Goal: Task Accomplishment & Management: Manage account settings

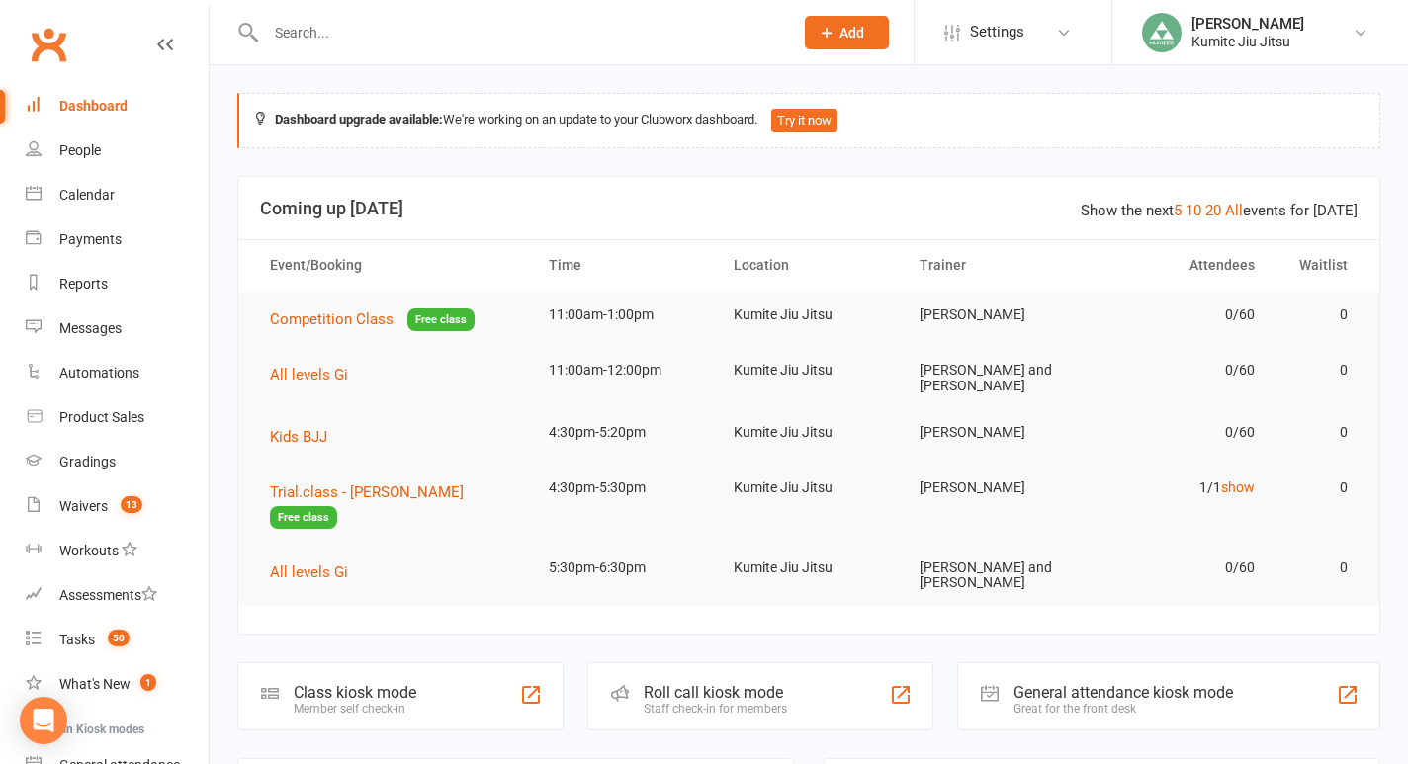
click at [302, 40] on input "text" at bounding box center [519, 33] width 519 height 28
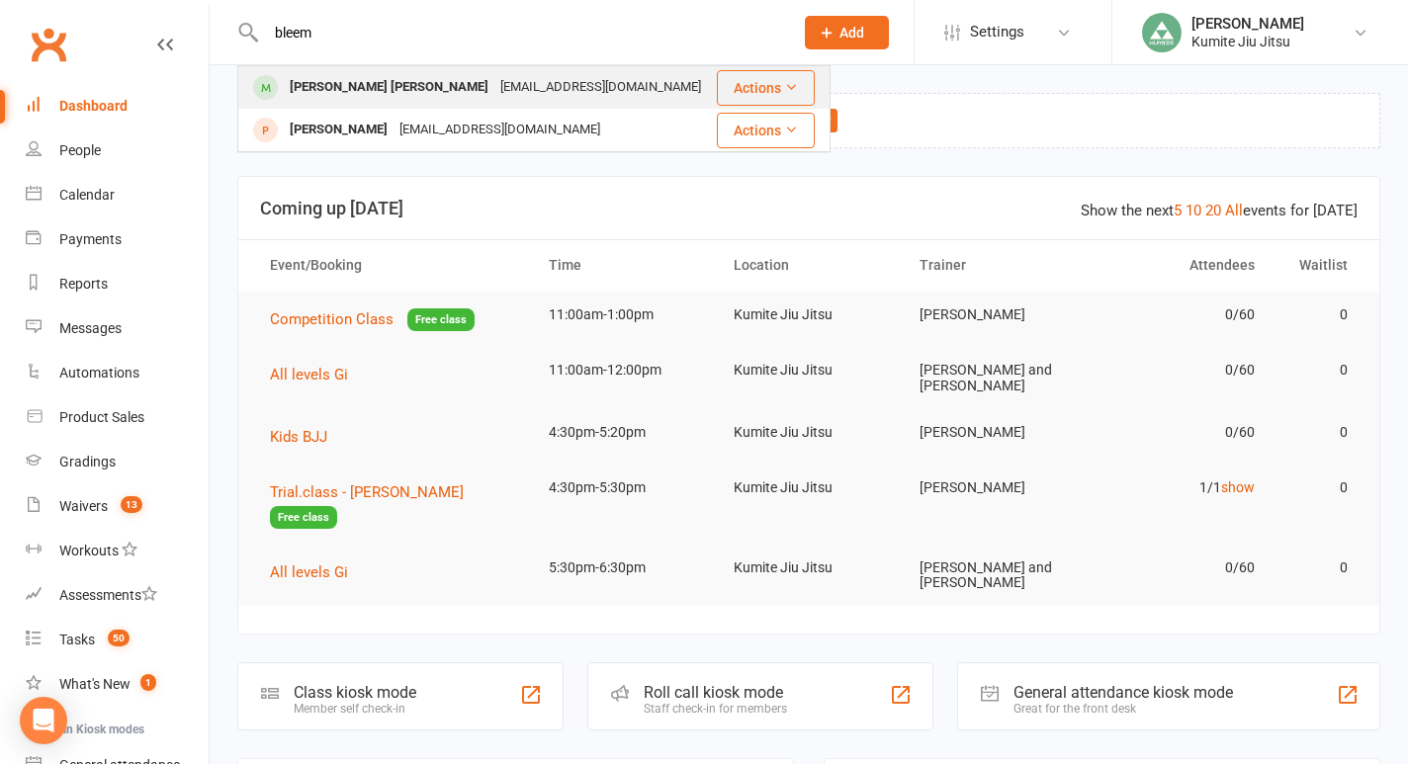
type input "bleem"
click at [318, 88] on div "[PERSON_NAME] [PERSON_NAME]" at bounding box center [389, 87] width 211 height 29
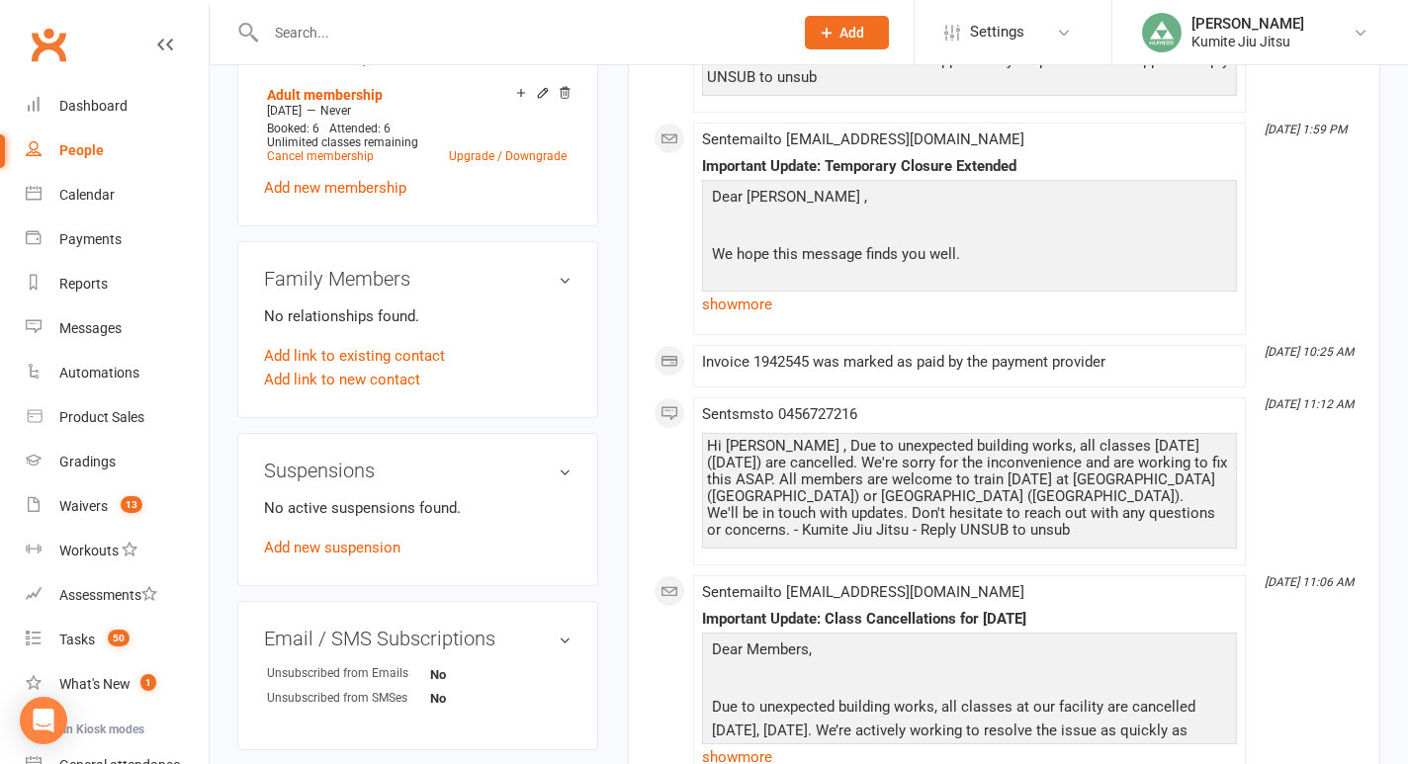
scroll to position [858, 0]
click at [331, 517] on div "Suspensions No active suspensions found. Add new suspension" at bounding box center [417, 507] width 361 height 153
click at [324, 537] on link "Add new suspension" at bounding box center [332, 546] width 136 height 18
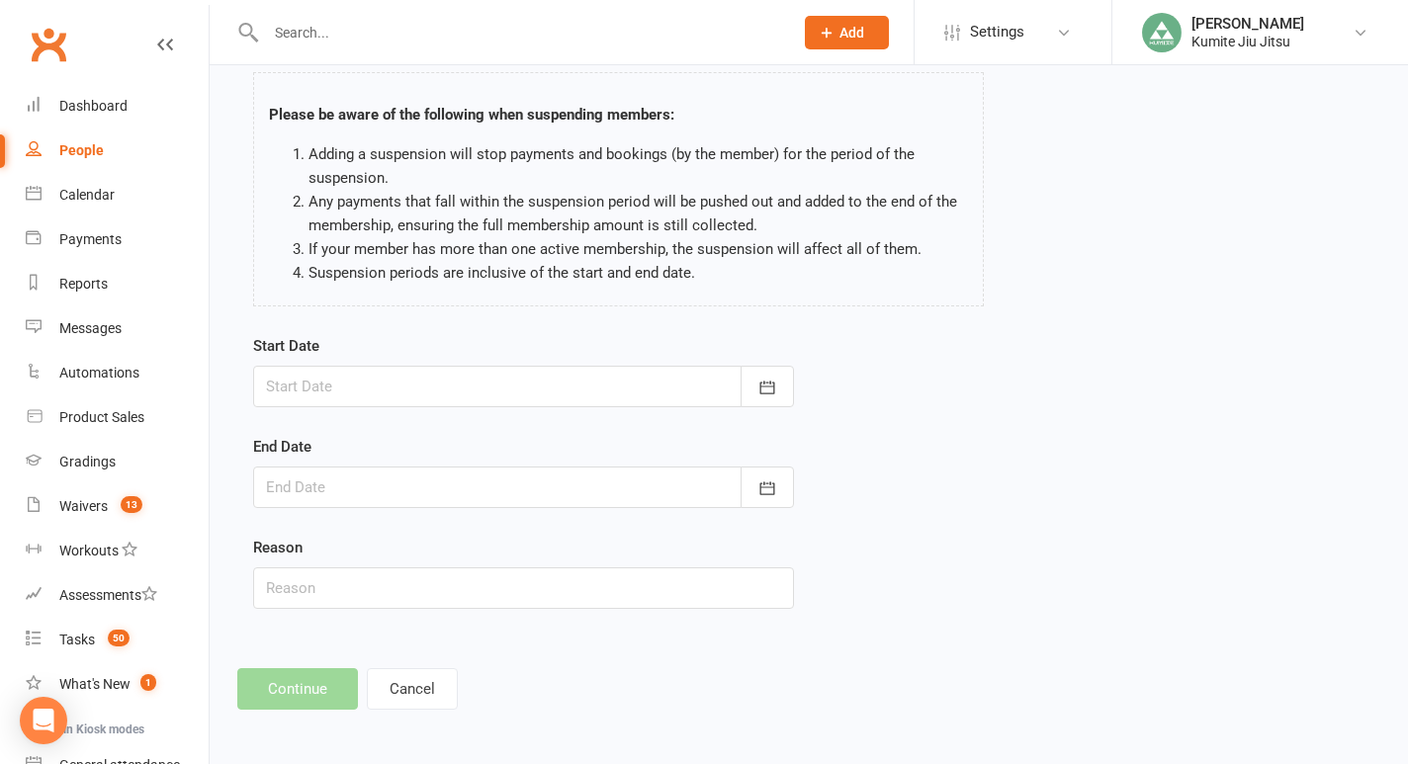
scroll to position [105, 0]
click at [769, 381] on icon "button" at bounding box center [767, 385] width 15 height 13
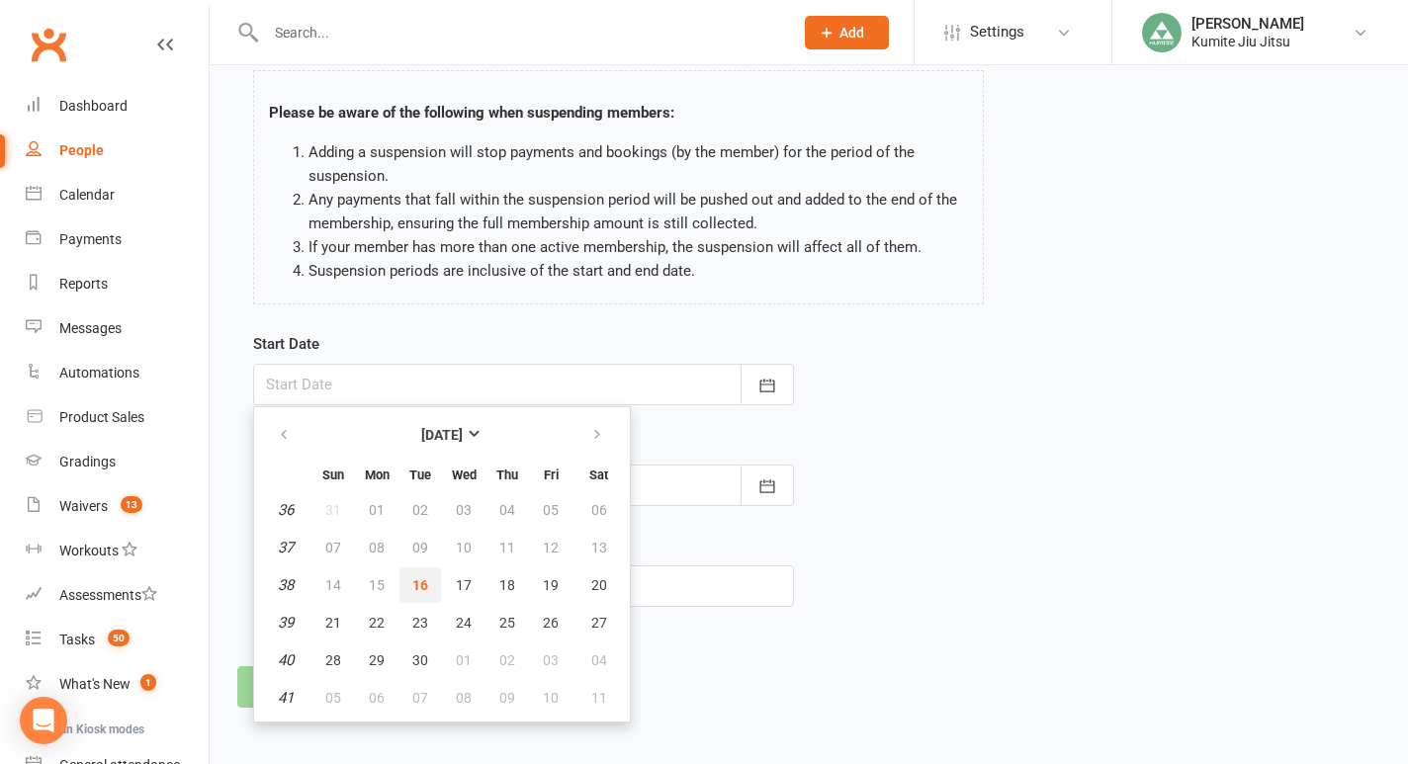
click at [420, 580] on span "16" at bounding box center [420, 585] width 16 height 16
type input "[DATE]"
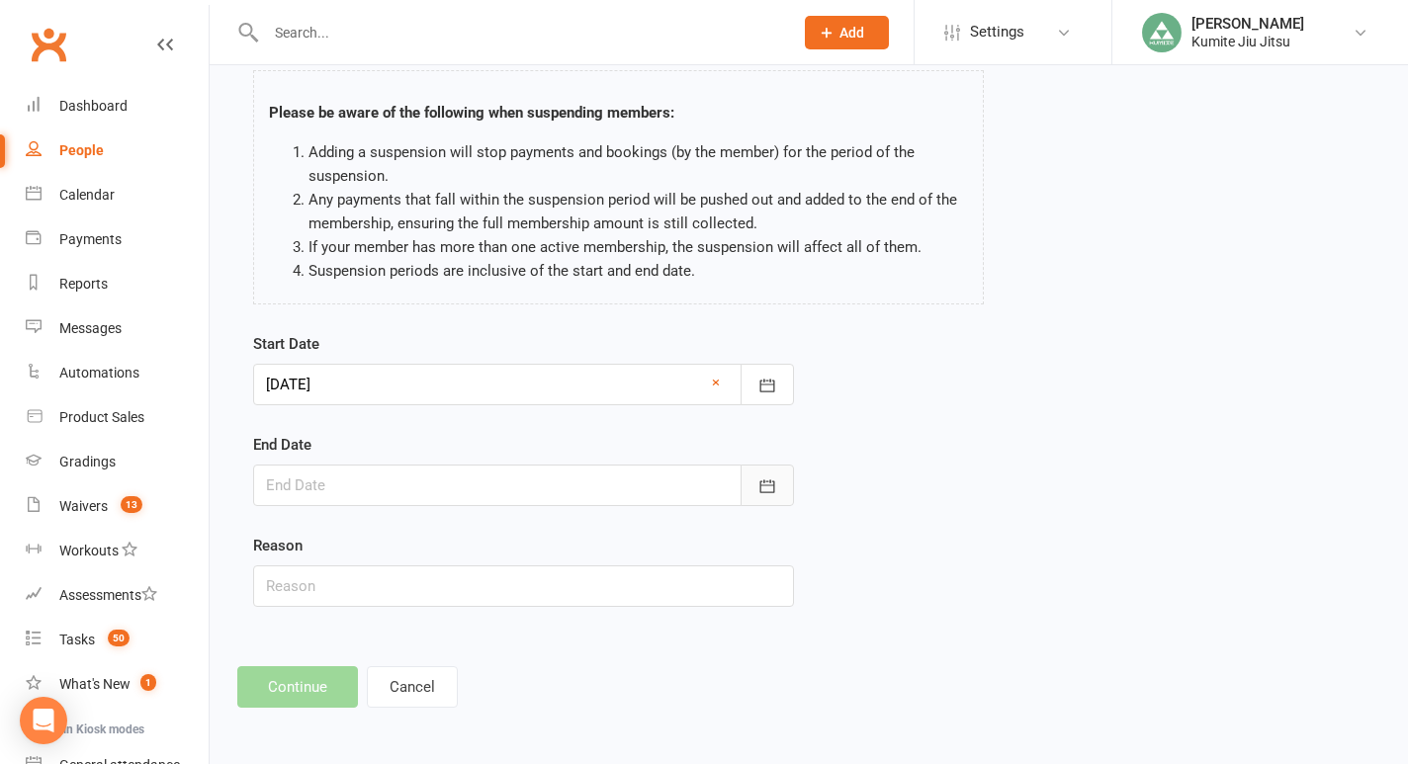
click at [768, 480] on icon "button" at bounding box center [767, 487] width 20 height 20
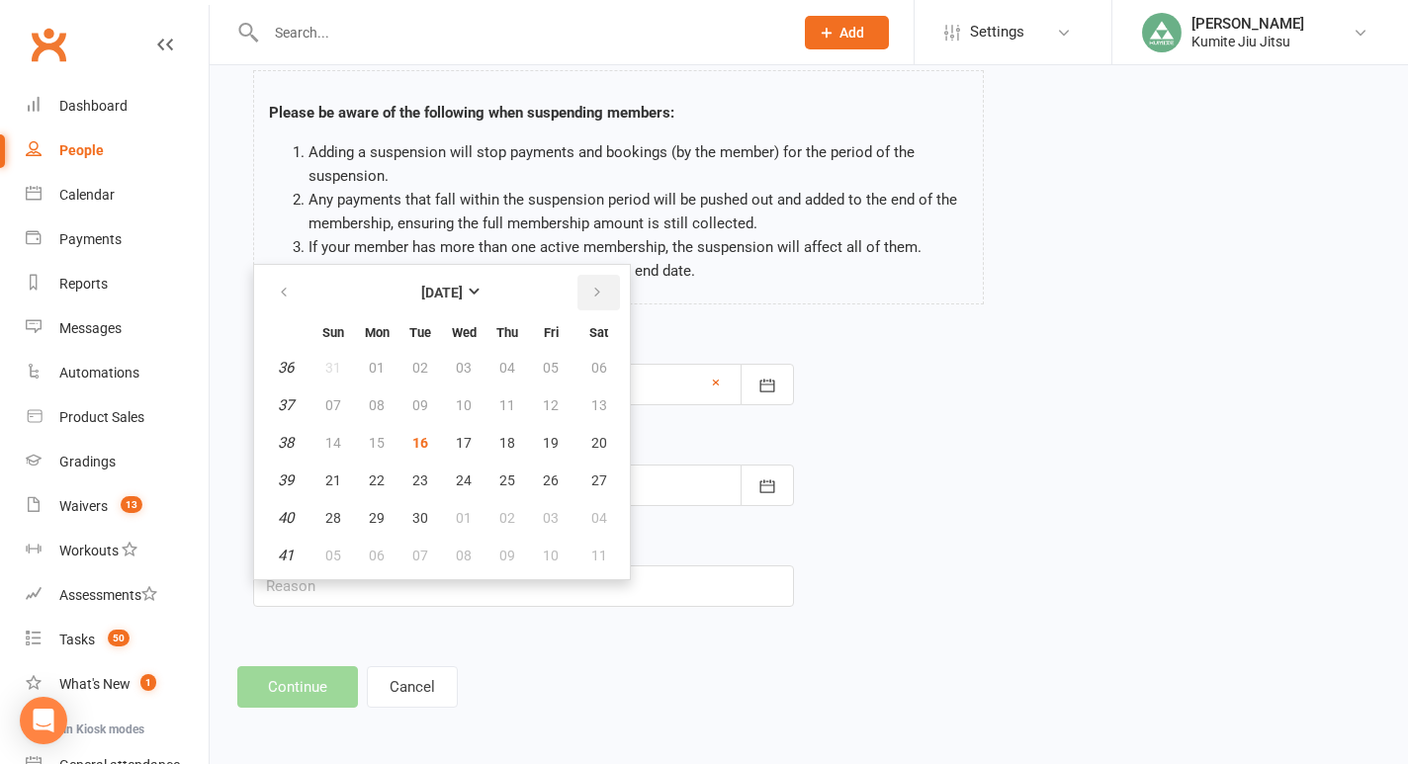
click at [598, 293] on icon "button" at bounding box center [597, 293] width 14 height 16
click at [509, 407] on span "09" at bounding box center [507, 405] width 16 height 16
type input "[DATE]"
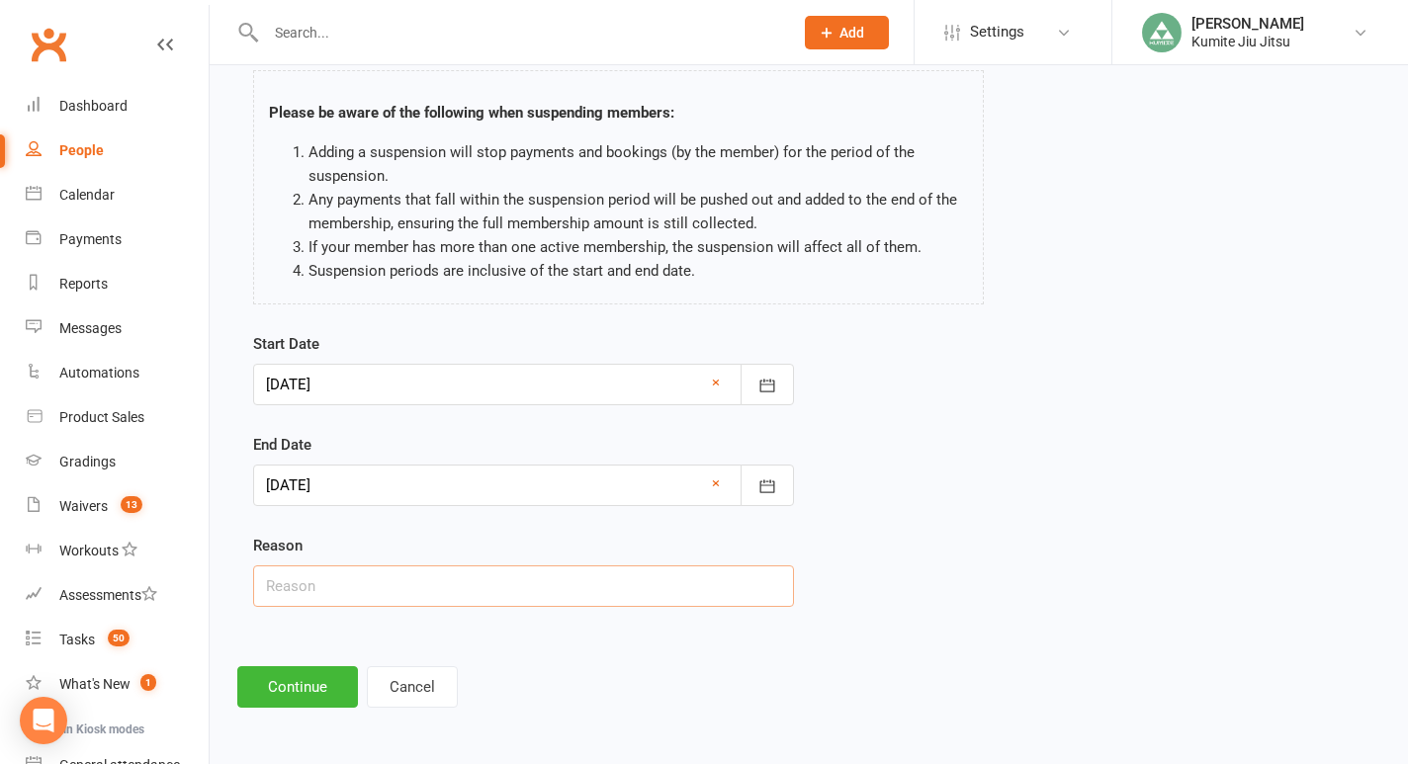
click at [343, 592] on input "text" at bounding box center [523, 586] width 541 height 42
type input "building closure"
click at [288, 688] on button "Continue" at bounding box center [297, 687] width 121 height 42
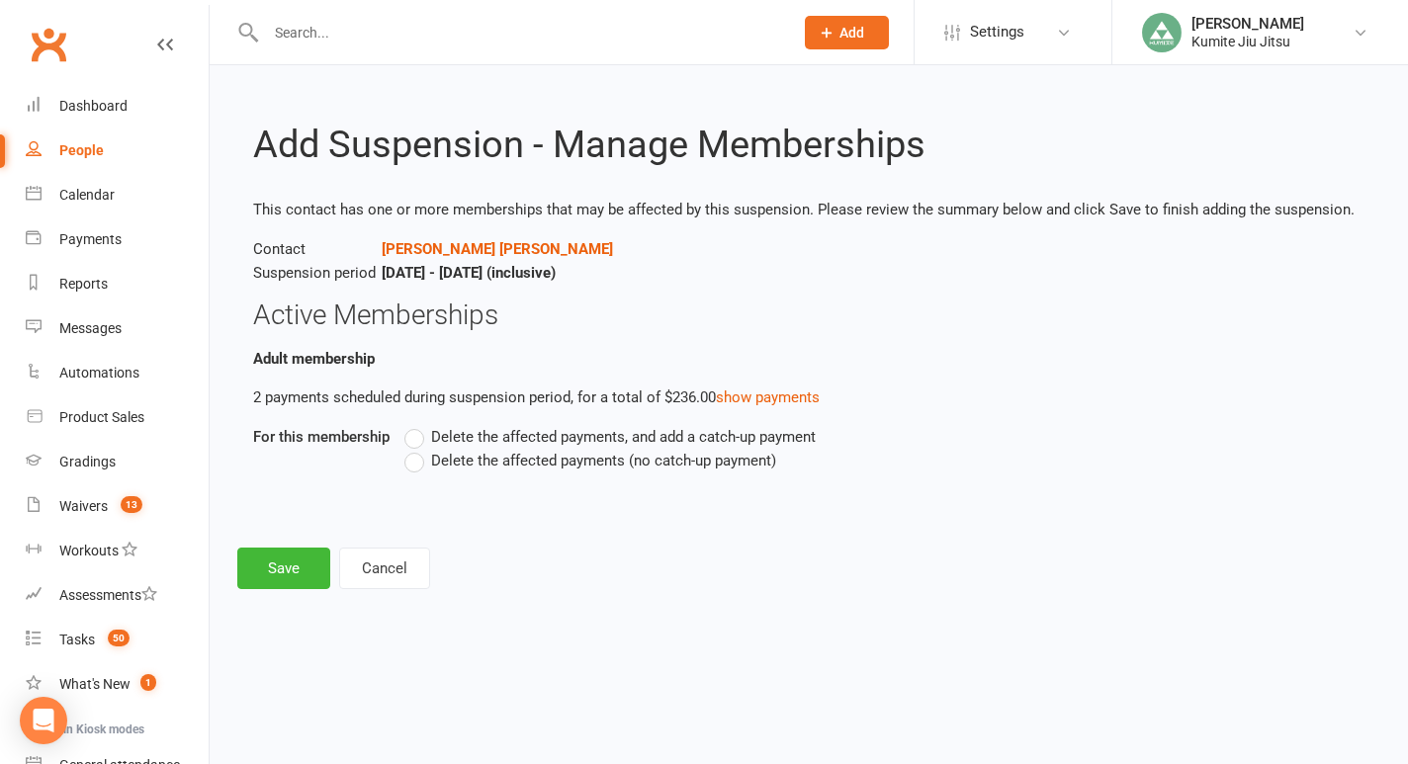
click at [494, 462] on span "Delete the affected payments (no catch-up payment)" at bounding box center [603, 459] width 345 height 21
click at [417, 449] on input "Delete the affected payments (no catch-up payment)" at bounding box center [410, 449] width 13 height 0
click at [300, 558] on button "Save" at bounding box center [283, 569] width 93 height 42
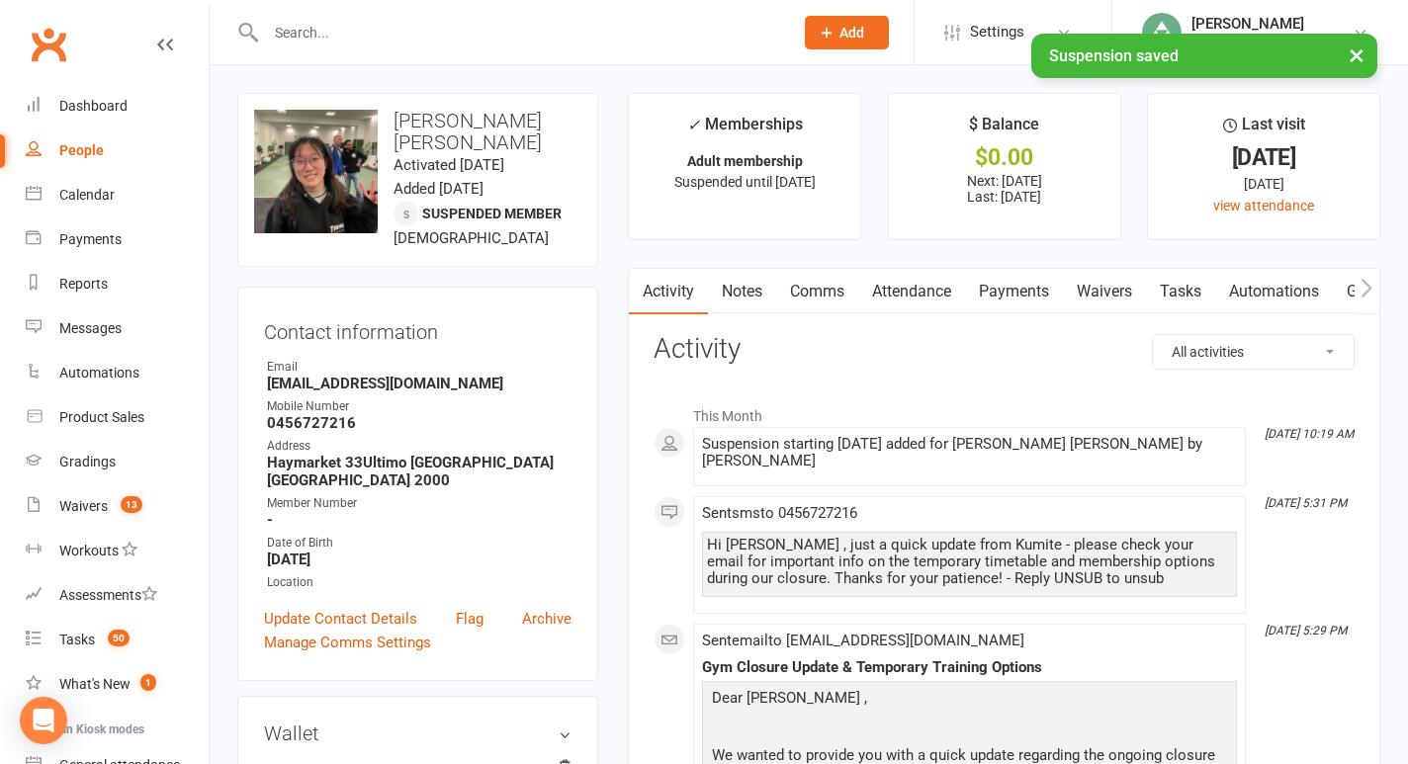
click at [1183, 290] on link "Tasks" at bounding box center [1180, 291] width 69 height 45
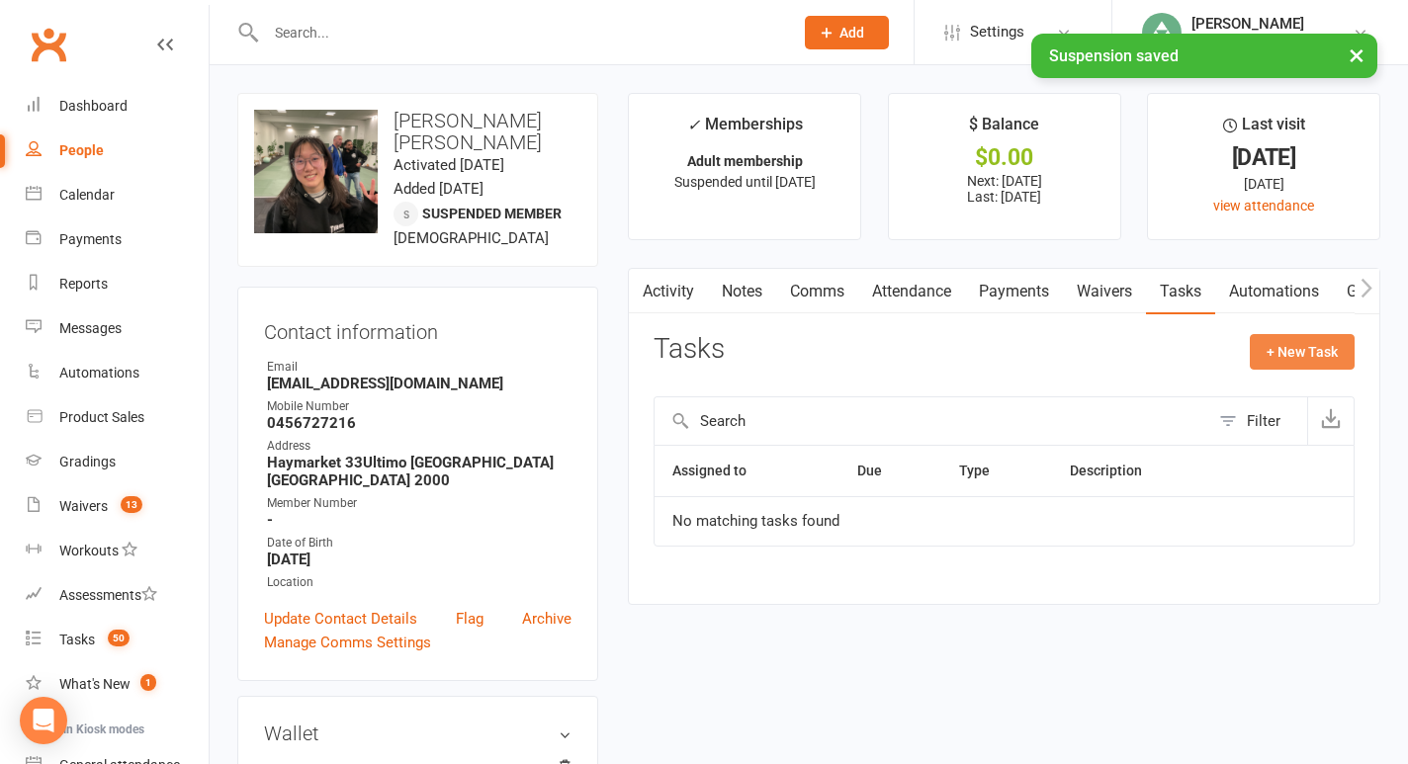
click at [1285, 362] on button "+ New Task" at bounding box center [1302, 352] width 105 height 36
select select "49706"
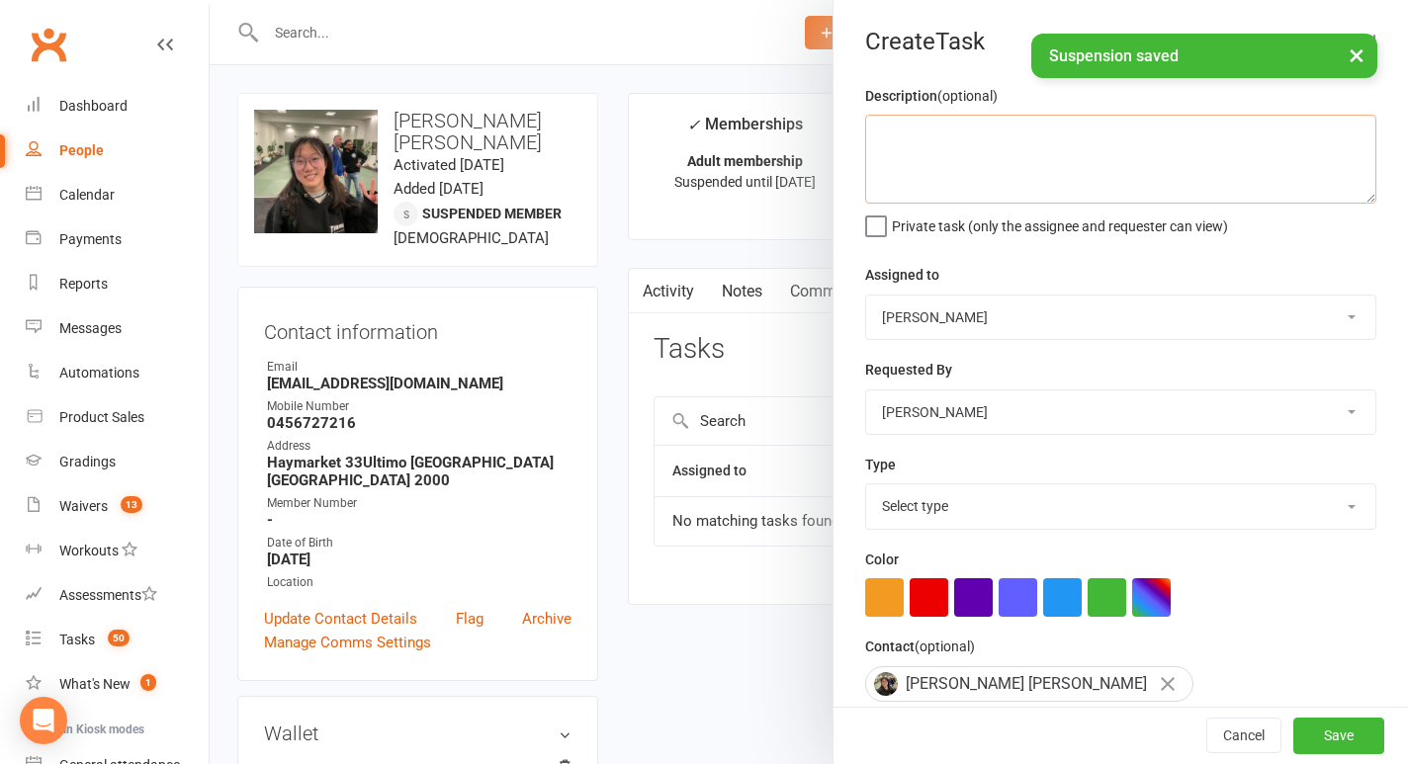
click at [911, 184] on textarea at bounding box center [1120, 159] width 511 height 89
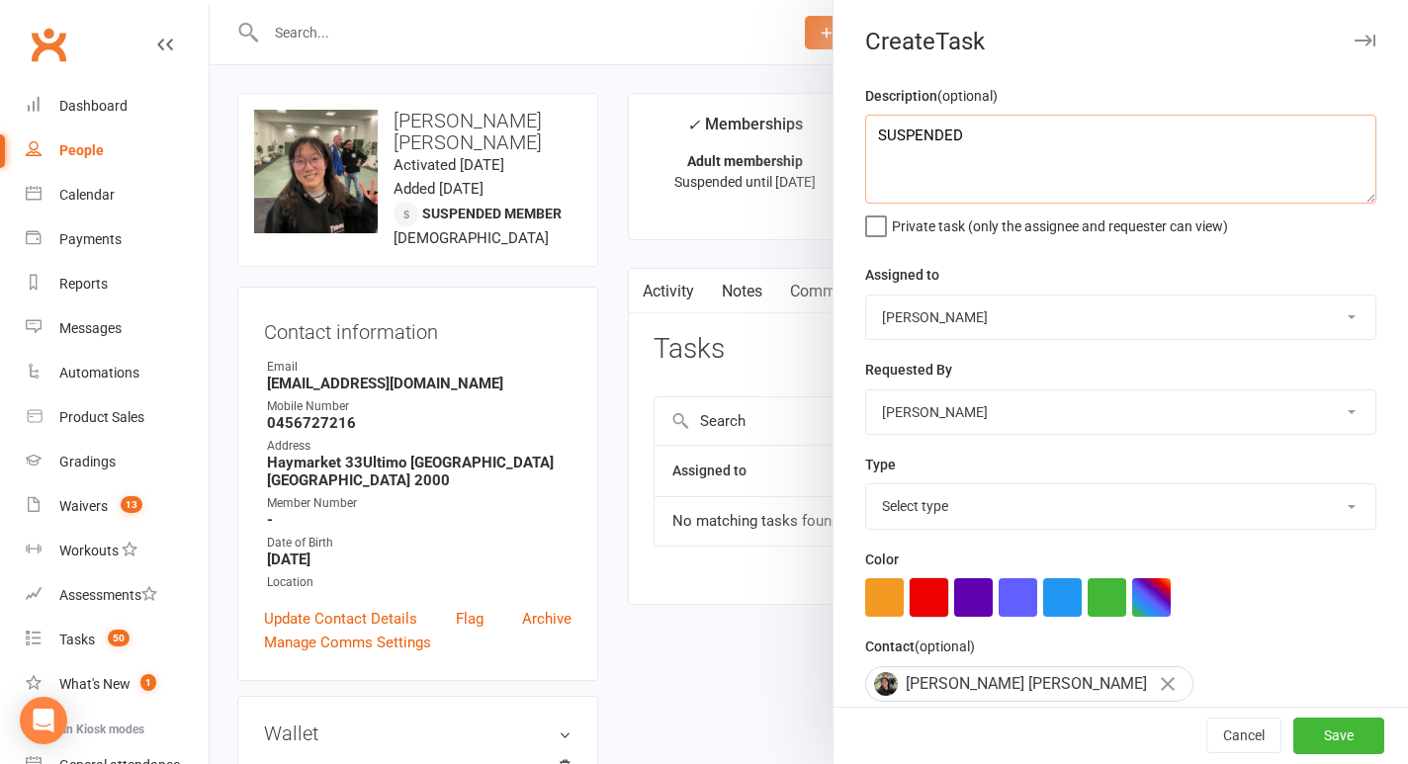
type textarea "SUSPENDED"
click at [925, 590] on button "button" at bounding box center [929, 597] width 39 height 39
click at [934, 507] on select "Select type E-mail In person Meeting Phone call Add new task type" at bounding box center [1120, 505] width 509 height 43
select select "28623"
click at [866, 486] on select "Select type E-mail In person Meeting Phone call Add new task type" at bounding box center [1120, 505] width 509 height 43
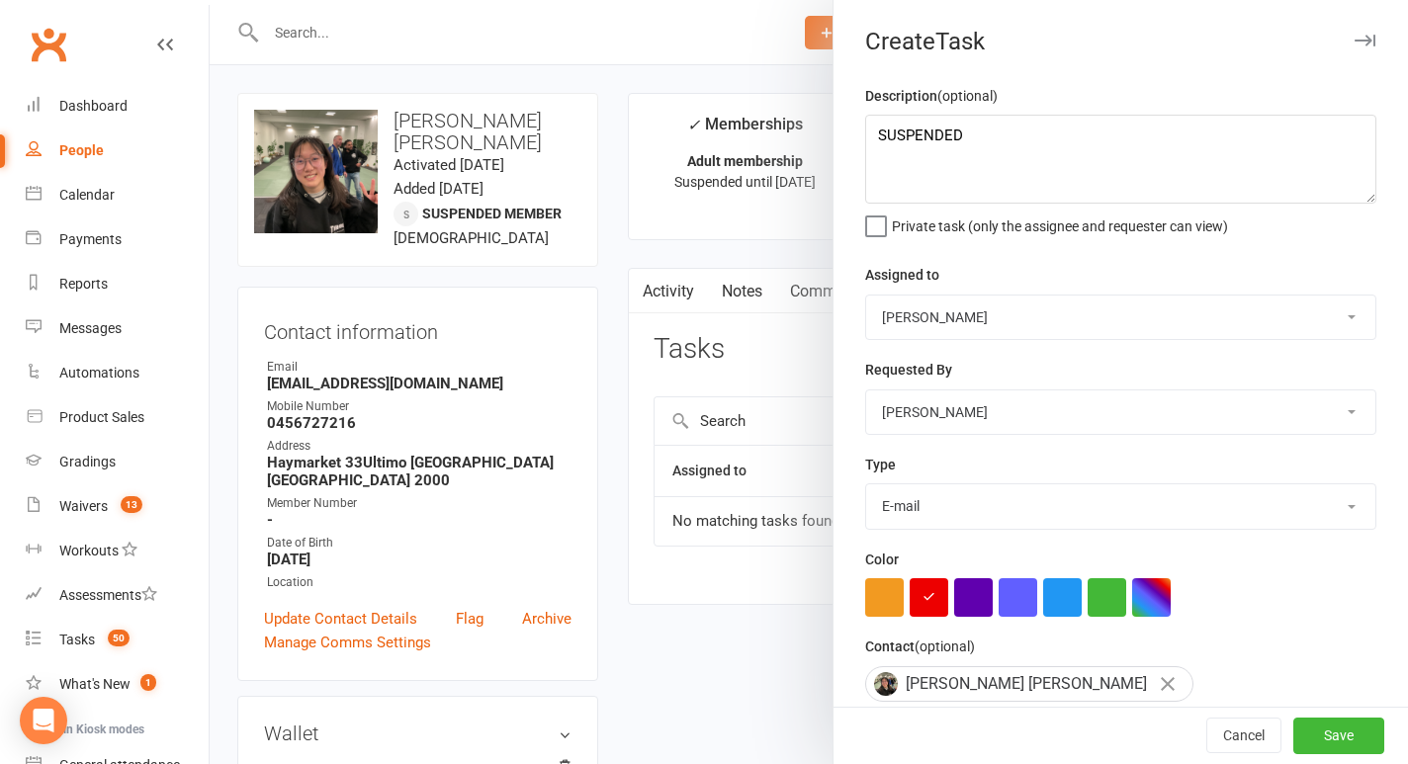
scroll to position [180, 0]
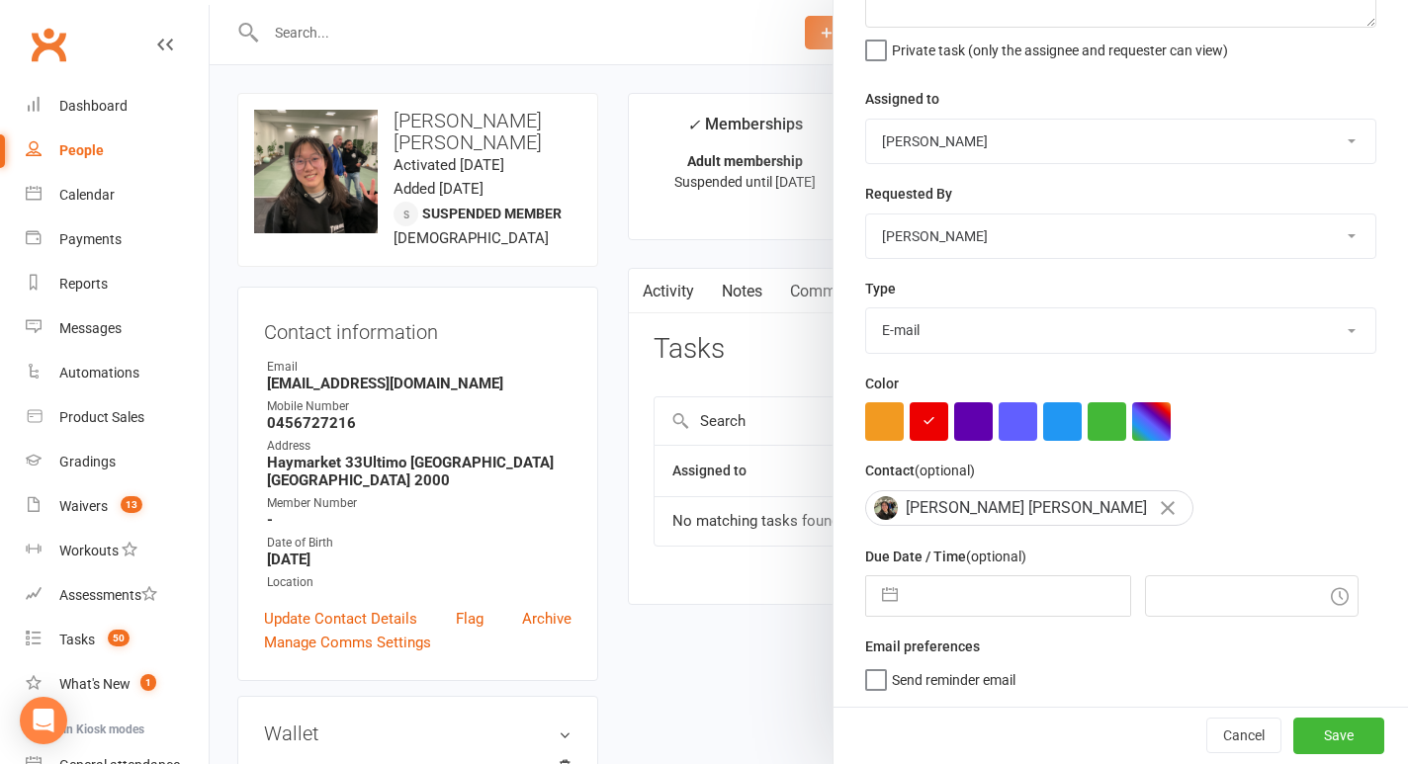
click at [892, 596] on button "button" at bounding box center [890, 596] width 36 height 40
select select "7"
select select "2025"
select select "8"
select select "2025"
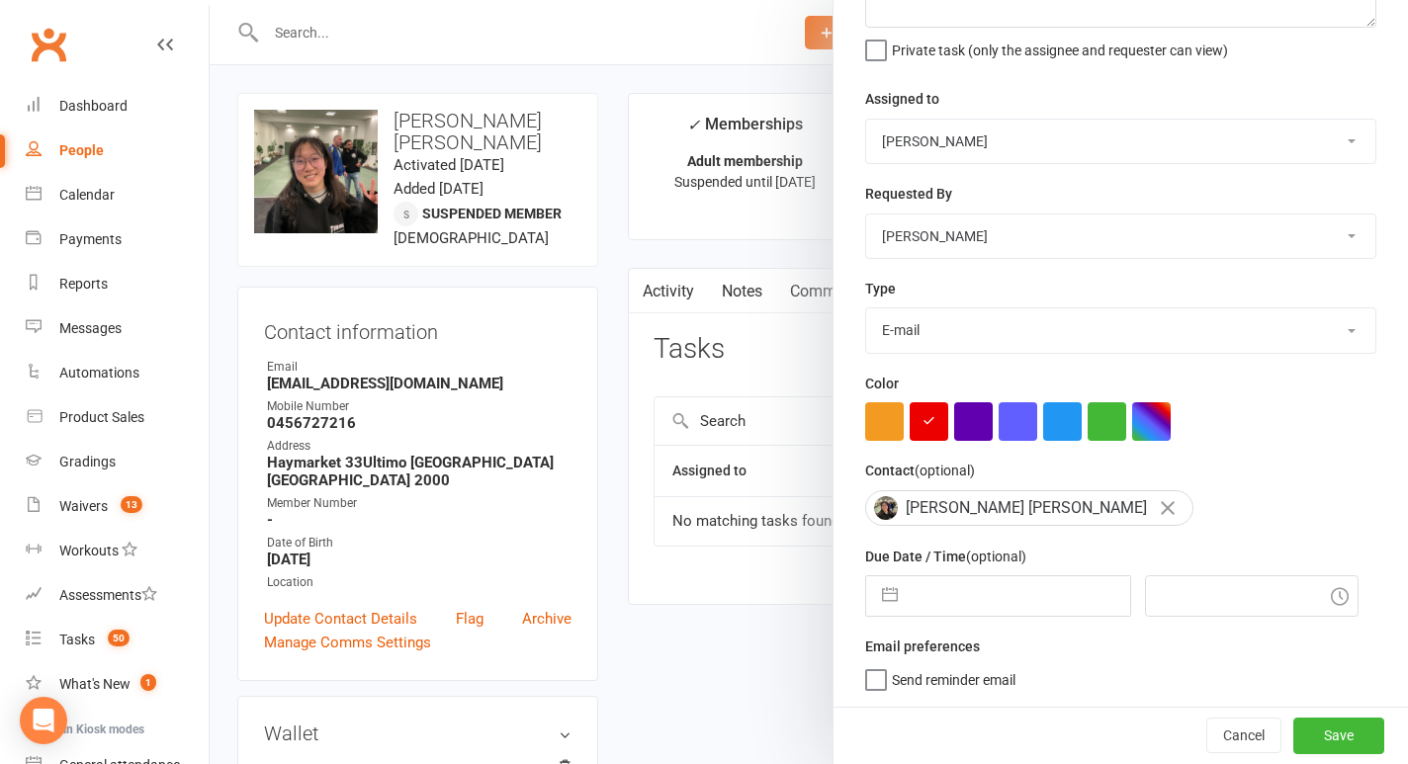
select select "9"
select select "2025"
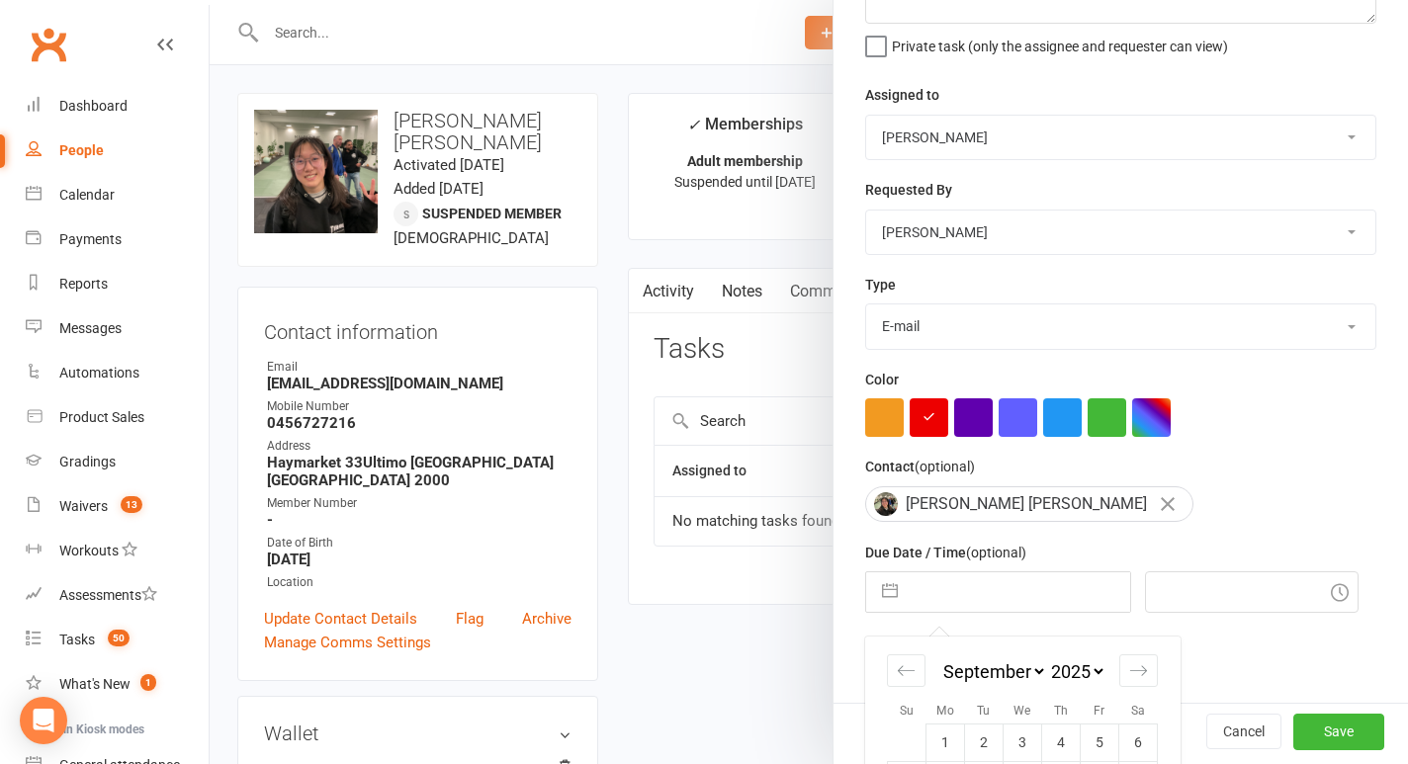
scroll to position [338, 0]
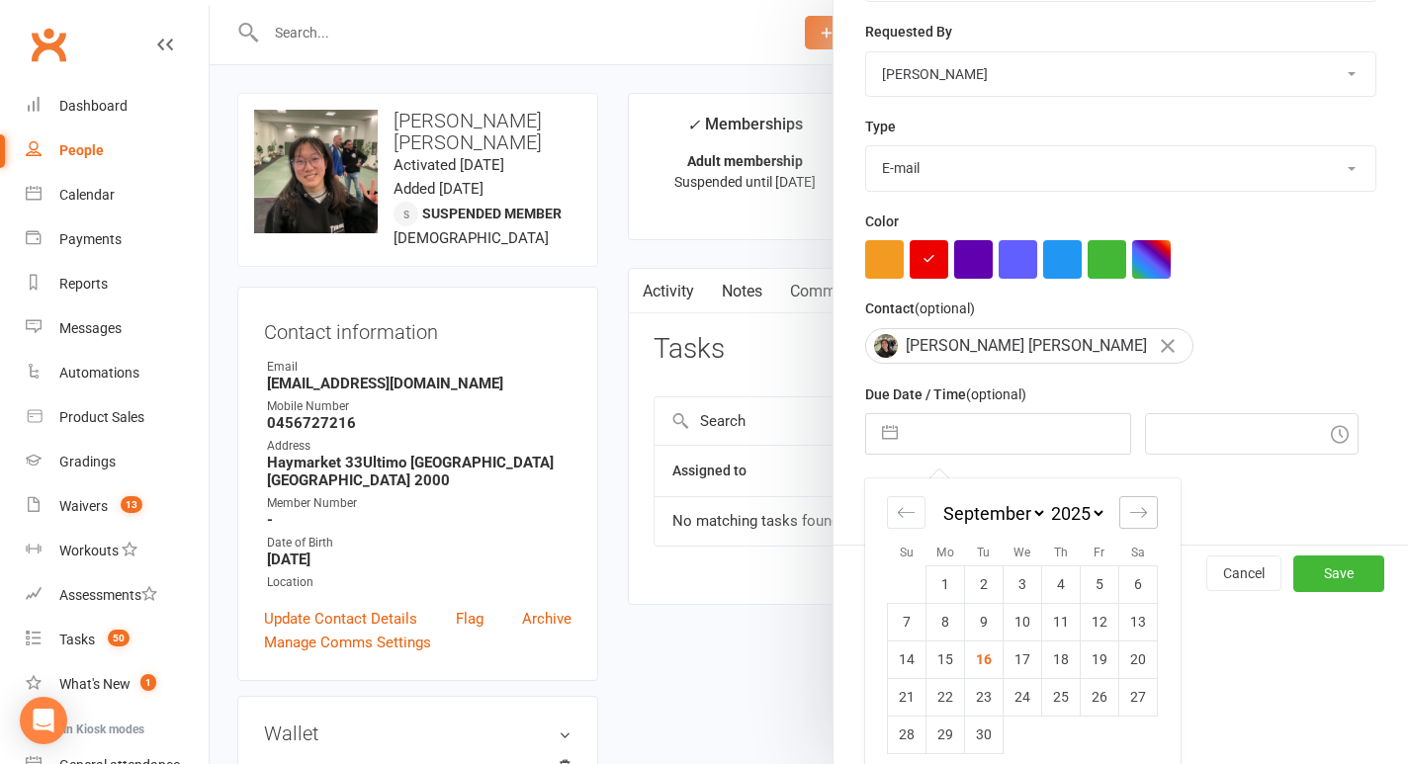
click at [1132, 520] on icon "Move forward to switch to the next month." at bounding box center [1138, 512] width 19 height 19
select select "10"
select select "2025"
click at [1061, 632] on td "9" at bounding box center [1061, 622] width 39 height 38
type input "[DATE]"
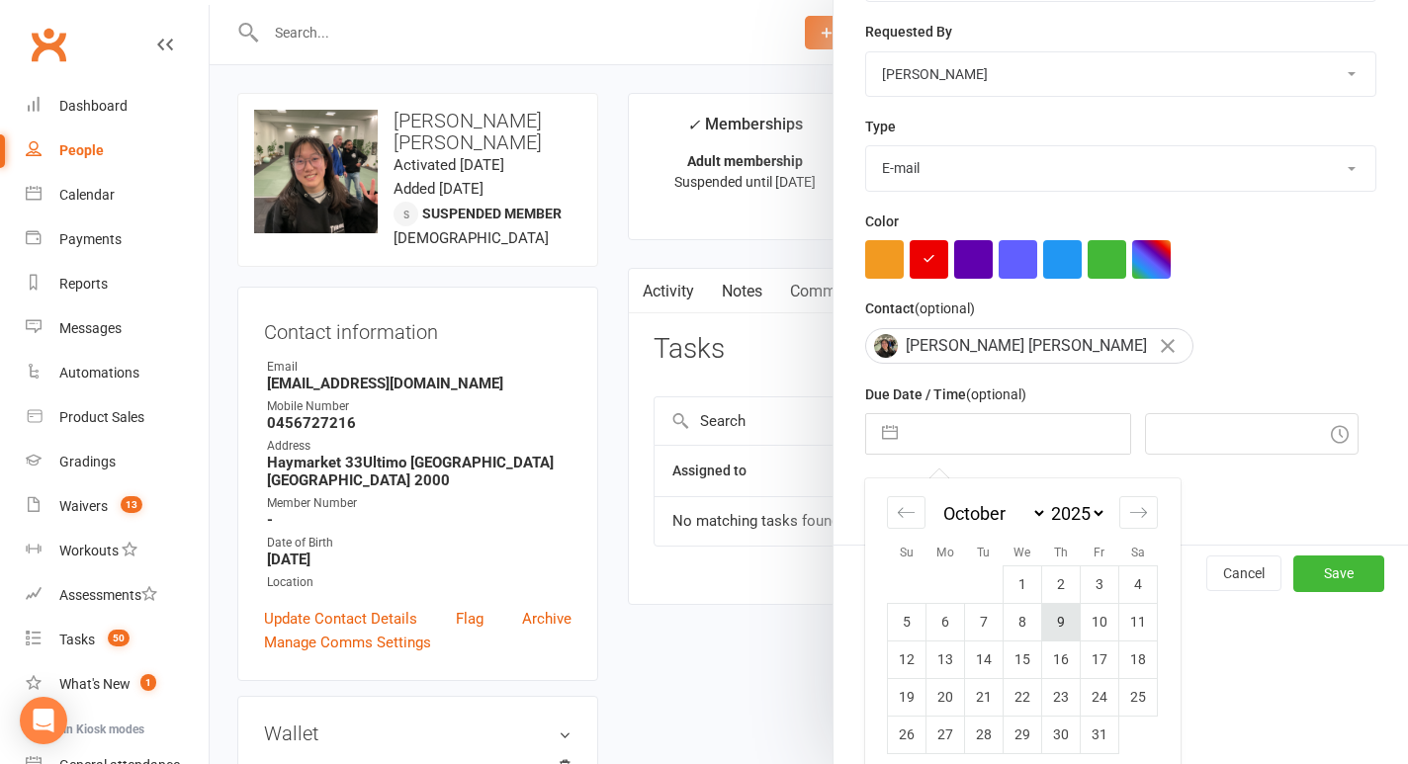
type input "10:30am"
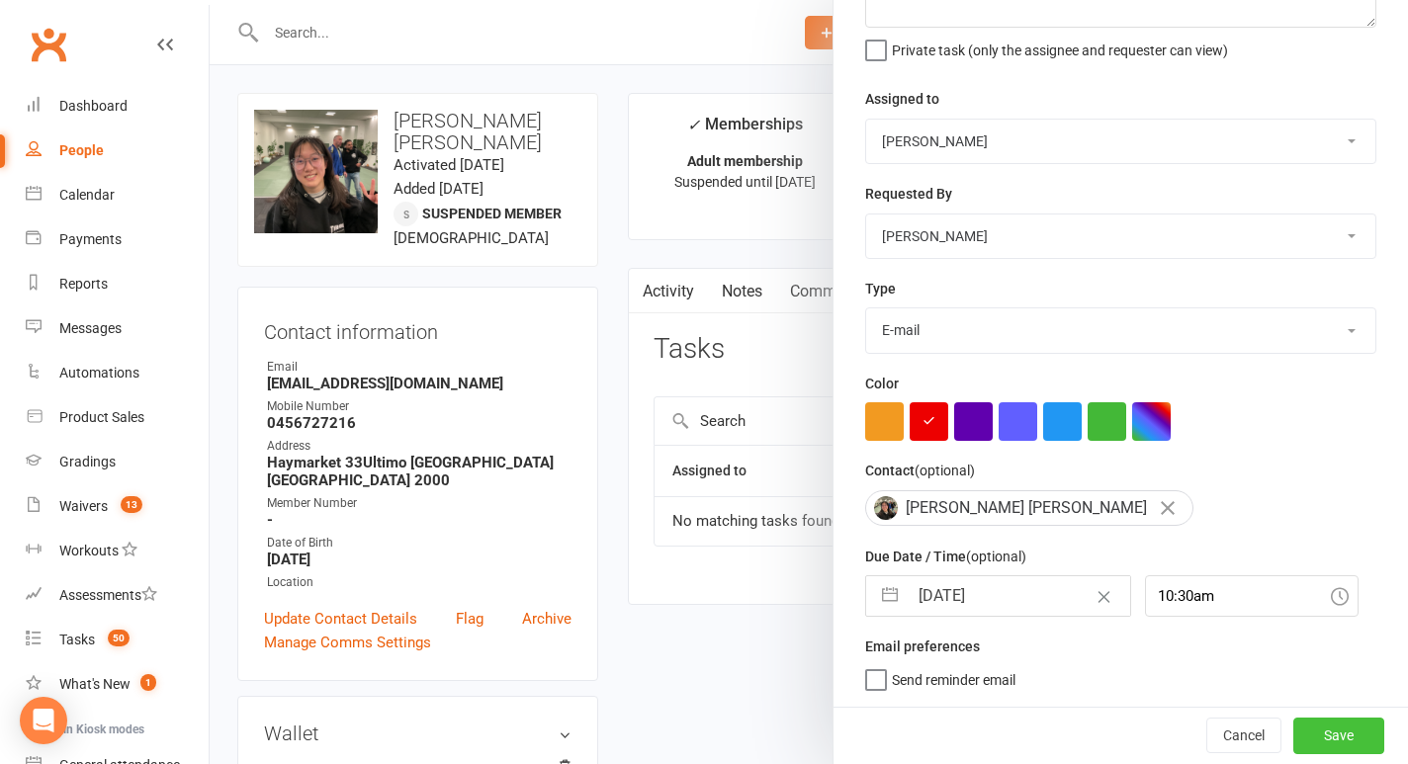
click at [1333, 733] on button "Save" at bounding box center [1338, 736] width 91 height 36
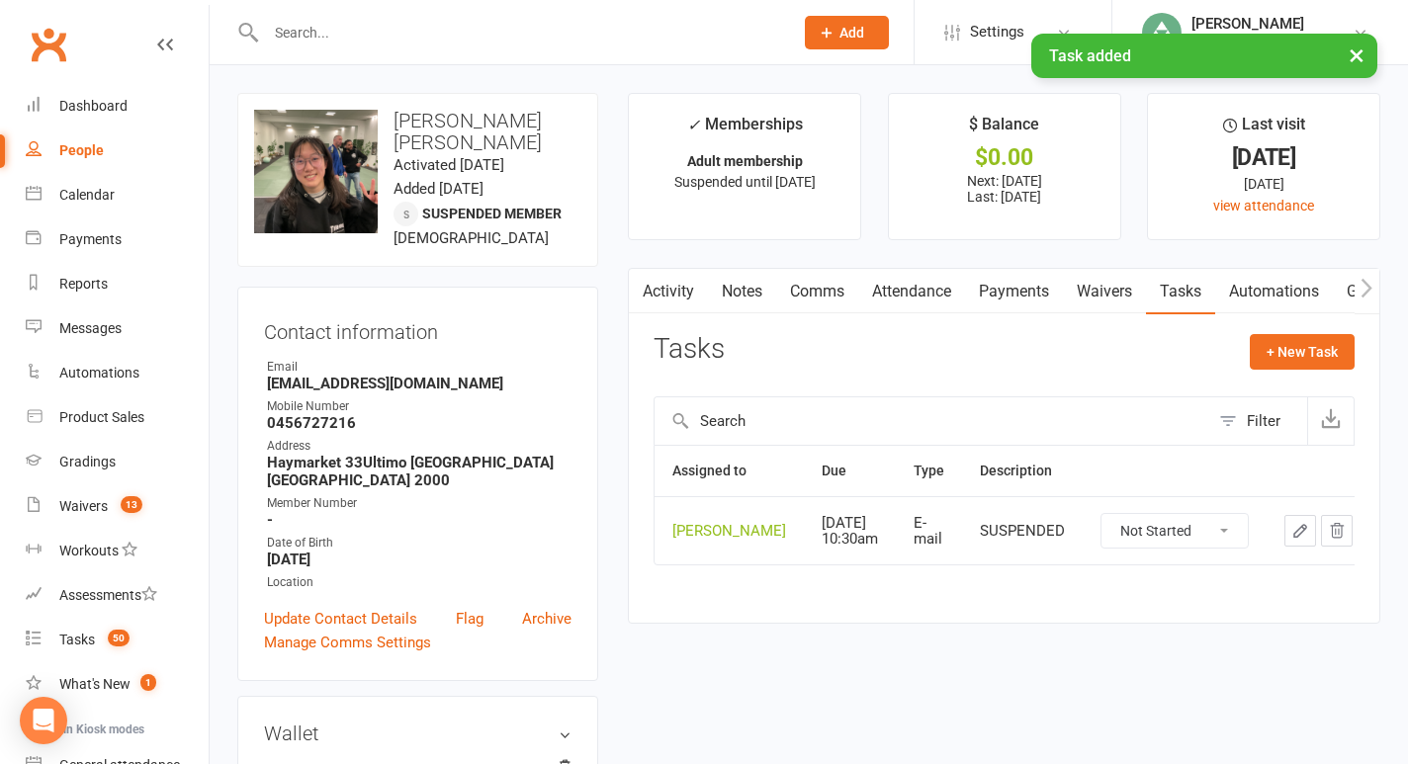
click at [745, 290] on link "Notes" at bounding box center [742, 291] width 68 height 45
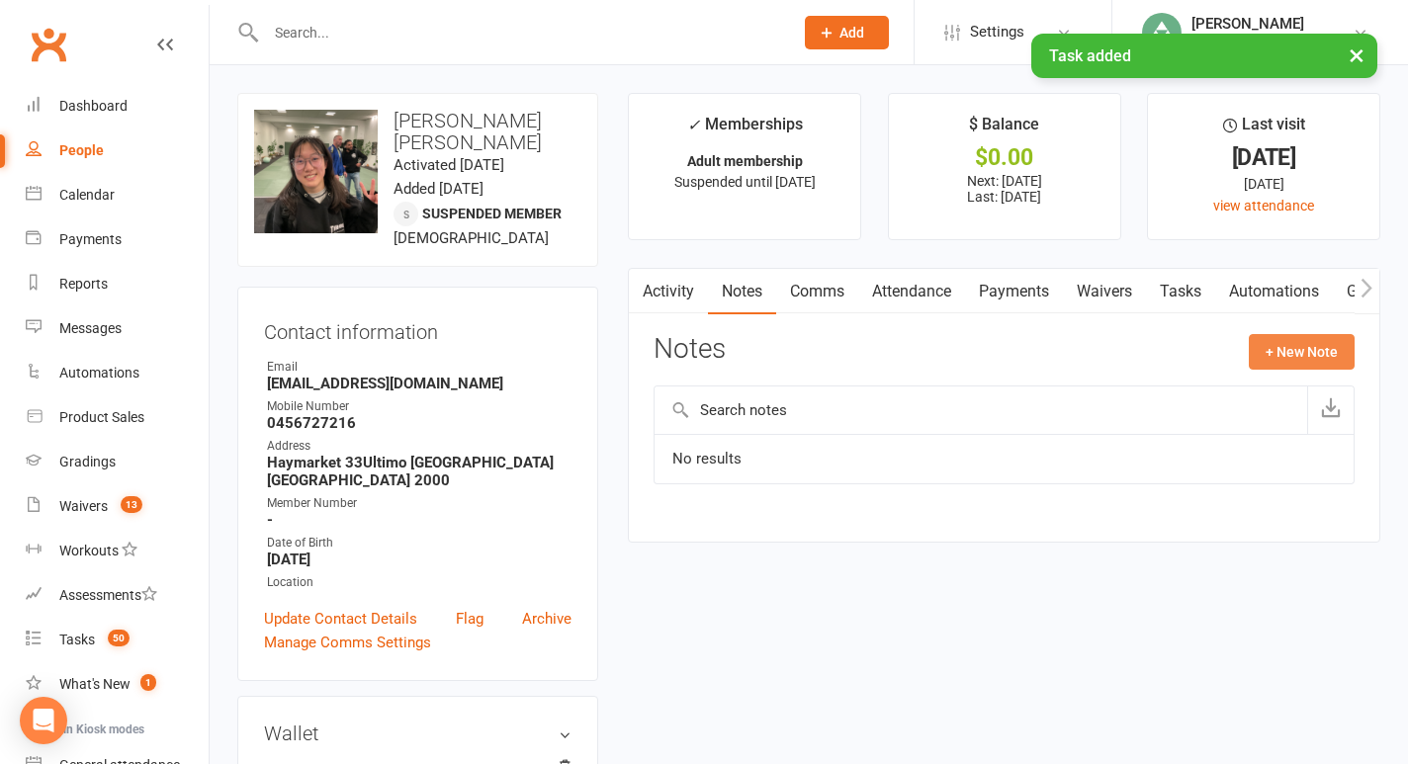
click at [1284, 344] on button "+ New Note" at bounding box center [1302, 352] width 106 height 36
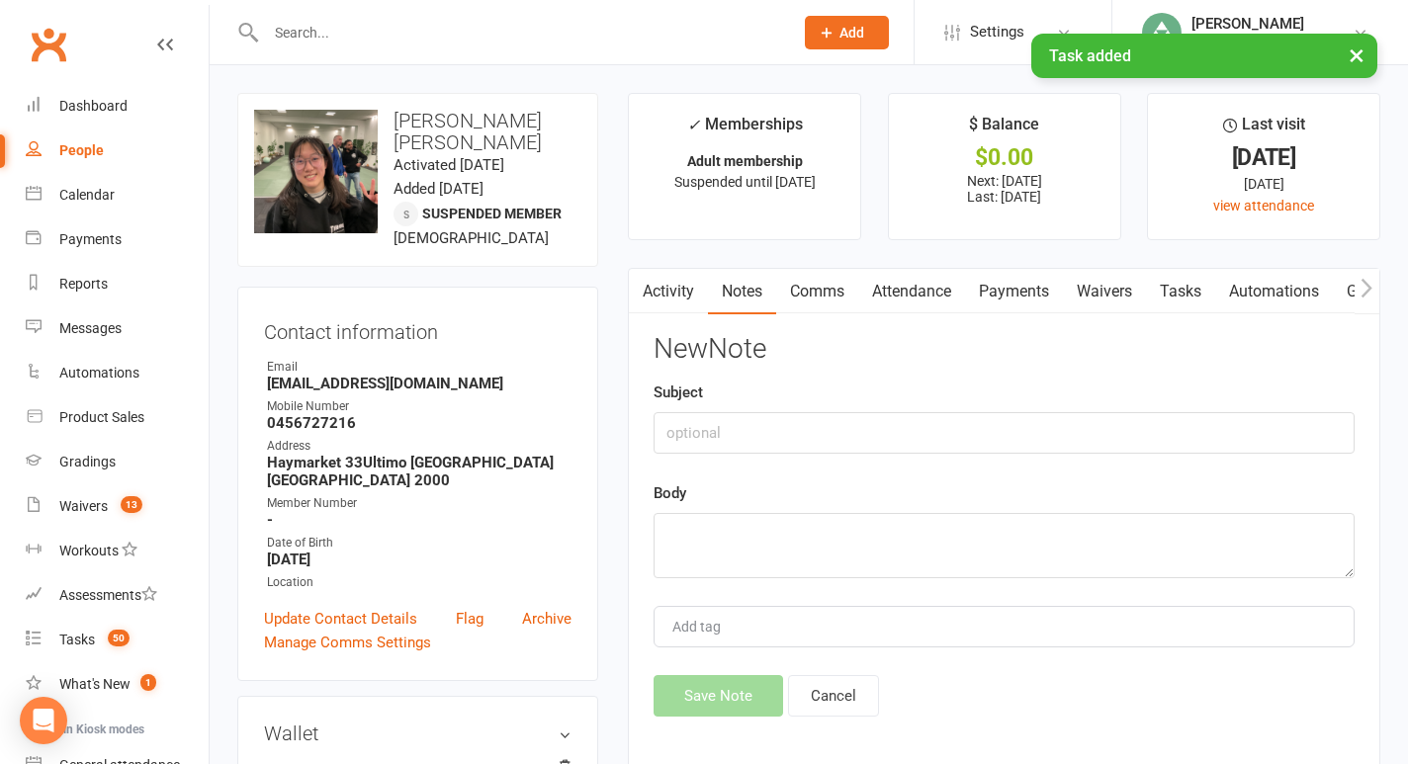
click at [999, 457] on div "New Note Subject Body Add tag Save Note Cancel" at bounding box center [1003, 525] width 701 height 383
click at [967, 430] on input "text" at bounding box center [1003, 433] width 701 height 42
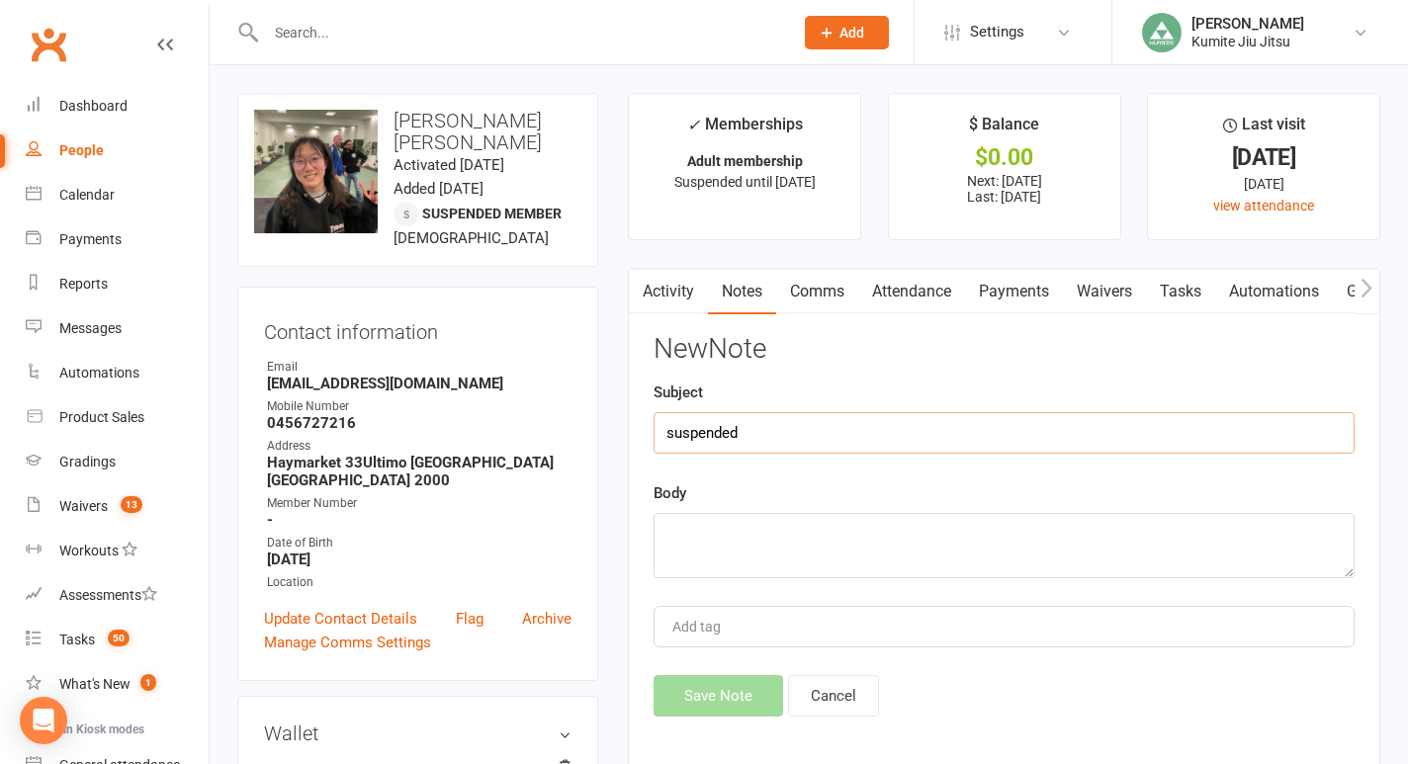
type input "suspended"
type textarea "during building closure"
click at [726, 692] on button "Save Note" at bounding box center [718, 696] width 130 height 42
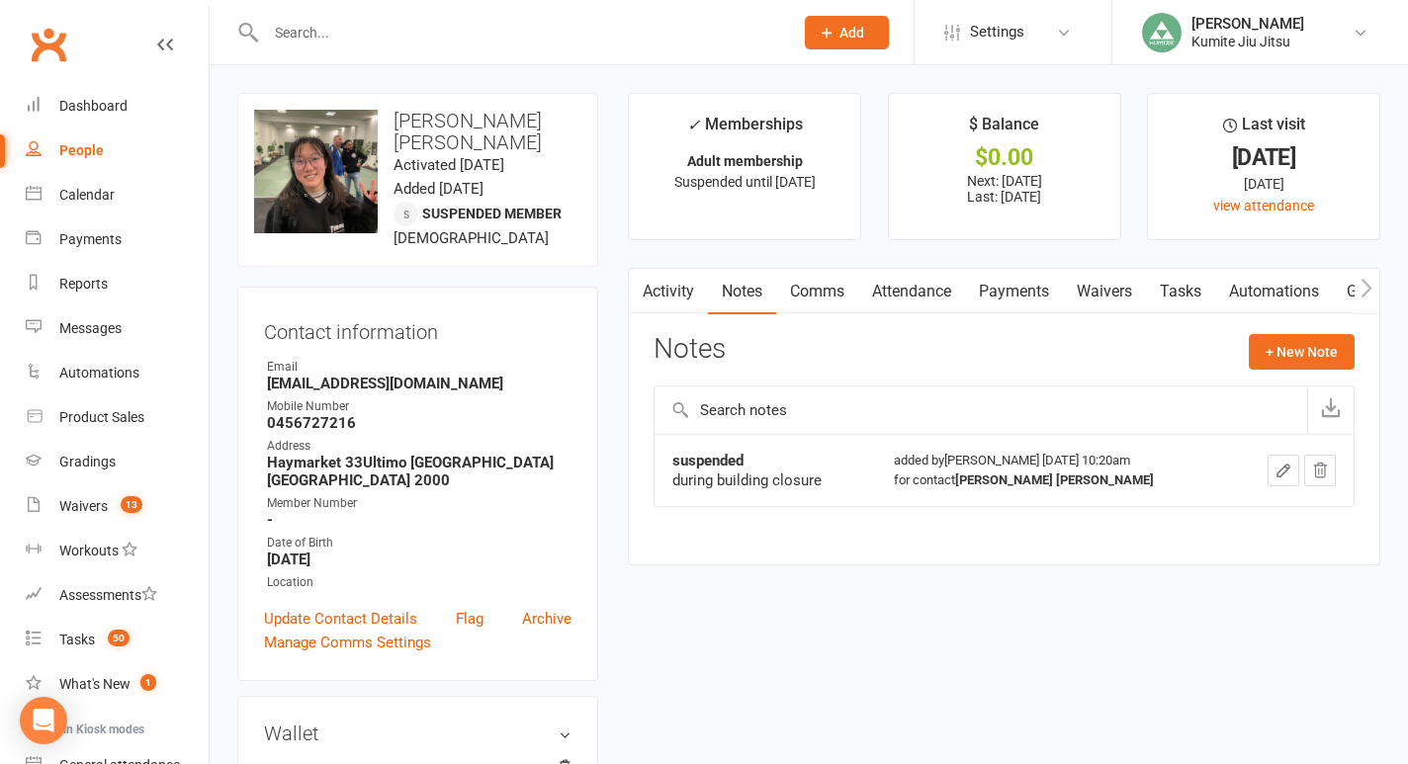
click at [347, 40] on input "text" at bounding box center [519, 33] width 519 height 28
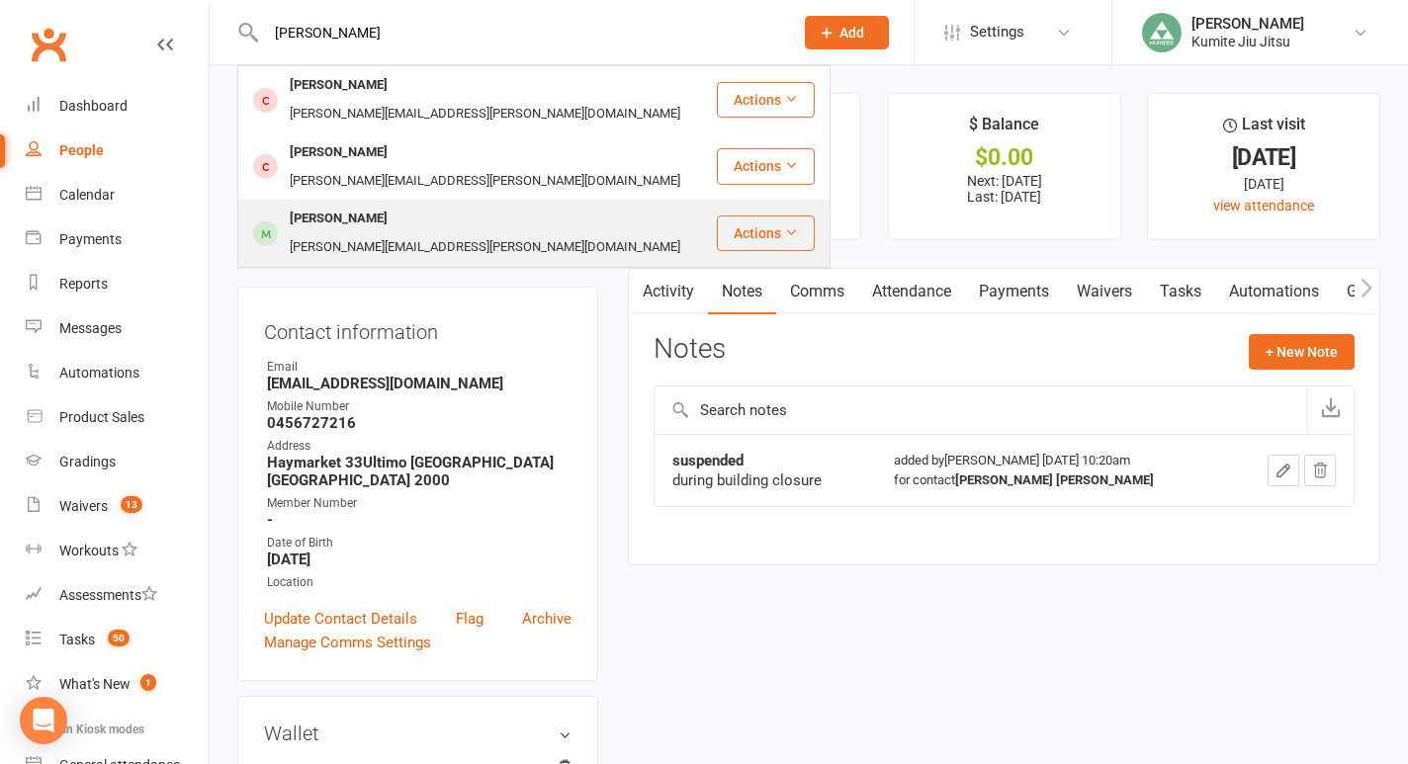
type input "[PERSON_NAME]"
click at [350, 205] on div "[PERSON_NAME]" at bounding box center [339, 219] width 110 height 29
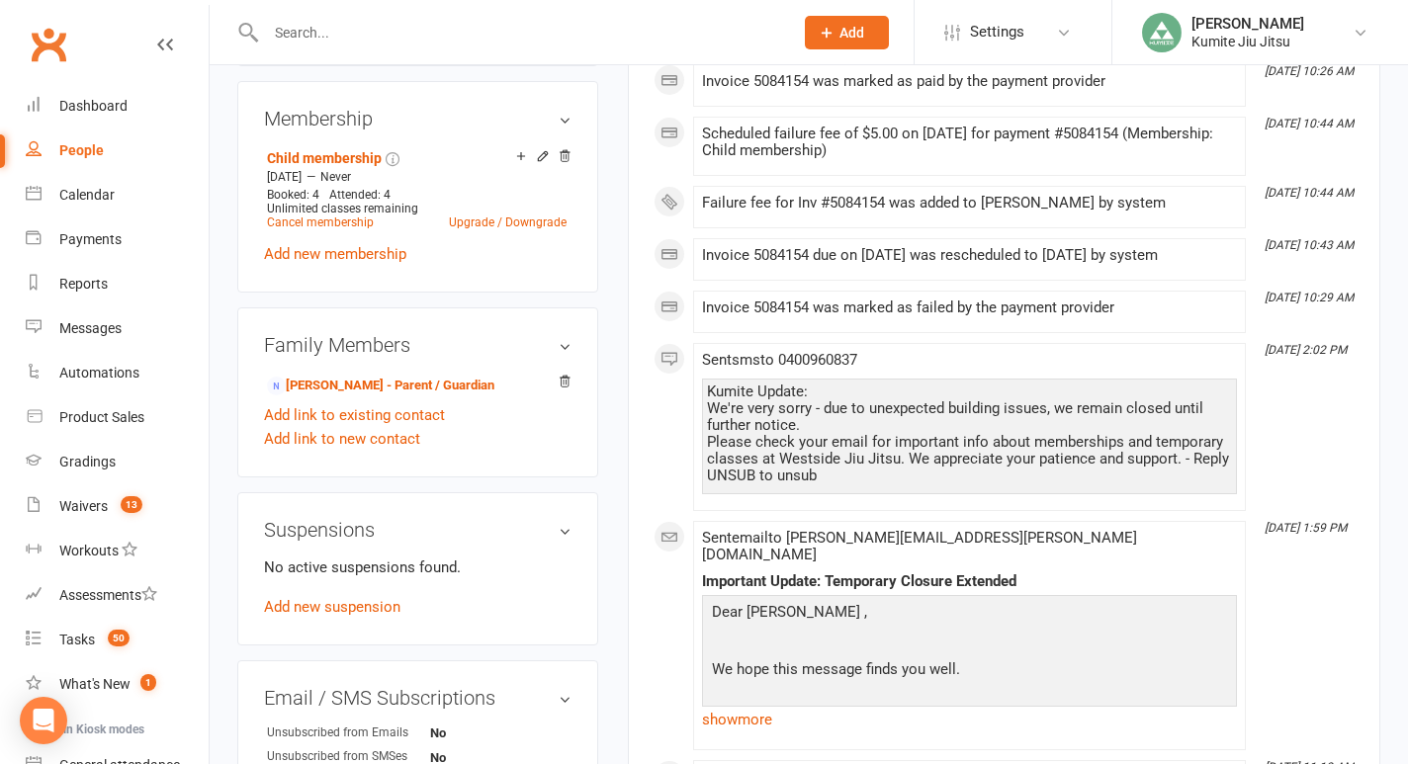
scroll to position [781, 0]
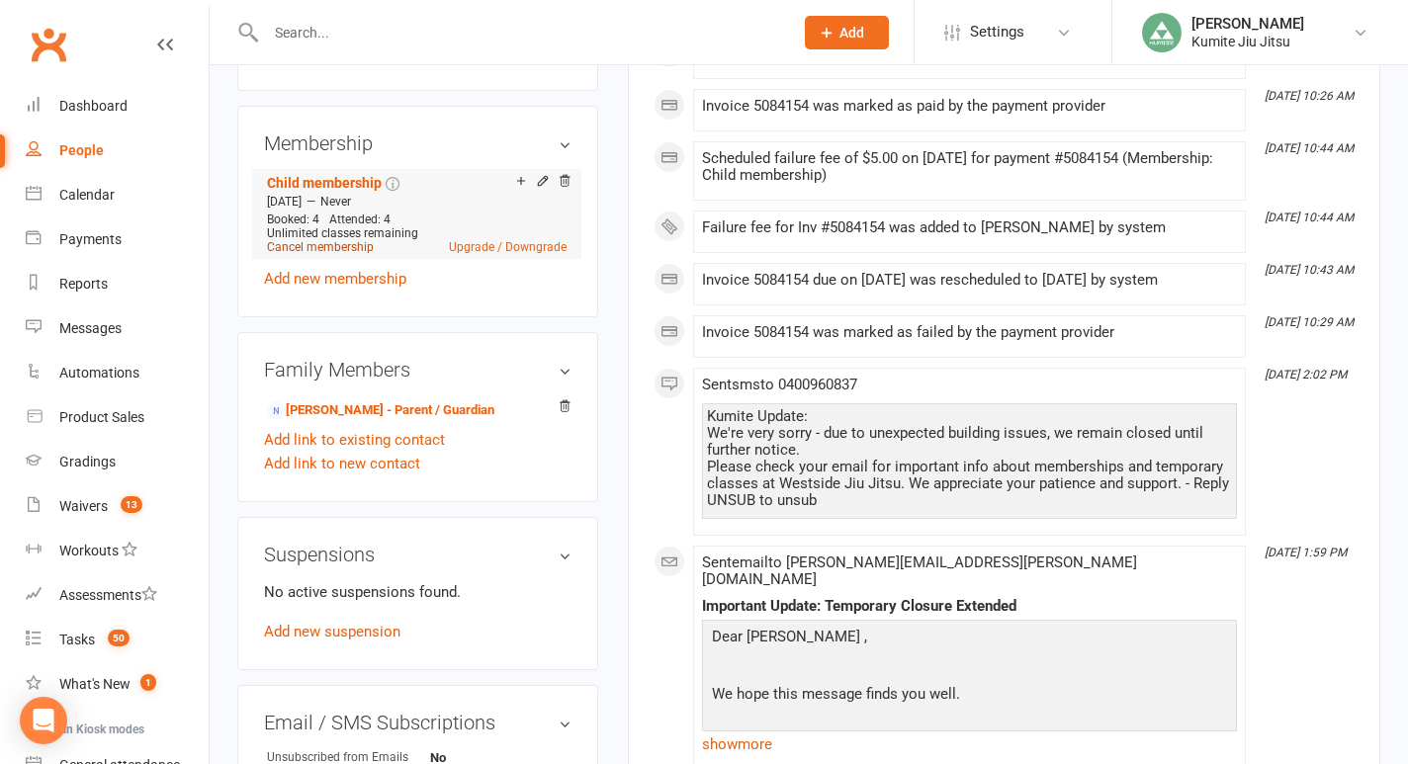
click at [342, 248] on link "Cancel membership" at bounding box center [320, 247] width 107 height 14
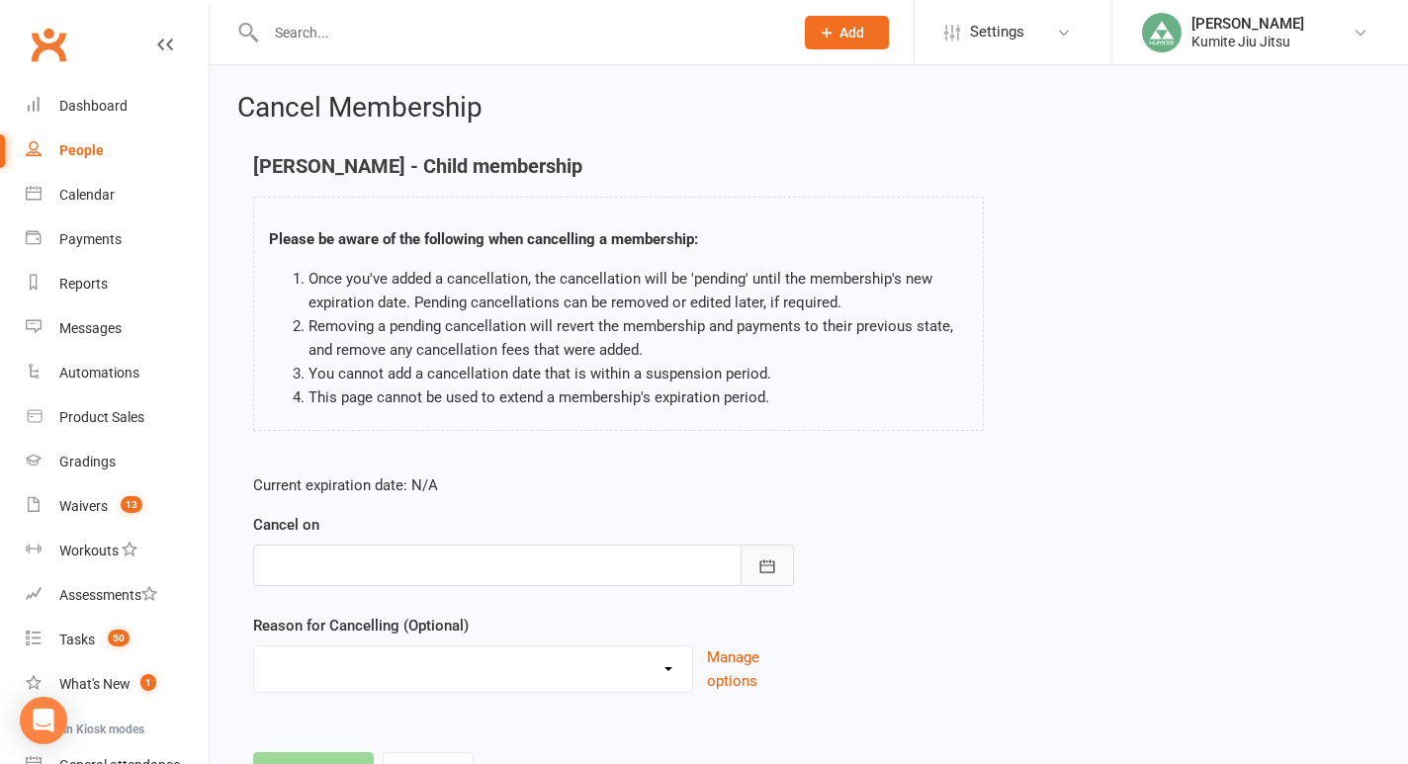
click at [779, 573] on button "button" at bounding box center [766, 566] width 53 height 42
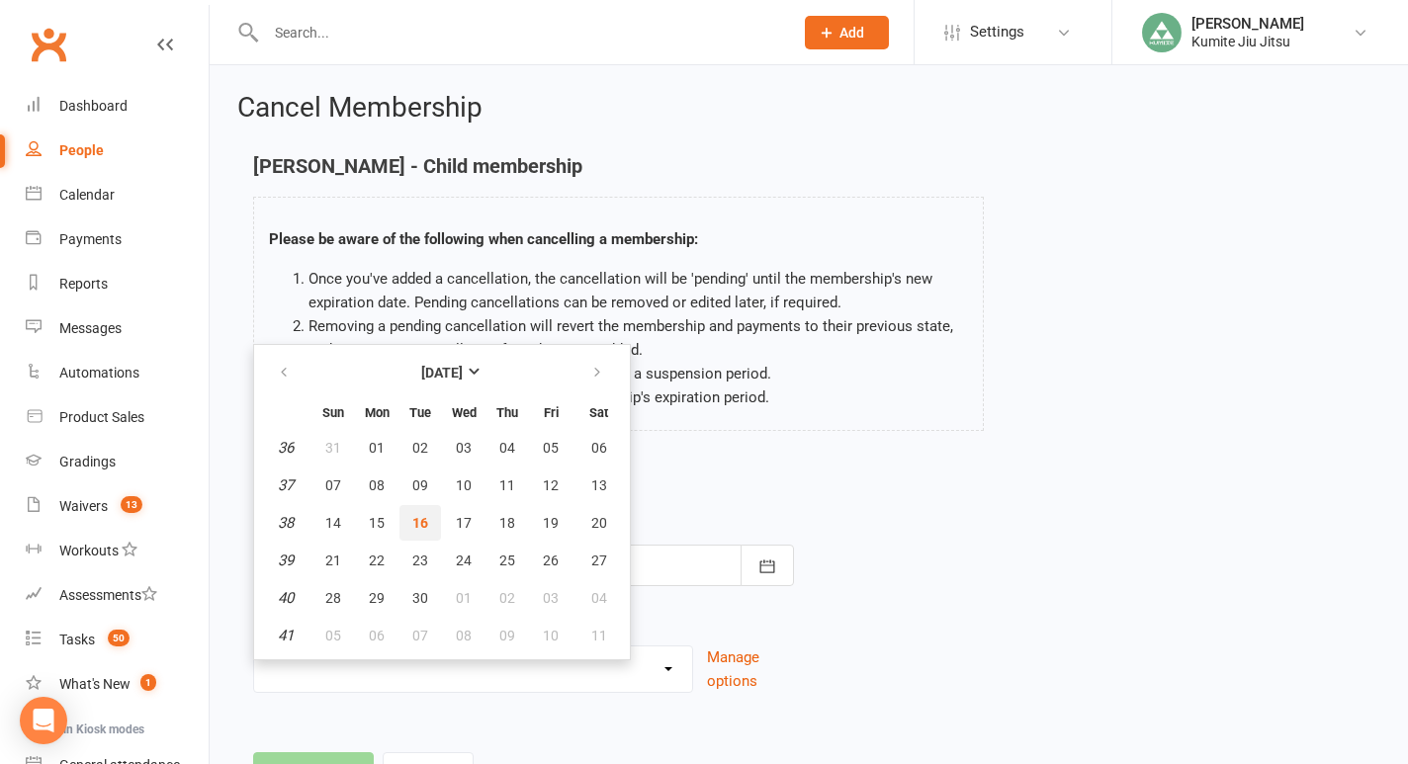
click at [423, 518] on span "16" at bounding box center [420, 523] width 16 height 16
type input "[DATE]"
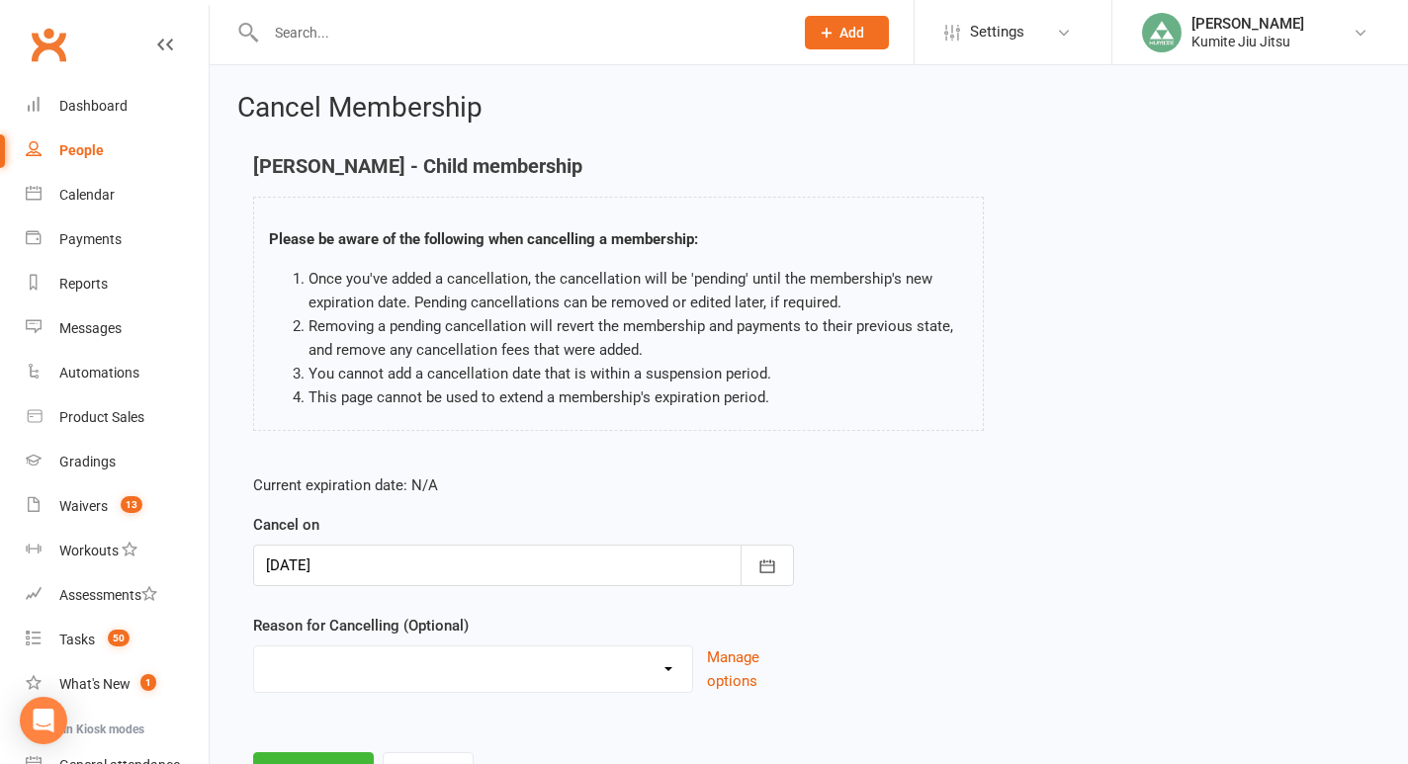
scroll to position [90, 0]
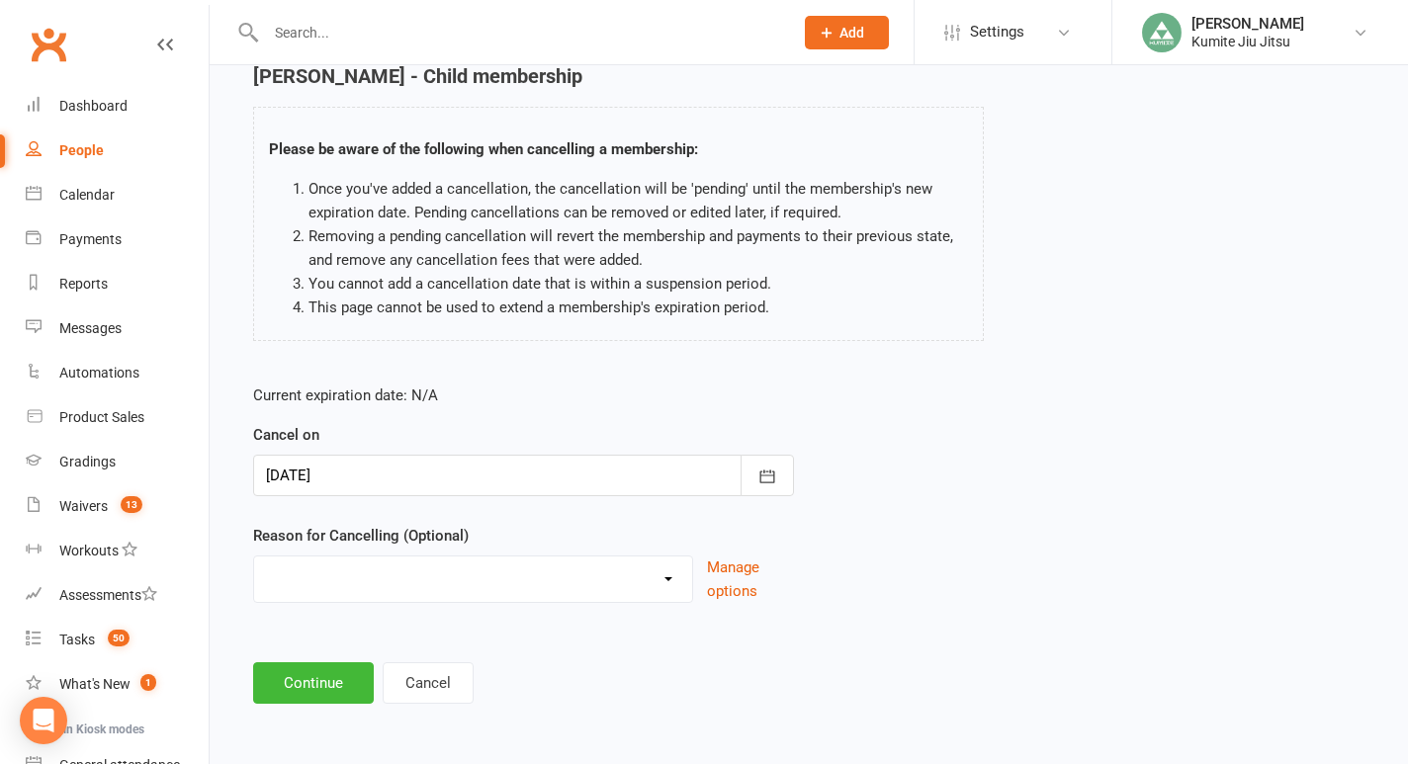
click at [681, 570] on select "Holiday Injury Other reason" at bounding box center [473, 577] width 438 height 40
select select "2"
click at [254, 557] on select "Holiday Injury Other reason" at bounding box center [473, 577] width 438 height 40
click at [343, 694] on input at bounding box center [523, 683] width 541 height 42
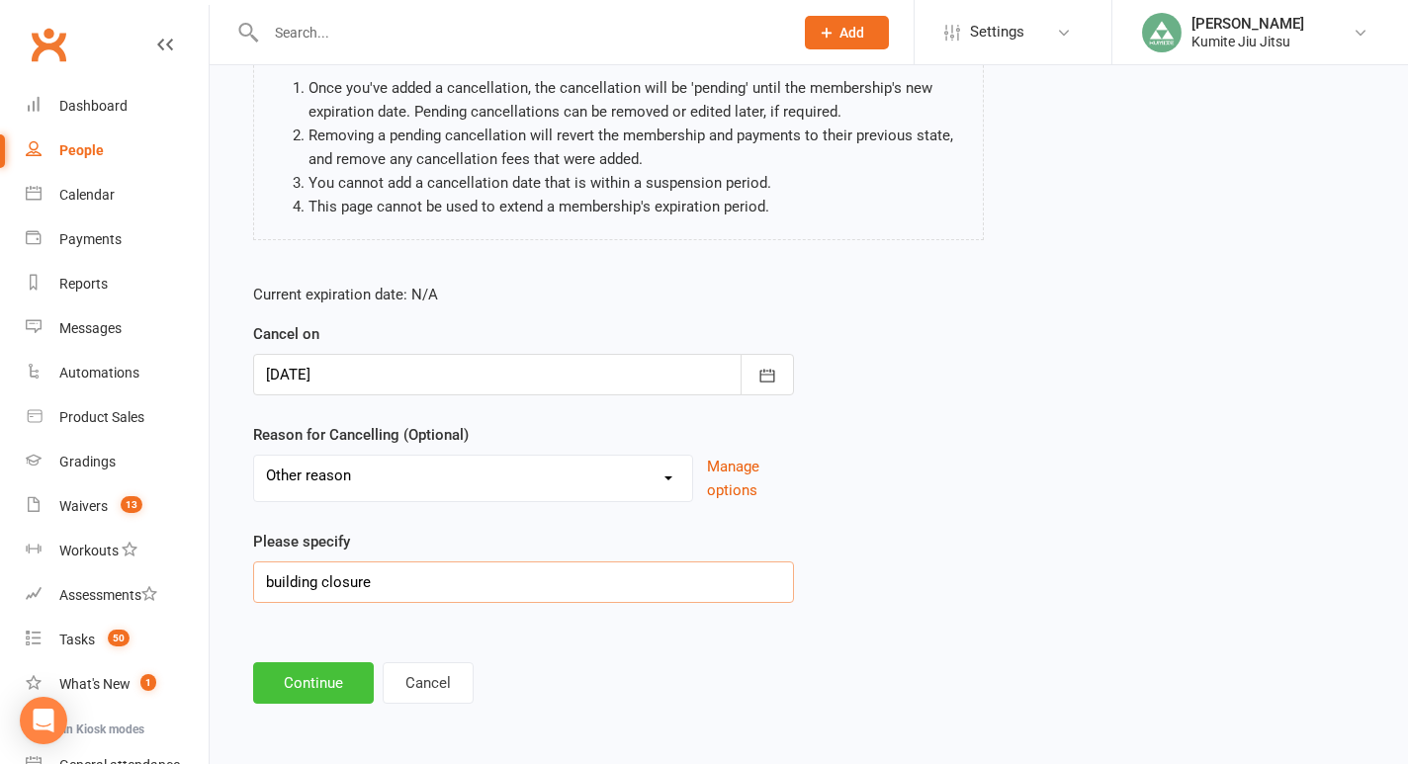
type input "building closure"
click at [318, 682] on button "Continue" at bounding box center [313, 683] width 121 height 42
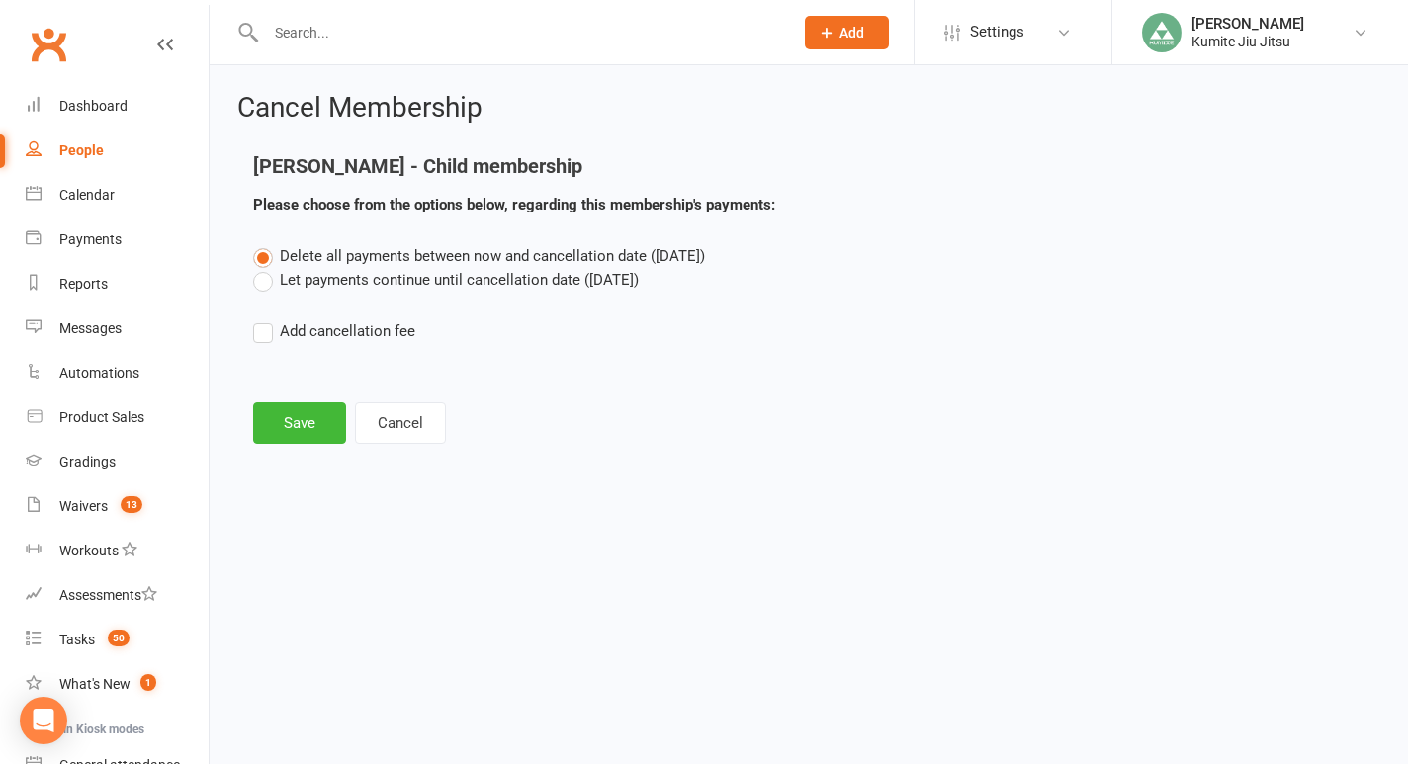
scroll to position [0, 0]
click at [315, 280] on label "Let payments continue until cancellation date ([DATE])" at bounding box center [446, 280] width 386 height 24
click at [266, 268] on input "Let payments continue until cancellation date ([DATE])" at bounding box center [259, 268] width 13 height 0
click at [312, 255] on span "Delete all payments between now and cancellation date ([DATE])" at bounding box center [492, 256] width 425 height 18
click at [266, 244] on input "Delete all payments between now and cancellation date ([DATE])" at bounding box center [259, 244] width 13 height 0
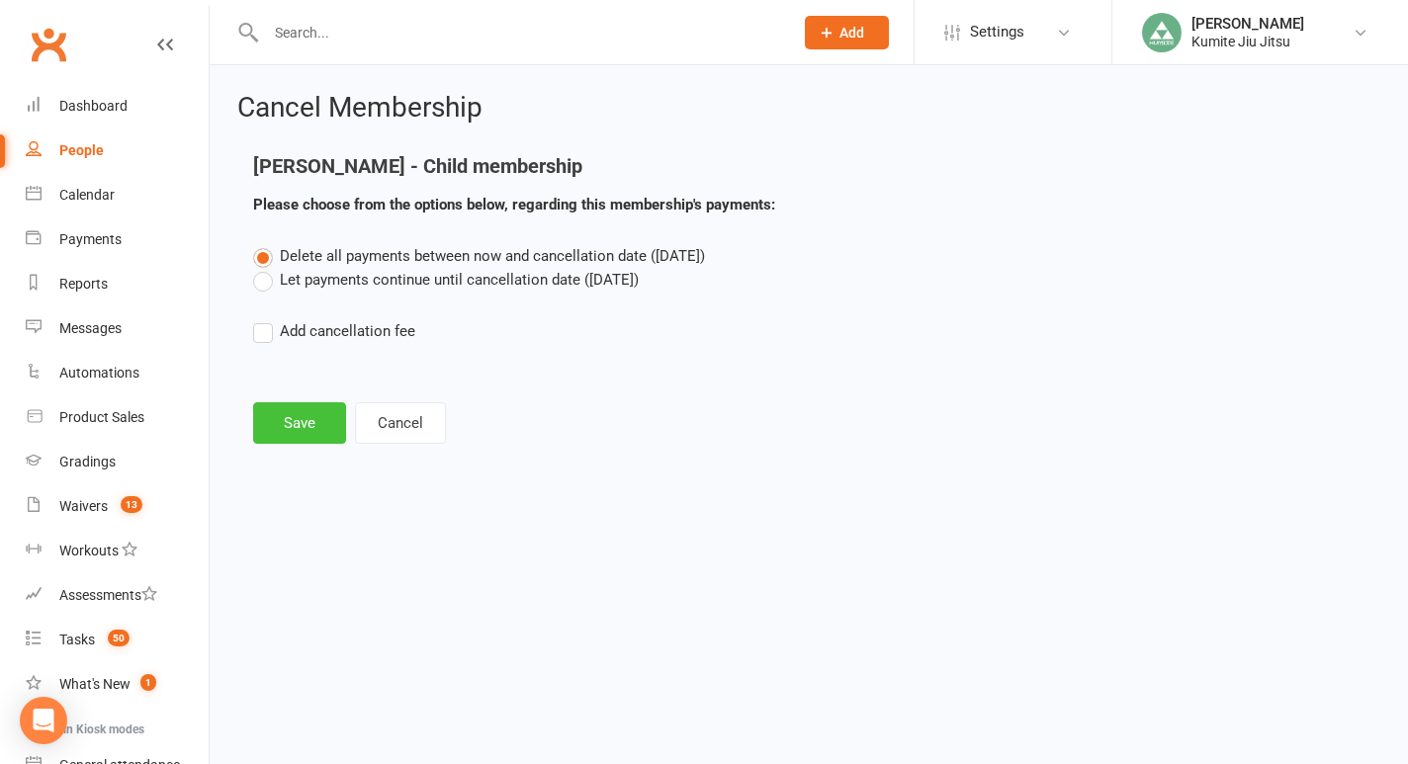
click at [308, 425] on button "Save" at bounding box center [299, 423] width 93 height 42
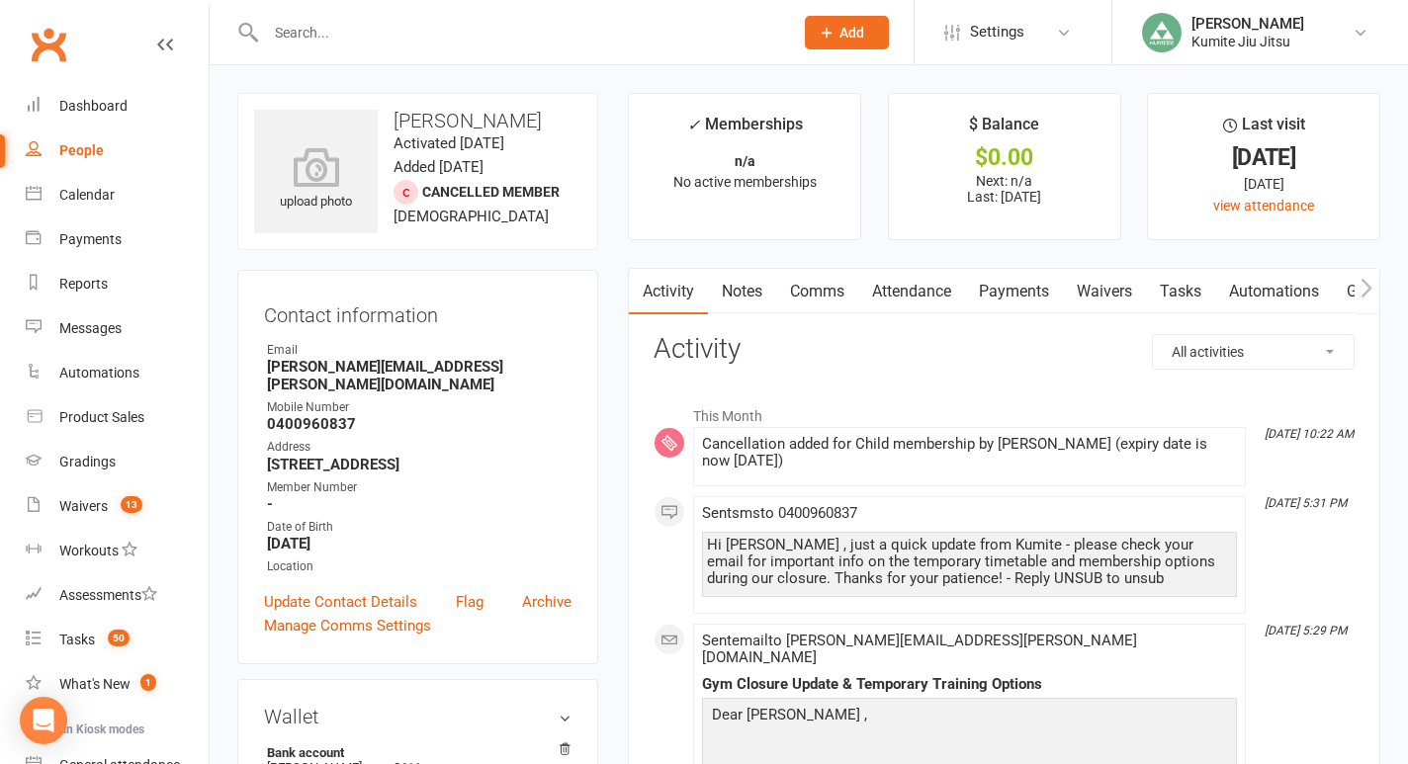
click at [394, 43] on input "text" at bounding box center [519, 33] width 519 height 28
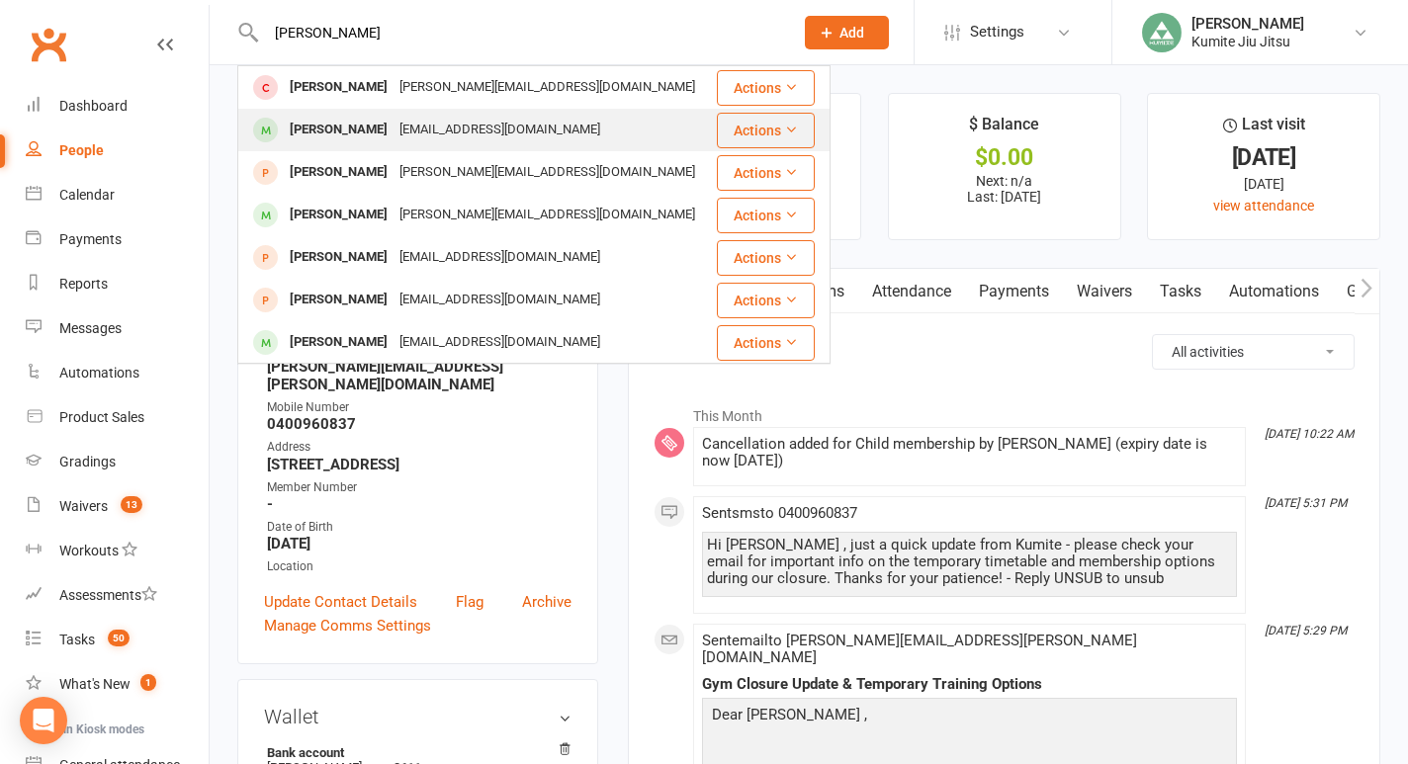
type input "[PERSON_NAME]"
click at [393, 130] on div "[EMAIL_ADDRESS][DOMAIN_NAME]" at bounding box center [499, 130] width 213 height 29
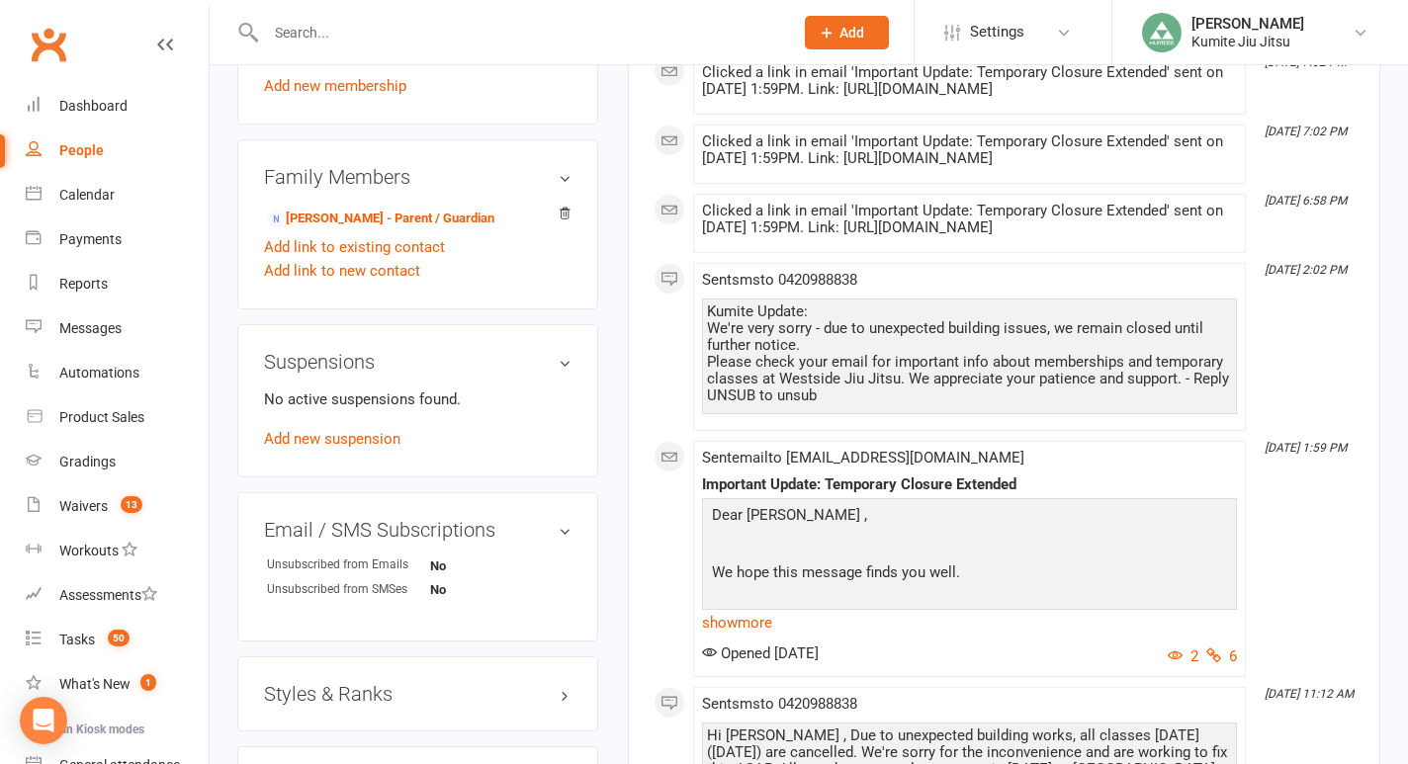
scroll to position [954, 0]
click at [363, 447] on link "Add new suspension" at bounding box center [332, 438] width 136 height 18
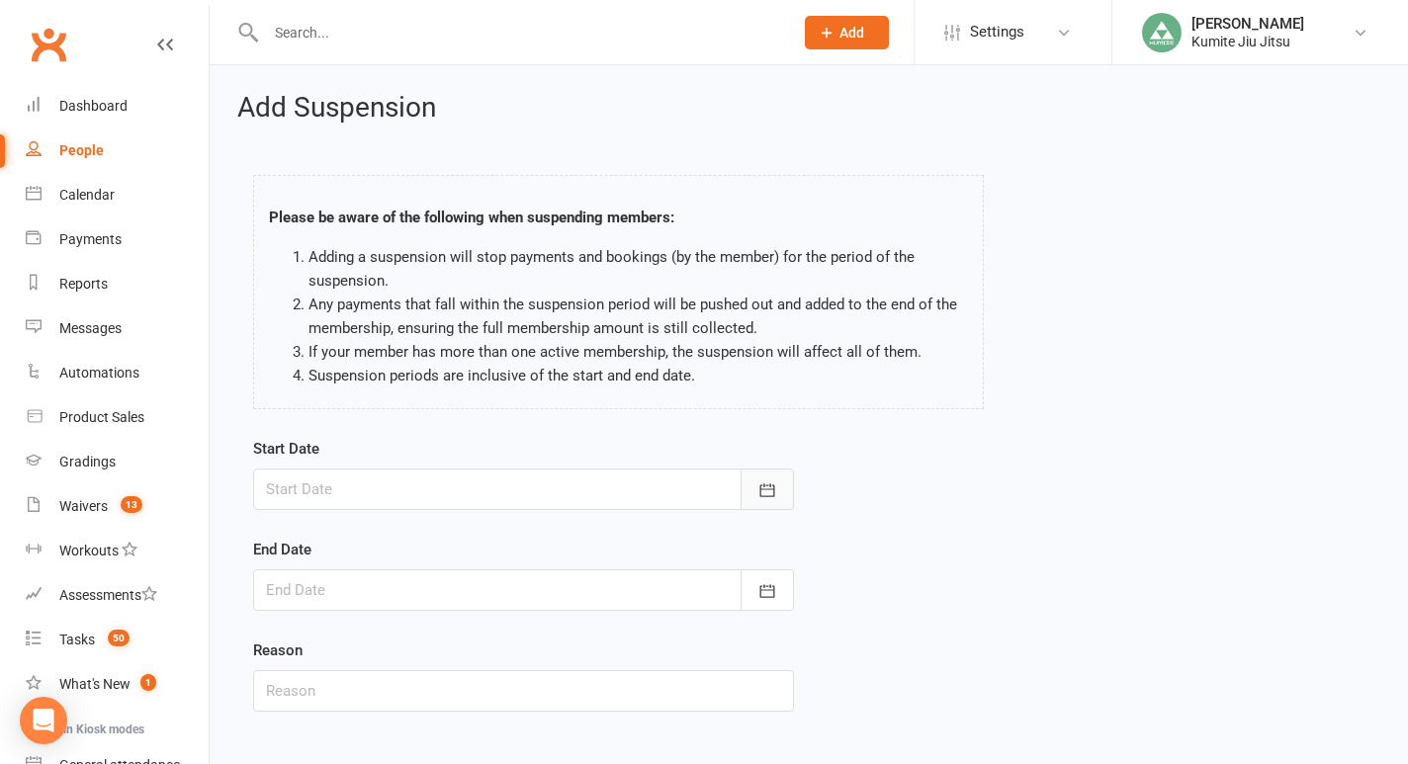
click at [783, 493] on button "button" at bounding box center [766, 490] width 53 height 42
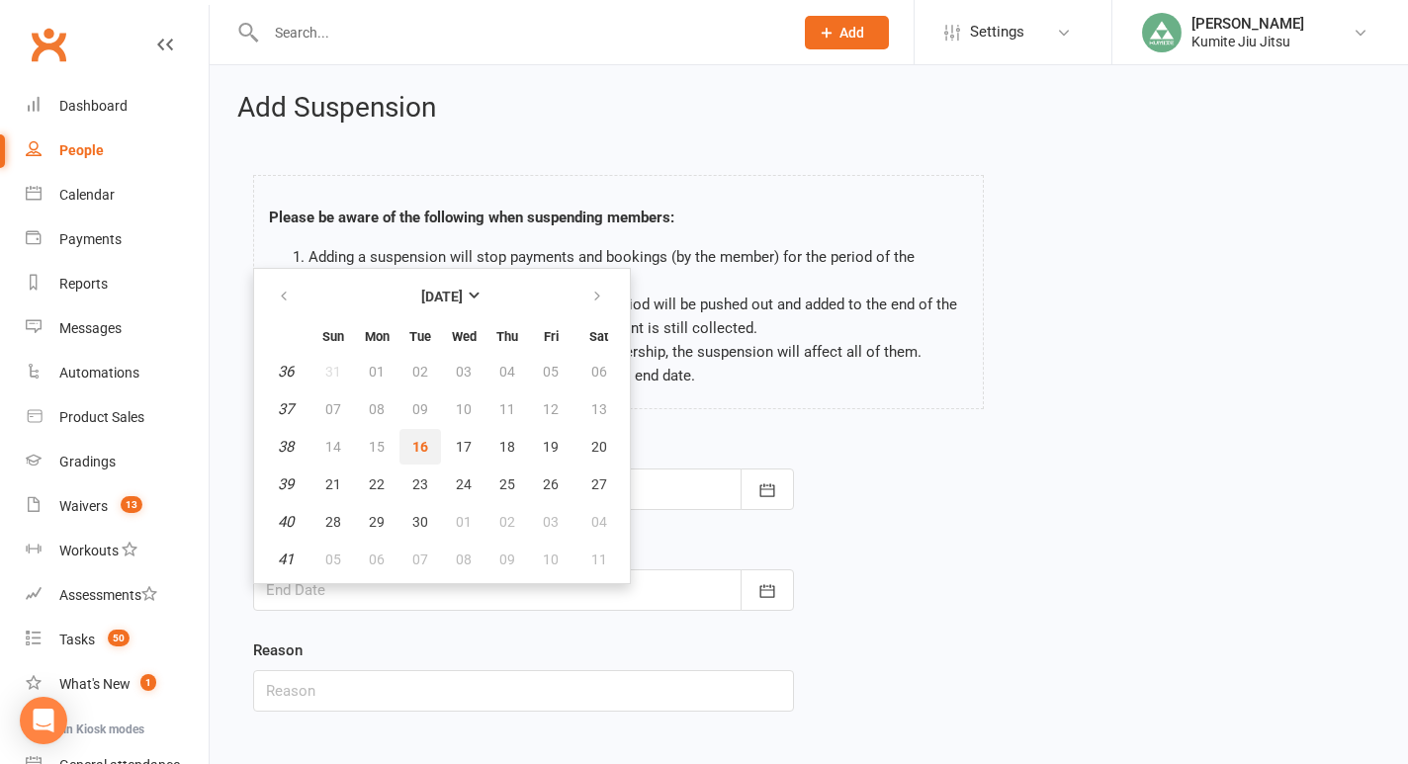
click at [423, 450] on span "16" at bounding box center [420, 447] width 16 height 16
type input "[DATE]"
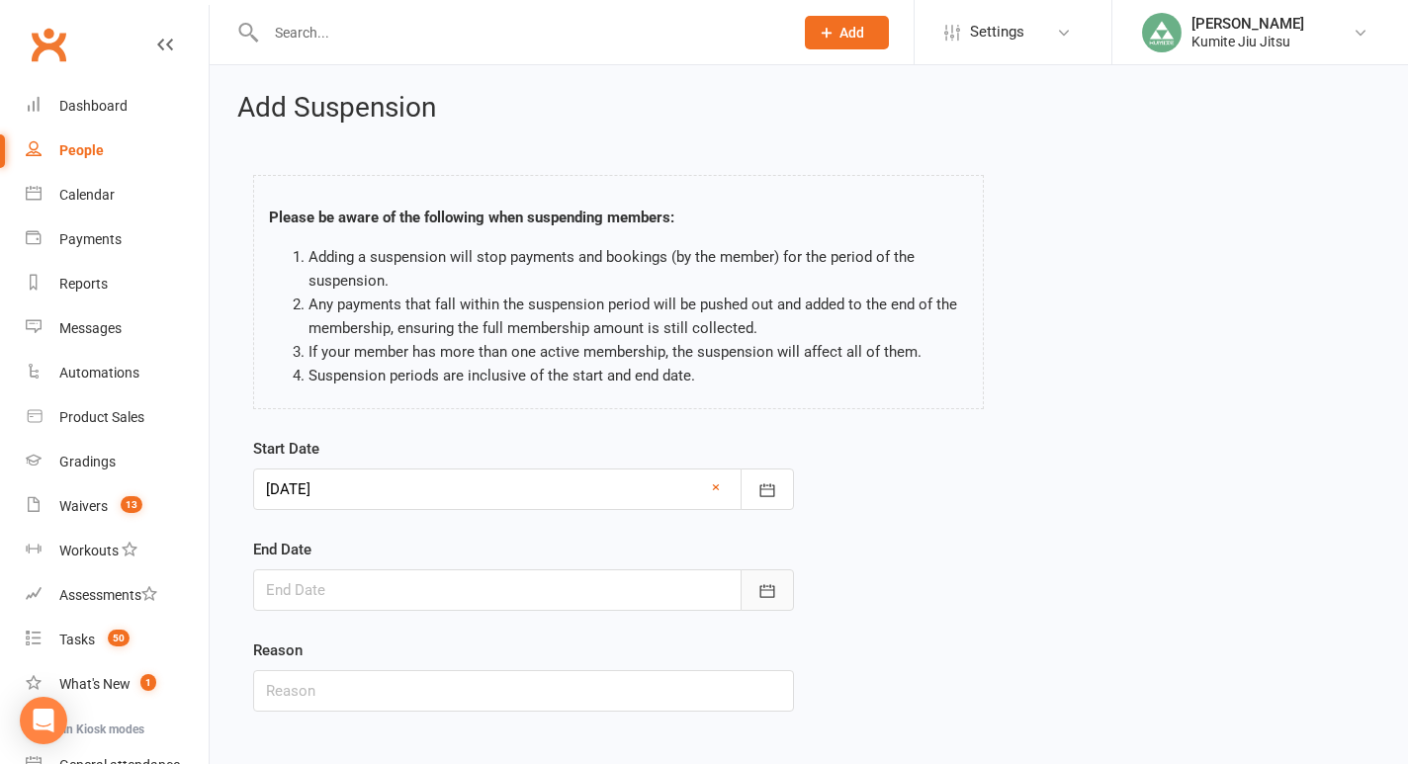
click at [782, 584] on button "button" at bounding box center [766, 590] width 53 height 42
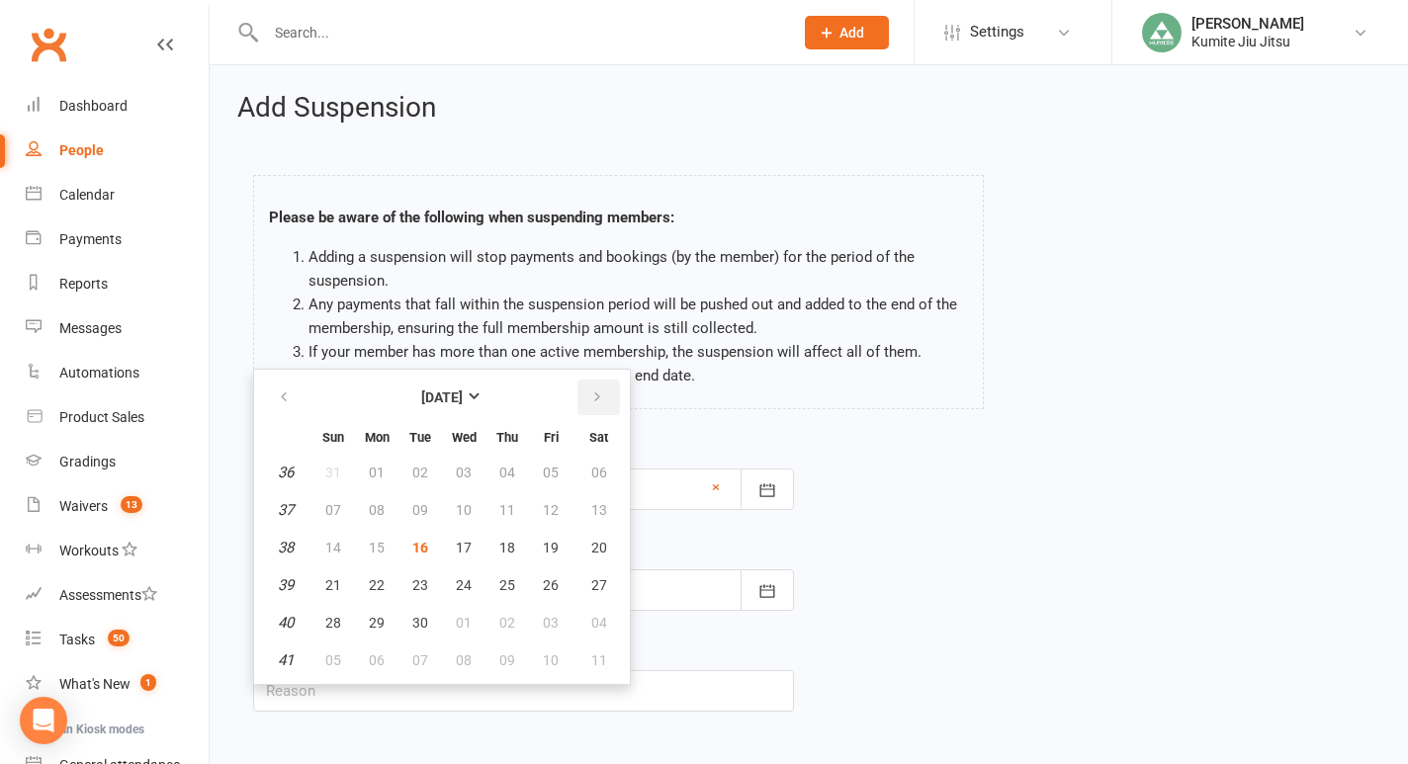
click at [599, 399] on icon "button" at bounding box center [597, 398] width 14 height 16
click at [516, 508] on button "09" at bounding box center [507, 510] width 42 height 36
type input "[DATE]"
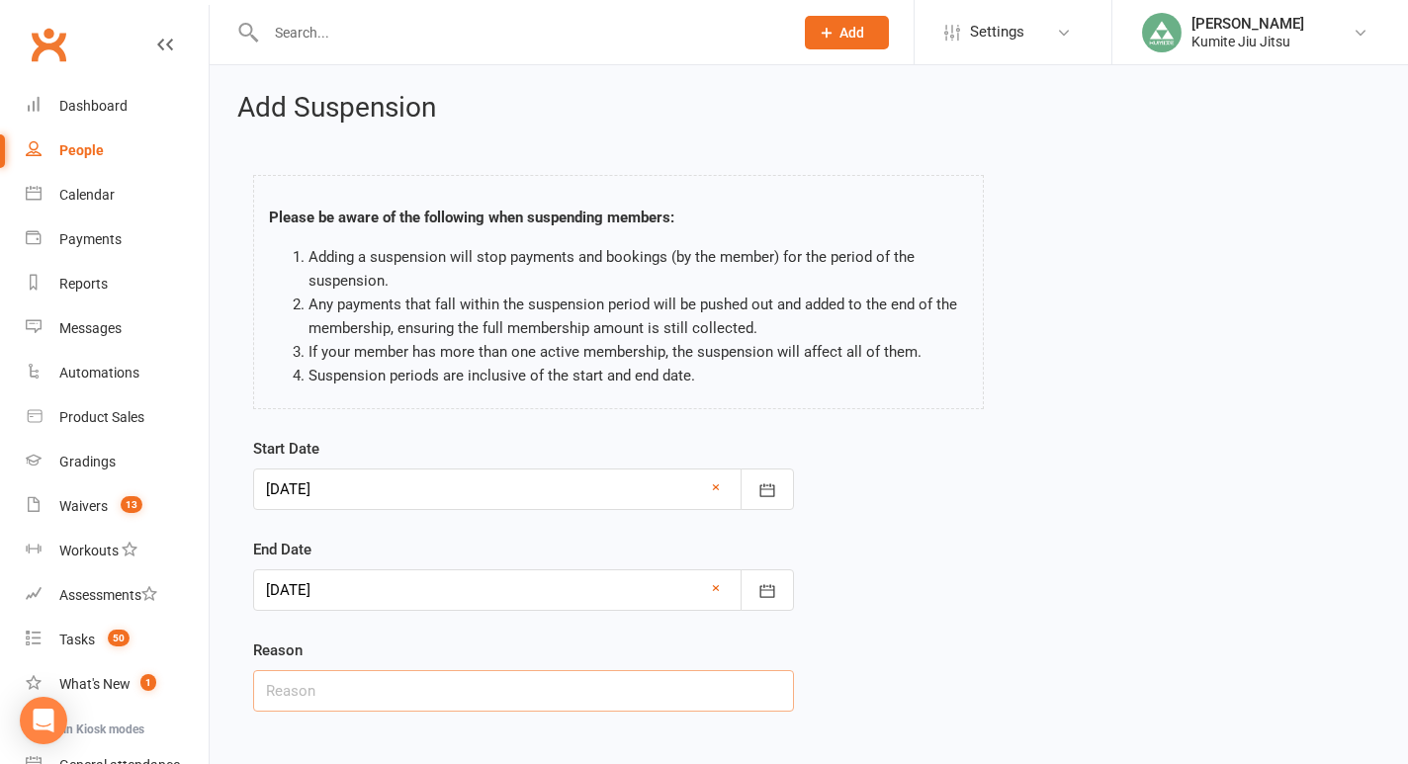
click at [470, 691] on input "text" at bounding box center [523, 691] width 541 height 42
type input "building closure"
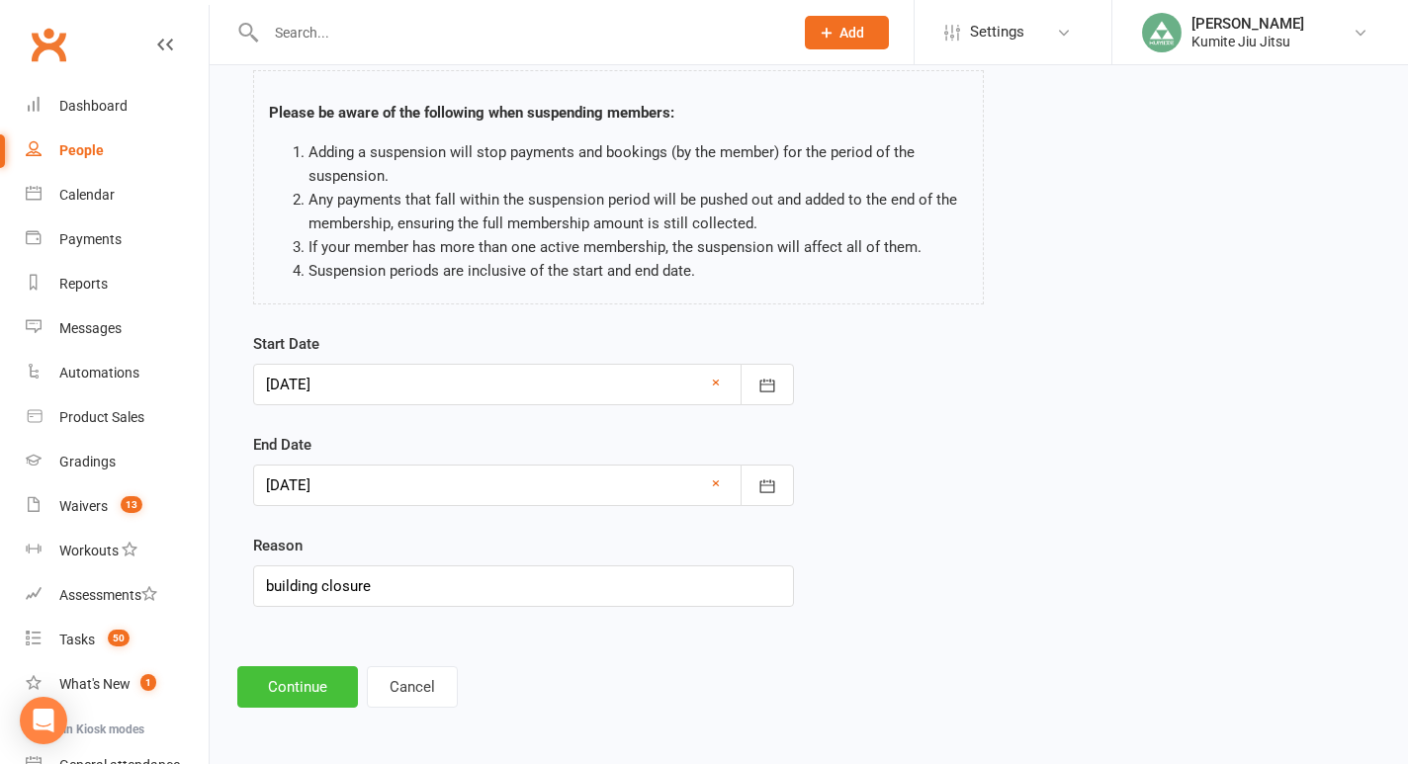
click at [298, 685] on button "Continue" at bounding box center [297, 687] width 121 height 42
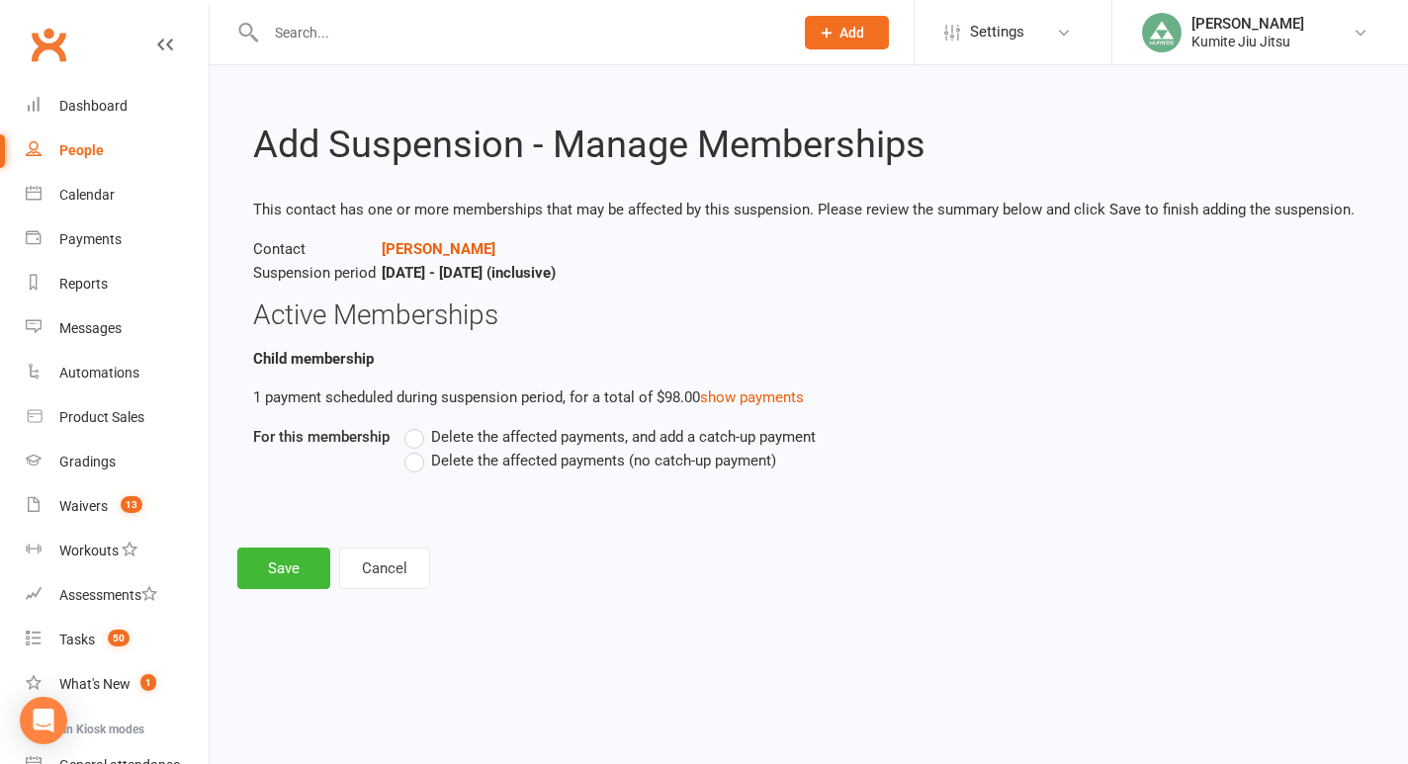
click at [507, 457] on span "Delete the affected payments (no catch-up payment)" at bounding box center [603, 459] width 345 height 21
click at [417, 449] on input "Delete the affected payments (no catch-up payment)" at bounding box center [410, 449] width 13 height 0
click at [295, 570] on button "Save" at bounding box center [283, 569] width 93 height 42
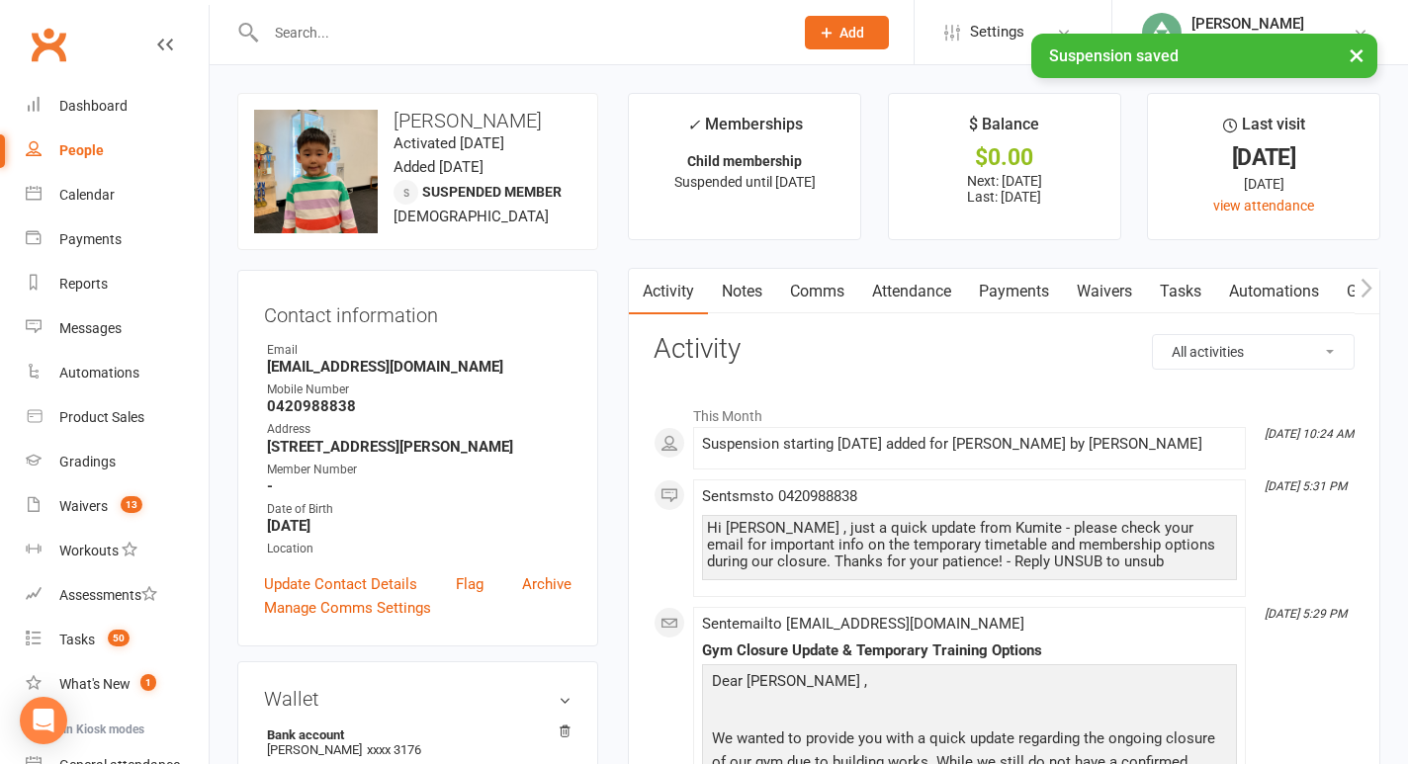
click at [1193, 292] on link "Tasks" at bounding box center [1180, 291] width 69 height 45
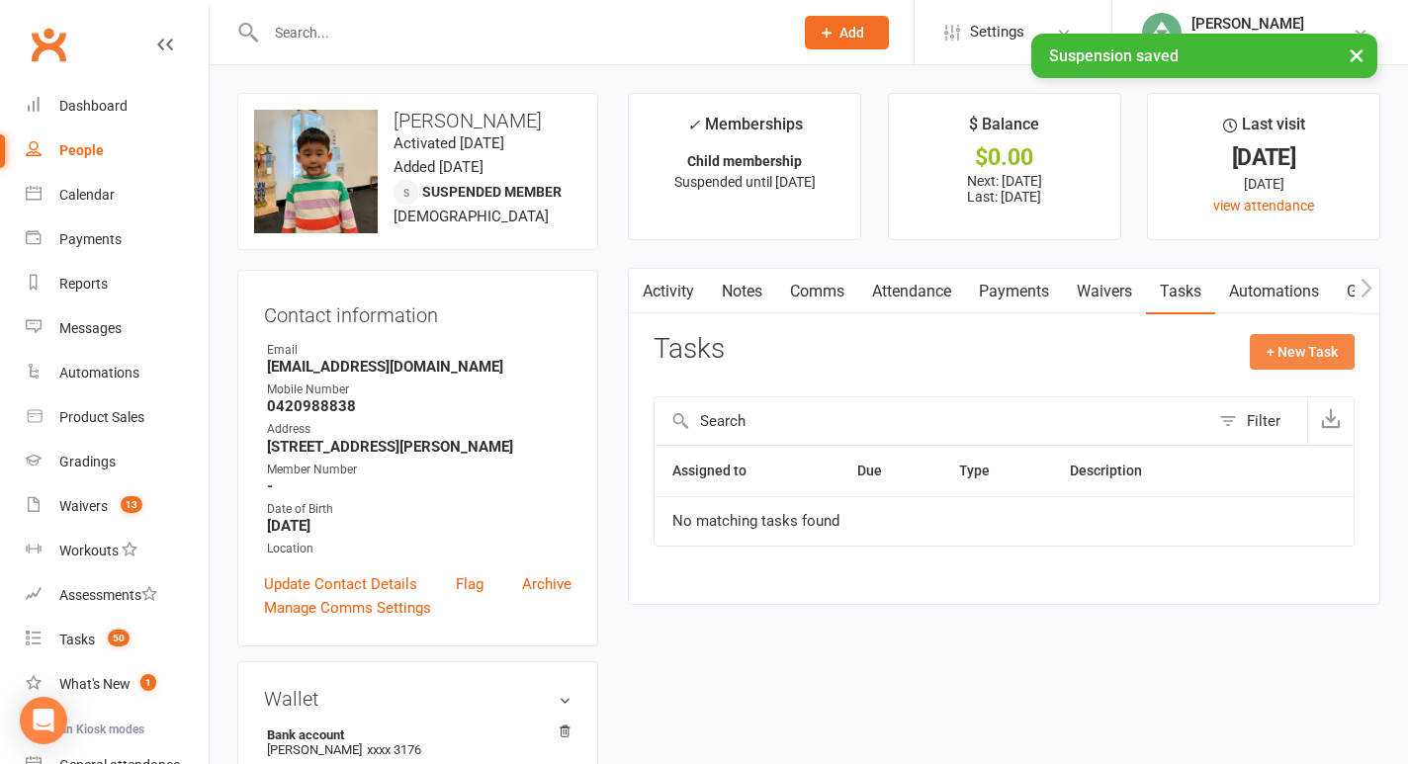
click at [1284, 348] on button "+ New Task" at bounding box center [1302, 352] width 105 height 36
select select "49706"
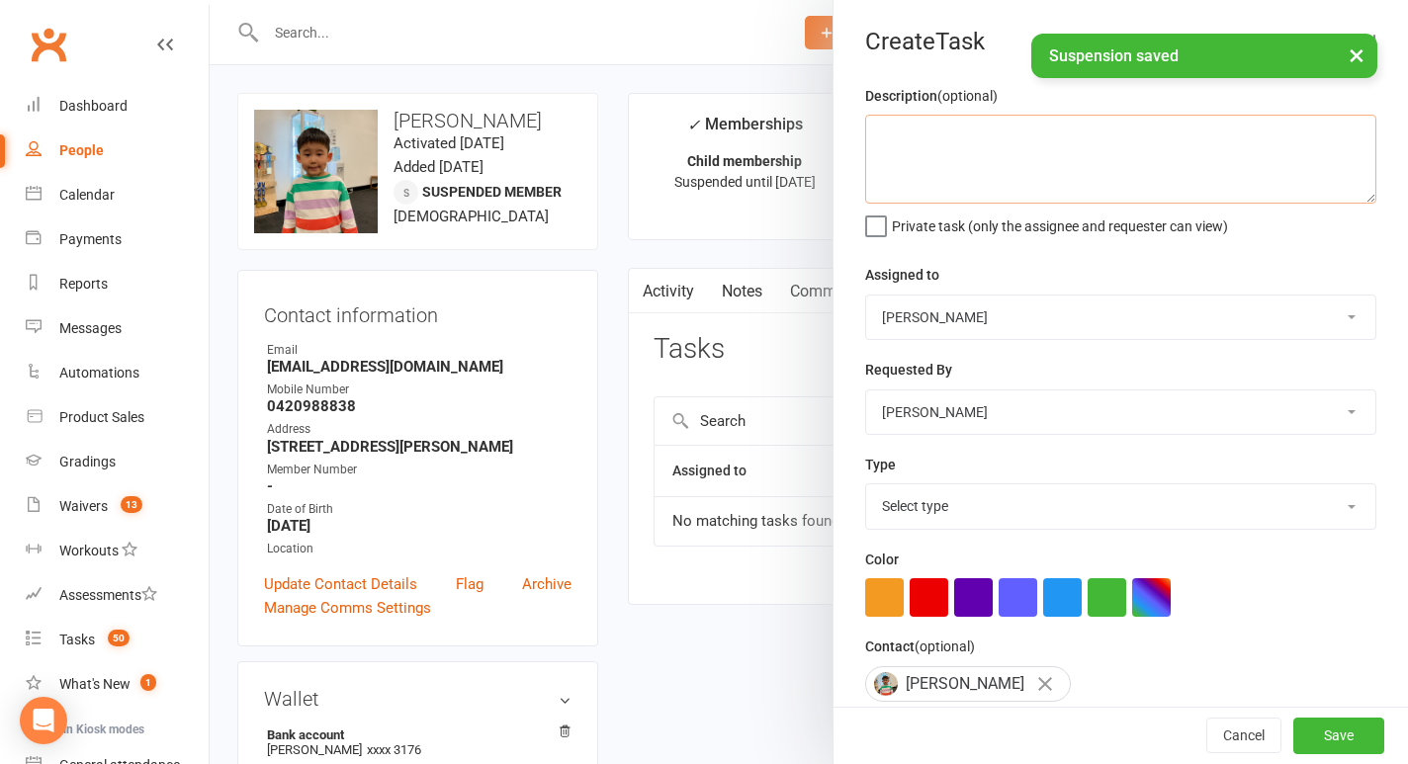
click at [933, 164] on textarea at bounding box center [1120, 159] width 511 height 89
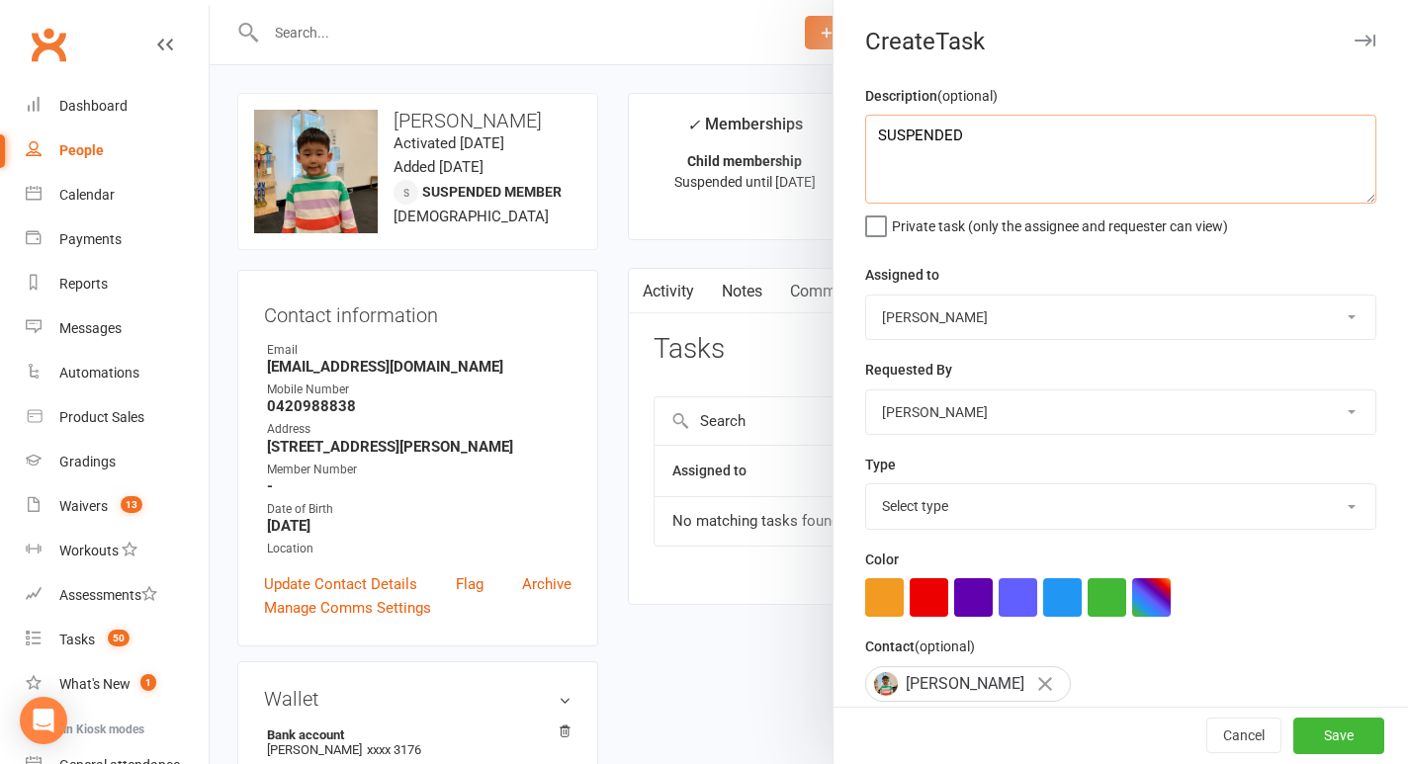
type textarea "SUSPENDED"
click at [932, 521] on select "Select type E-mail In person Meeting Phone call Add new task type" at bounding box center [1120, 505] width 509 height 43
select select "28623"
click at [866, 486] on select "Select type E-mail In person Meeting Phone call Add new task type" at bounding box center [1120, 505] width 509 height 43
drag, startPoint x: 905, startPoint y: 583, endPoint x: 924, endPoint y: 600, distance: 26.0
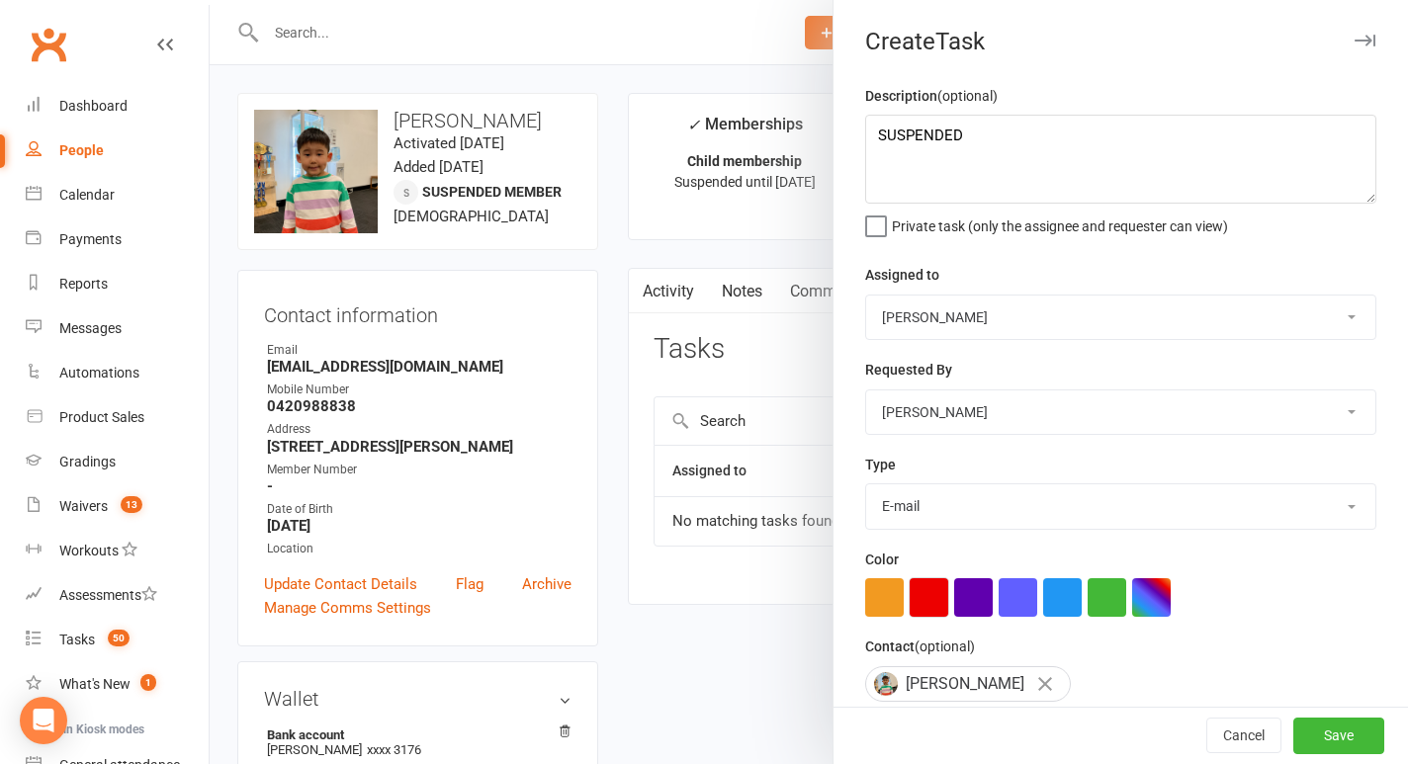
click at [924, 600] on button "button" at bounding box center [929, 597] width 39 height 39
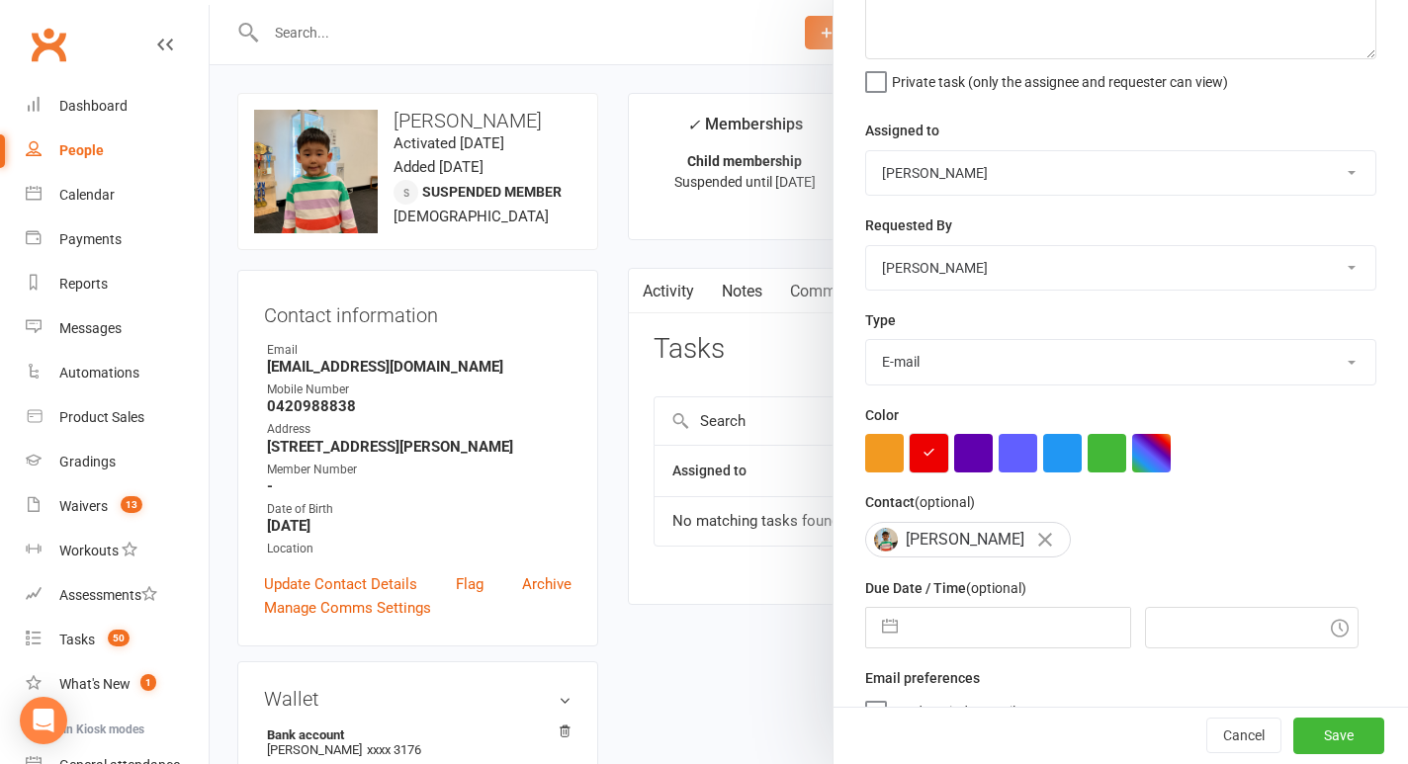
scroll to position [180, 0]
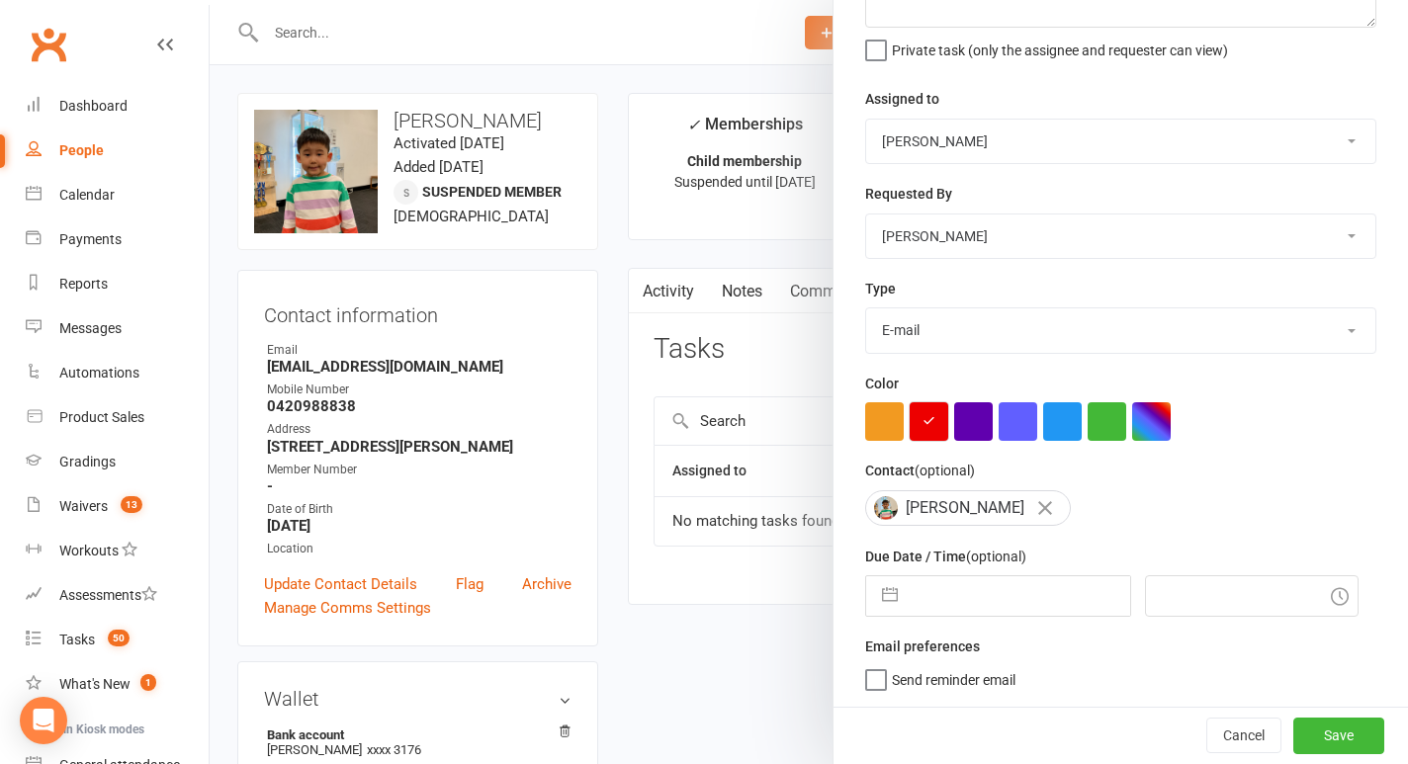
click at [885, 589] on button "button" at bounding box center [890, 596] width 36 height 40
select select "7"
select select "2025"
select select "8"
select select "2025"
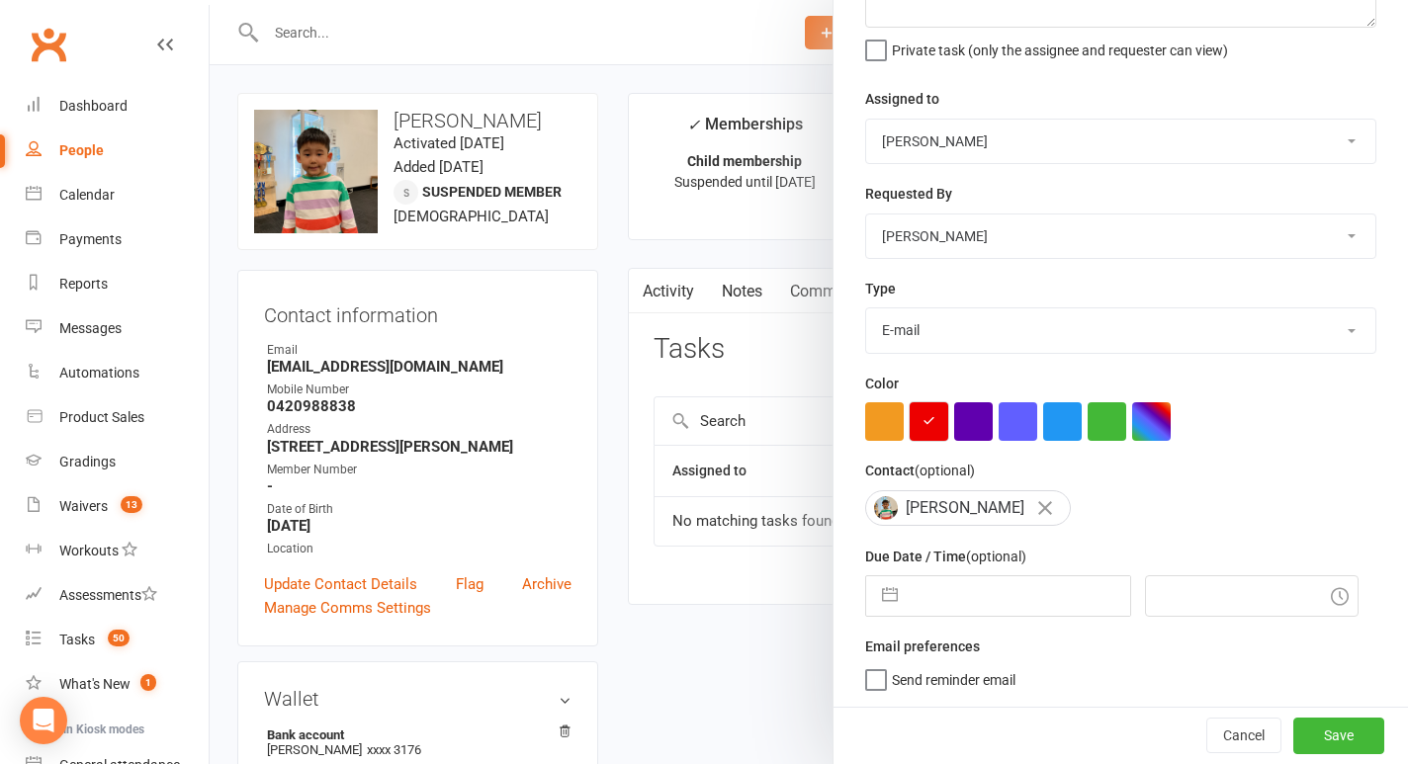
select select "9"
select select "2025"
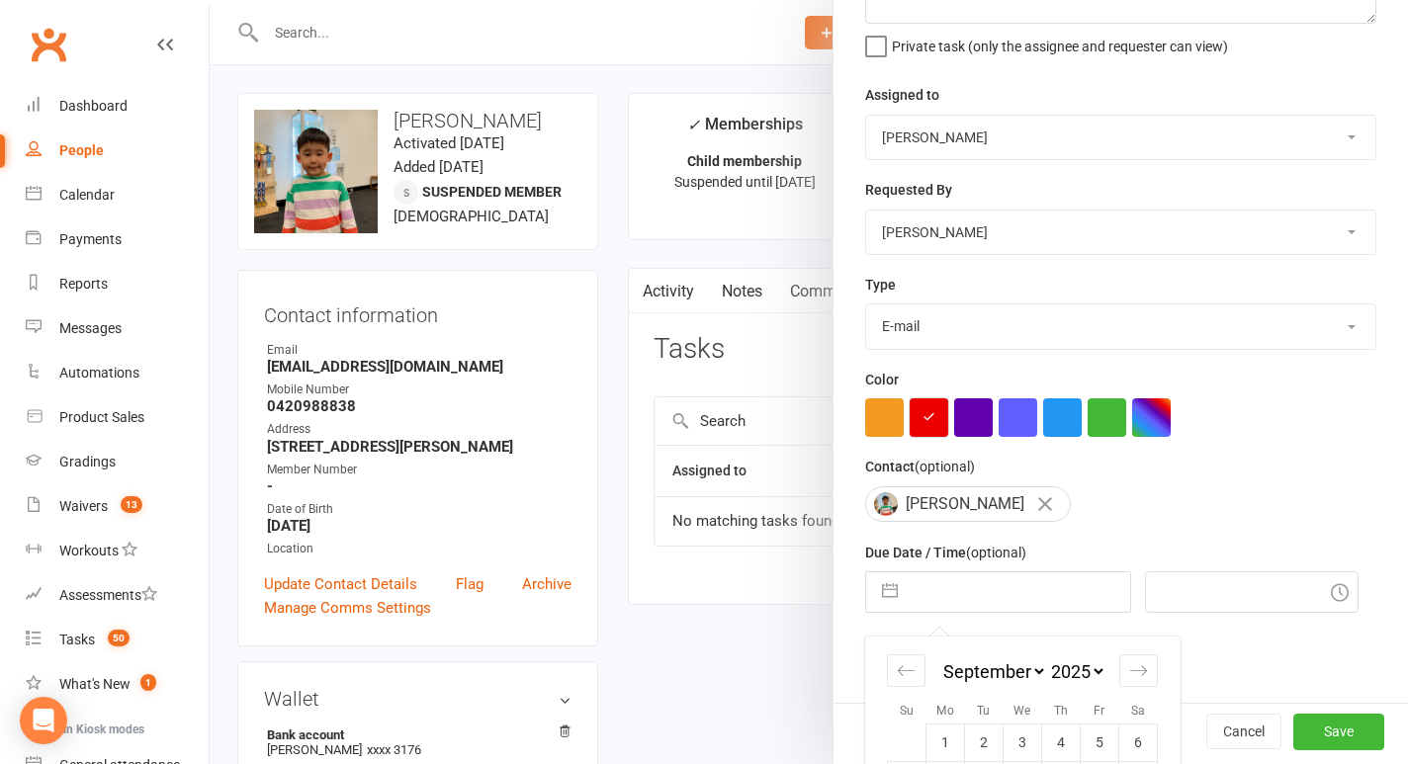
scroll to position [354, 0]
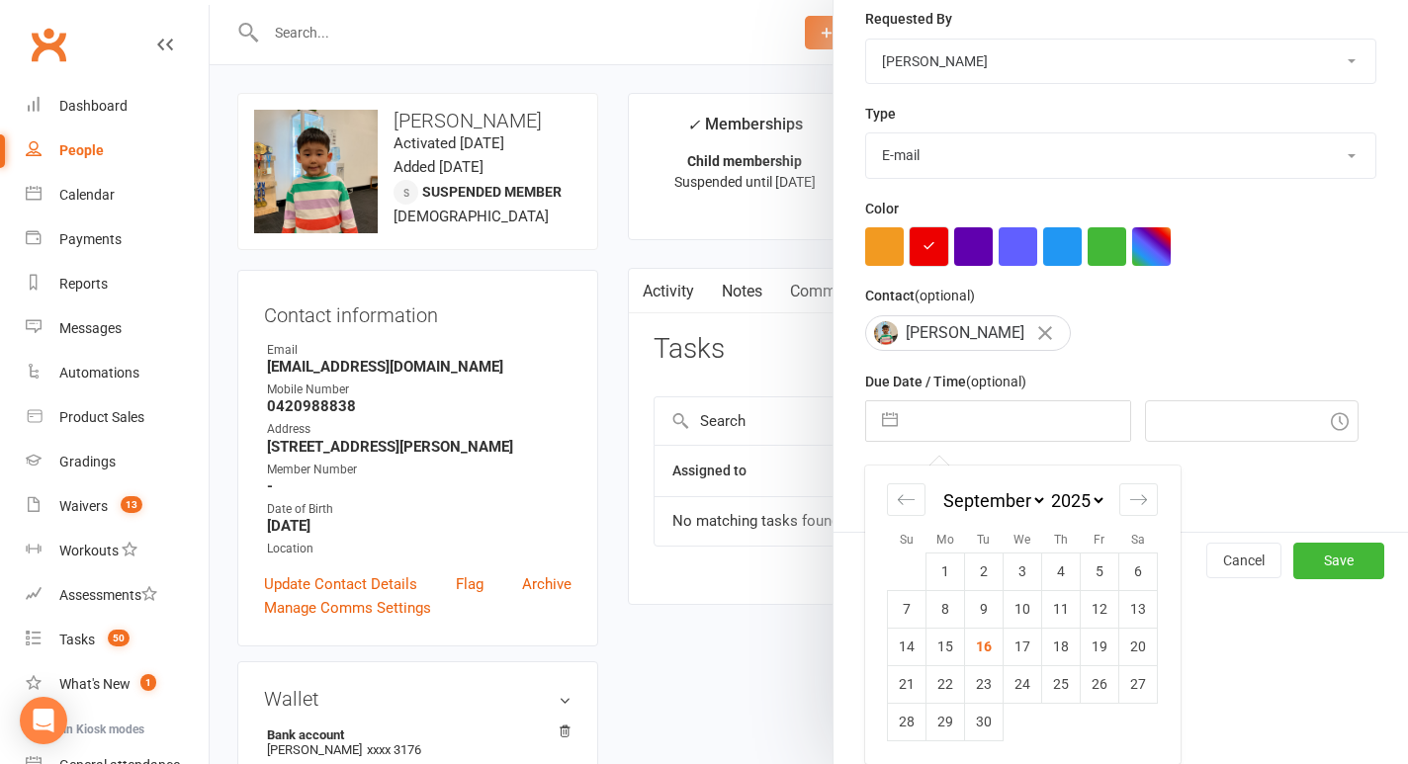
click at [1136, 500] on icon "Move forward to switch to the next month." at bounding box center [1138, 499] width 19 height 19
select select "10"
select select "2025"
click at [1071, 605] on td "9" at bounding box center [1061, 609] width 39 height 38
type input "[DATE]"
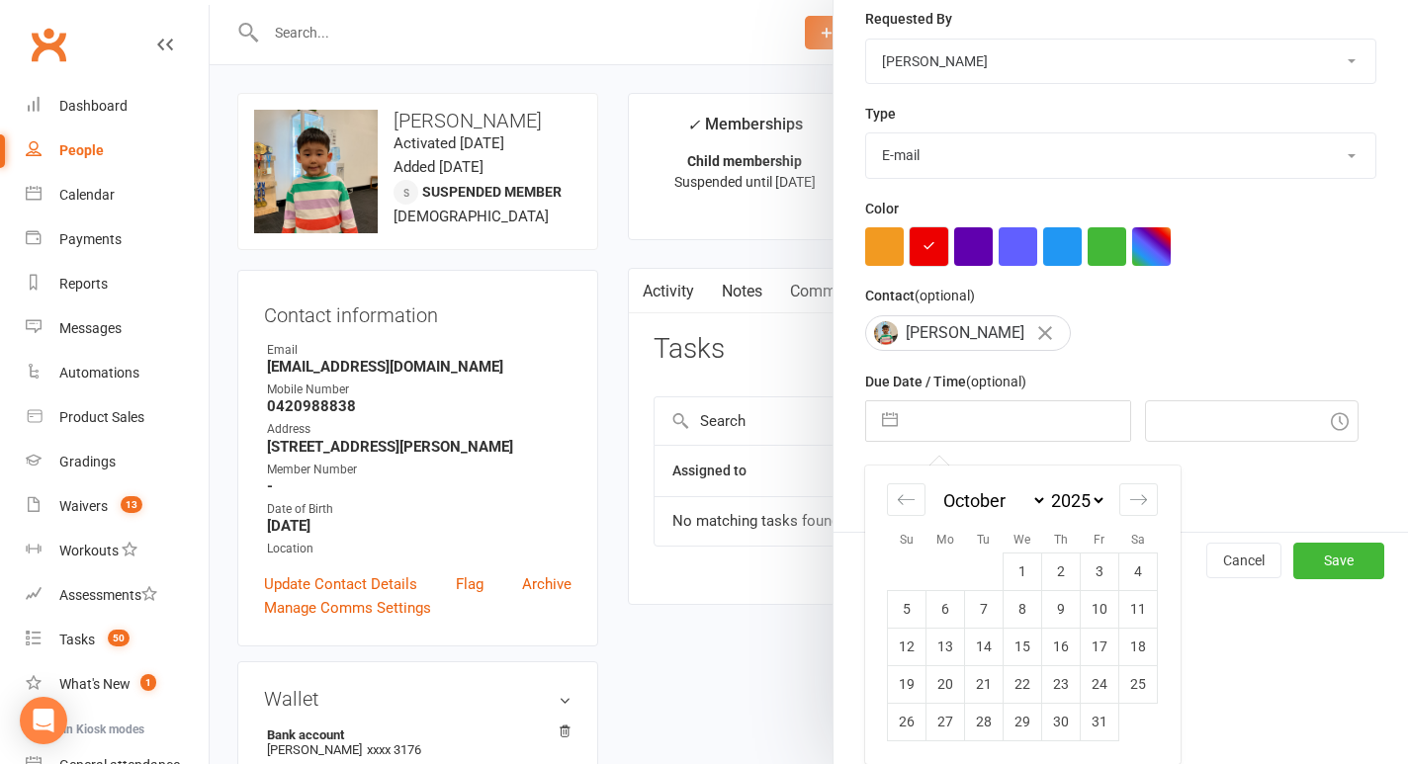
type input "10:30am"
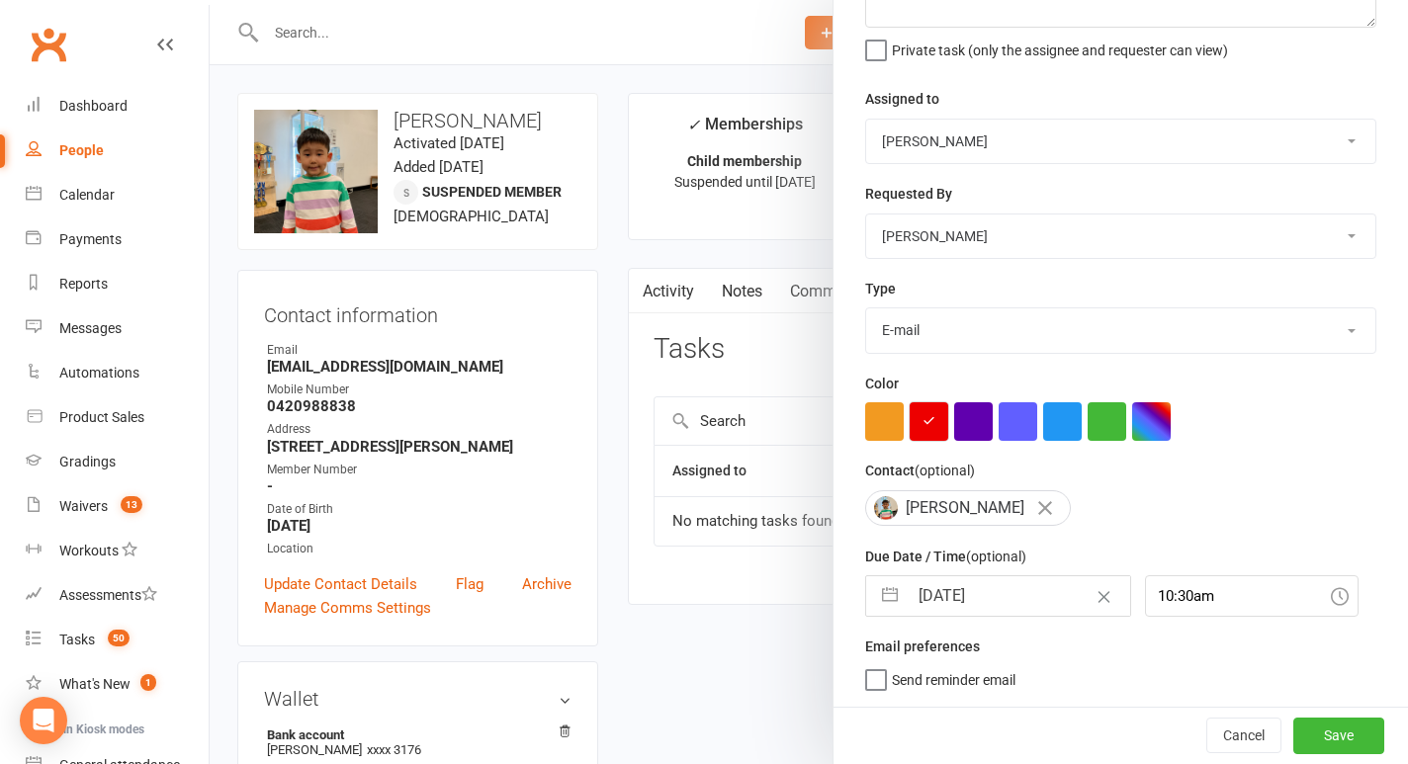
scroll to position [180, 0]
click at [1333, 736] on button "Save" at bounding box center [1338, 736] width 91 height 36
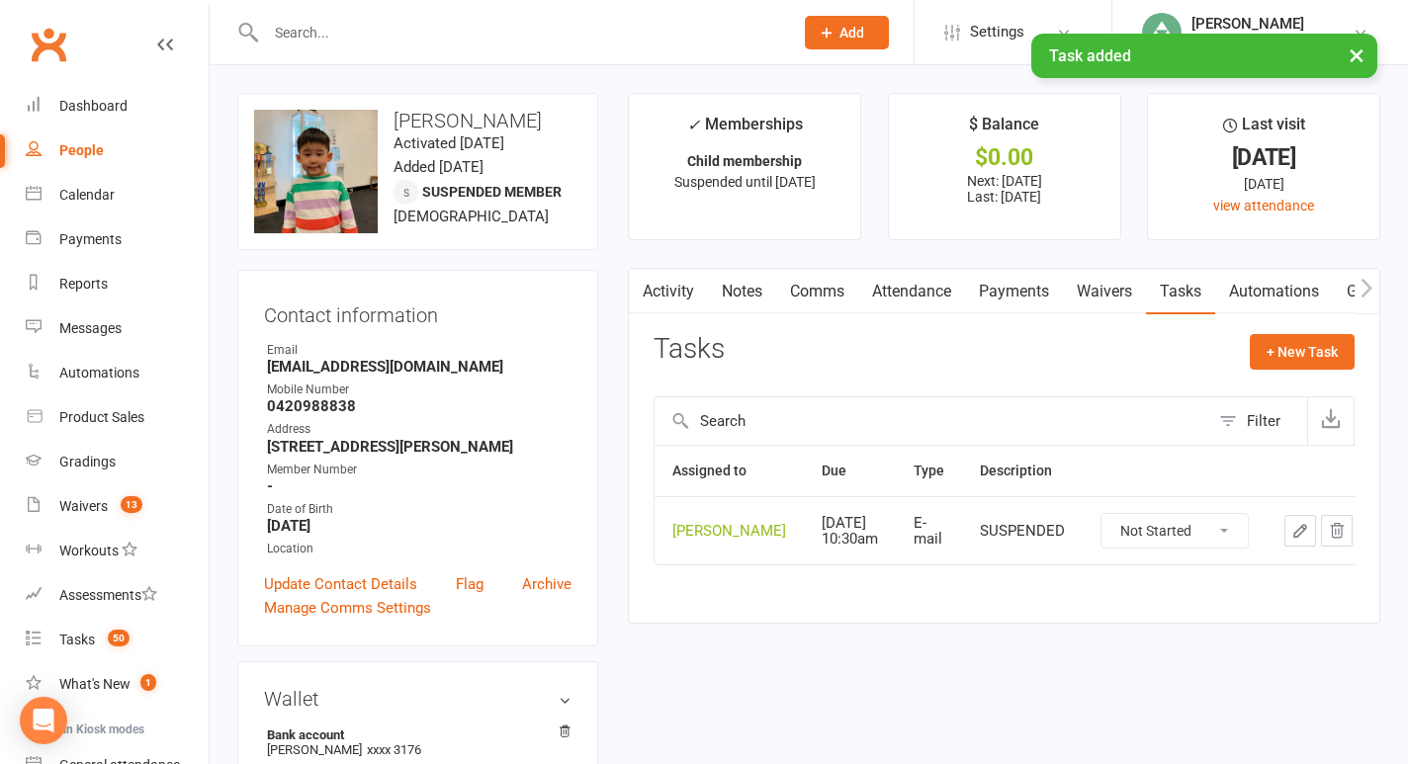
click at [743, 283] on link "Notes" at bounding box center [742, 291] width 68 height 45
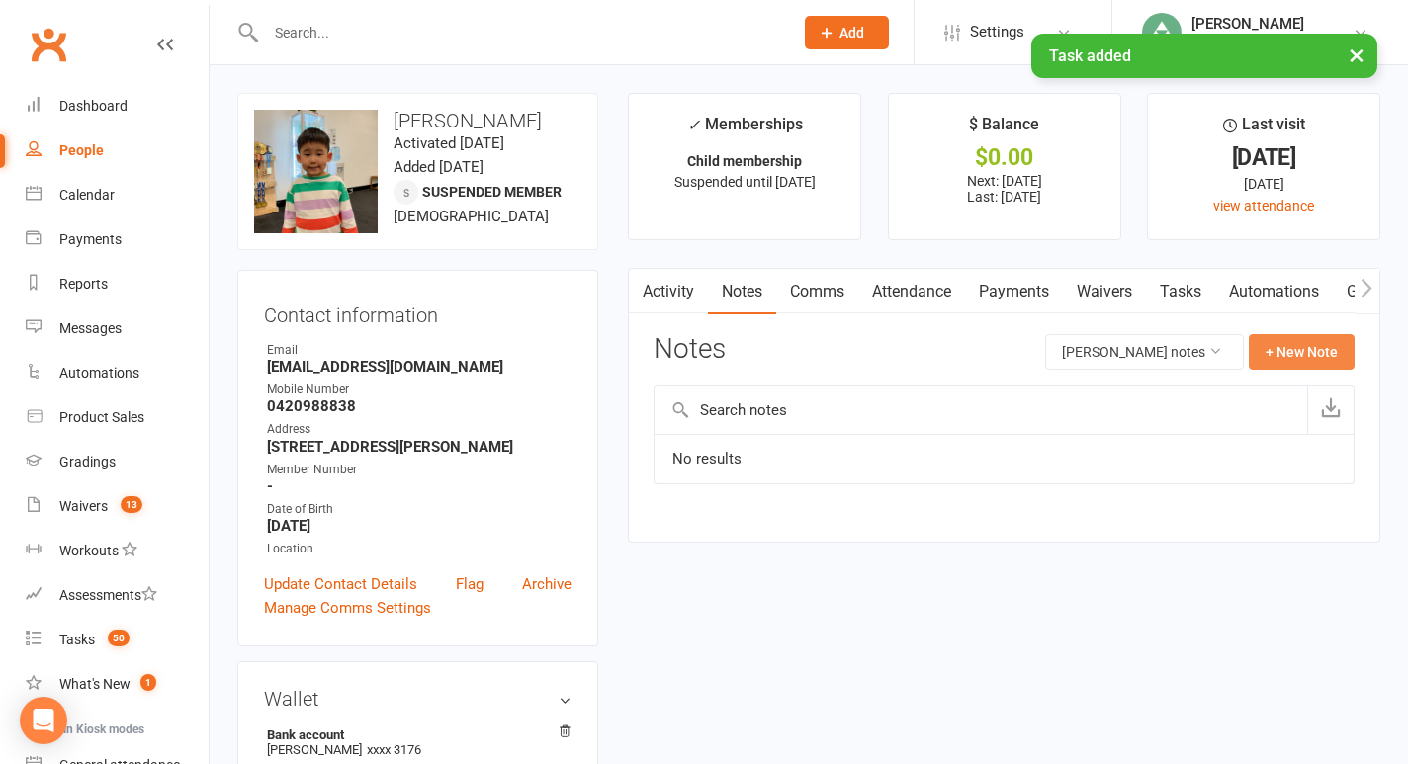
click at [1291, 351] on button "+ New Note" at bounding box center [1302, 352] width 106 height 36
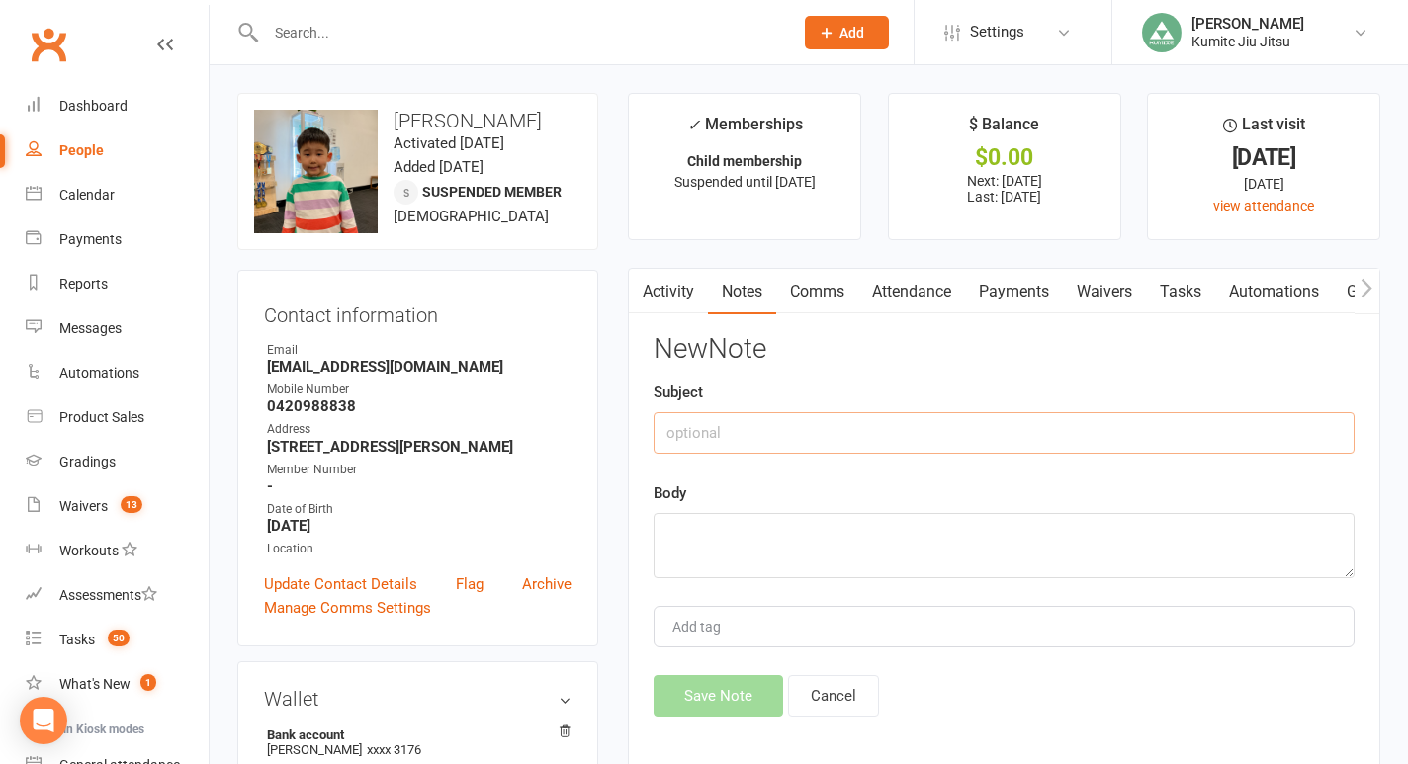
drag, startPoint x: 924, startPoint y: 600, endPoint x: 780, endPoint y: 444, distance: 212.7
click at [780, 444] on input "text" at bounding box center [1003, 433] width 701 height 42
type input "suspended"
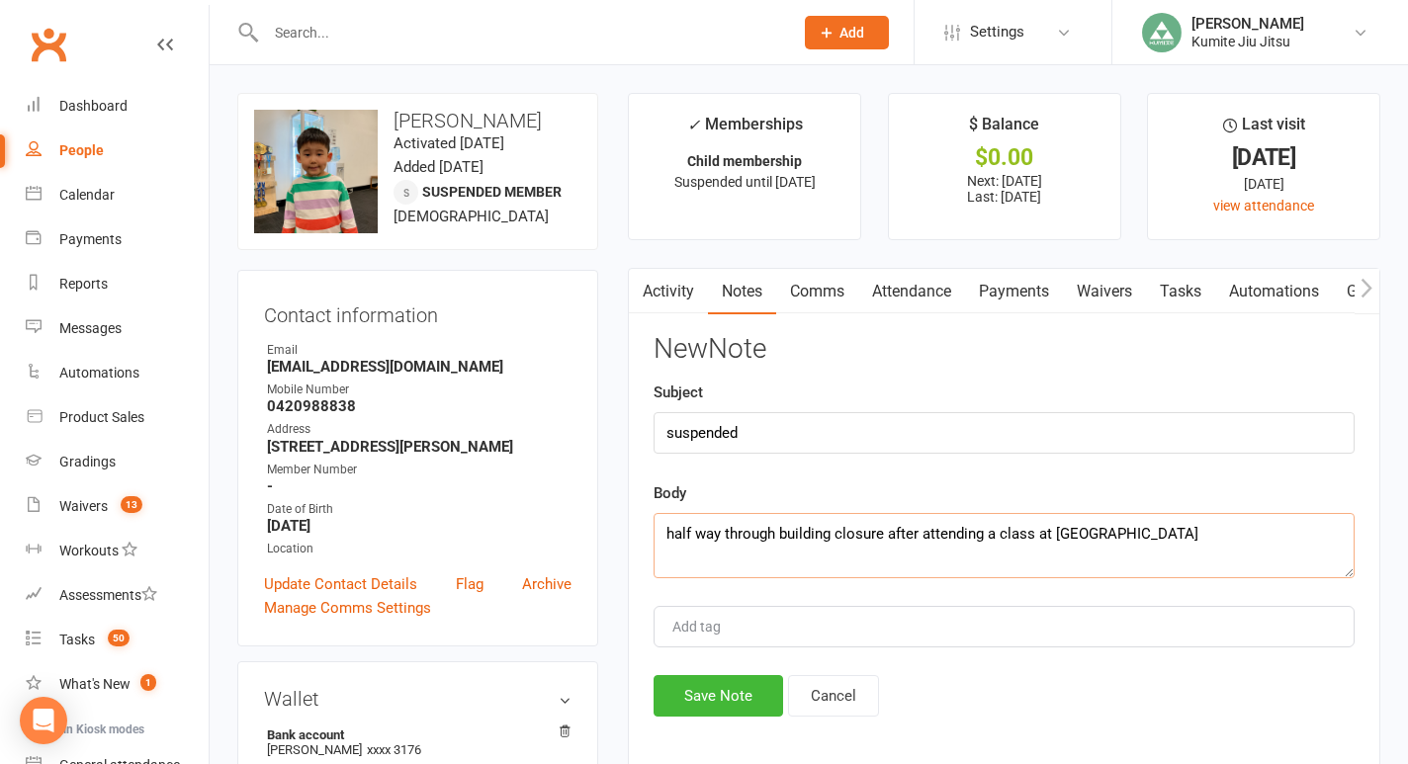
type textarea "half way through building closure after attending a class at [GEOGRAPHIC_DATA]"
click at [728, 705] on button "Save Note" at bounding box center [718, 696] width 130 height 42
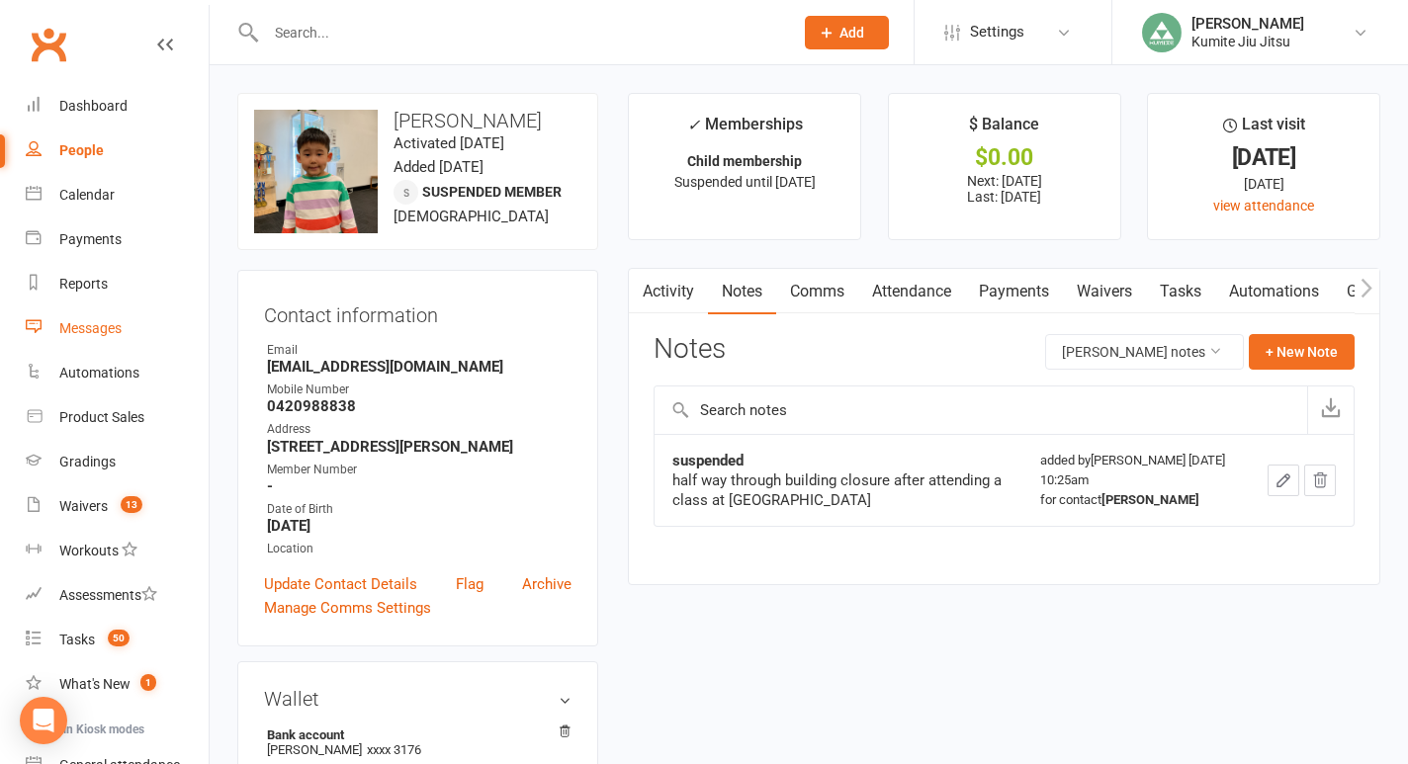
click at [102, 327] on div "Messages" at bounding box center [90, 328] width 62 height 16
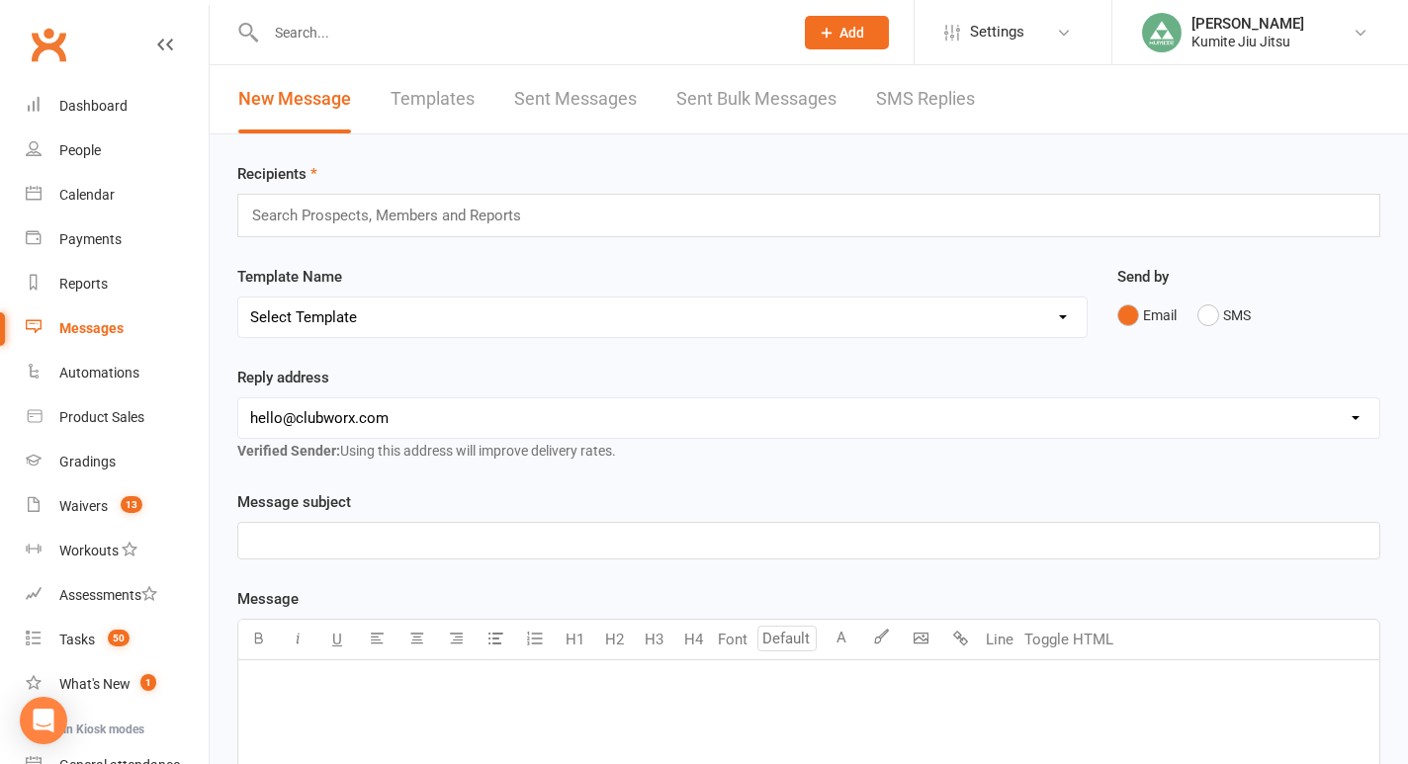
click at [577, 100] on link "Sent Messages" at bounding box center [575, 99] width 123 height 68
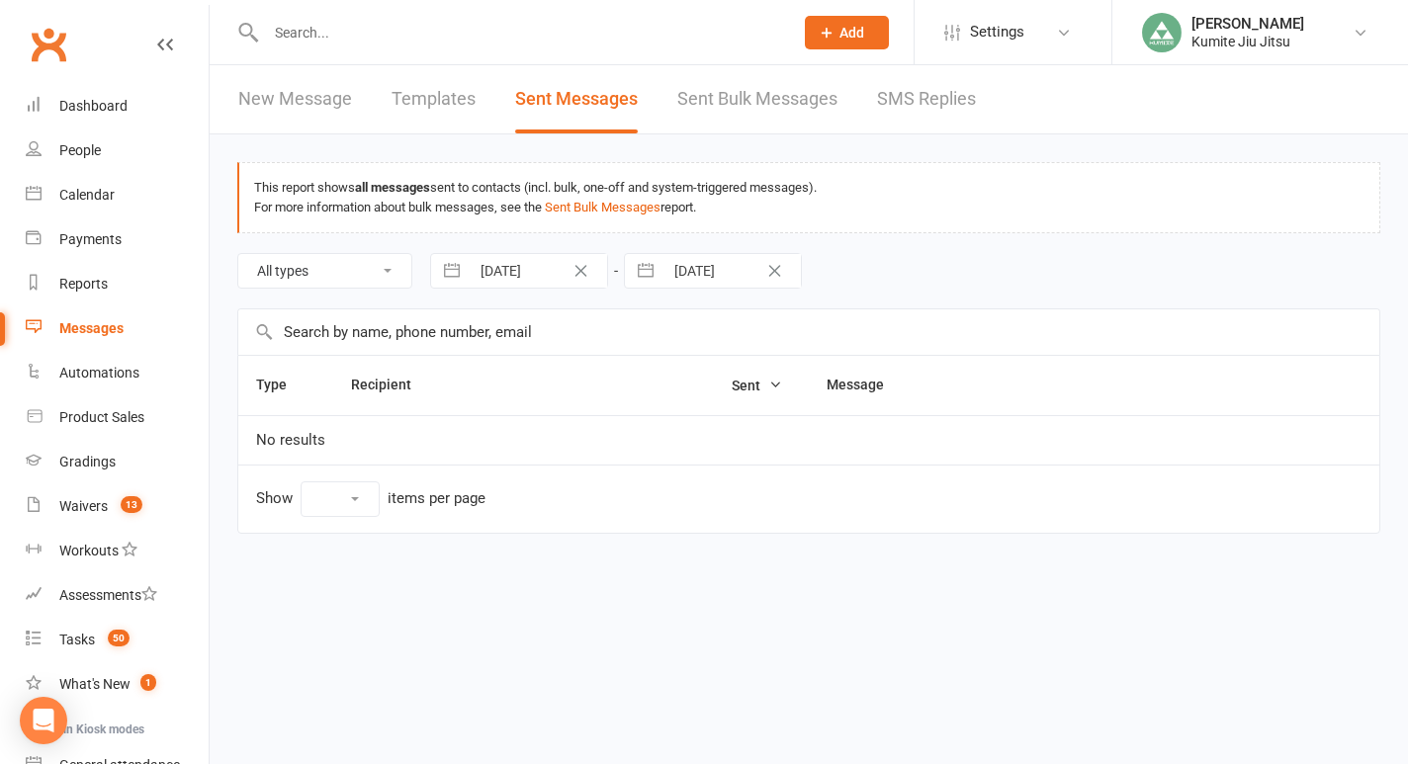
select select "10"
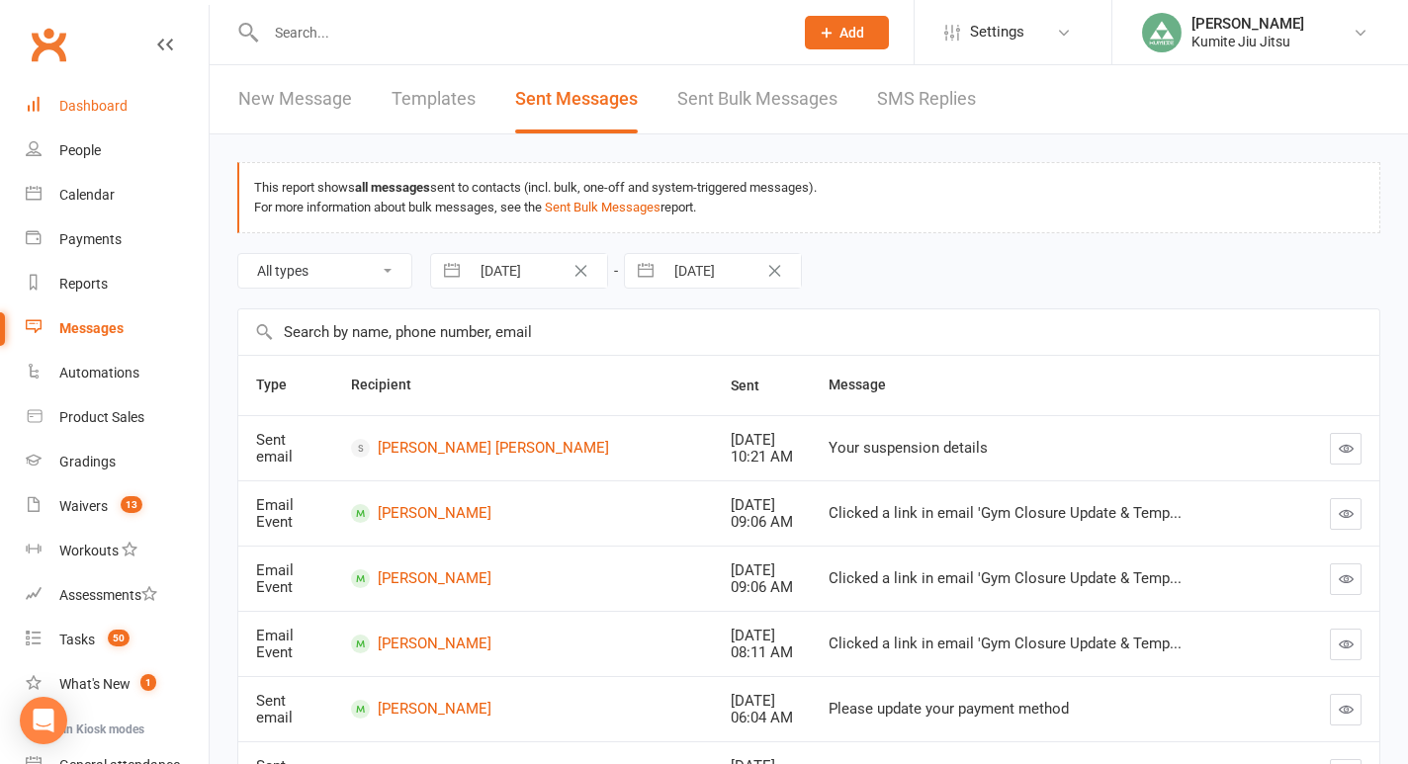
click at [105, 115] on link "Dashboard" at bounding box center [117, 106] width 183 height 44
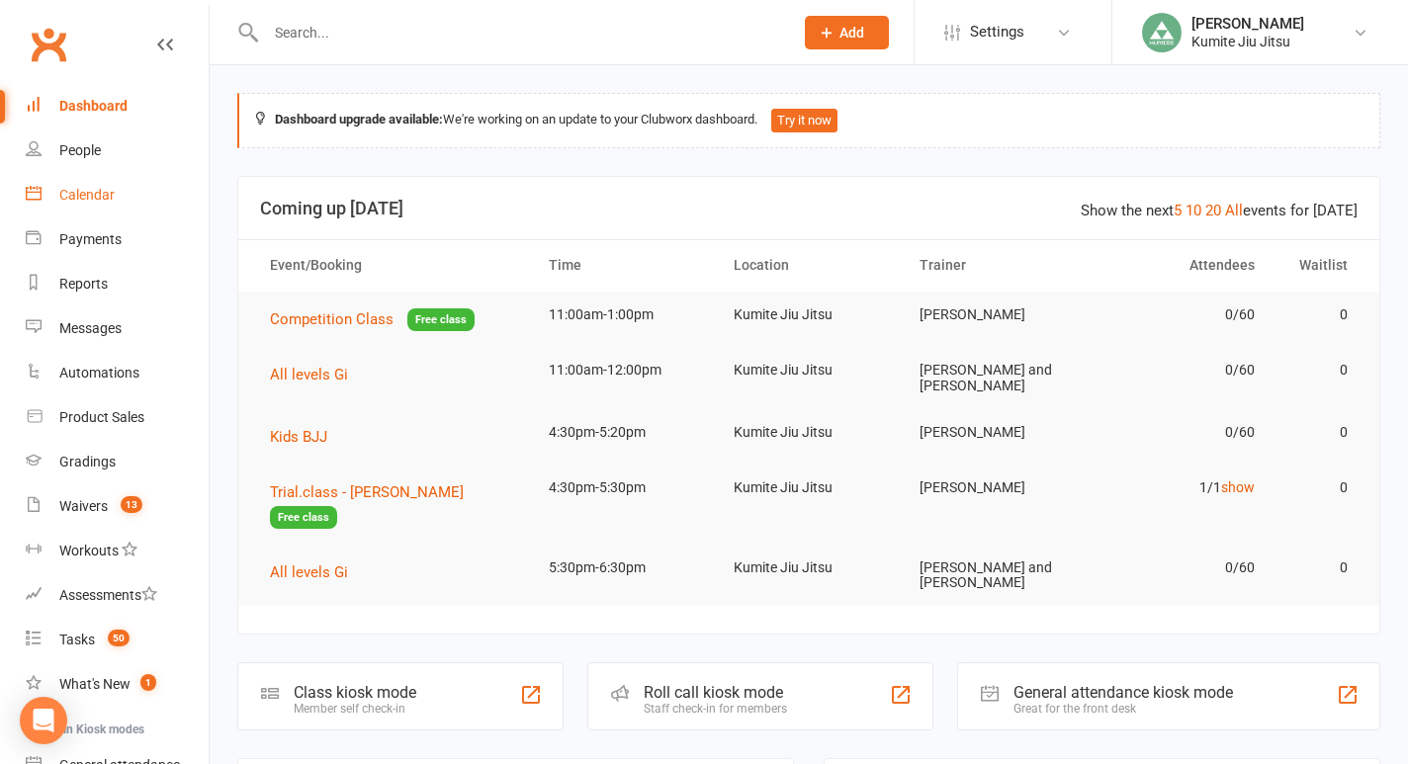
click at [103, 194] on div "Calendar" at bounding box center [86, 195] width 55 height 16
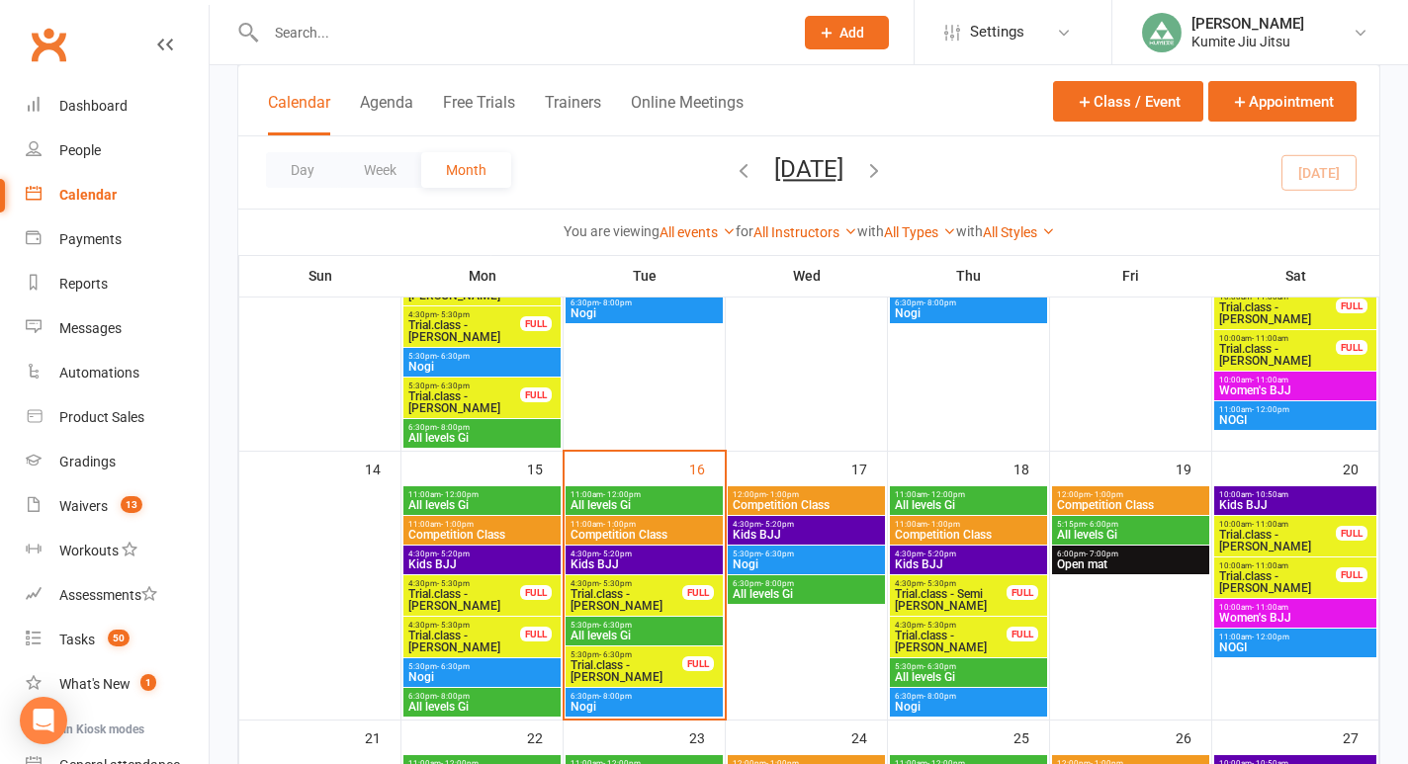
scroll to position [607, 0]
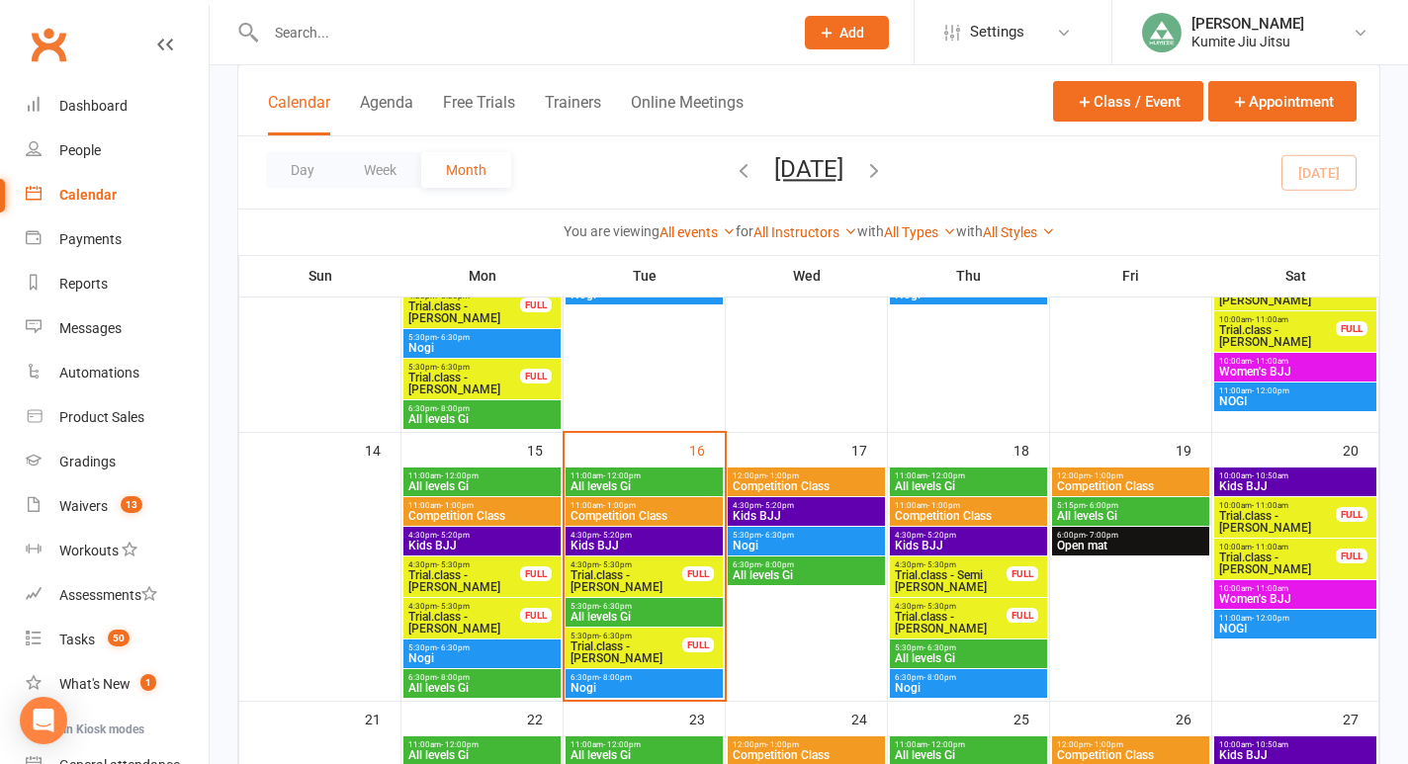
click at [649, 579] on span "Trial.class - [PERSON_NAME]" at bounding box center [626, 581] width 114 height 24
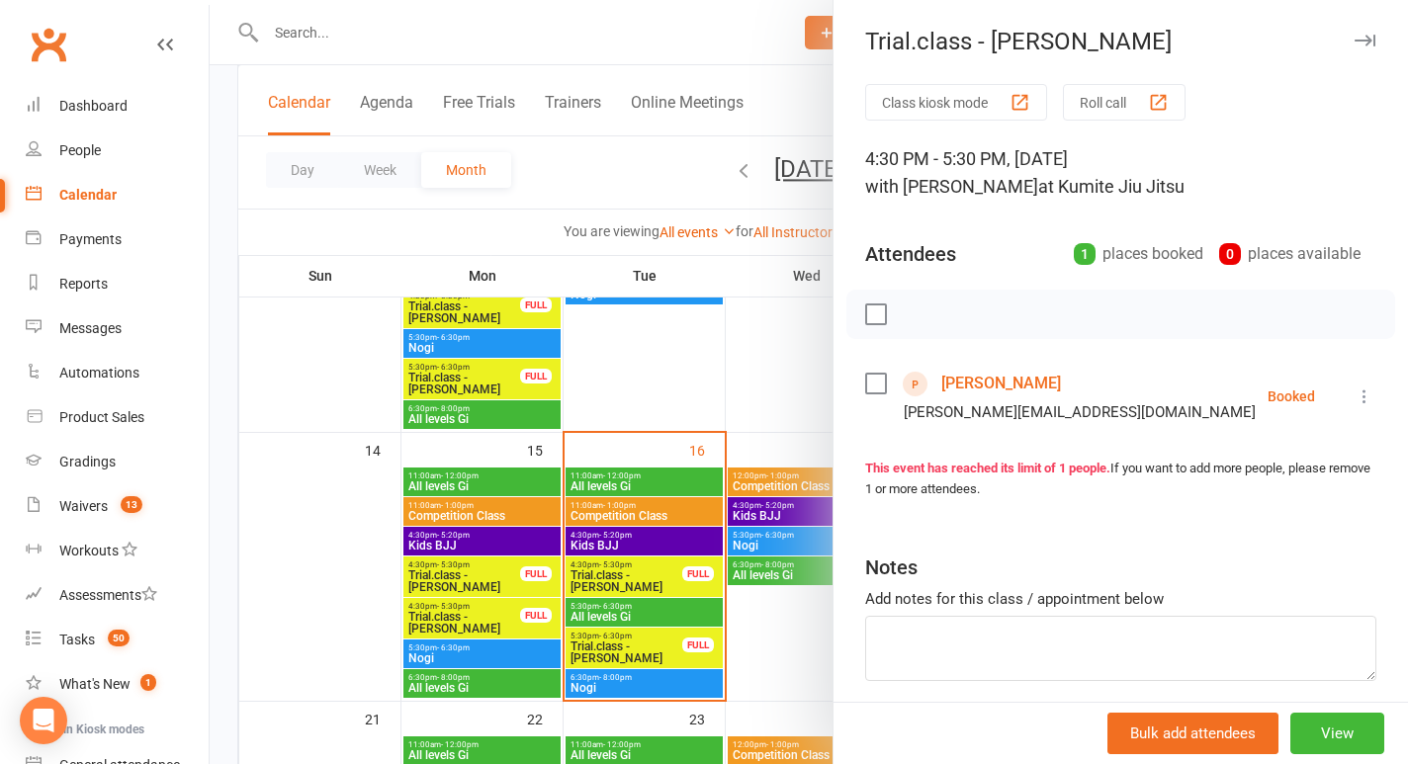
click at [977, 383] on link "[PERSON_NAME]" at bounding box center [1001, 384] width 120 height 32
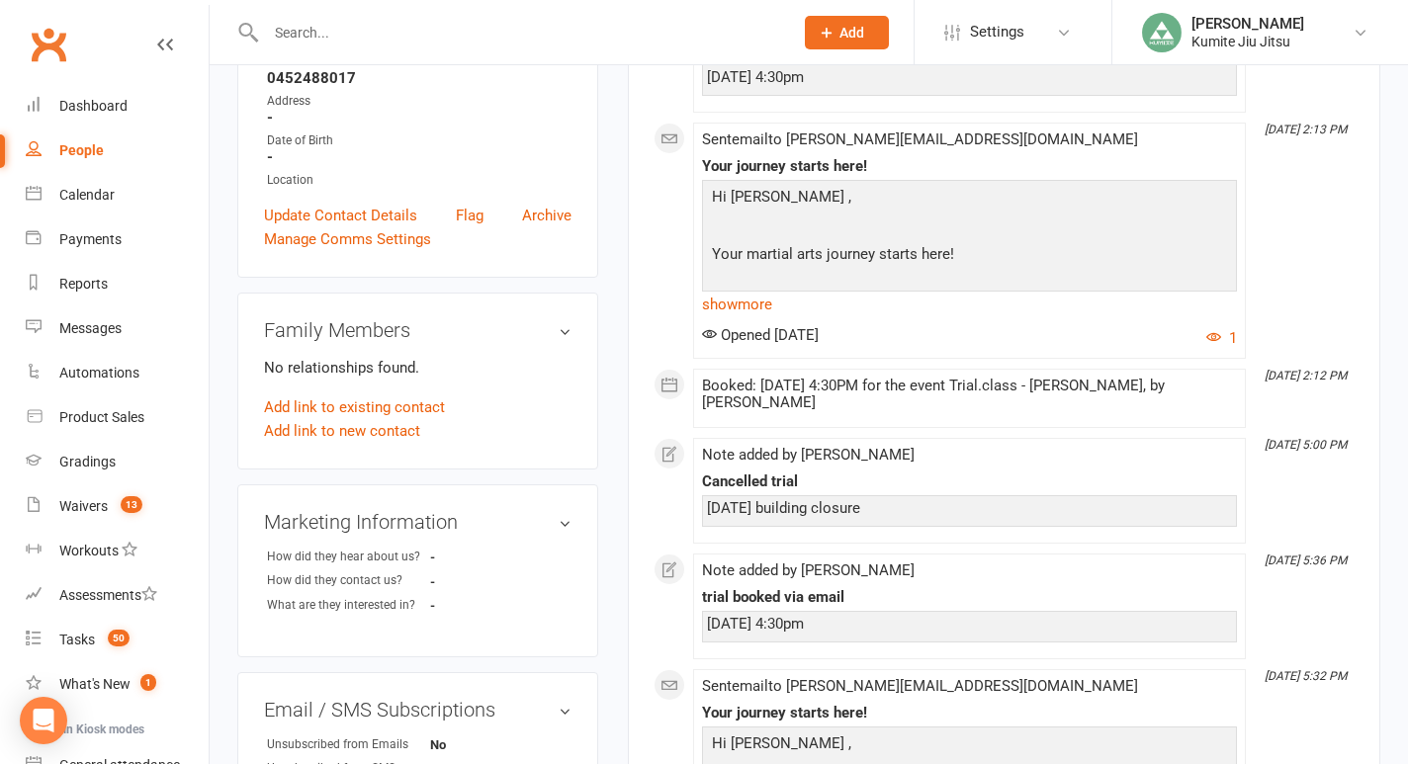
scroll to position [420, 0]
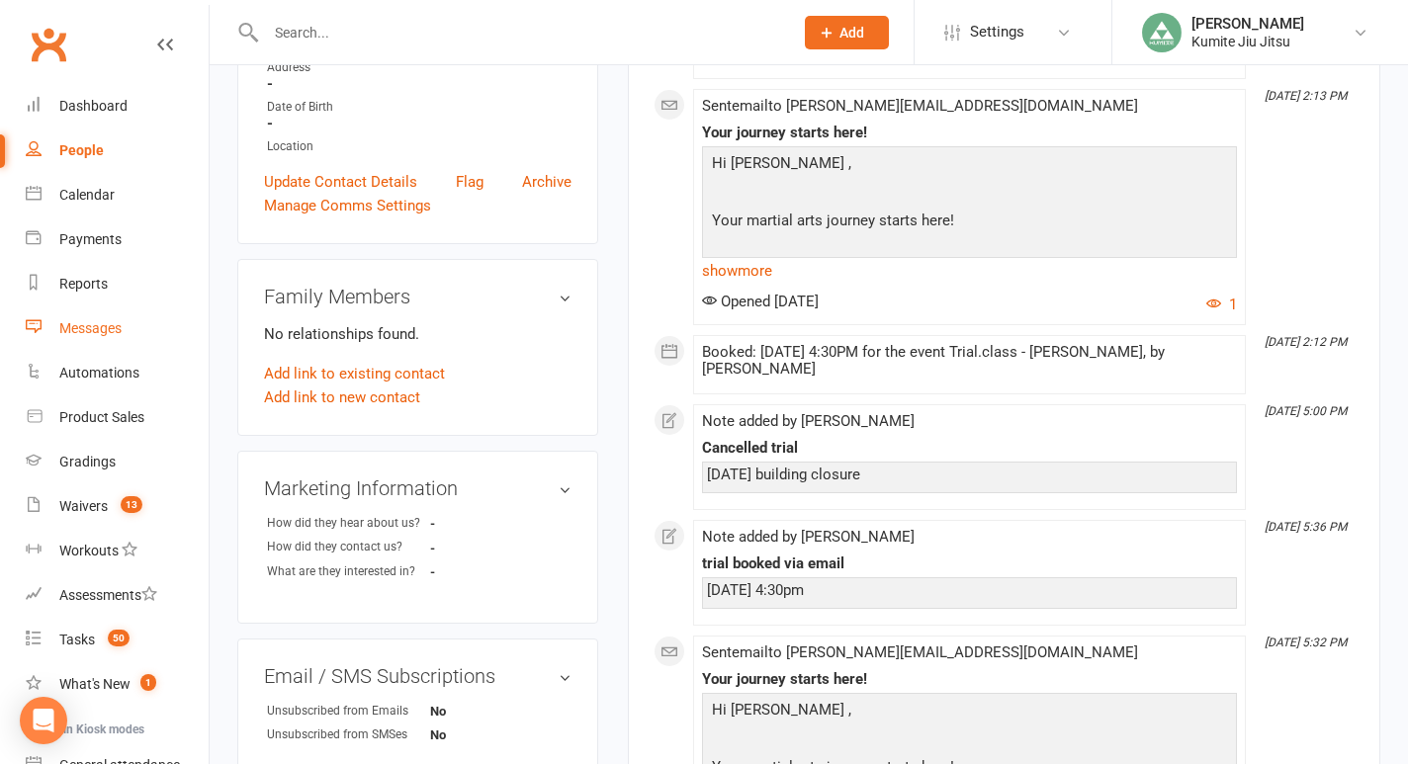
click at [108, 331] on div "Messages" at bounding box center [90, 328] width 62 height 16
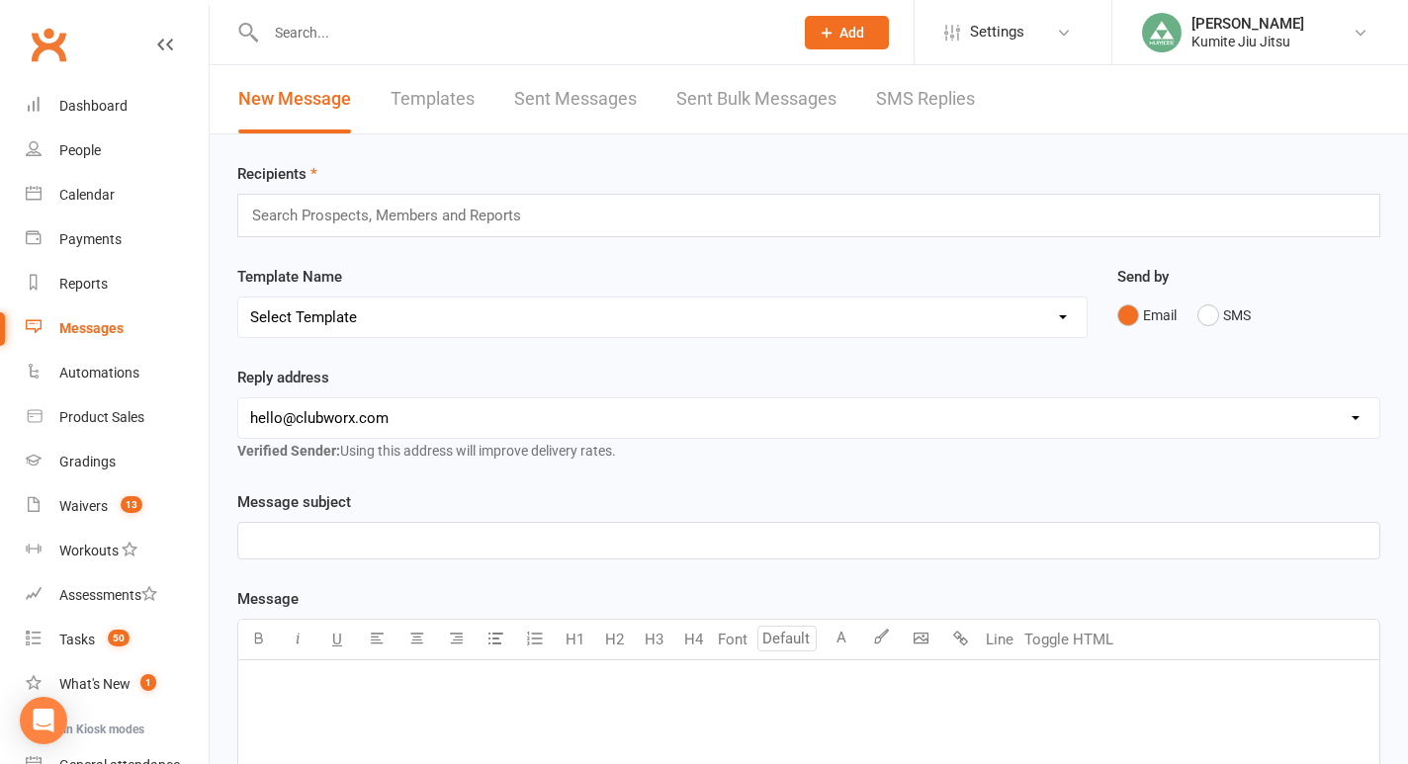
click at [575, 98] on link "Sent Messages" at bounding box center [575, 99] width 123 height 68
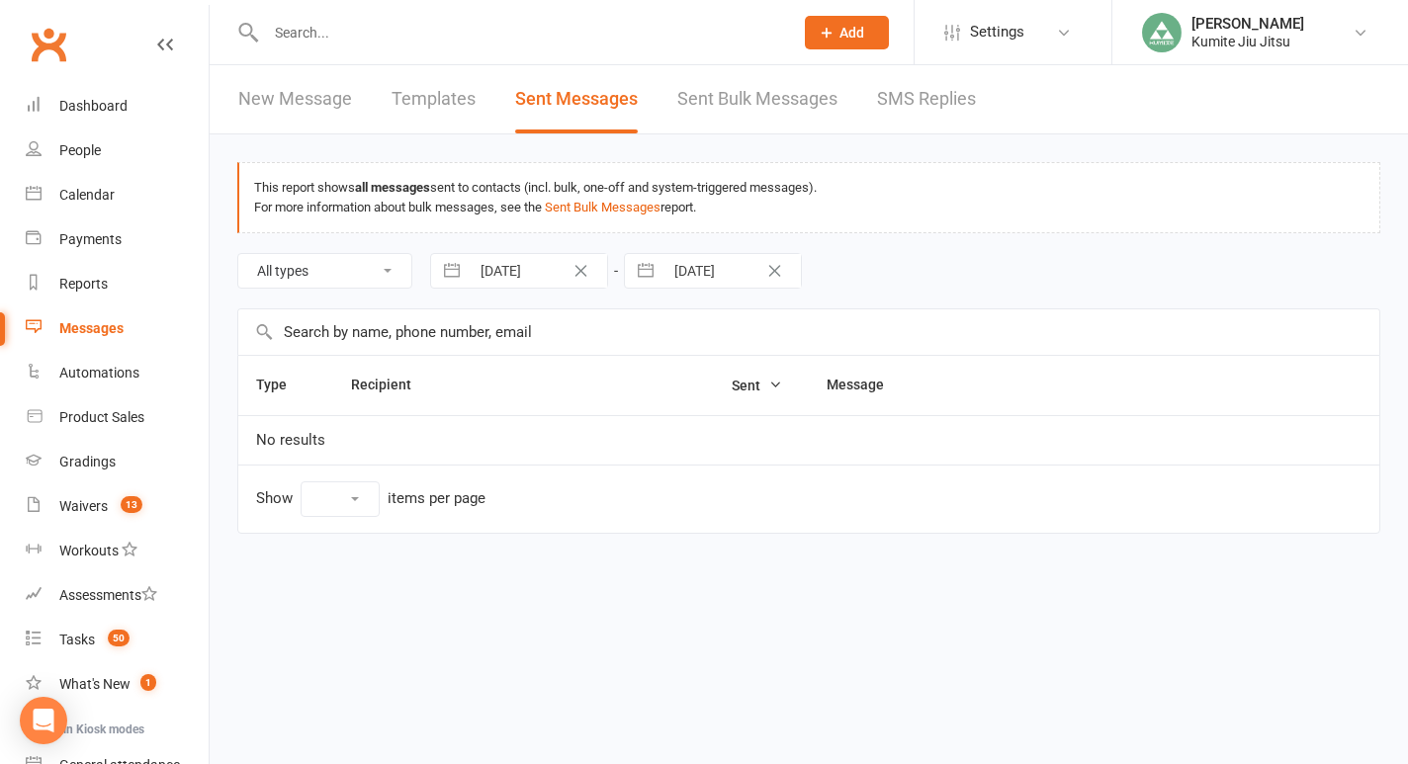
select select "10"
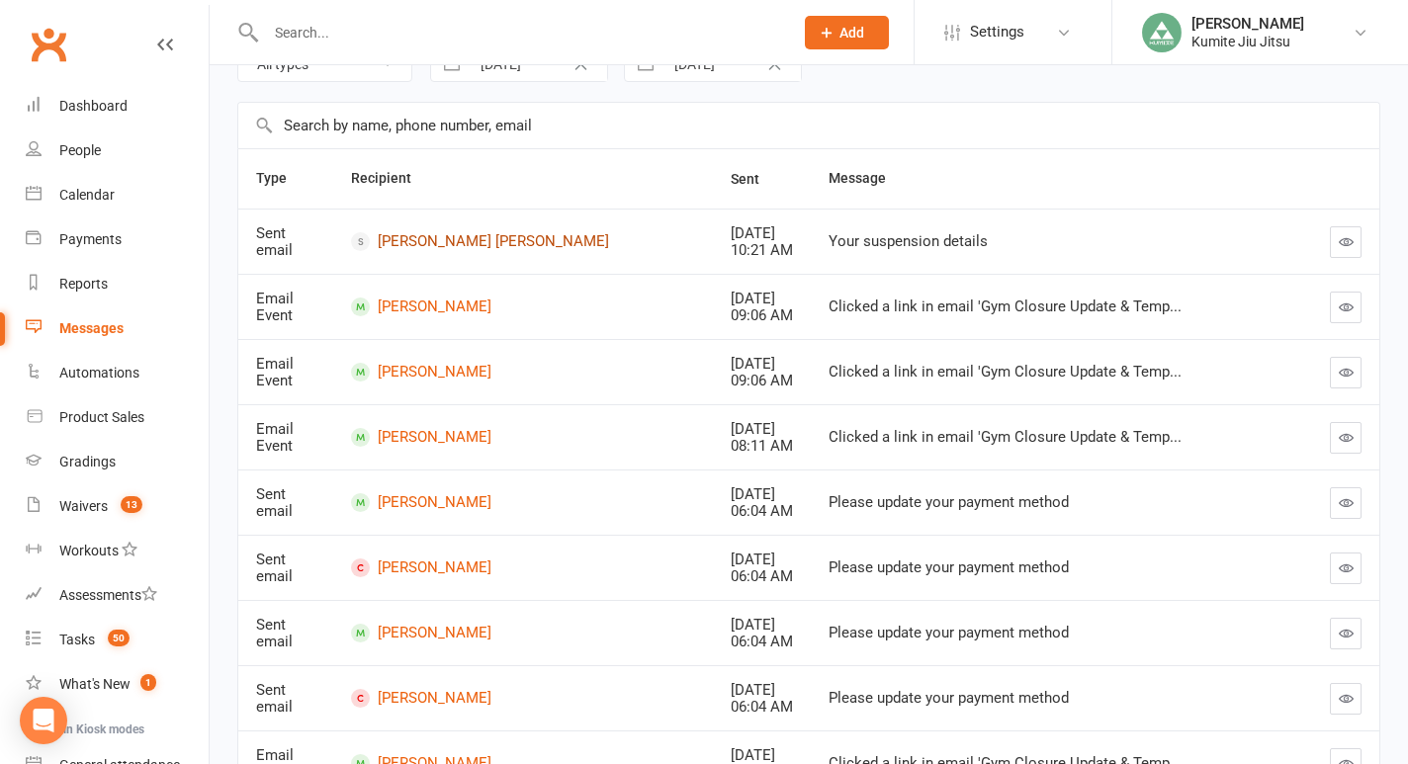
scroll to position [457, 0]
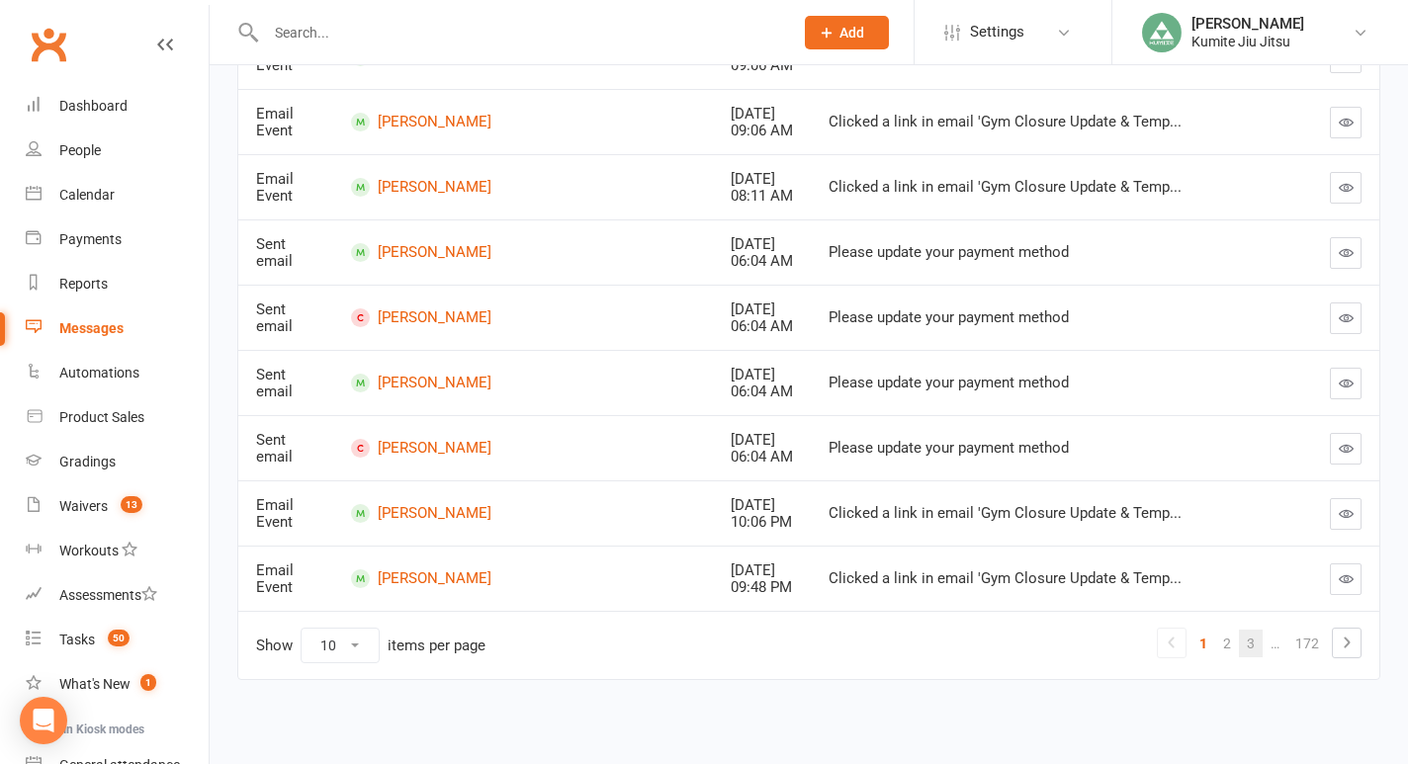
click at [1249, 639] on link "3" at bounding box center [1251, 644] width 24 height 28
click at [1253, 648] on link "5" at bounding box center [1251, 644] width 24 height 28
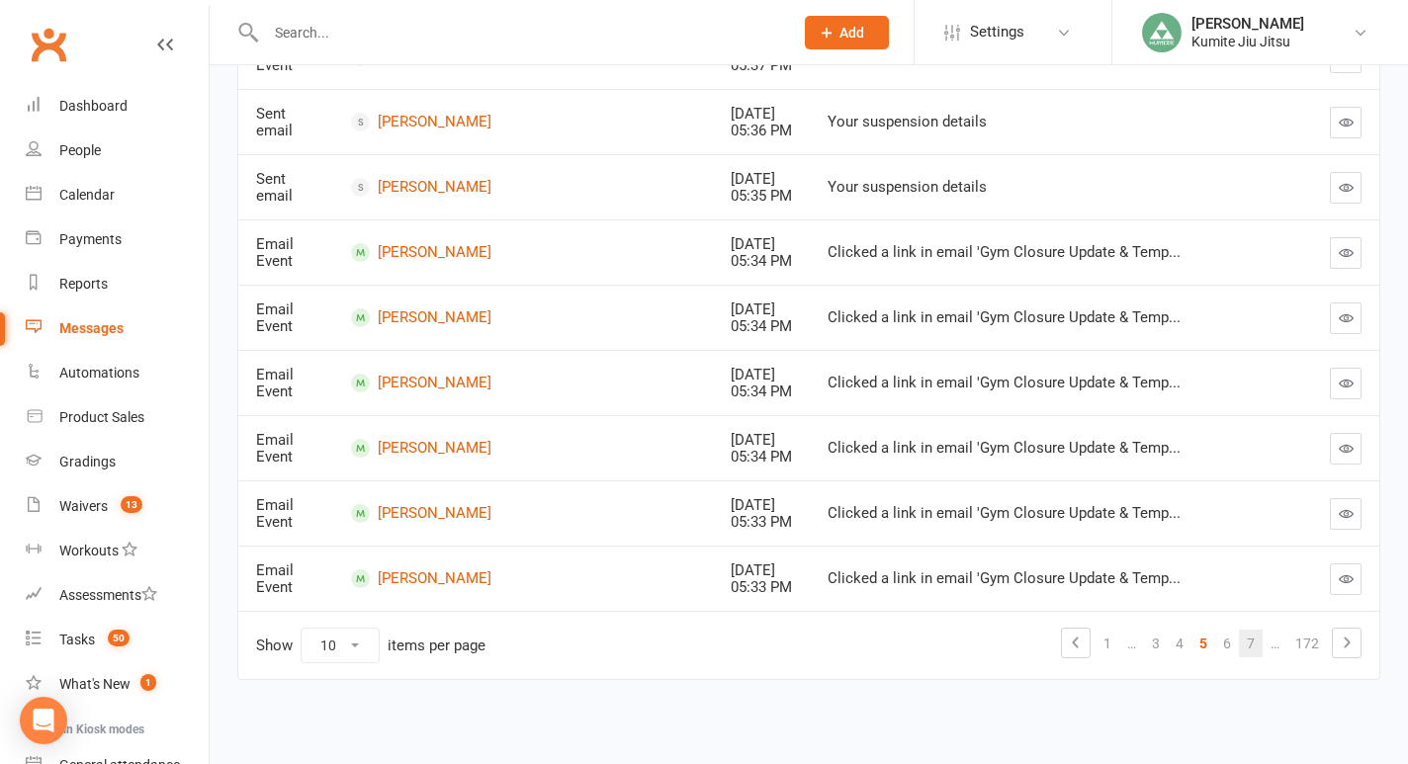
click at [1256, 636] on link "7" at bounding box center [1251, 644] width 24 height 28
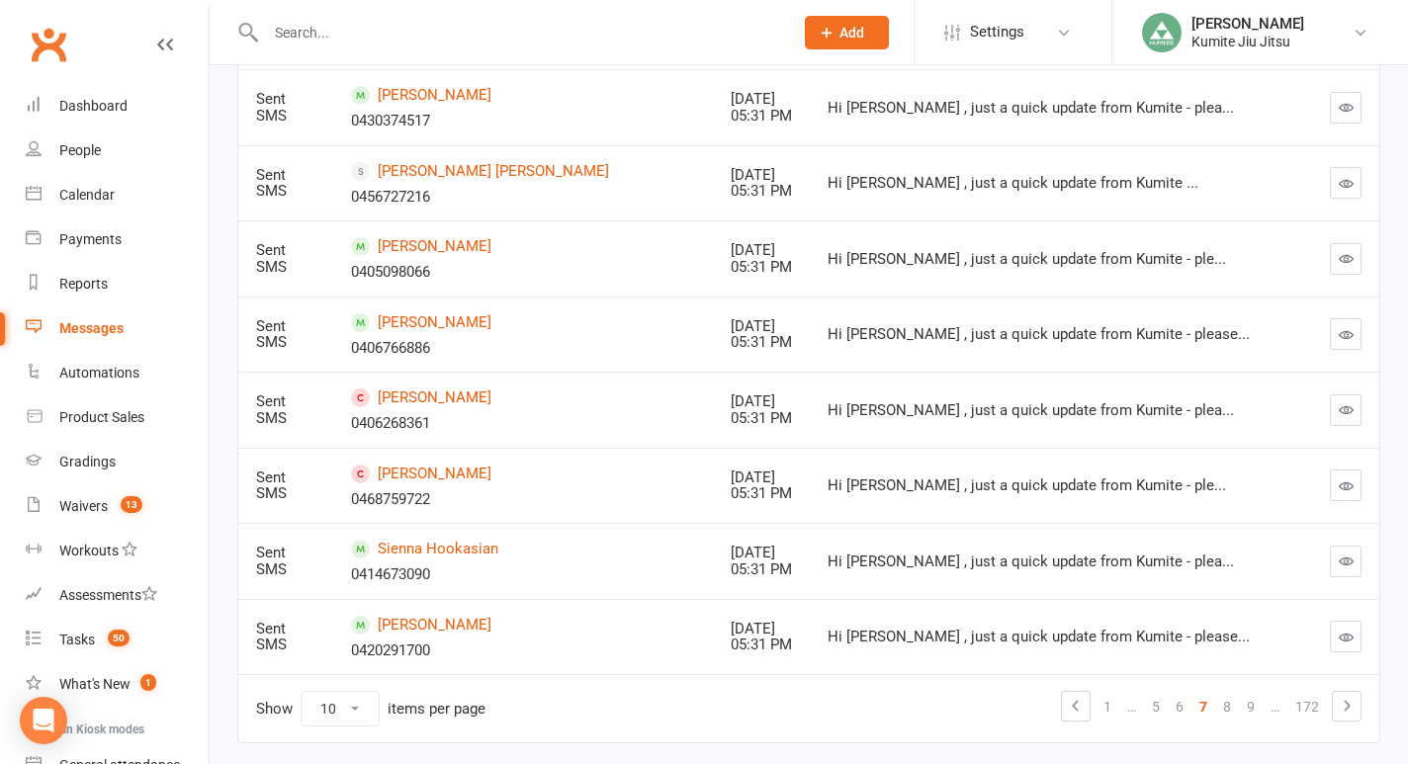
scroll to position [561, 0]
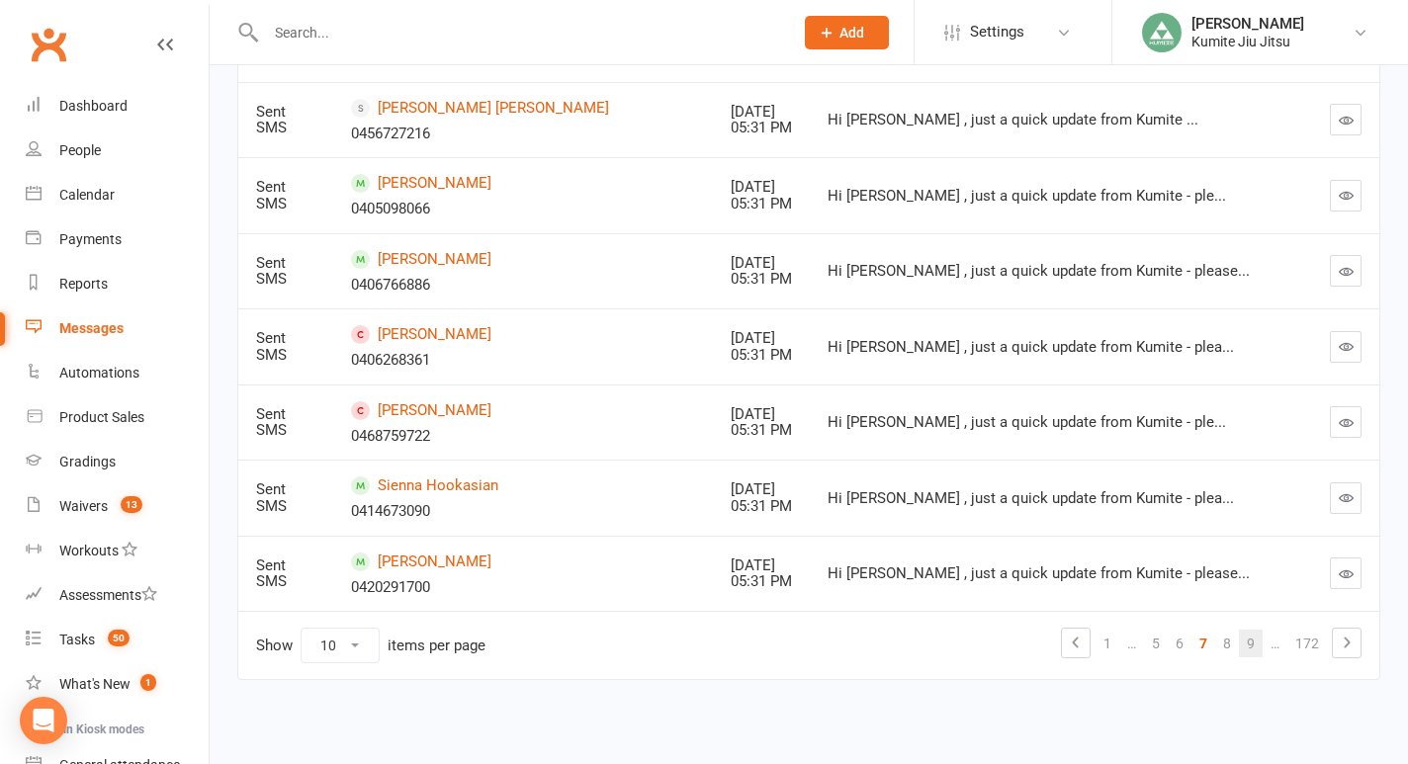
click at [1241, 648] on link "9" at bounding box center [1251, 644] width 24 height 28
click at [1251, 648] on link "11" at bounding box center [1247, 644] width 32 height 28
click at [1250, 645] on link "13" at bounding box center [1247, 644] width 32 height 28
click at [1251, 640] on link "15" at bounding box center [1247, 644] width 32 height 28
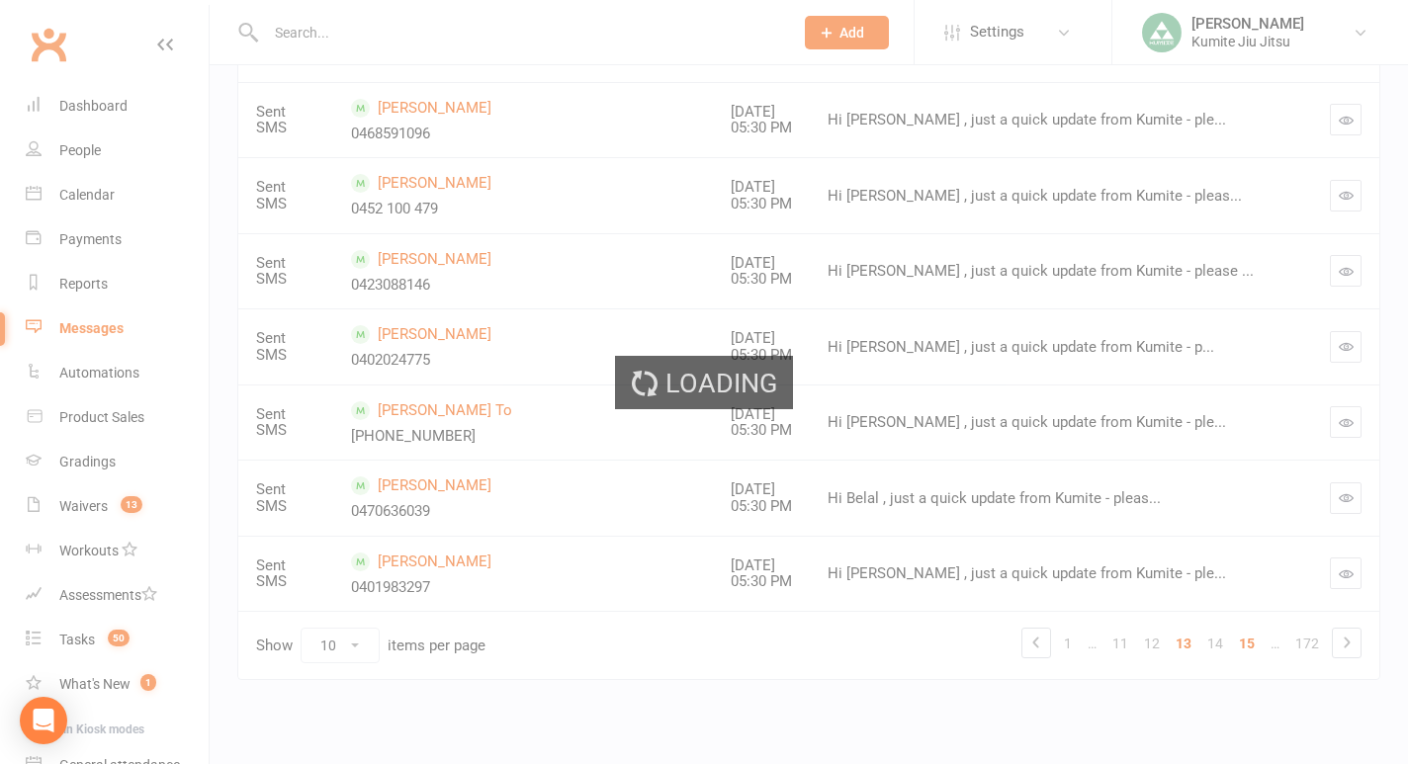
scroll to position [457, 0]
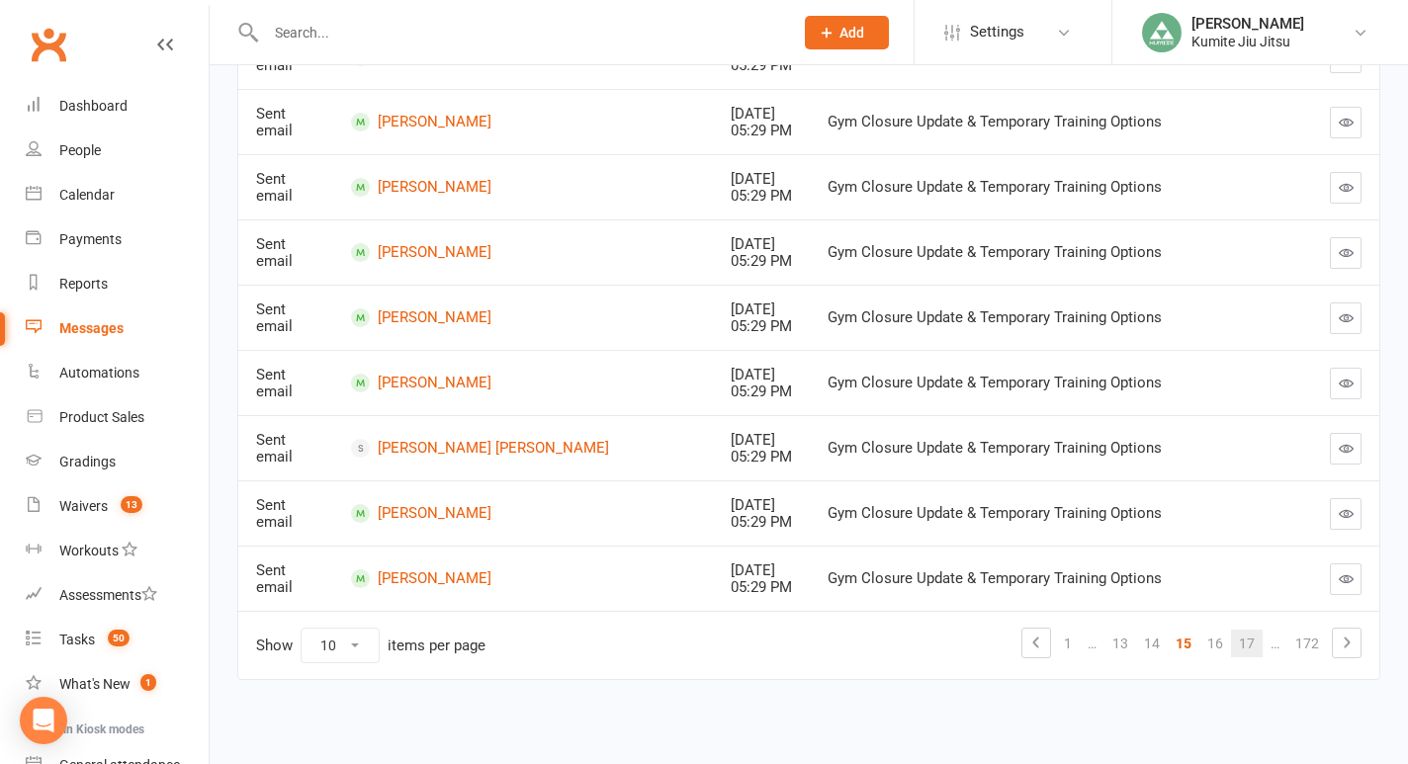
click at [1252, 650] on link "17" at bounding box center [1247, 644] width 32 height 28
click at [1251, 650] on link "19" at bounding box center [1247, 644] width 32 height 28
click at [1251, 648] on link "21" at bounding box center [1247, 644] width 32 height 28
click at [103, 204] on link "Calendar" at bounding box center [117, 195] width 183 height 44
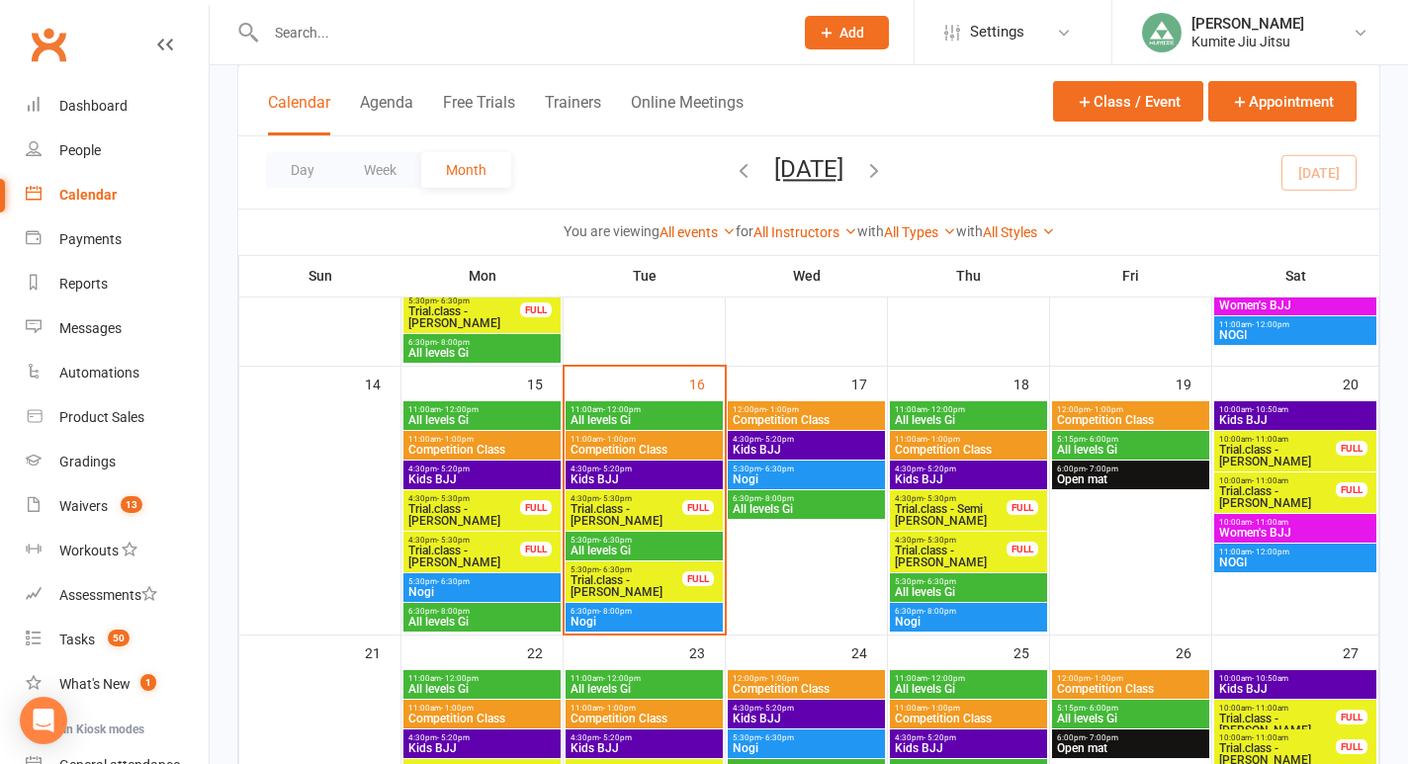
scroll to position [678, 0]
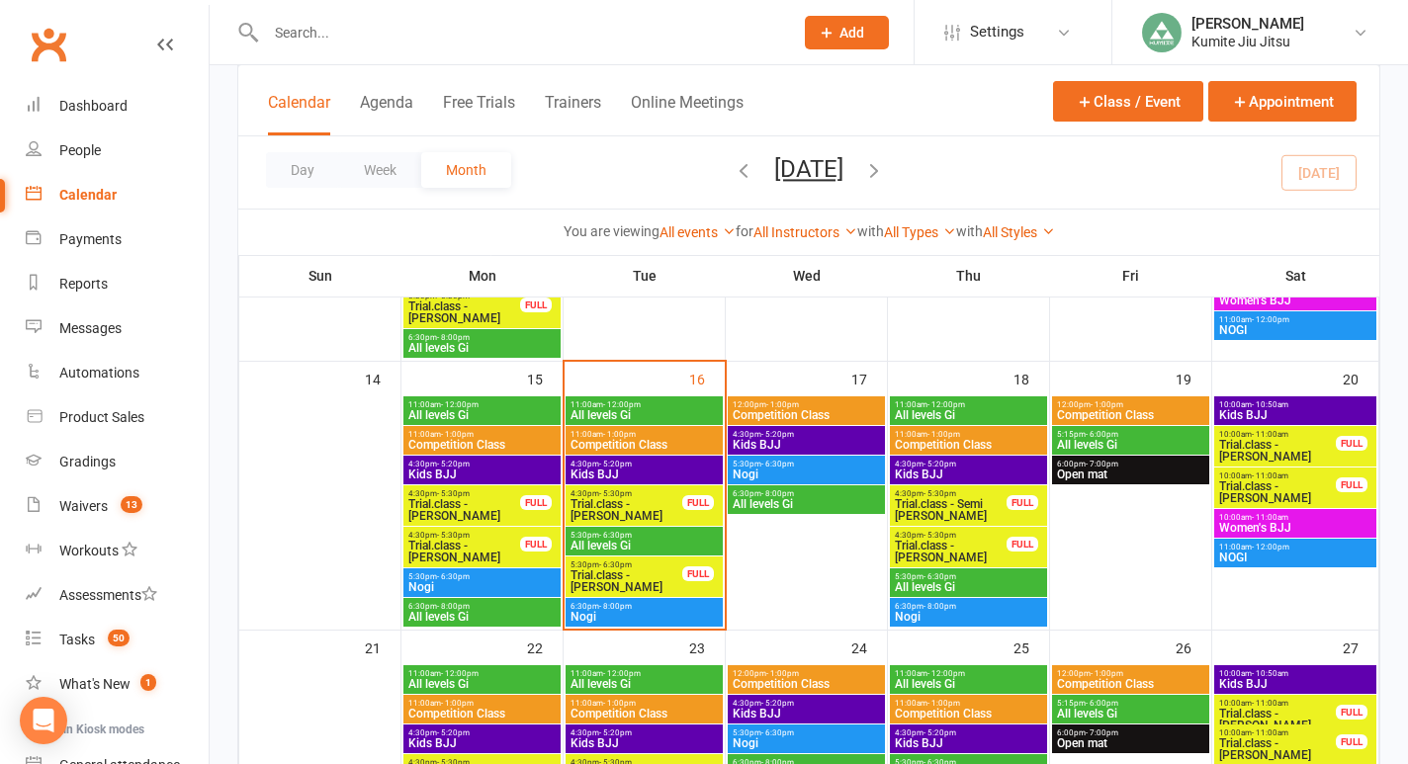
click at [472, 544] on span "Trial.class - [PERSON_NAME]" at bounding box center [464, 552] width 114 height 24
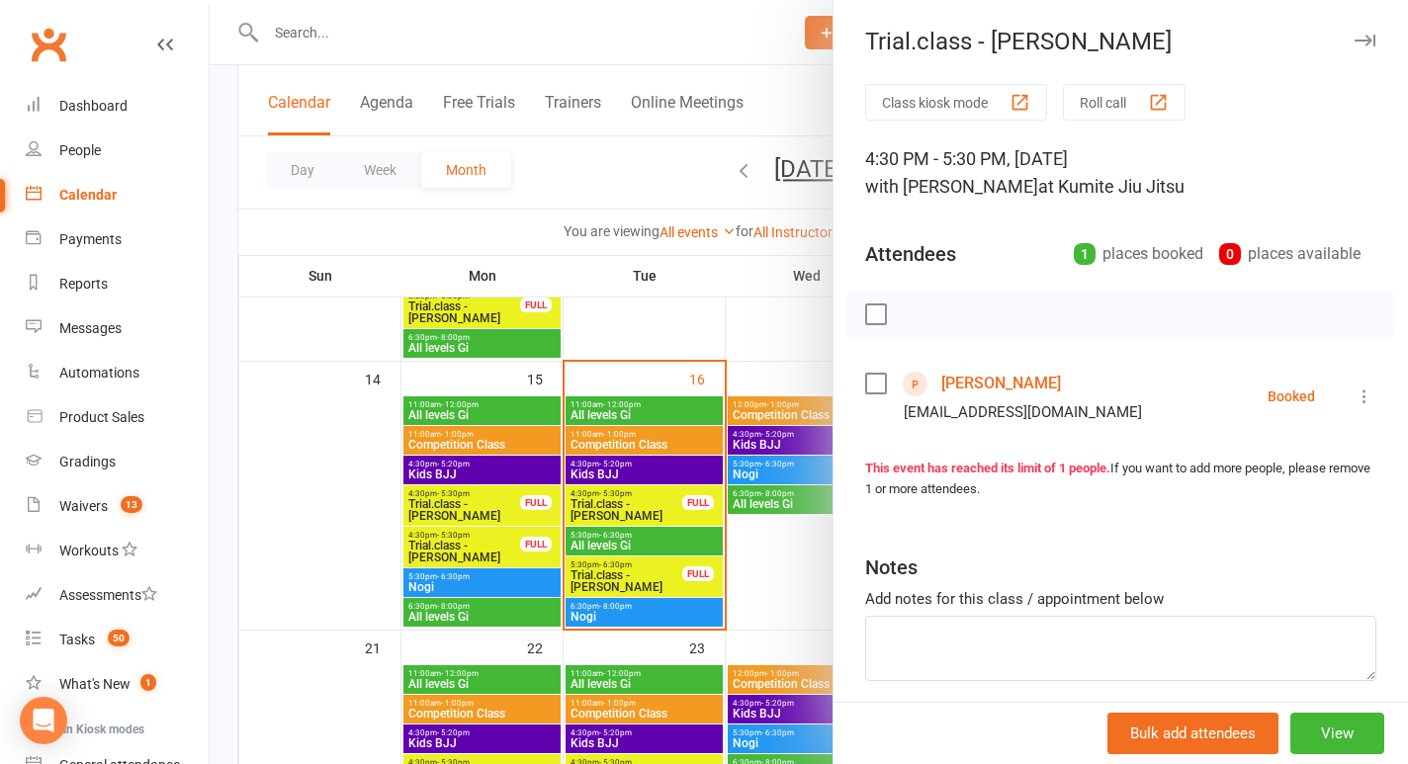
click at [997, 384] on link "[PERSON_NAME]" at bounding box center [1001, 384] width 120 height 32
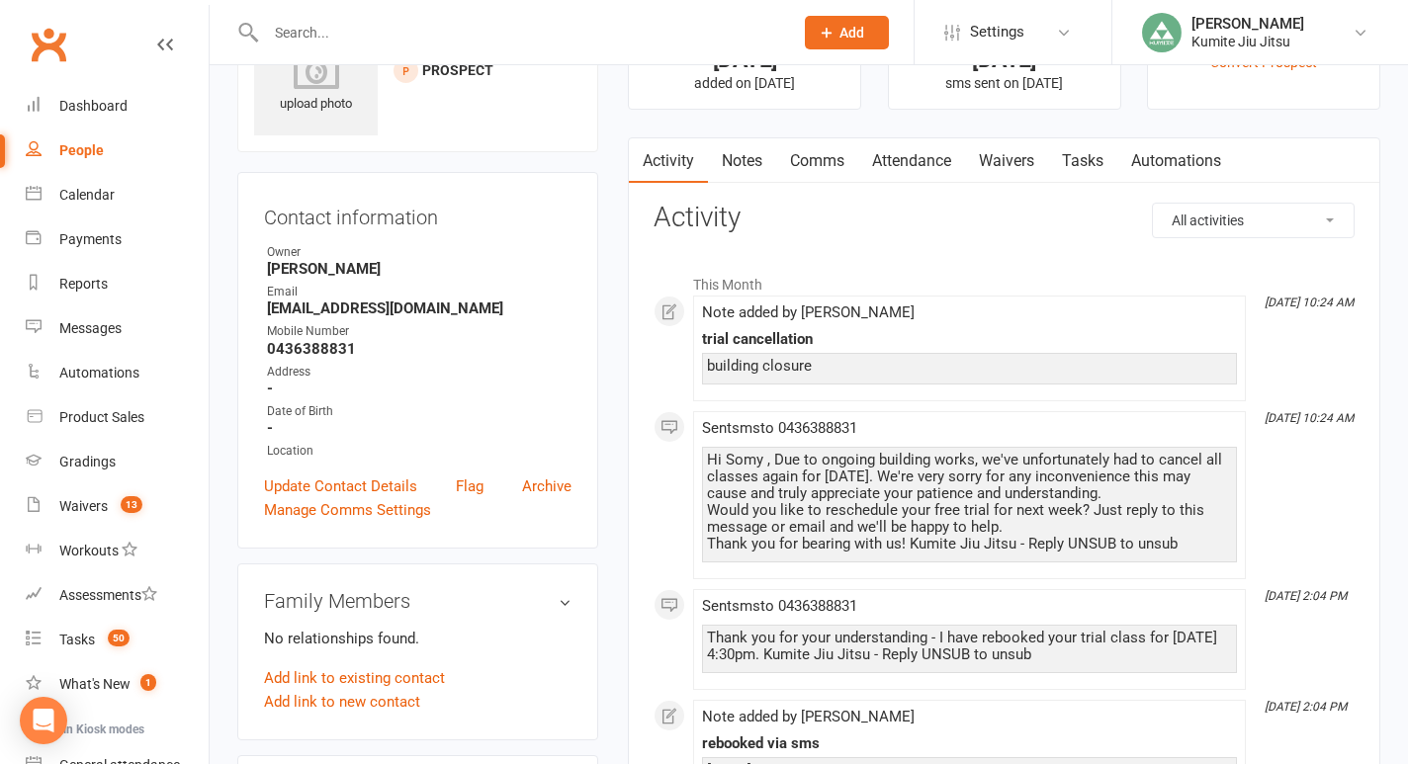
scroll to position [104, 0]
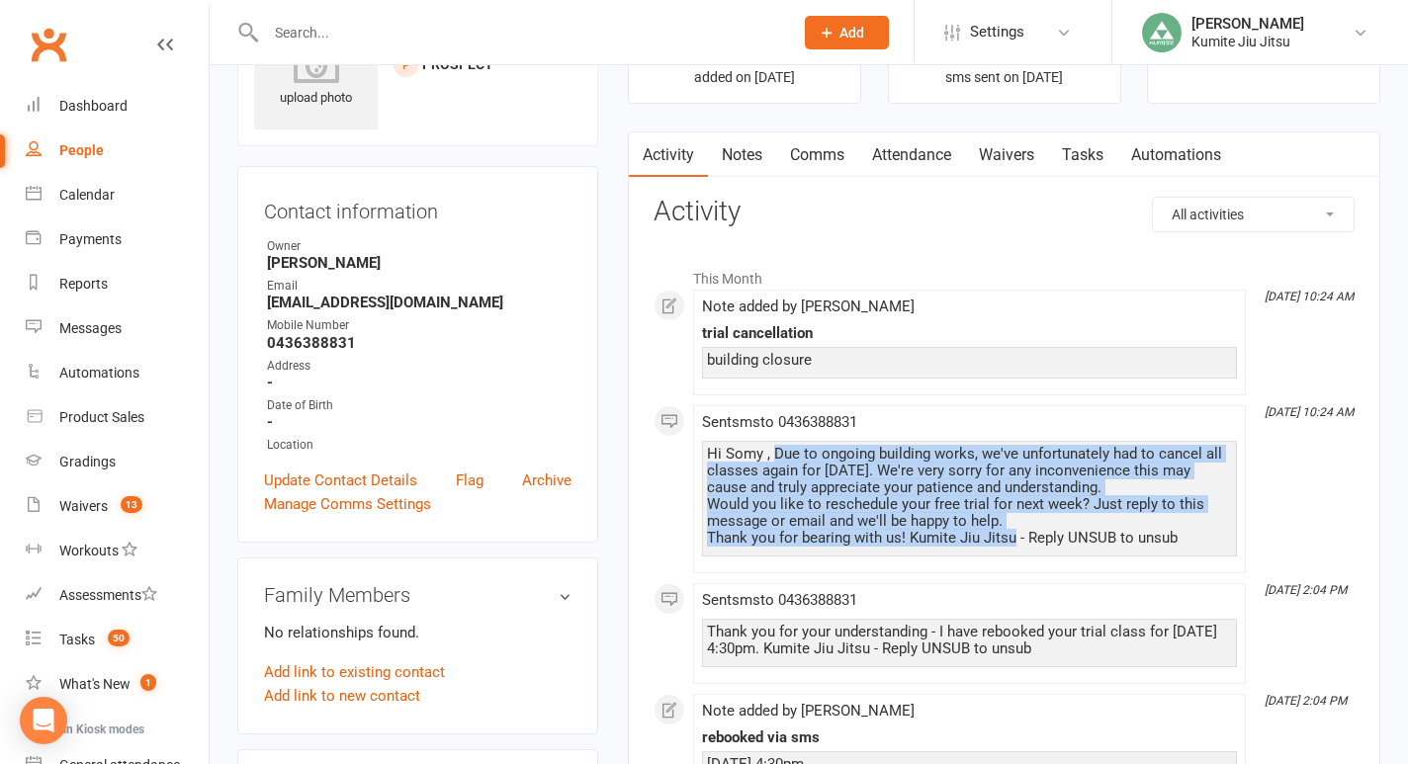
drag, startPoint x: 774, startPoint y: 454, endPoint x: 1016, endPoint y: 543, distance: 258.0
click at [1016, 543] on div "Hi Somy , Due to ongoing building works, we've unfortunately had to cancel all …" at bounding box center [969, 496] width 525 height 101
copy div "Due to ongoing building works, we've unfortunately had to cancel all classes ag…"
click at [83, 190] on div "Calendar" at bounding box center [86, 195] width 55 height 16
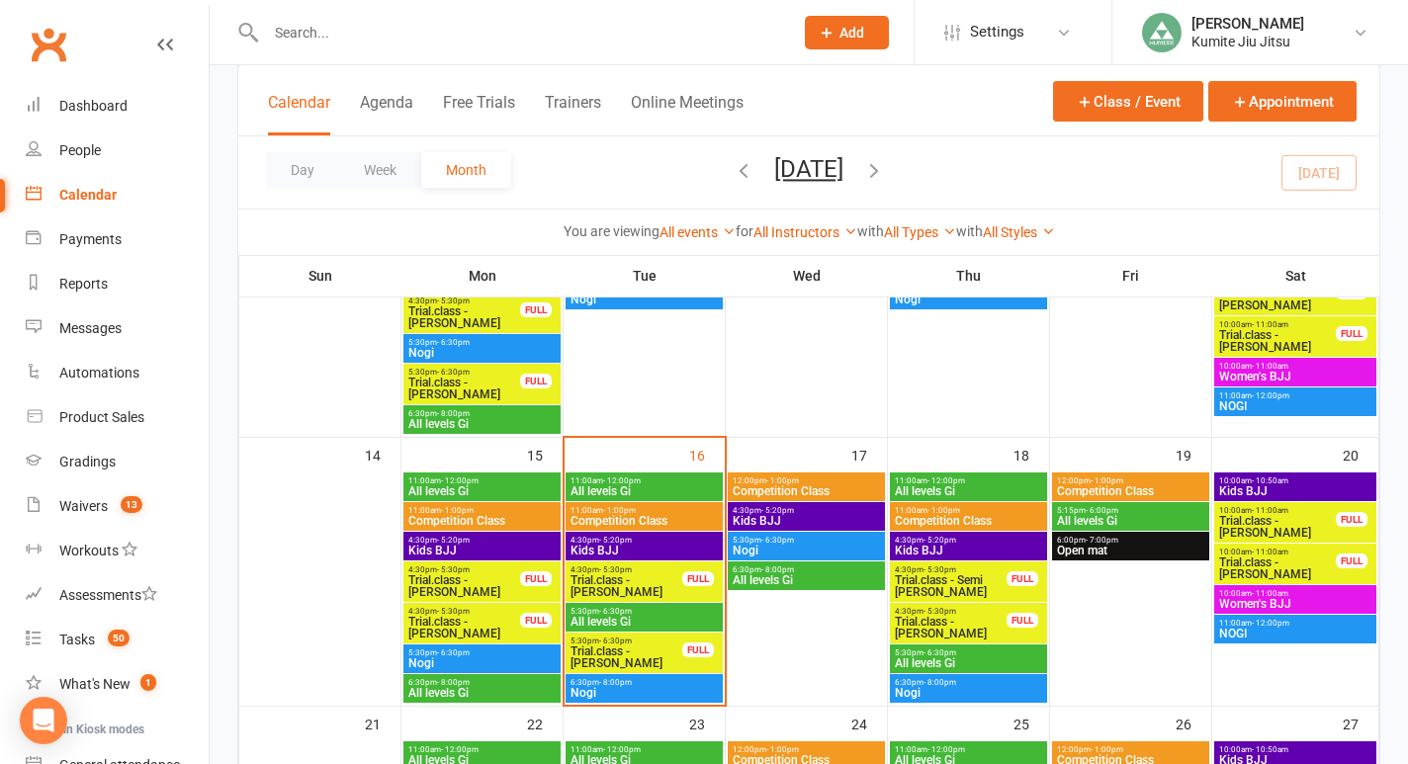
scroll to position [643, 0]
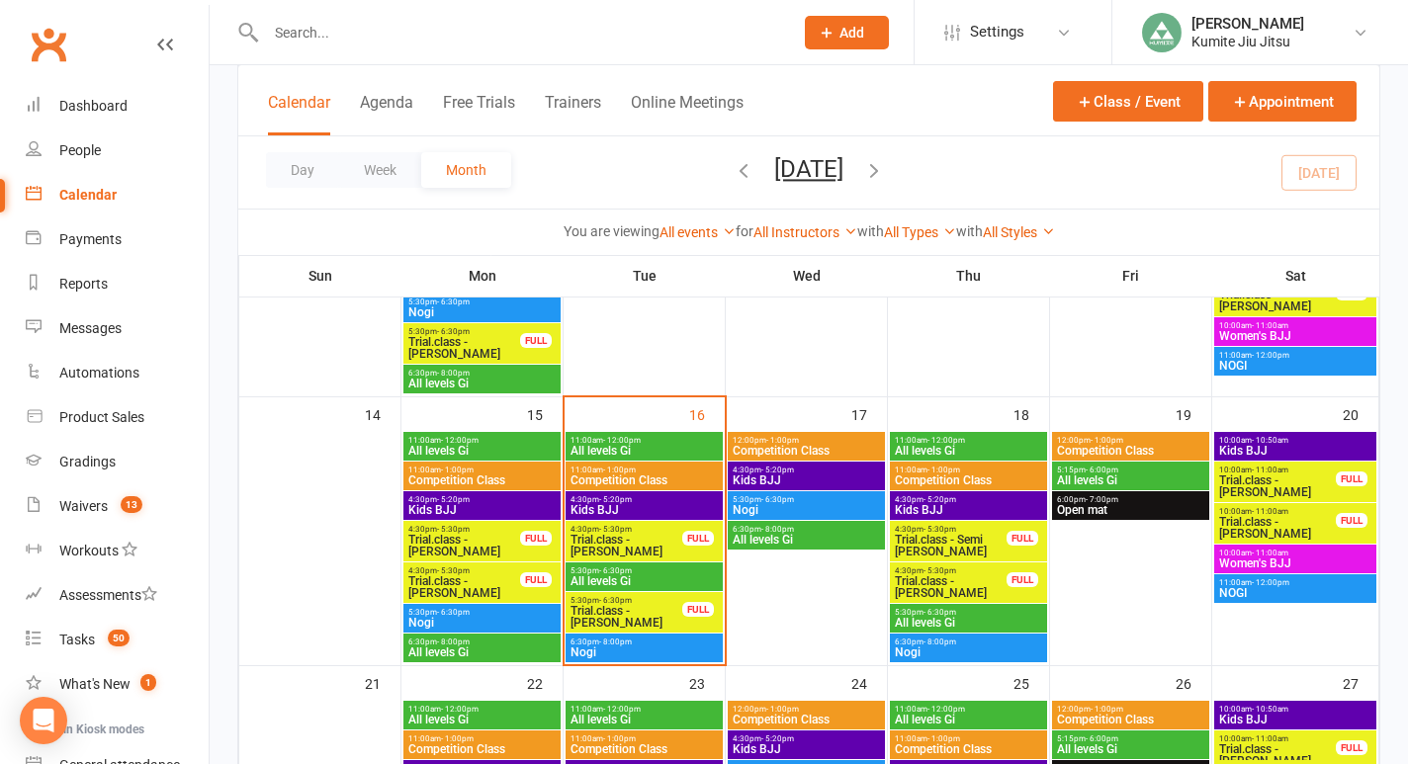
click at [652, 545] on span "Trial.class - [PERSON_NAME]" at bounding box center [626, 546] width 114 height 24
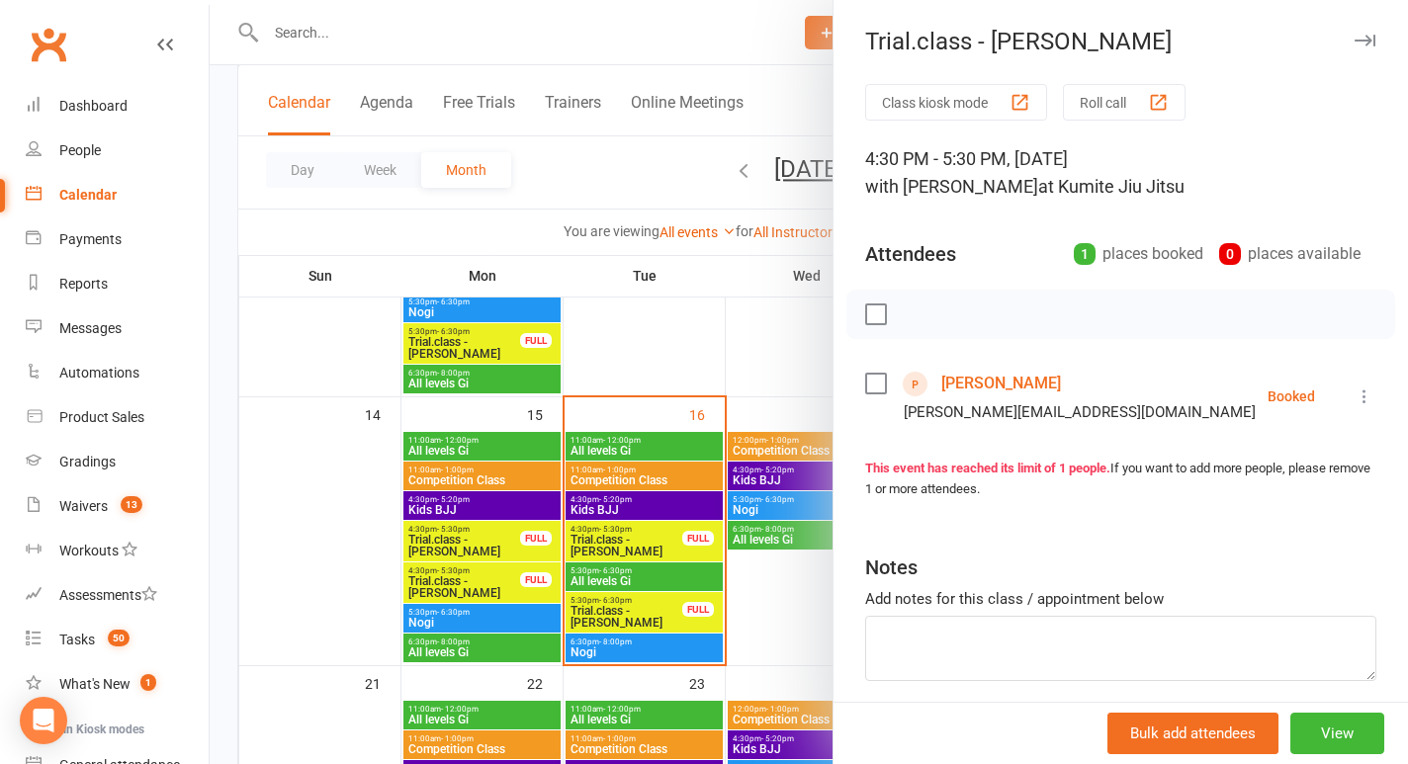
click at [986, 382] on link "[PERSON_NAME]" at bounding box center [1001, 384] width 120 height 32
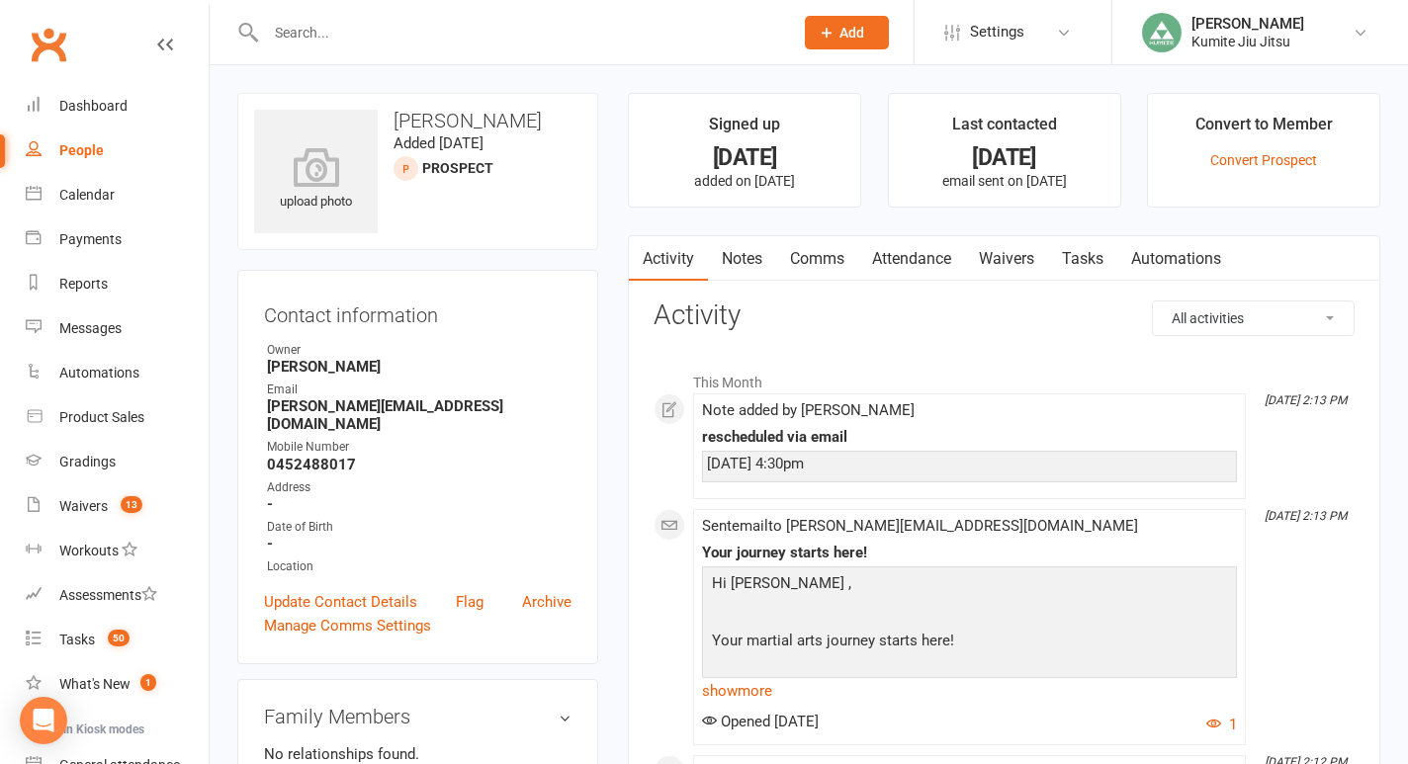
click at [819, 261] on link "Comms" at bounding box center [817, 258] width 82 height 45
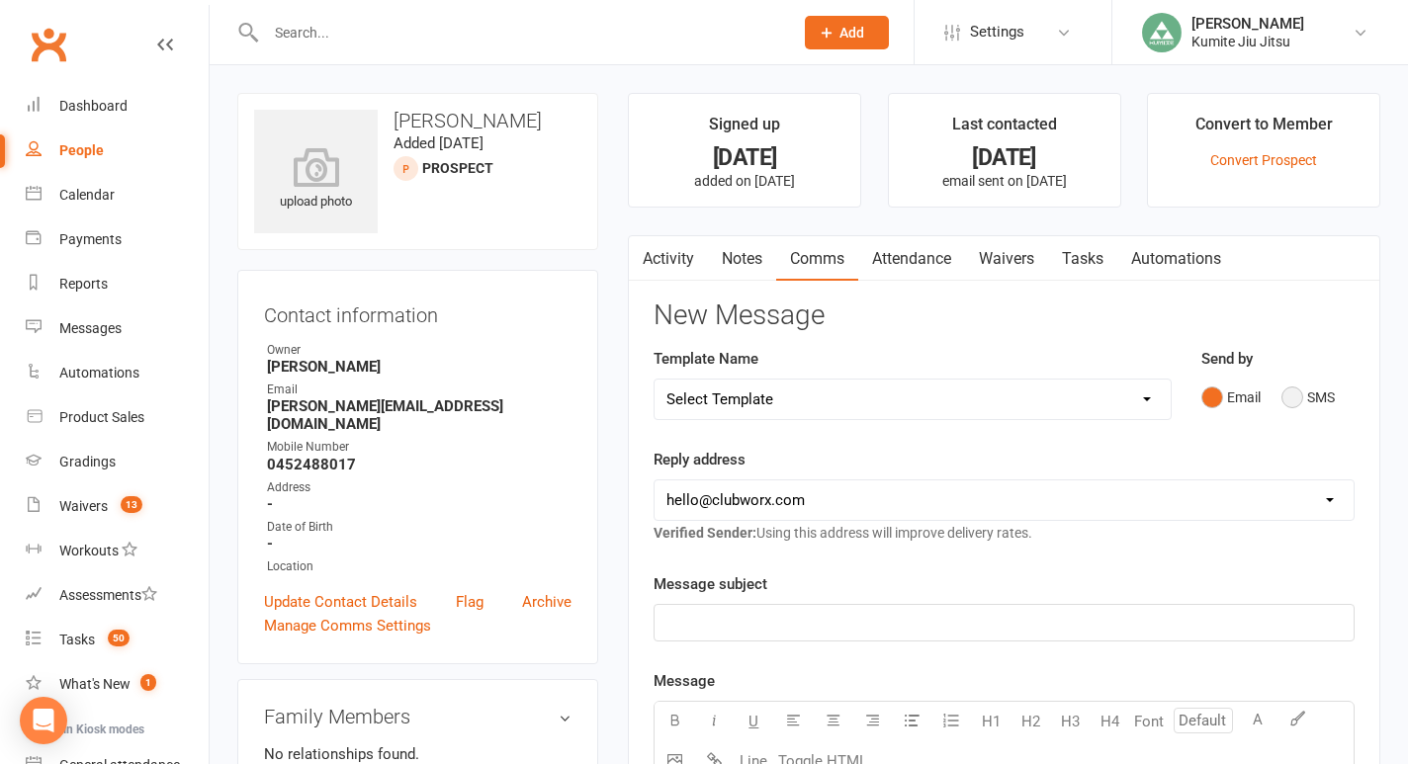
click at [1311, 390] on button "SMS" at bounding box center [1307, 398] width 53 height 38
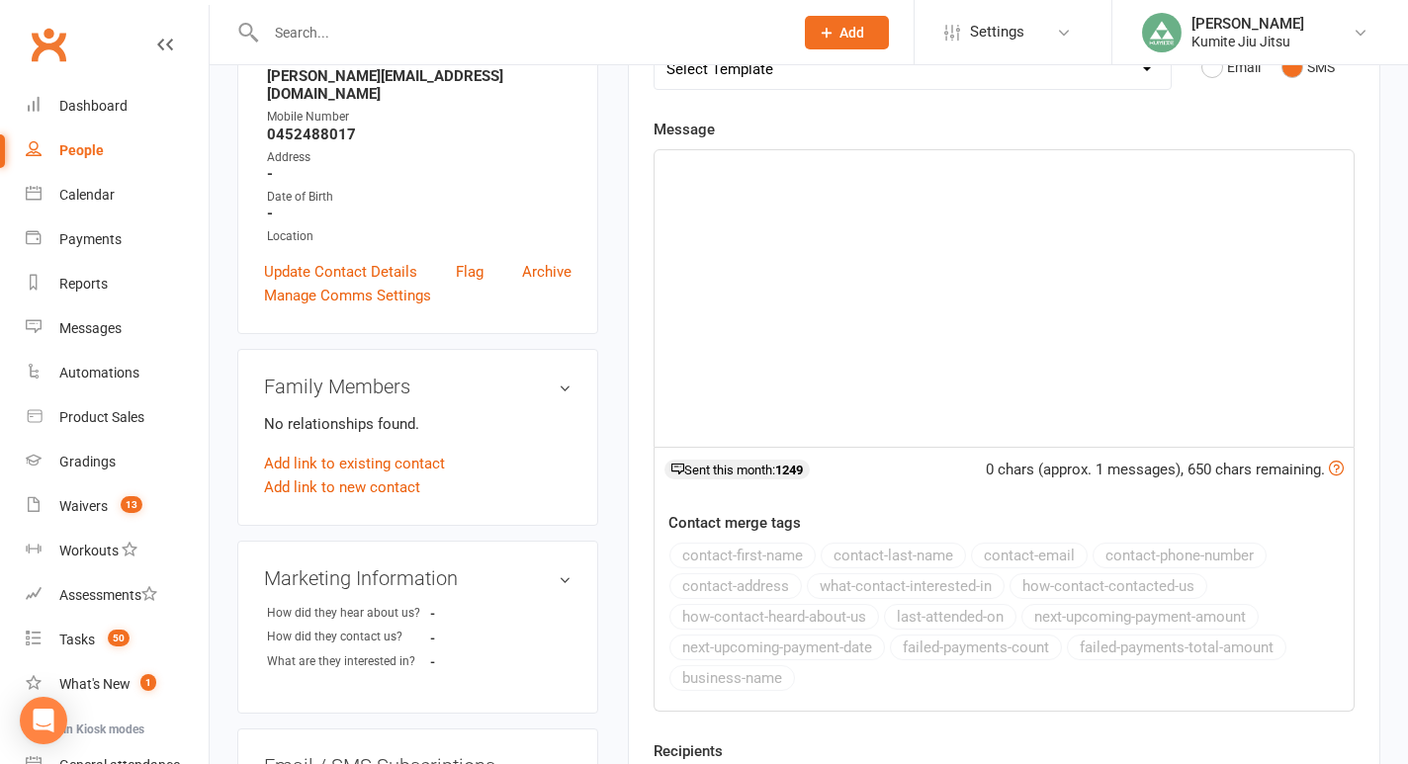
scroll to position [323, 0]
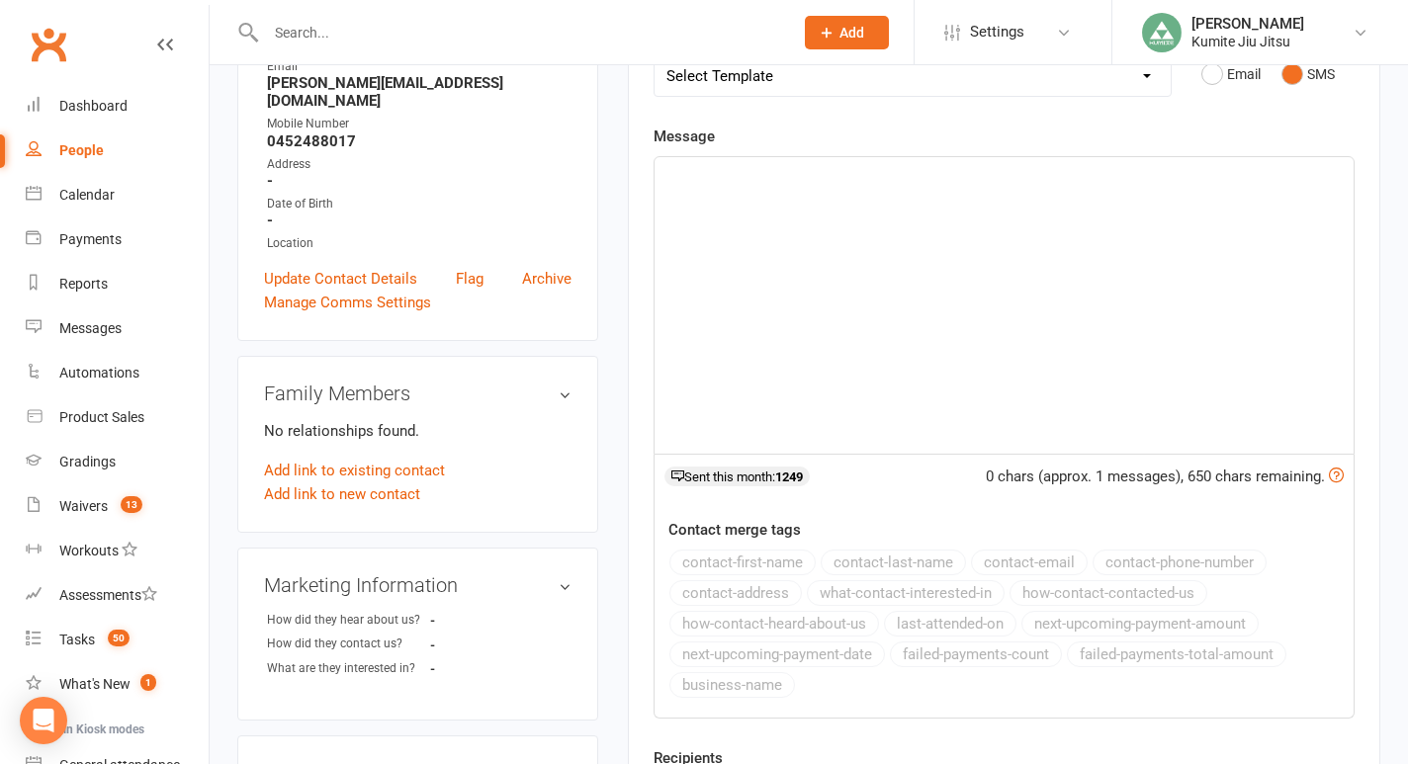
click at [747, 208] on div "﻿" at bounding box center [1003, 305] width 699 height 297
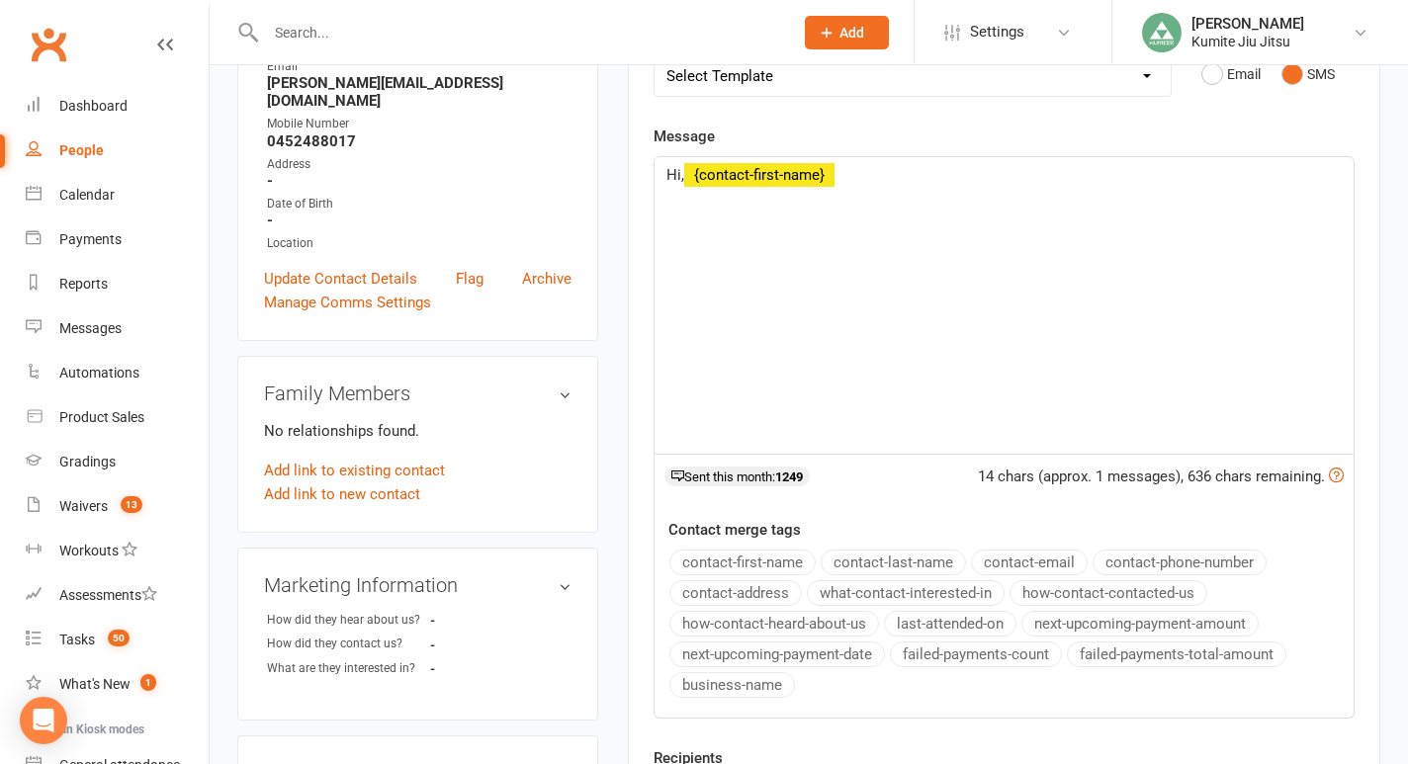
click at [716, 561] on button "contact-first-name" at bounding box center [742, 563] width 146 height 26
click at [731, 556] on button "contact-first-name" at bounding box center [742, 563] width 146 height 26
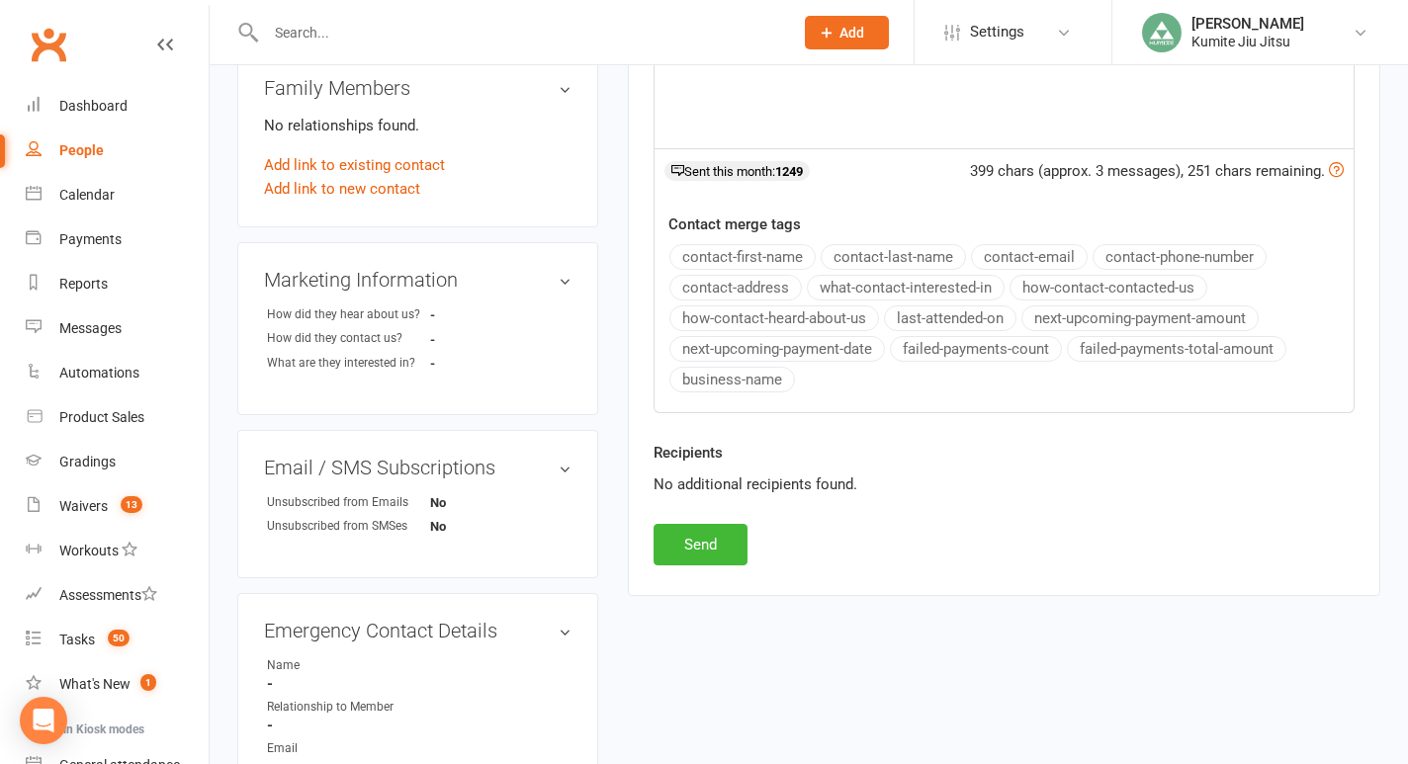
scroll to position [695, 0]
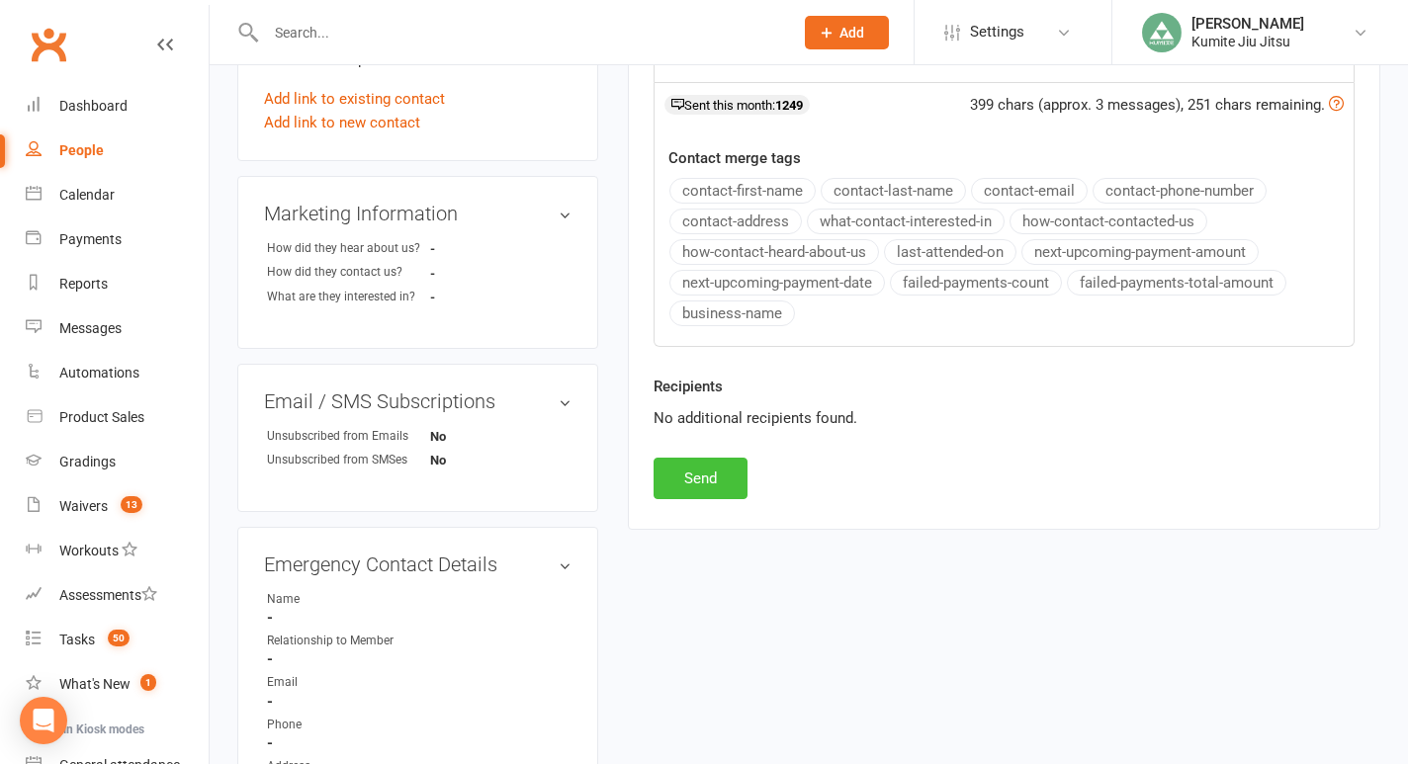
click at [695, 478] on button "Send" at bounding box center [700, 479] width 94 height 42
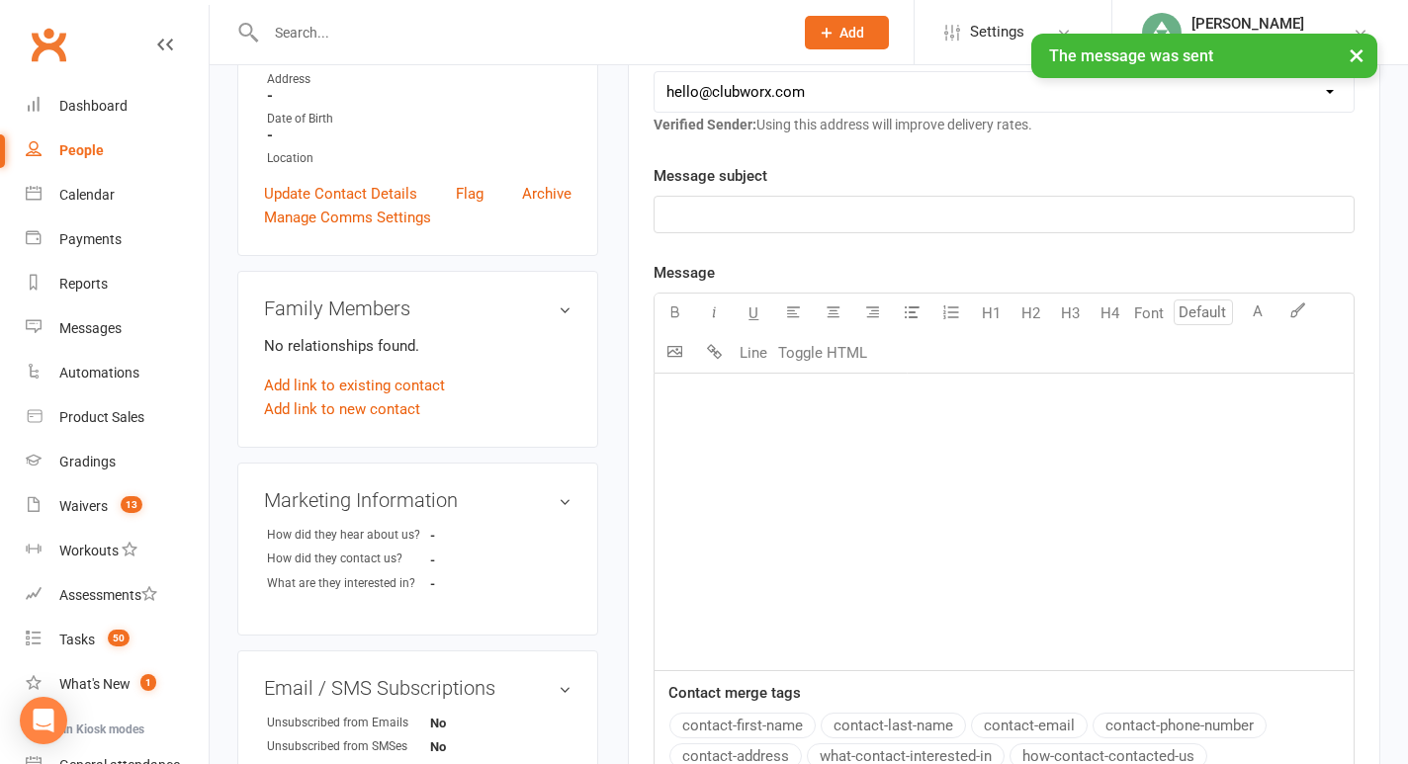
scroll to position [135, 0]
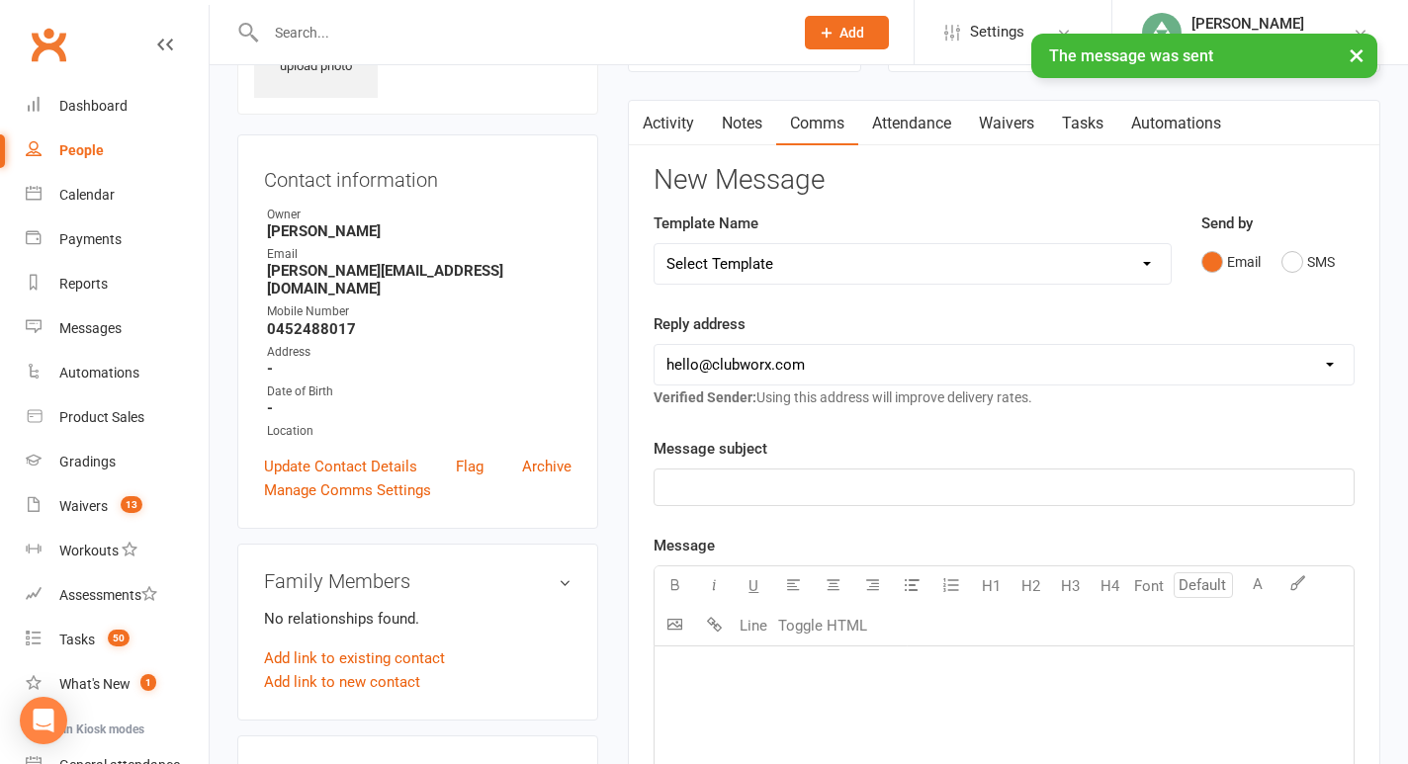
click at [749, 125] on link "Notes" at bounding box center [742, 123] width 68 height 45
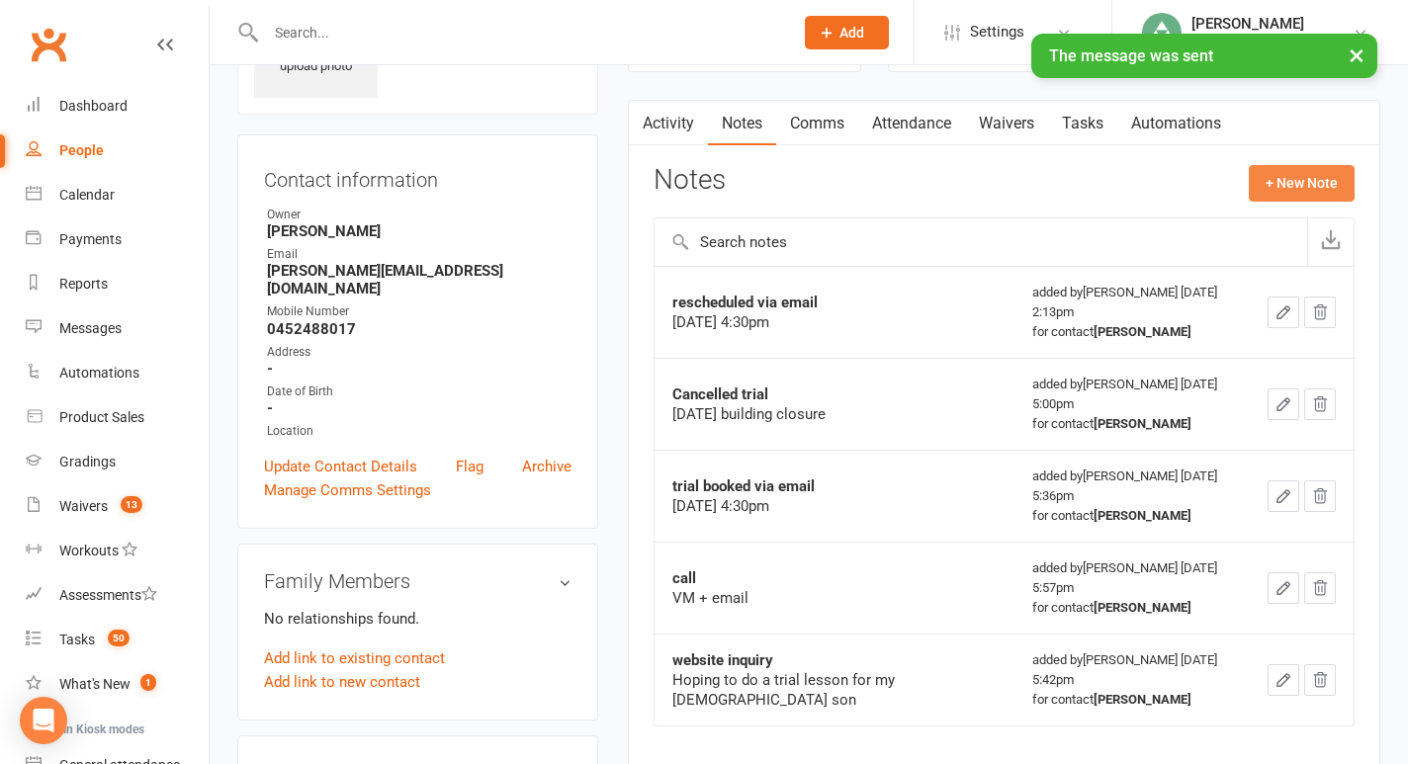
click at [1287, 179] on button "+ New Note" at bounding box center [1302, 183] width 106 height 36
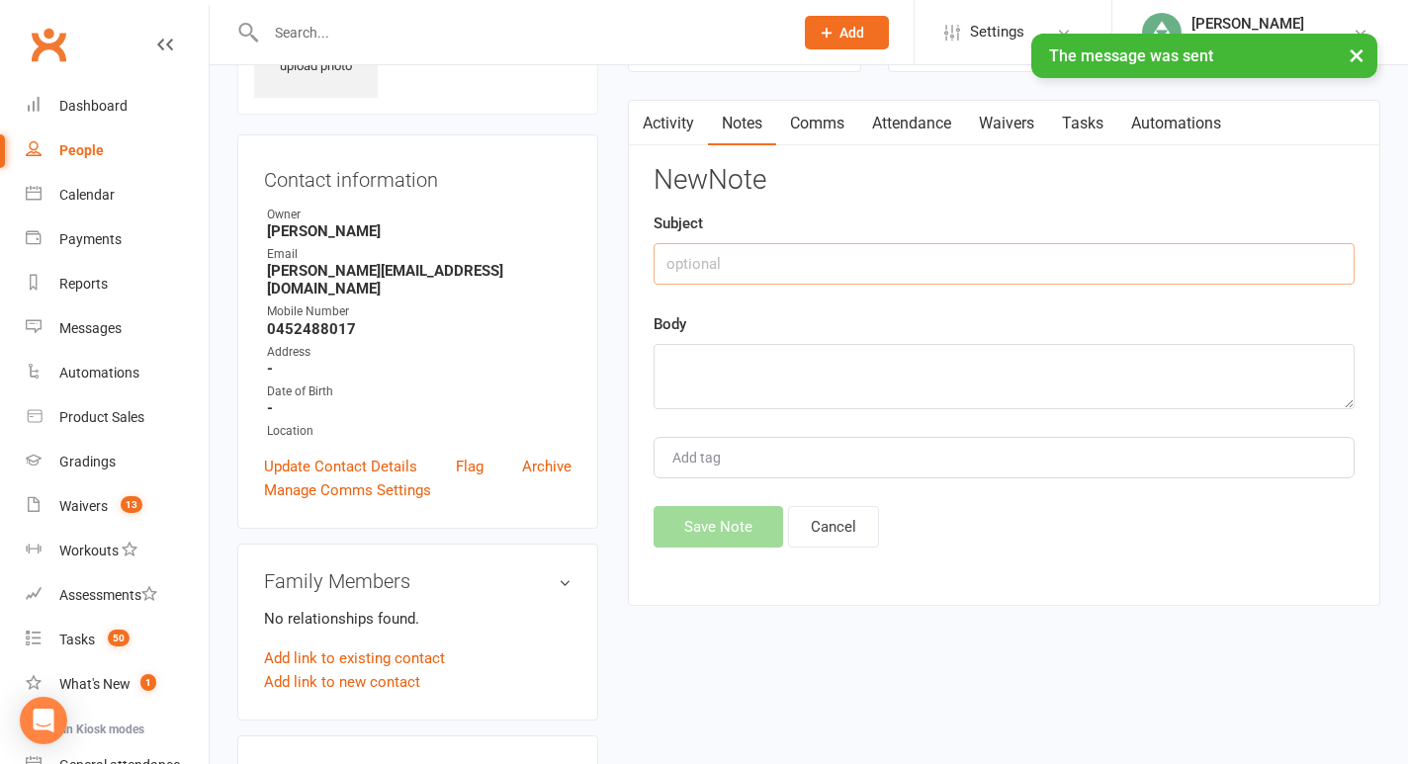
click at [754, 253] on input "text" at bounding box center [1003, 264] width 701 height 42
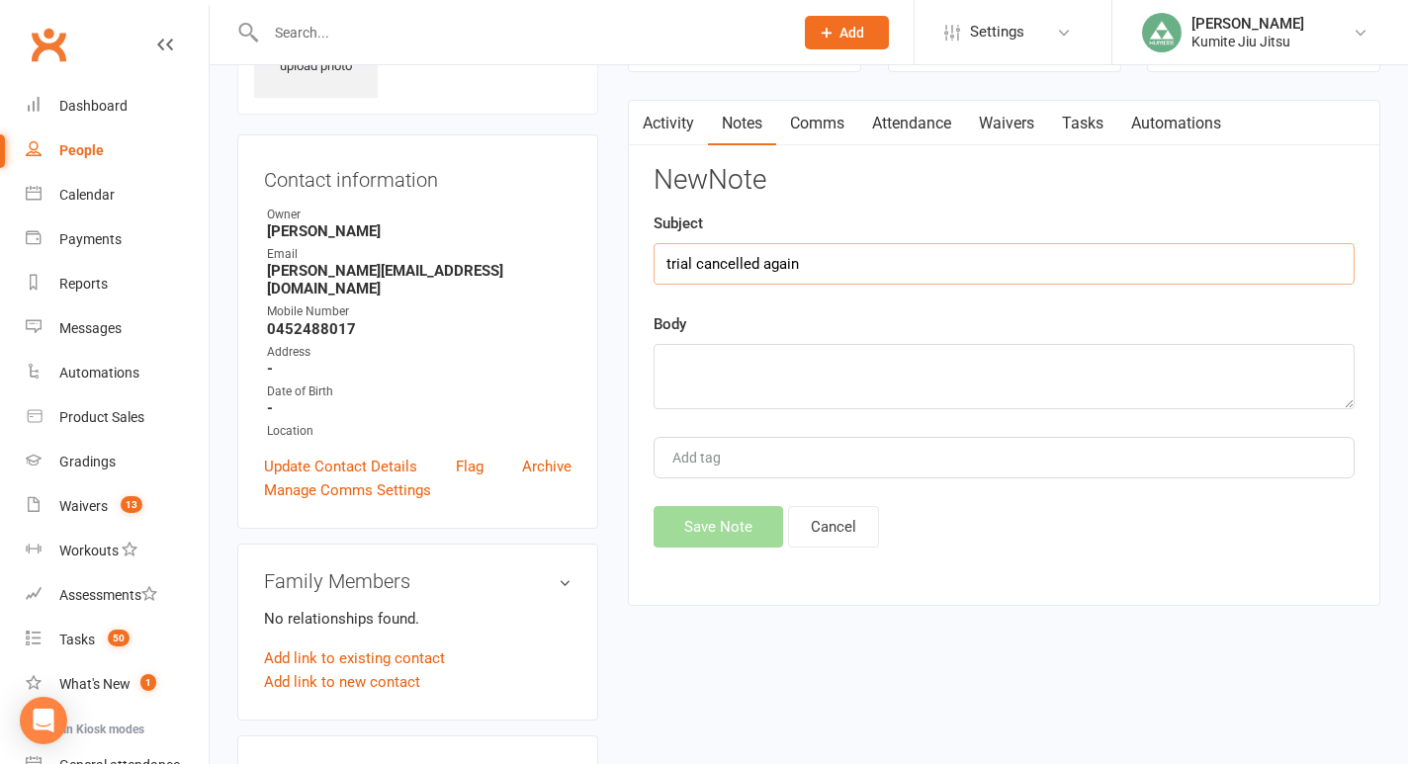
type input "trial cancelled again"
type textarea "building closure"
click at [719, 525] on button "Save Note" at bounding box center [718, 527] width 130 height 42
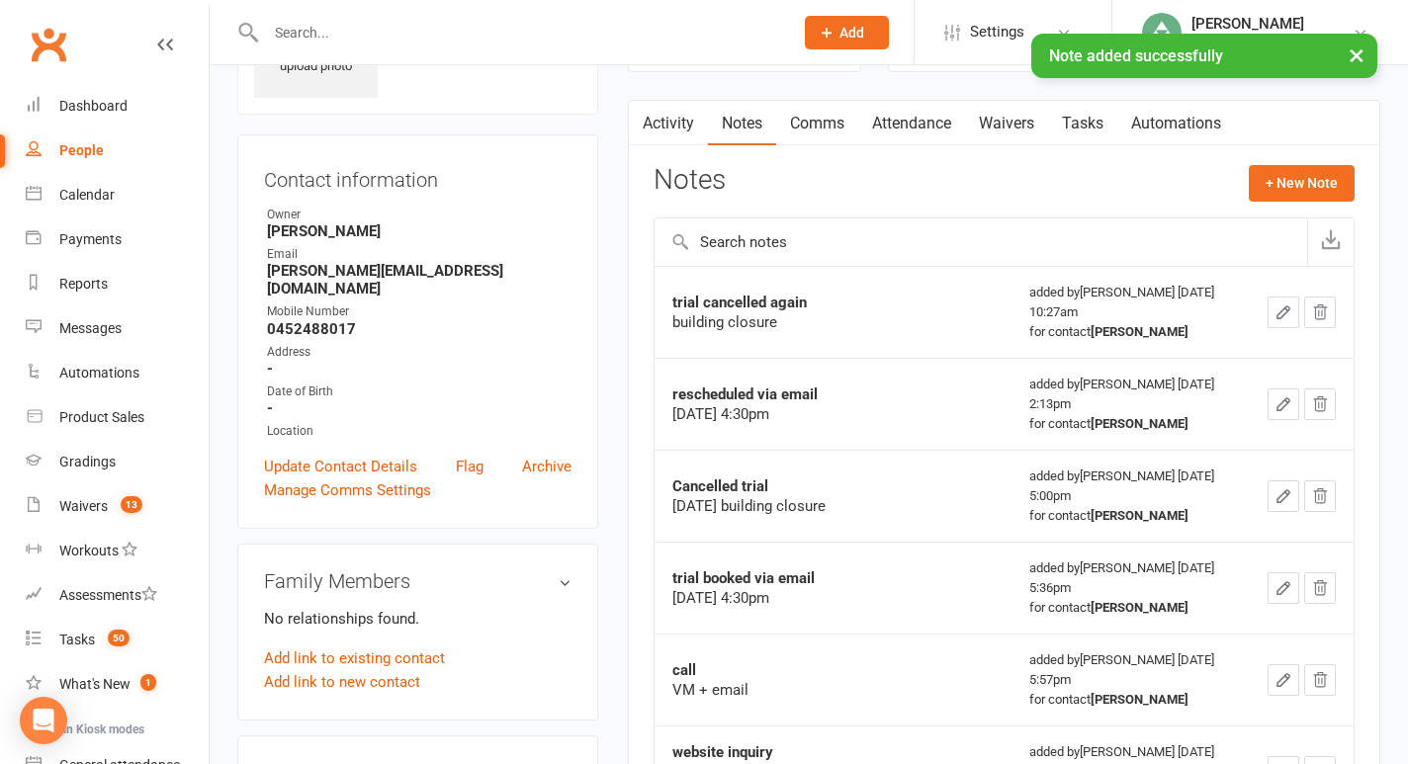
click at [1092, 118] on link "Tasks" at bounding box center [1082, 123] width 69 height 45
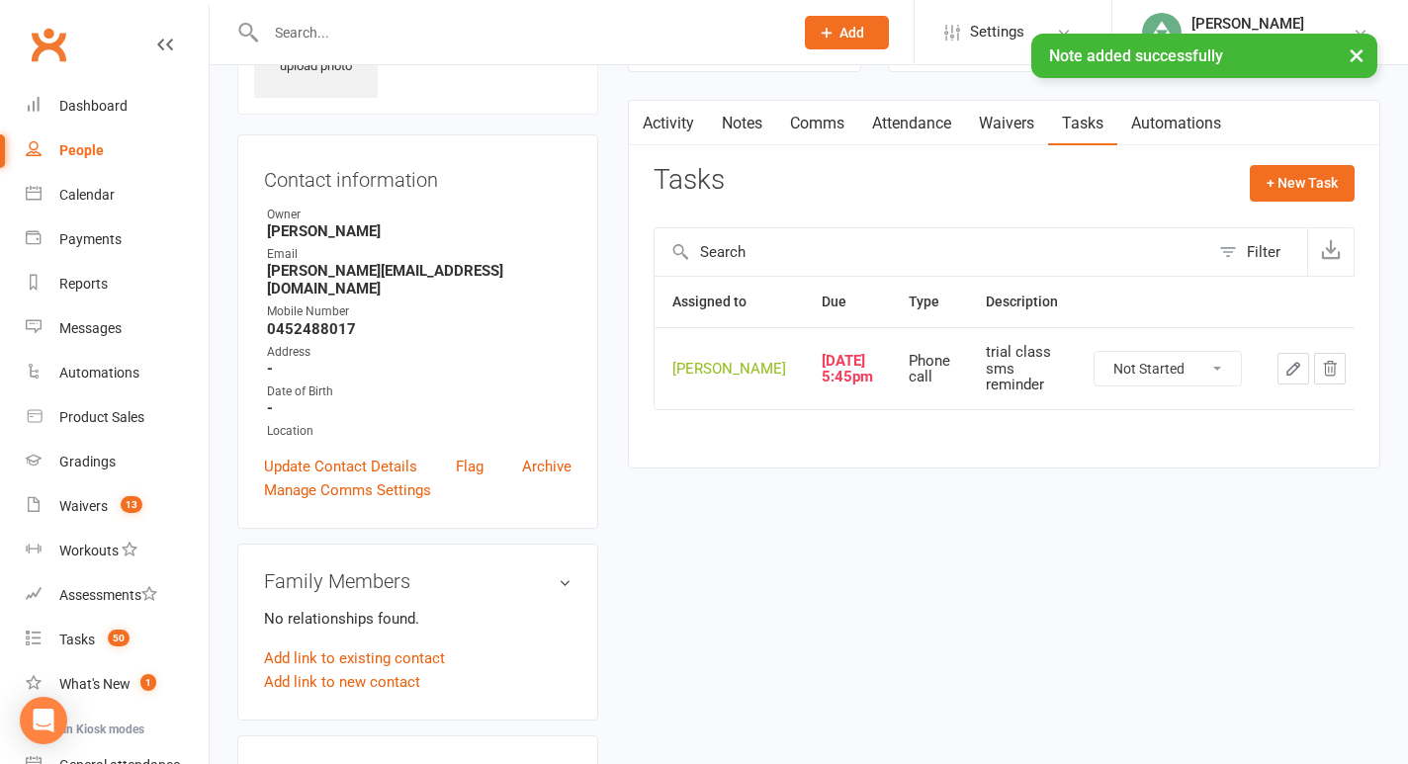
click at [1284, 378] on icon "button" at bounding box center [1293, 369] width 18 height 18
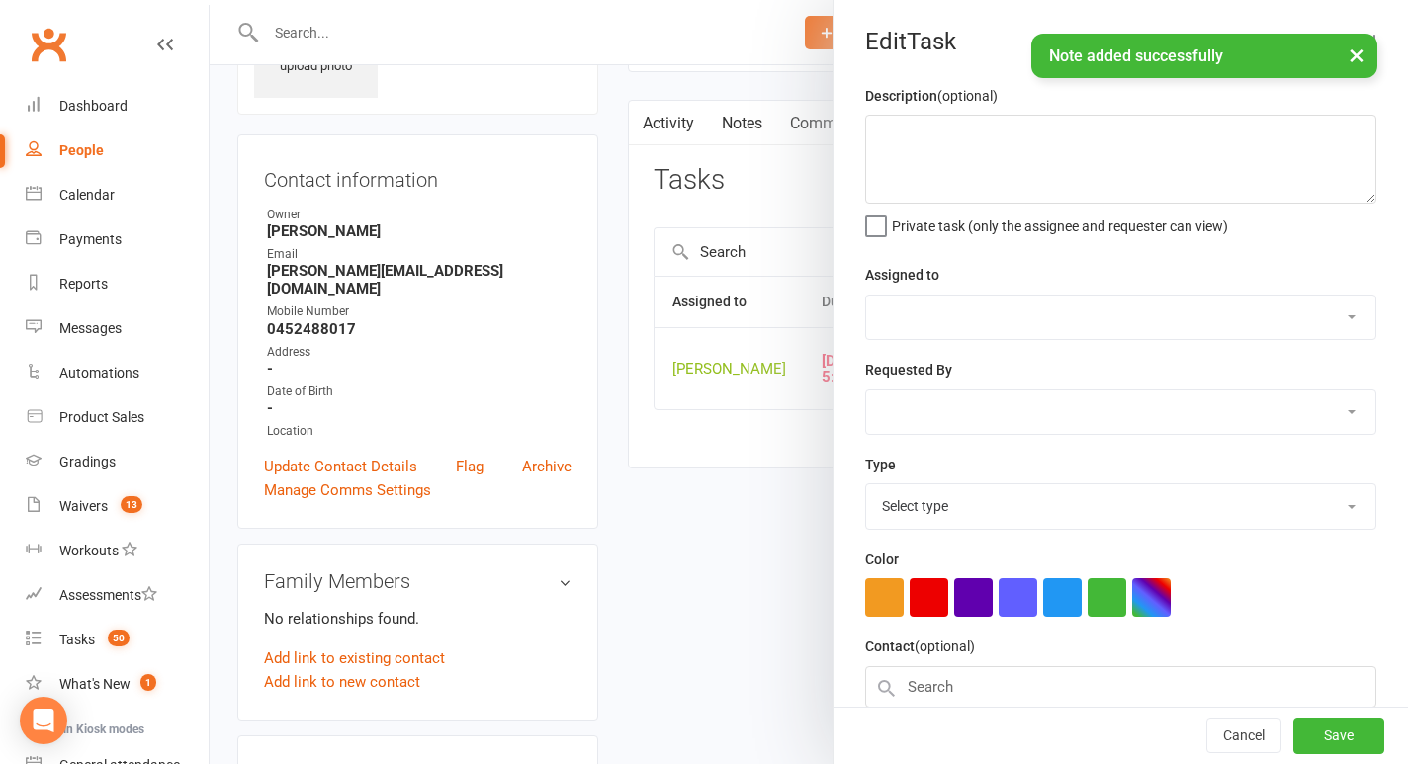
type textarea "trial class sms reminder"
select select "49706"
type input "[DATE]"
type input "5:45pm"
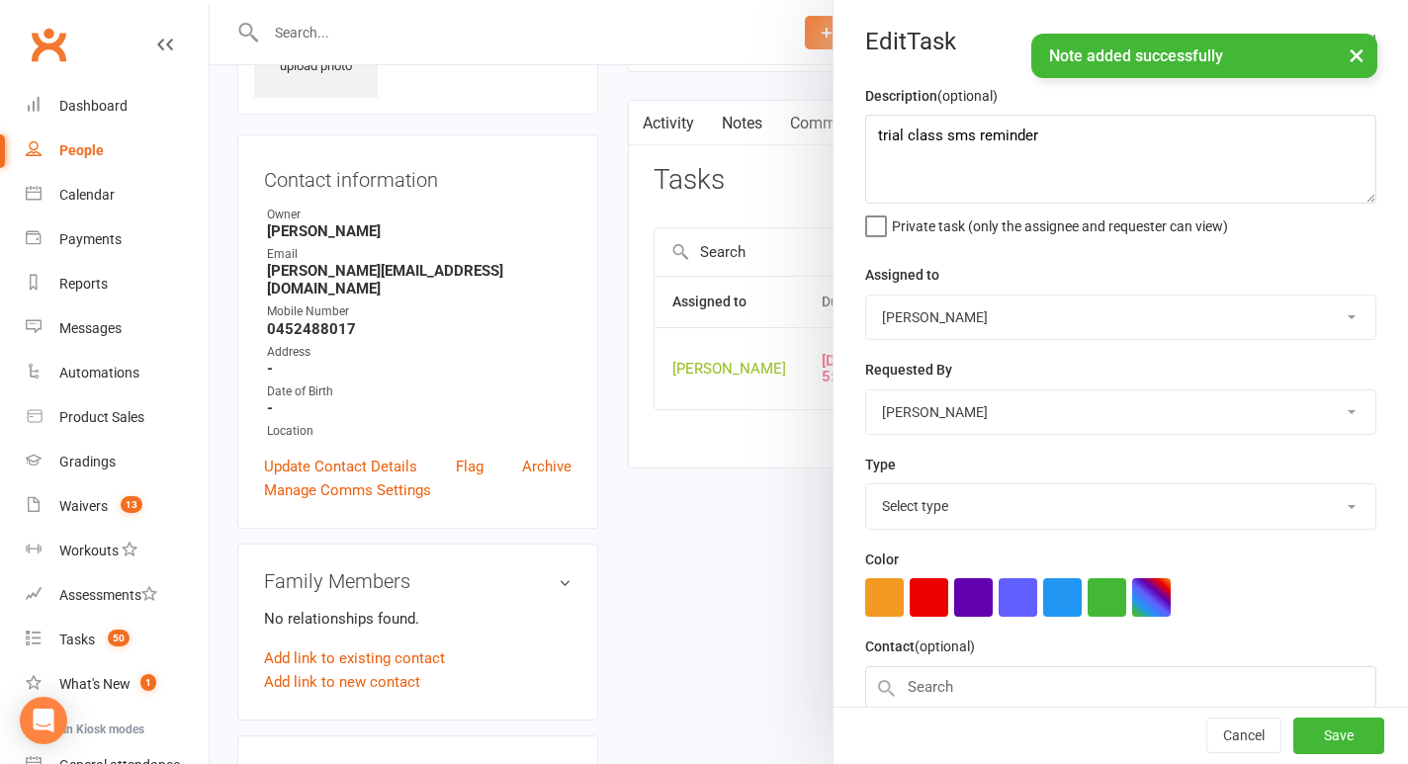
select select "28624"
drag, startPoint x: 1066, startPoint y: 139, endPoint x: 767, endPoint y: 130, distance: 298.7
click at [210, 0] on react-component "Edit Task Description (optional) trial class sms reminder Private task (only th…" at bounding box center [210, 0] width 0 height 0
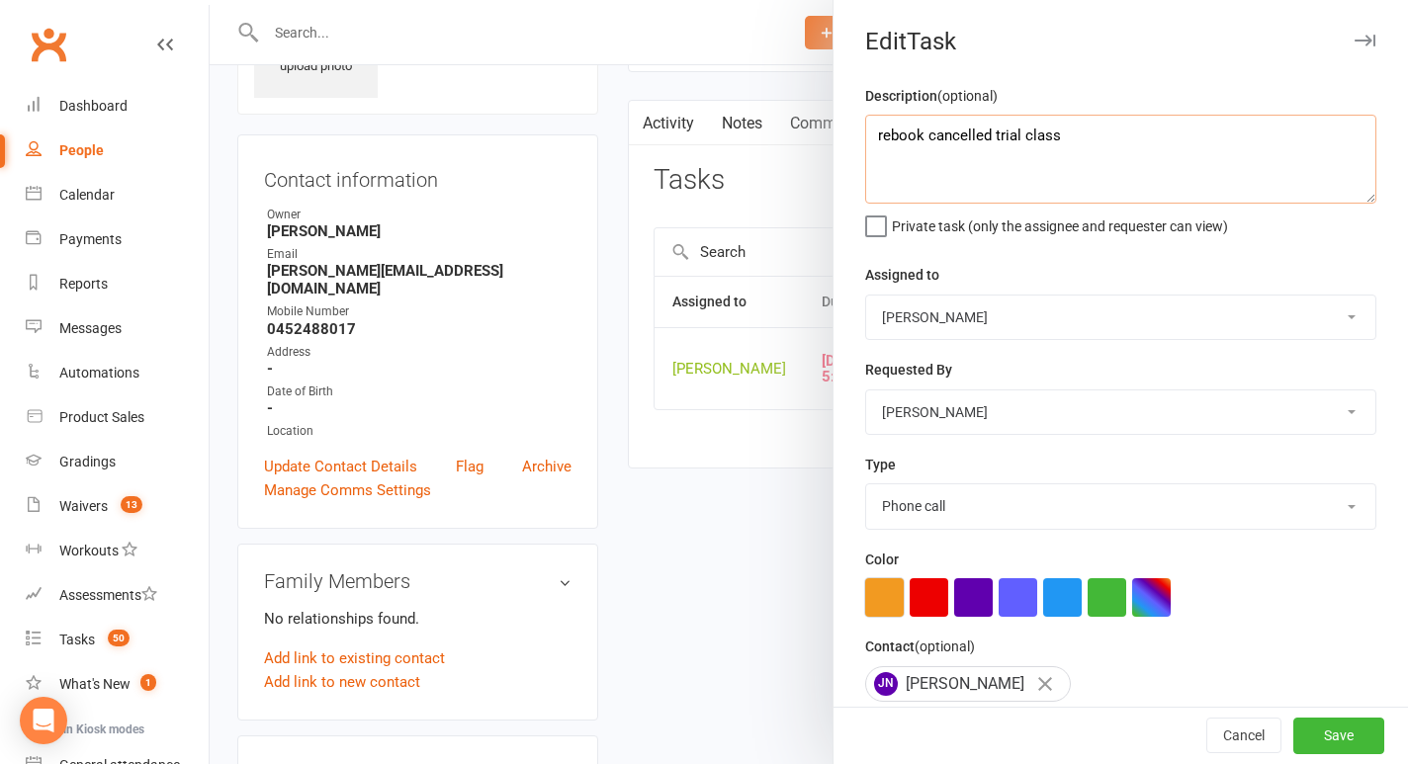
type textarea "rebook cancelled trial class"
click at [893, 599] on button "button" at bounding box center [884, 597] width 39 height 39
click at [1331, 730] on button "Save" at bounding box center [1338, 737] width 91 height 36
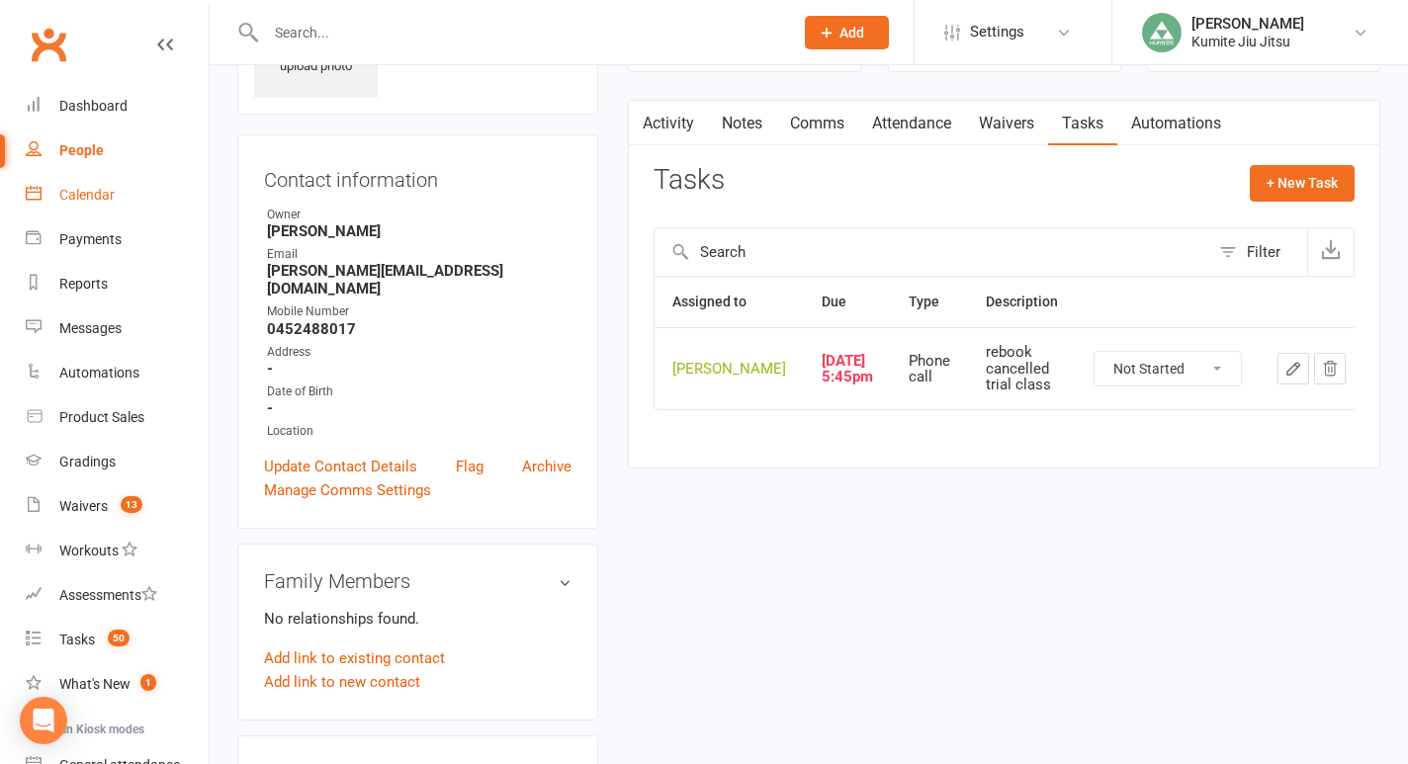
click at [87, 196] on div "Calendar" at bounding box center [86, 195] width 55 height 16
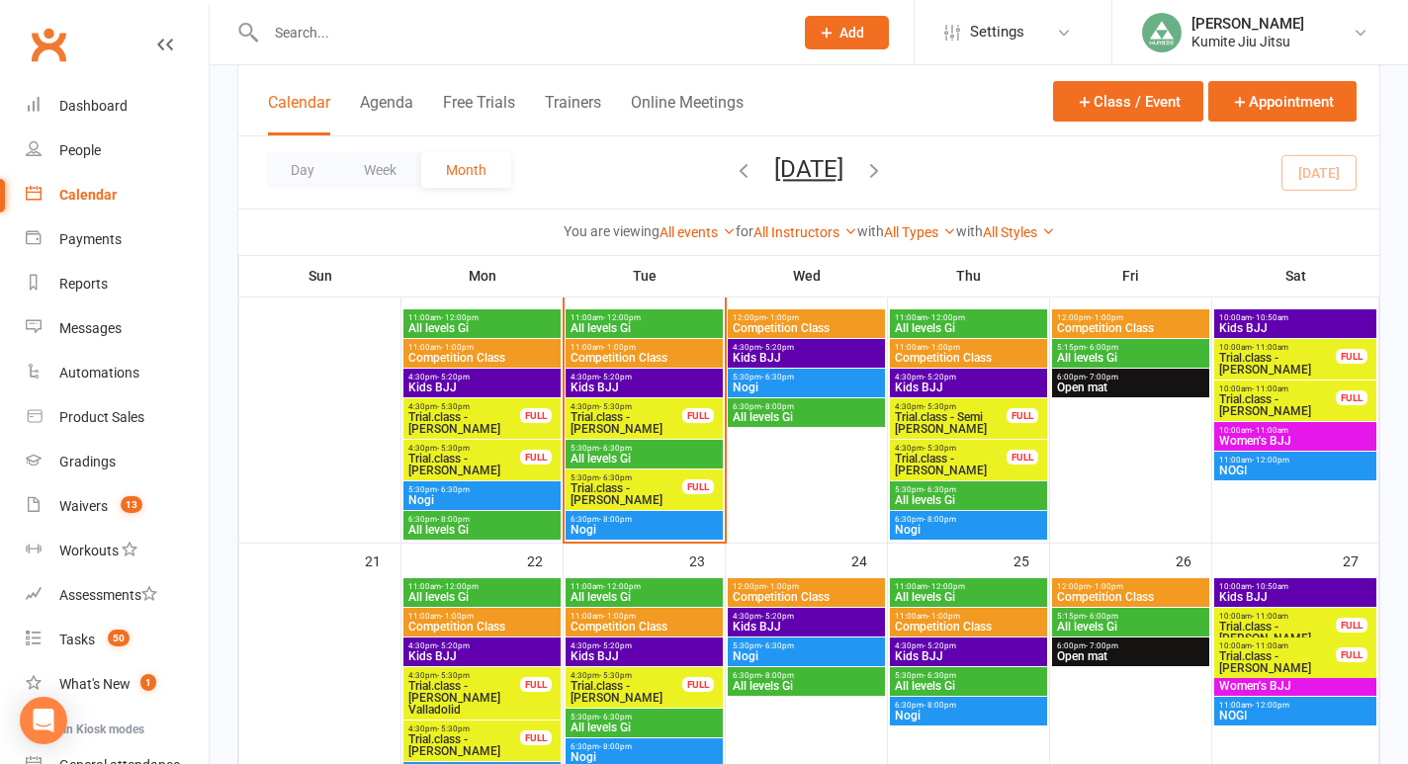
scroll to position [764, 0]
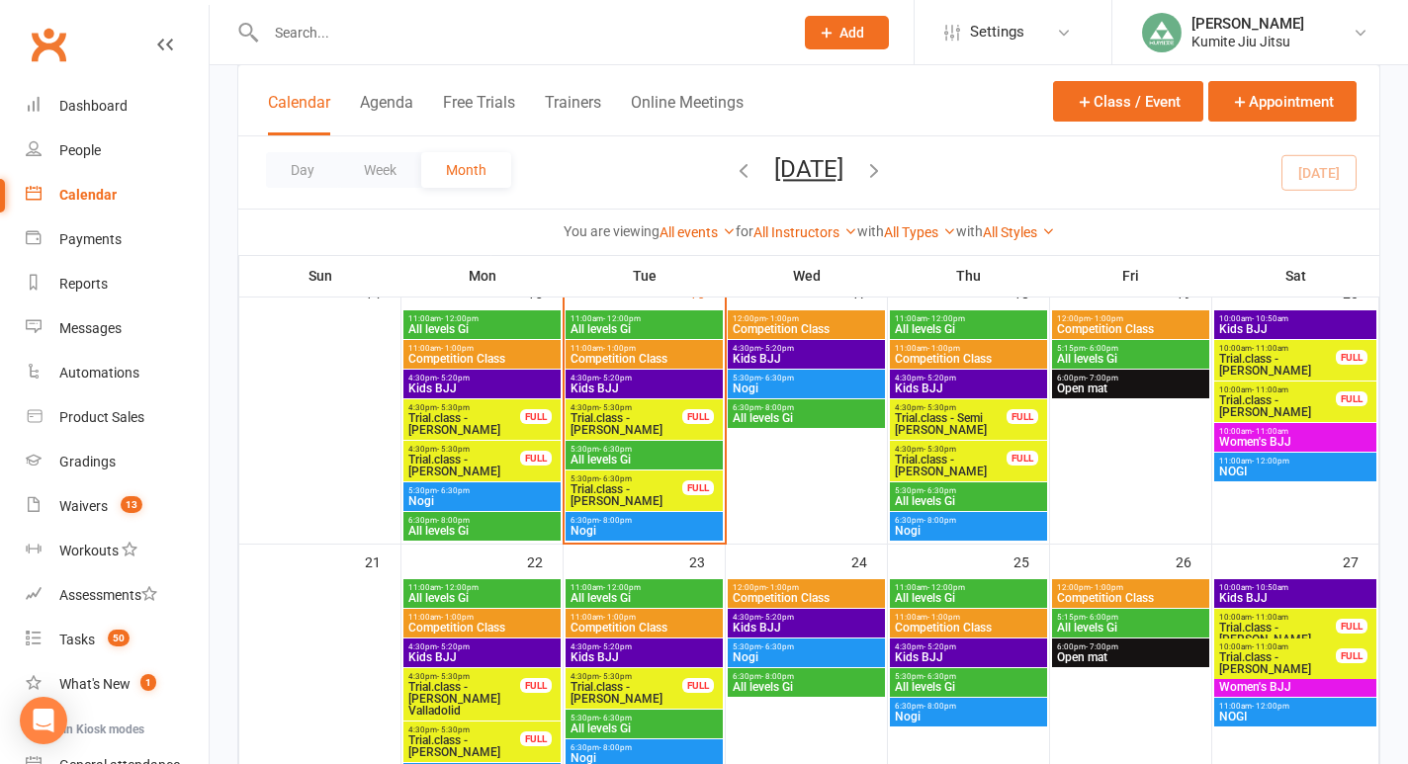
click at [642, 488] on span "Trial.class - [PERSON_NAME]" at bounding box center [626, 495] width 114 height 24
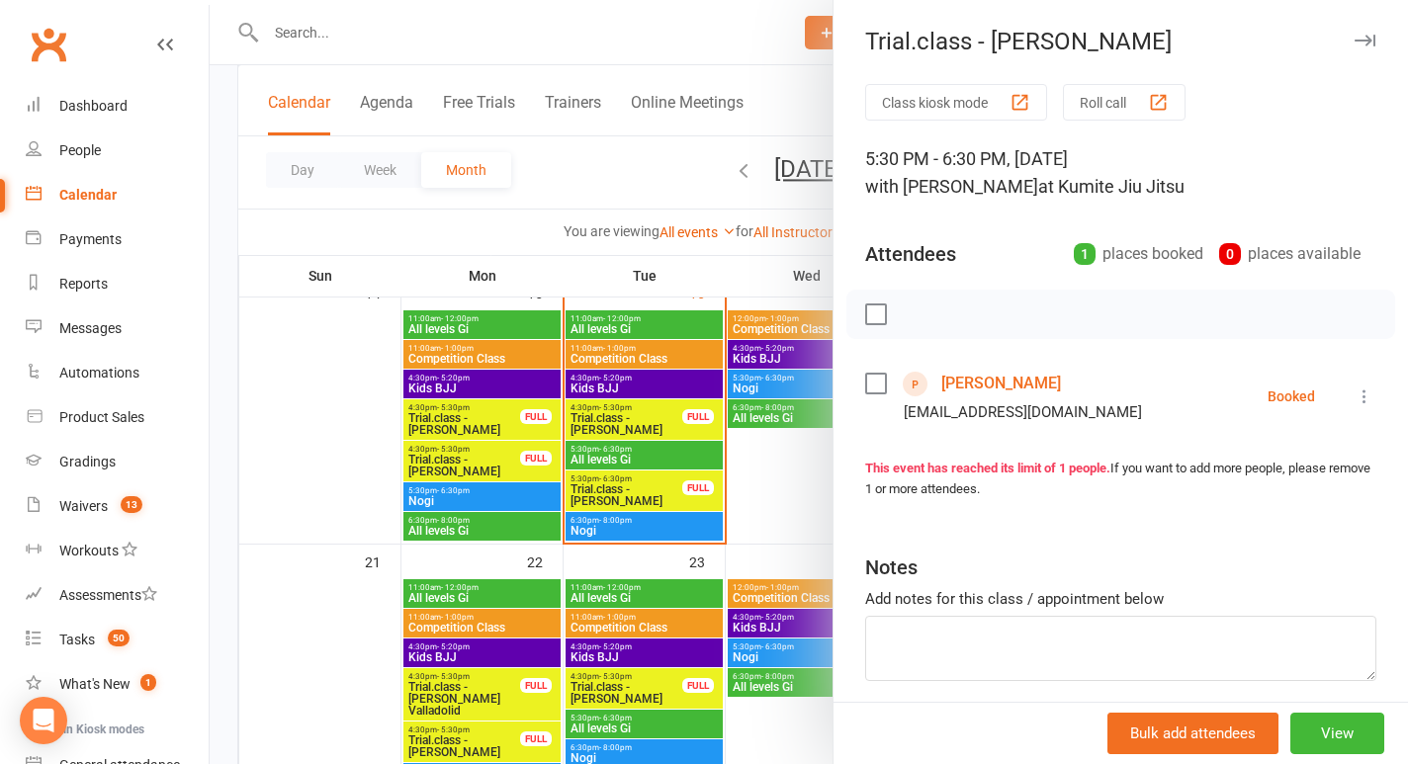
click at [975, 386] on link "[PERSON_NAME]" at bounding box center [1001, 384] width 120 height 32
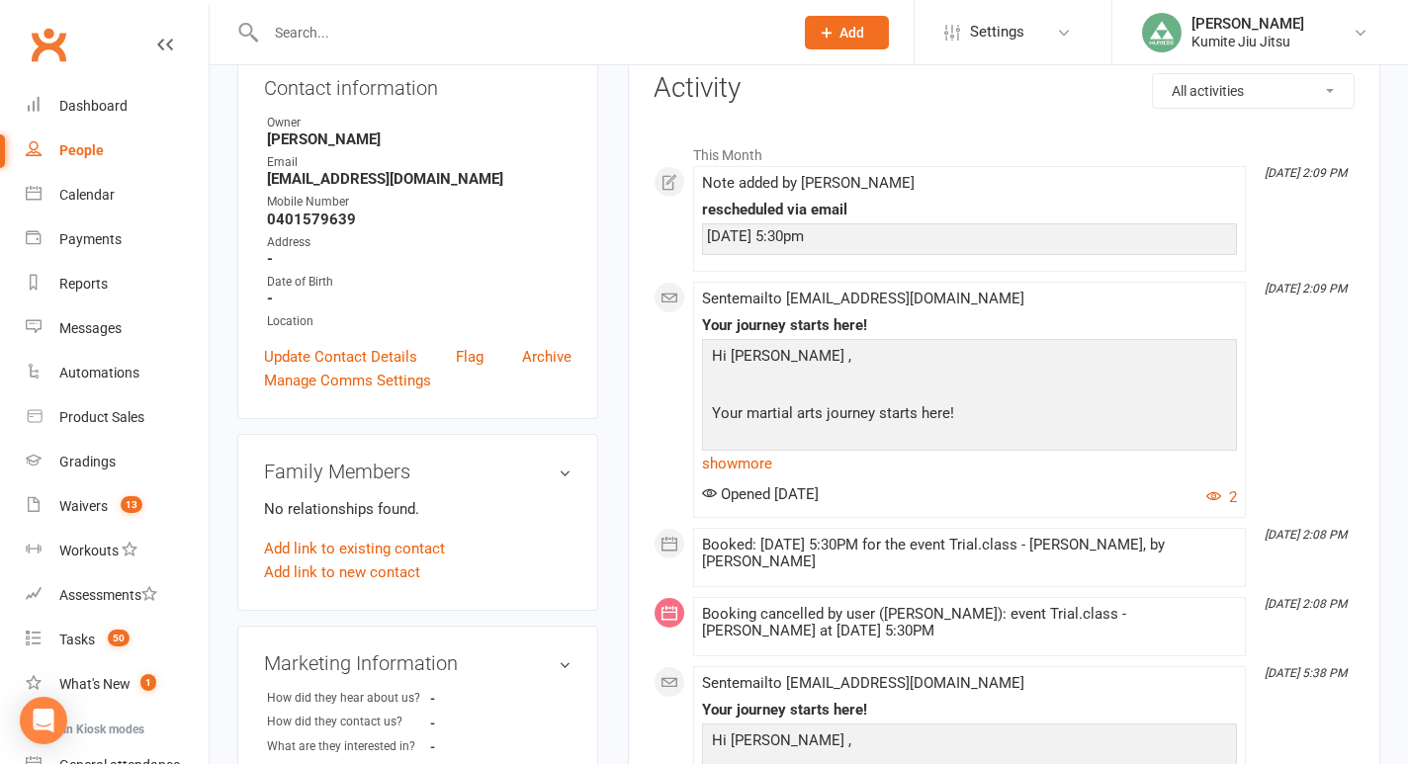
scroll to position [82, 0]
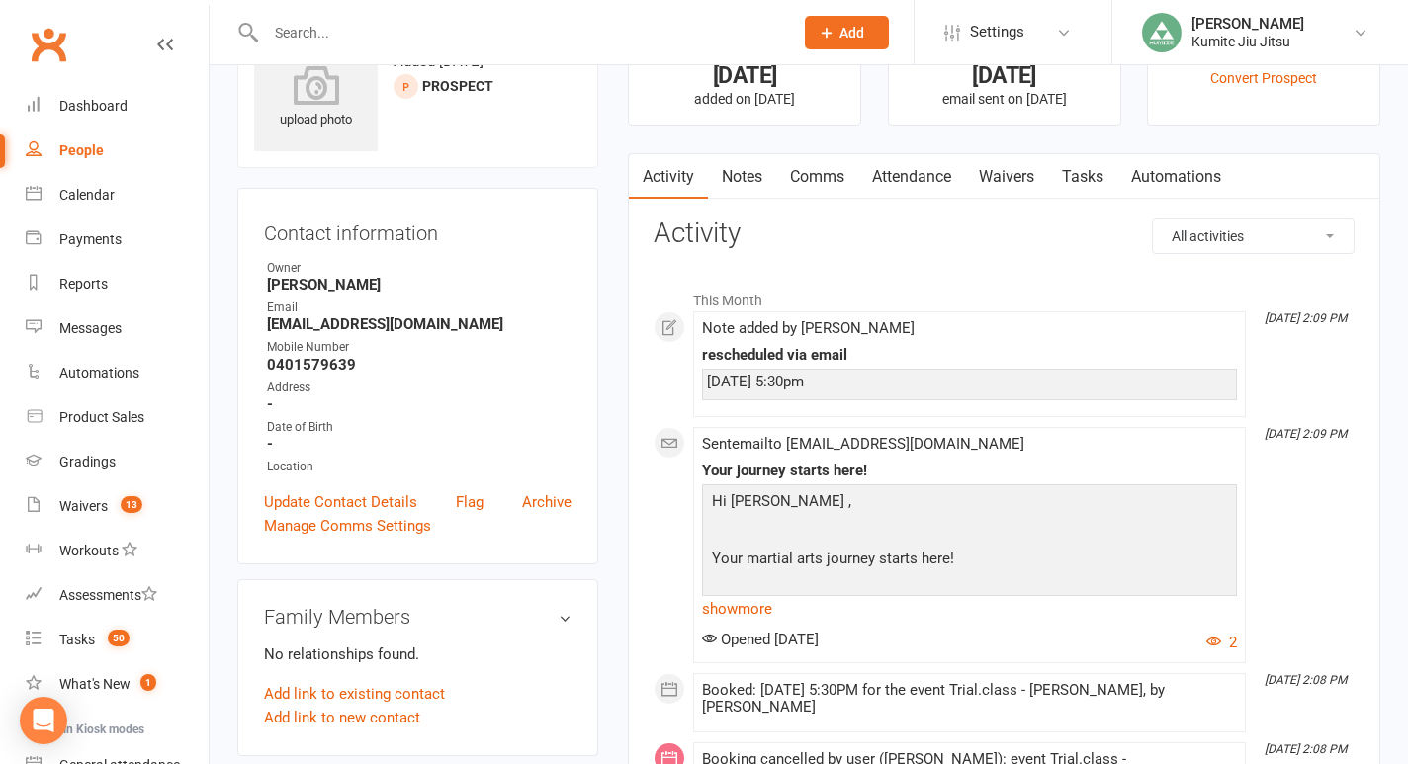
click at [830, 179] on link "Comms" at bounding box center [817, 176] width 82 height 45
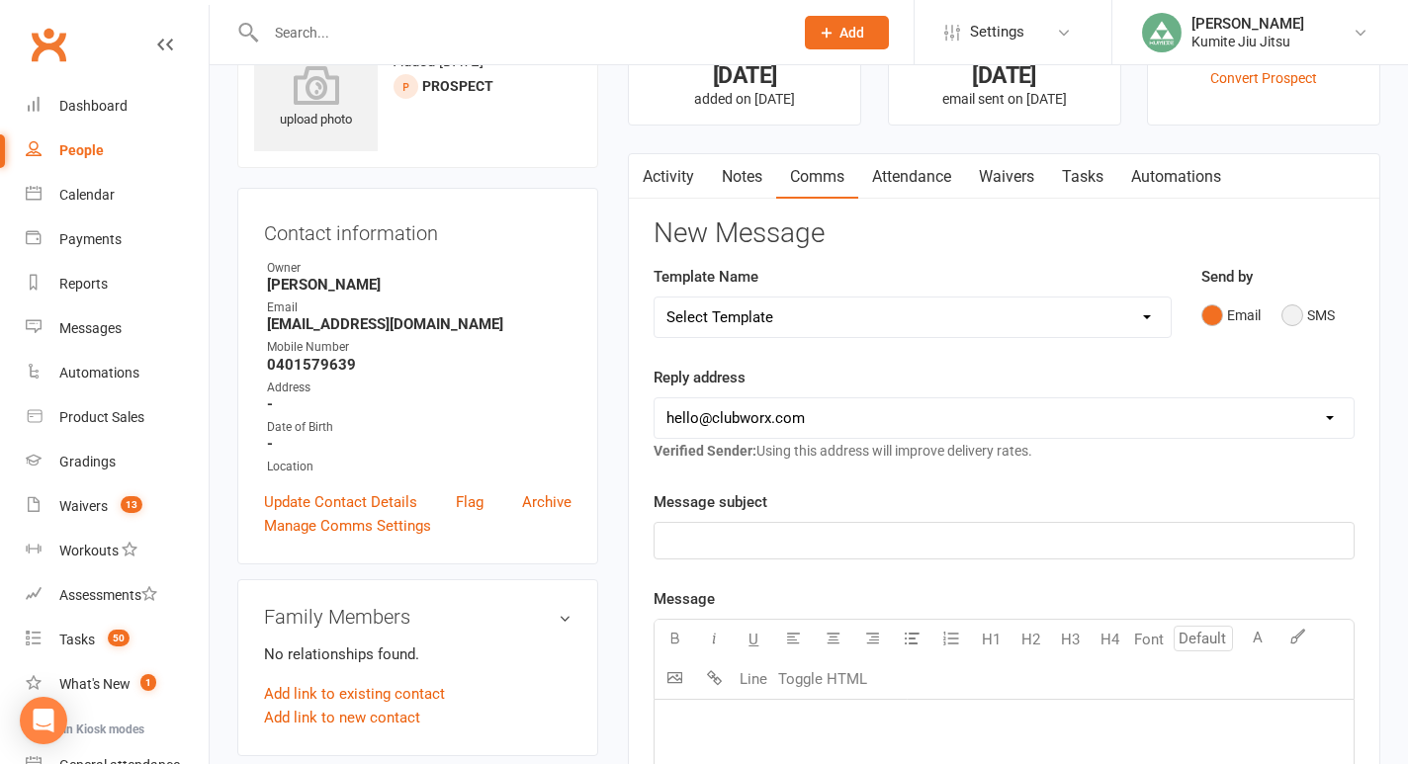
click at [1299, 310] on button "SMS" at bounding box center [1307, 316] width 53 height 38
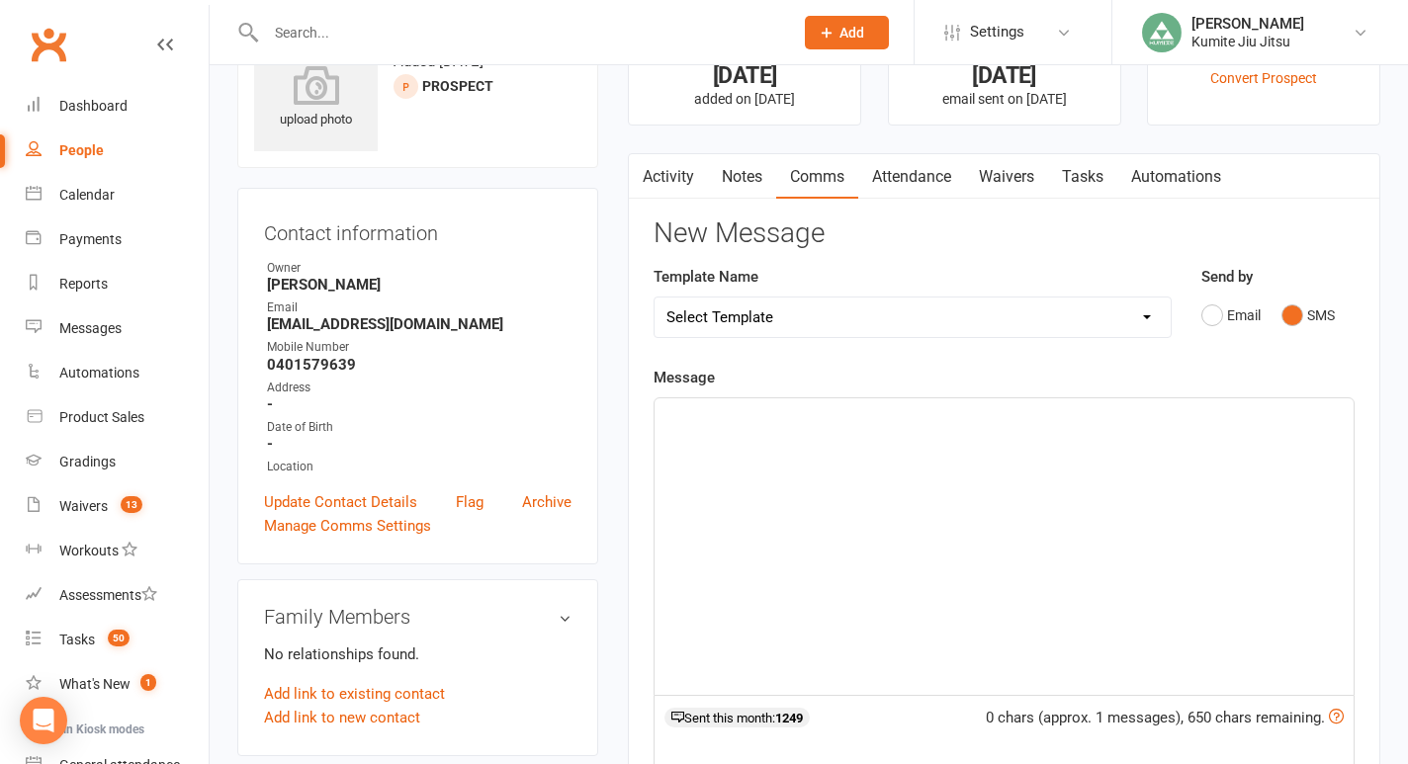
click at [931, 453] on div "﻿" at bounding box center [1003, 546] width 699 height 297
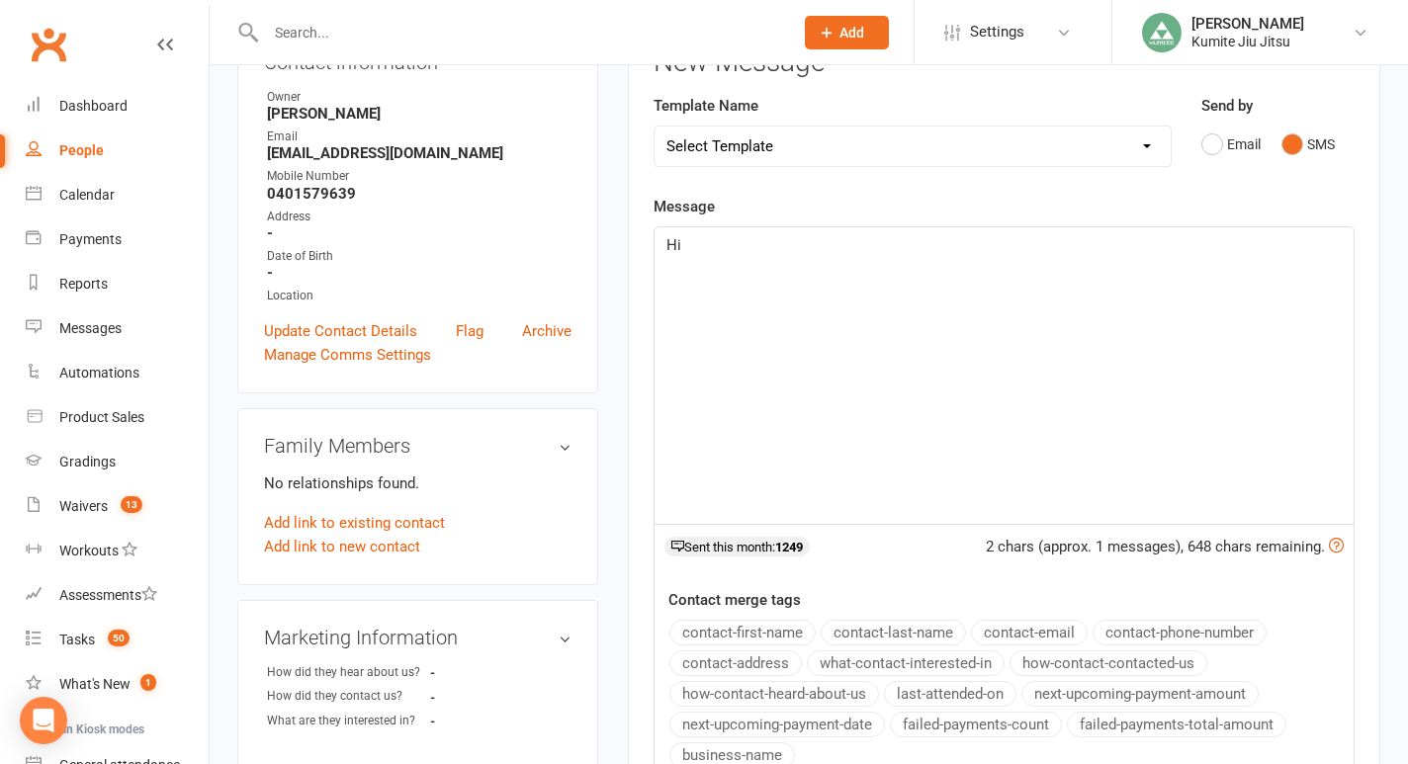
scroll to position [255, 0]
click at [796, 625] on button "contact-first-name" at bounding box center [742, 631] width 146 height 26
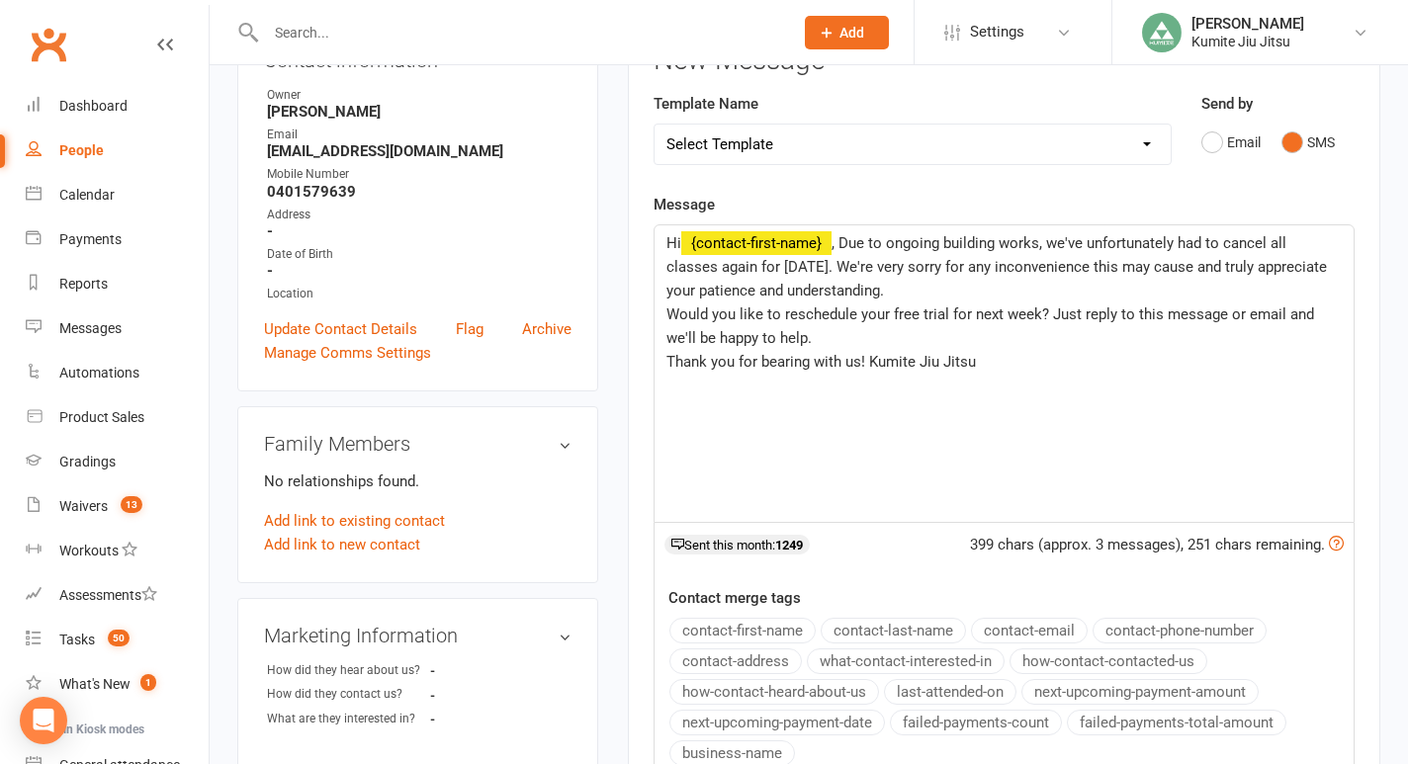
click at [947, 238] on span ", Due to ongoing building works, we've unfortunately had to cancel all classes …" at bounding box center [998, 266] width 664 height 65
click at [1332, 244] on p "Hi ﻿ {contact-first-name} , Due to building works, we've unfortunately had to c…" at bounding box center [1003, 266] width 675 height 71
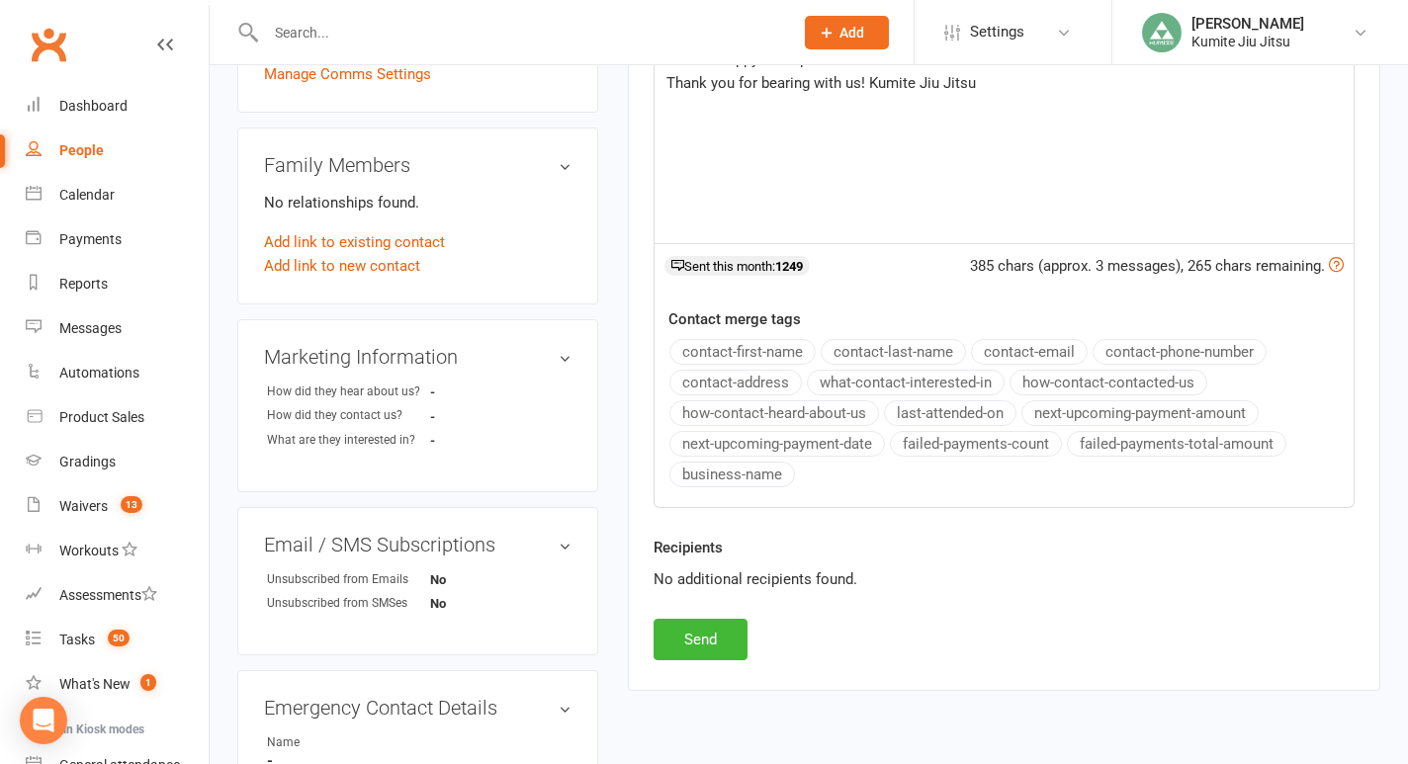
scroll to position [586, 0]
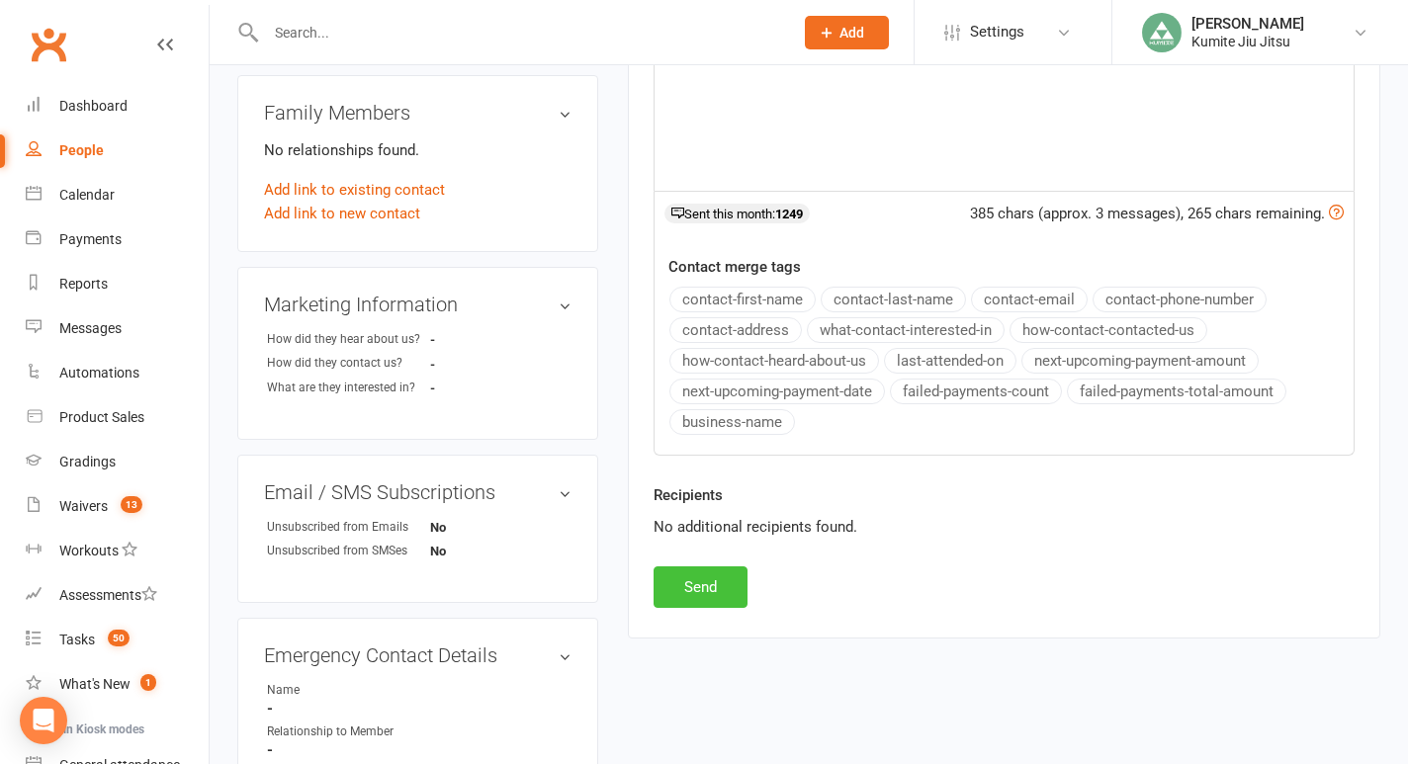
click at [701, 597] on button "Send" at bounding box center [700, 587] width 94 height 42
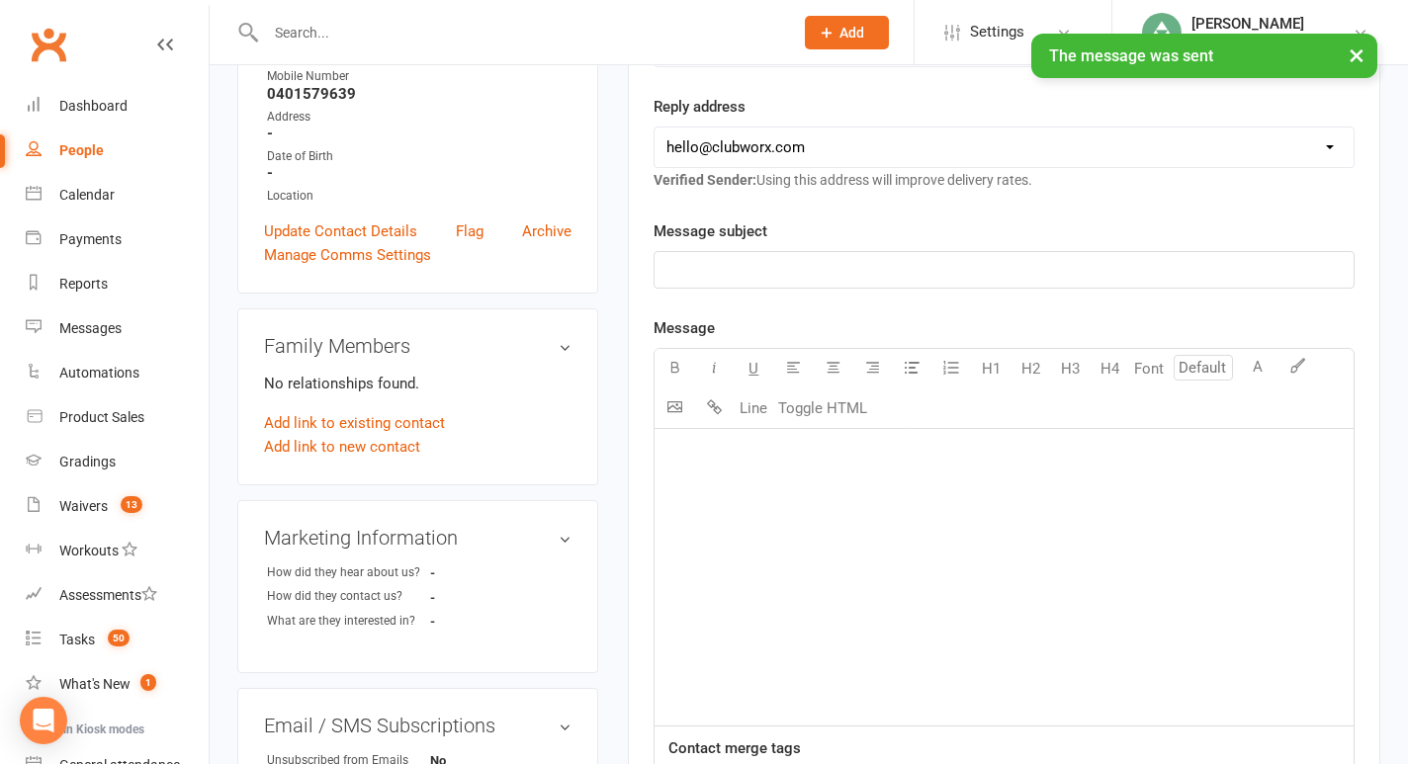
scroll to position [0, 0]
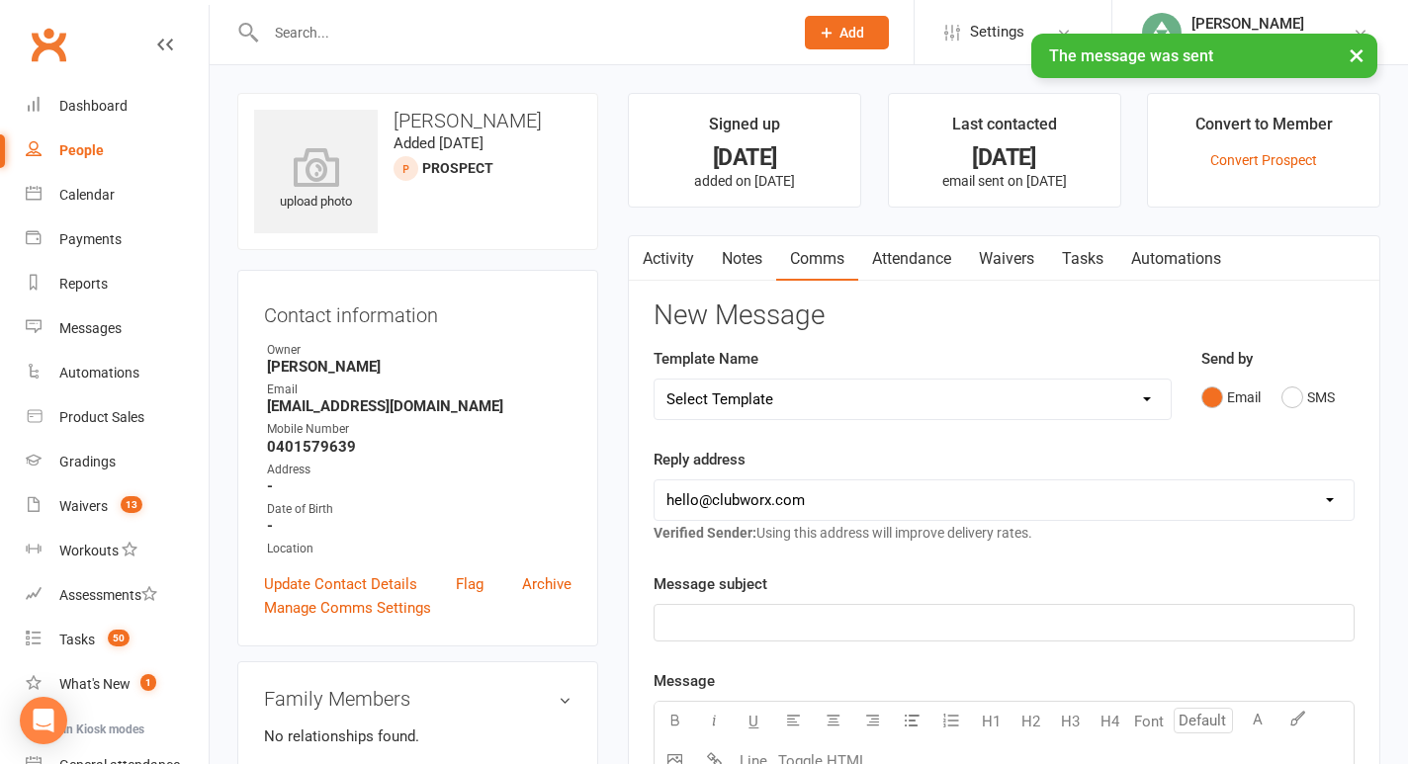
click at [757, 269] on link "Notes" at bounding box center [742, 258] width 68 height 45
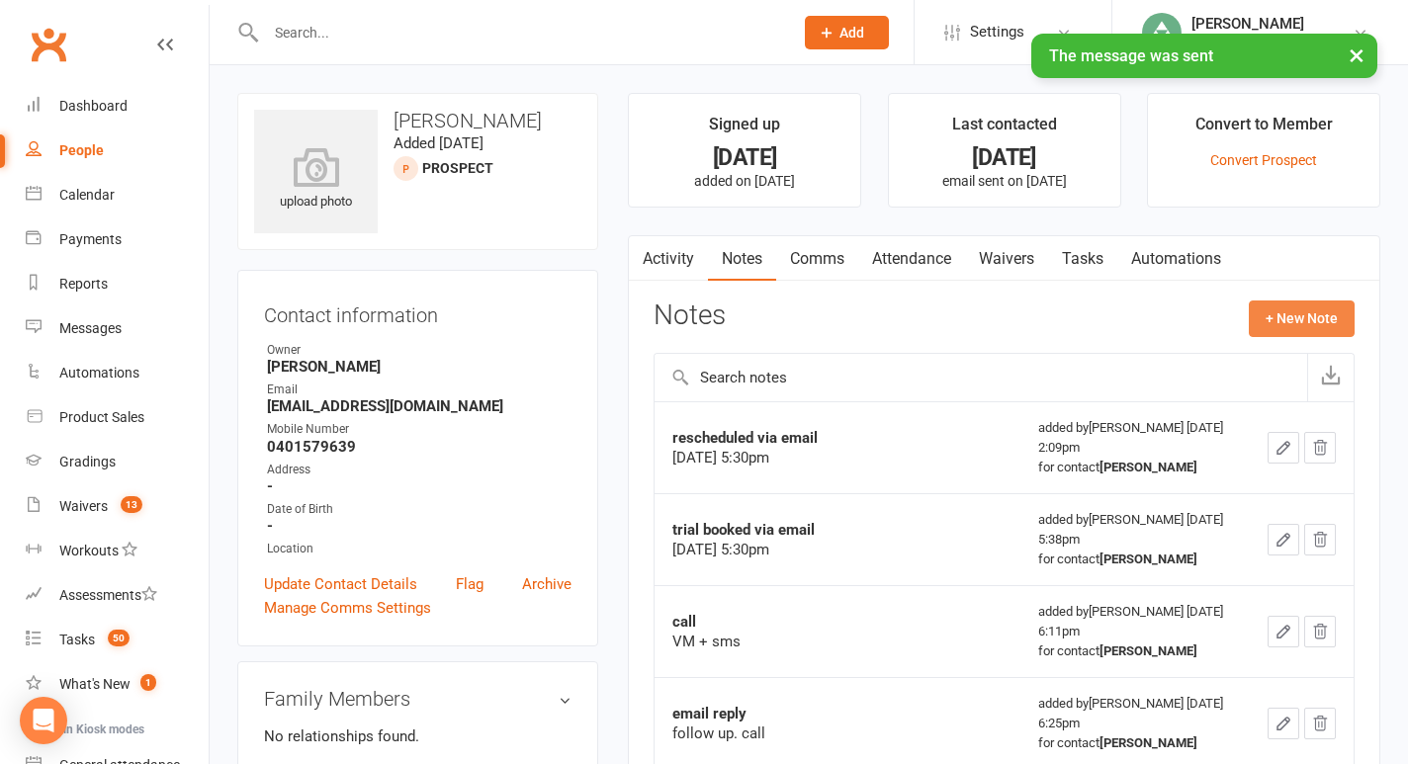
click at [1291, 316] on button "+ New Note" at bounding box center [1302, 319] width 106 height 36
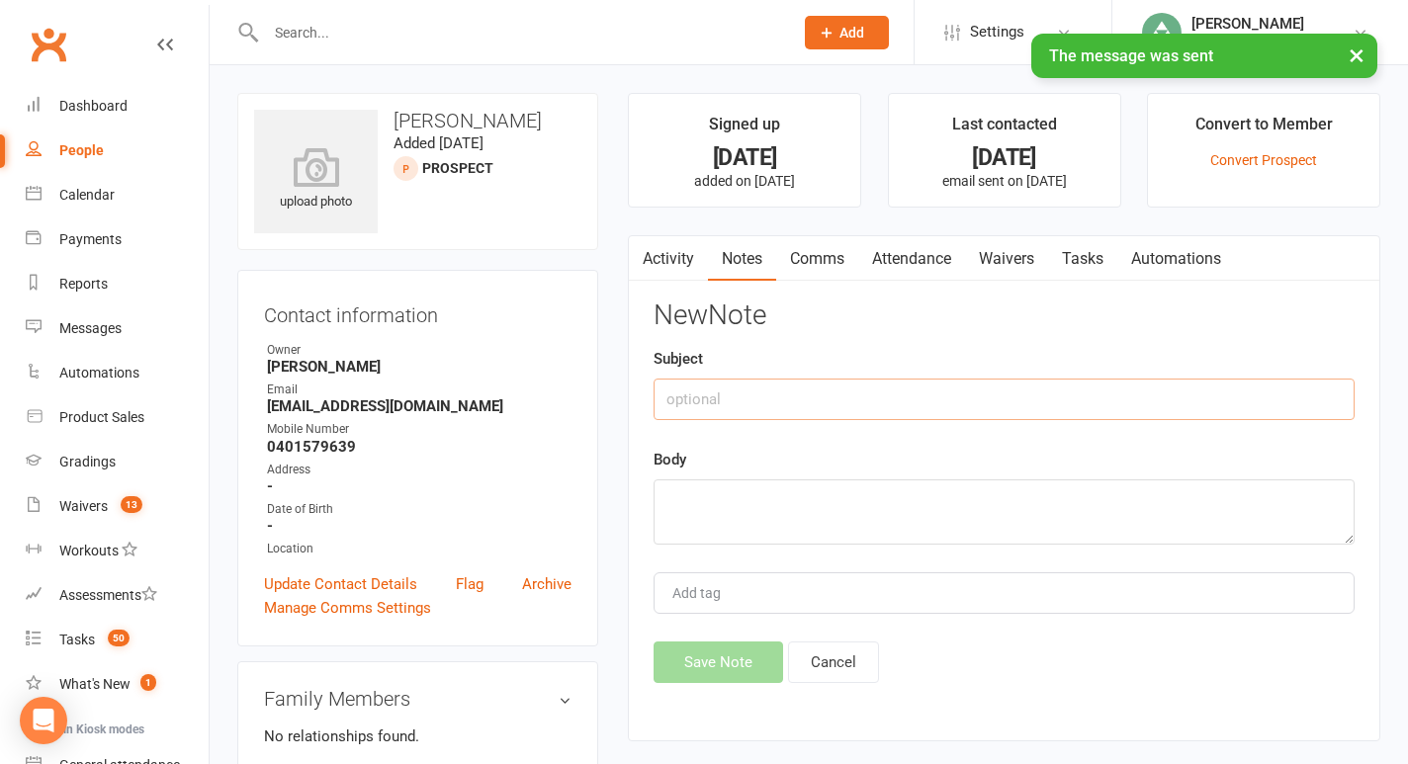
click at [910, 413] on input "text" at bounding box center [1003, 400] width 701 height 42
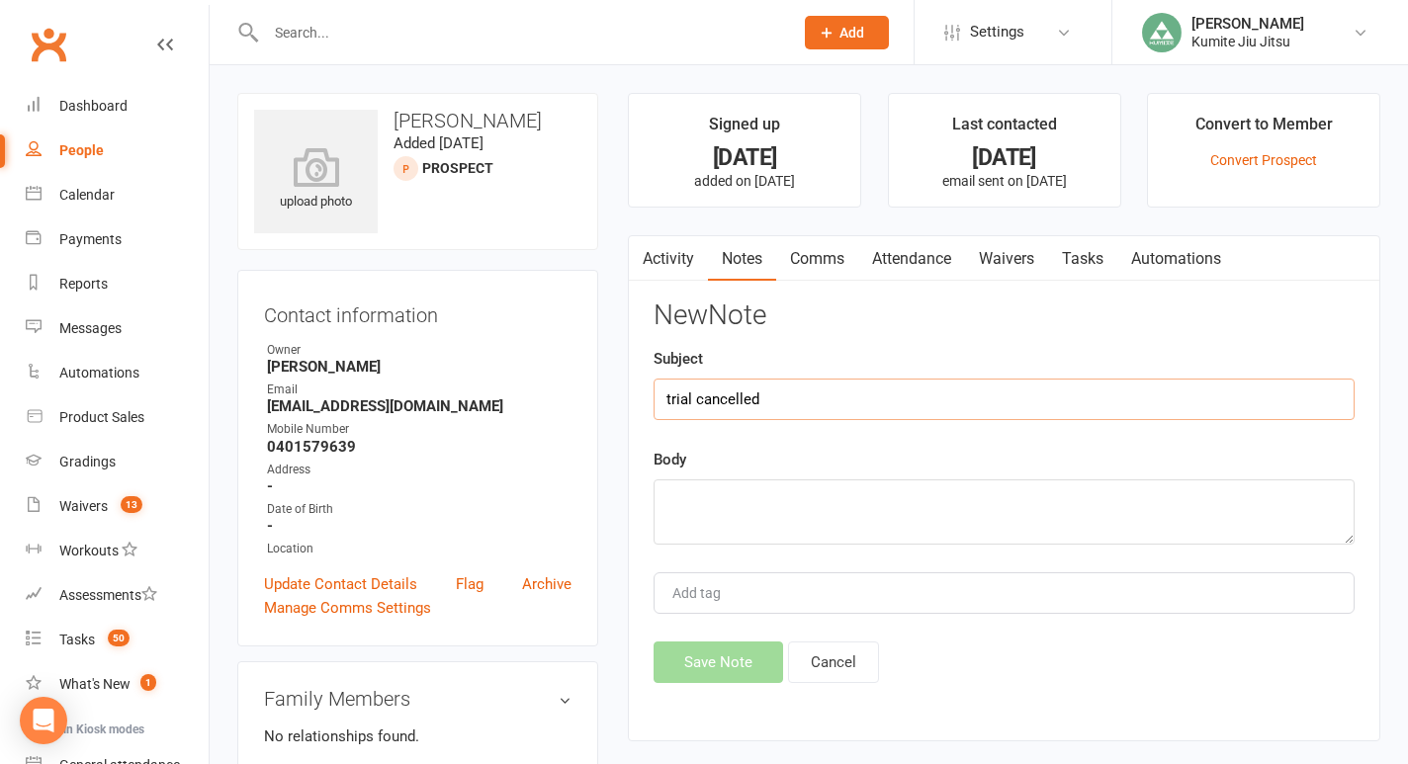
type input "trial cancelled"
type textarea "building closure"
click at [722, 658] on button "Save Note" at bounding box center [718, 663] width 130 height 42
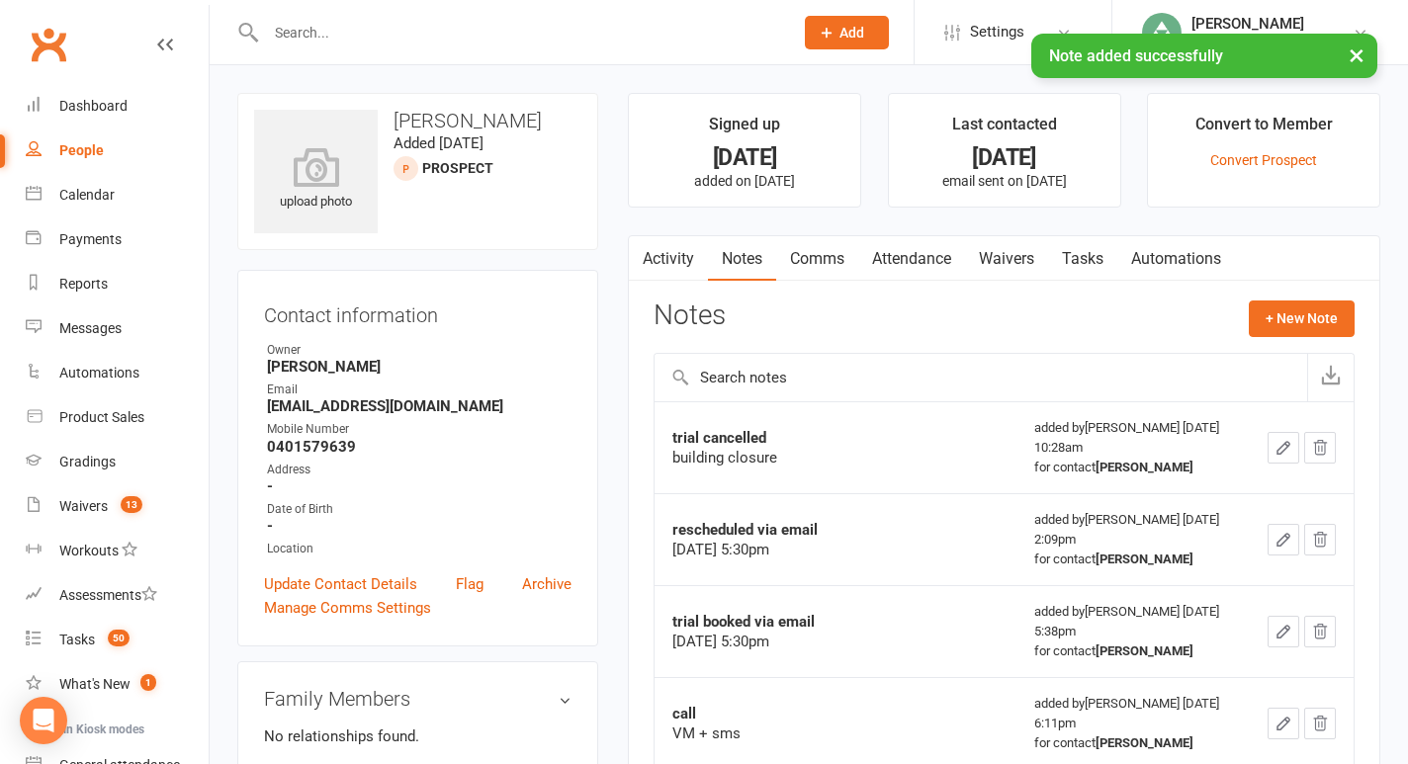
click at [1080, 266] on link "Tasks" at bounding box center [1082, 258] width 69 height 45
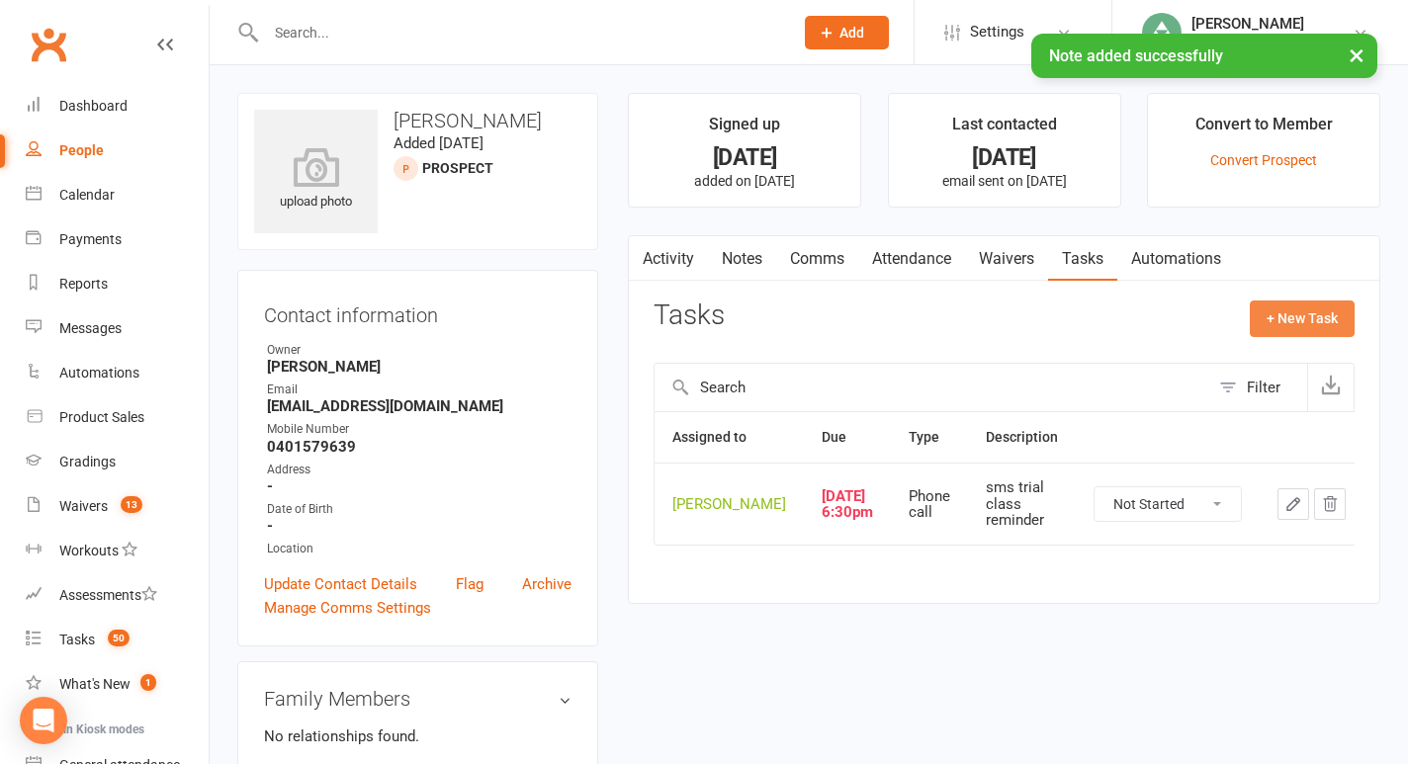
click at [1291, 313] on button "+ New Task" at bounding box center [1302, 319] width 105 height 36
select select "49706"
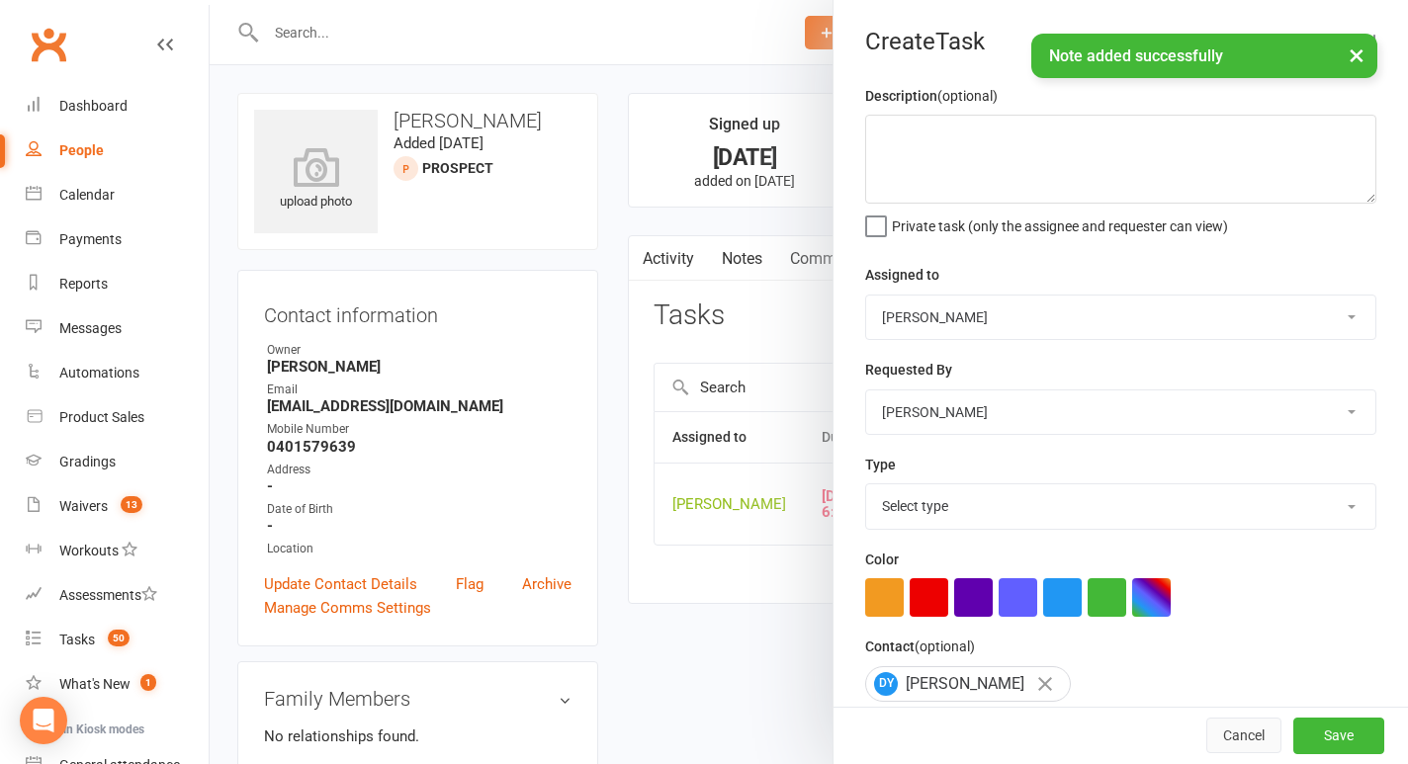
click at [1252, 735] on button "Cancel" at bounding box center [1243, 737] width 75 height 36
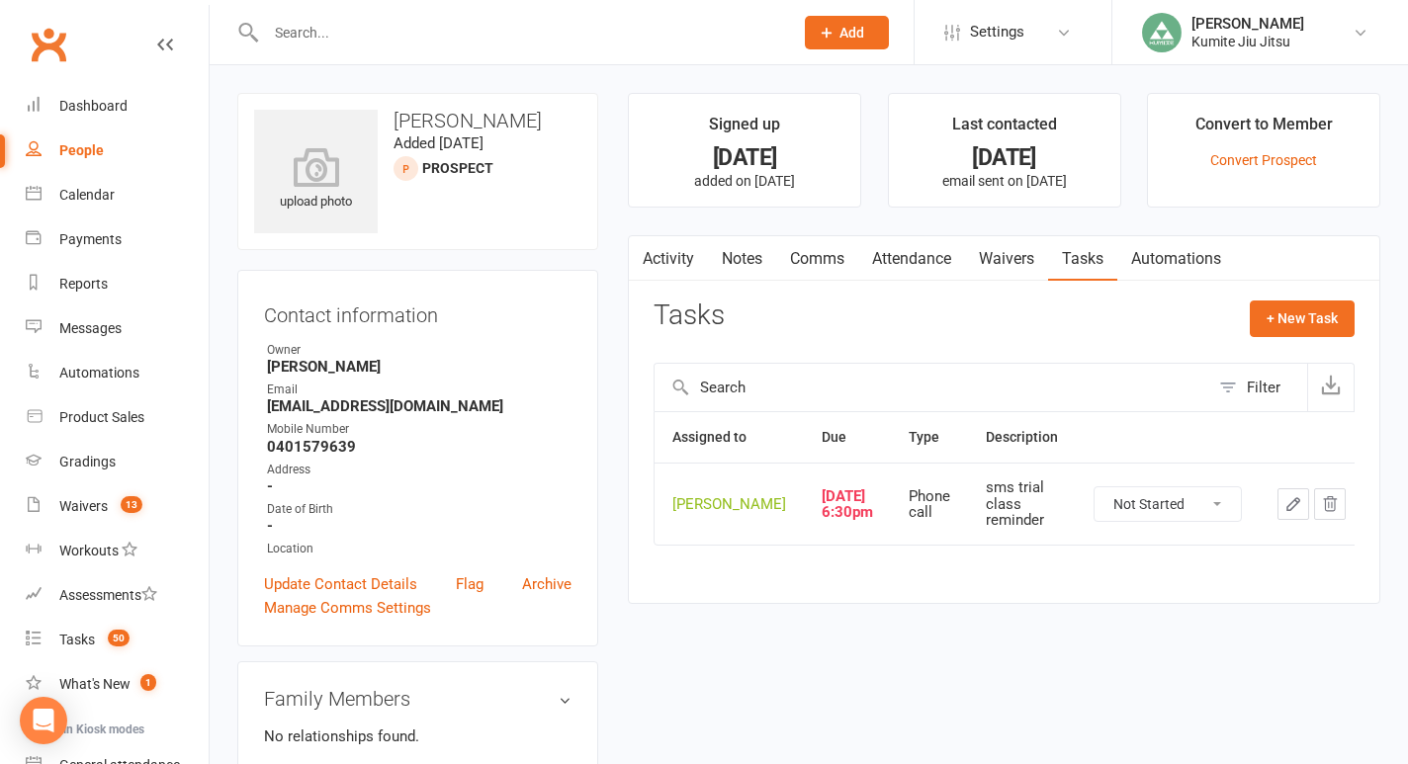
click at [1284, 513] on icon "button" at bounding box center [1293, 504] width 18 height 18
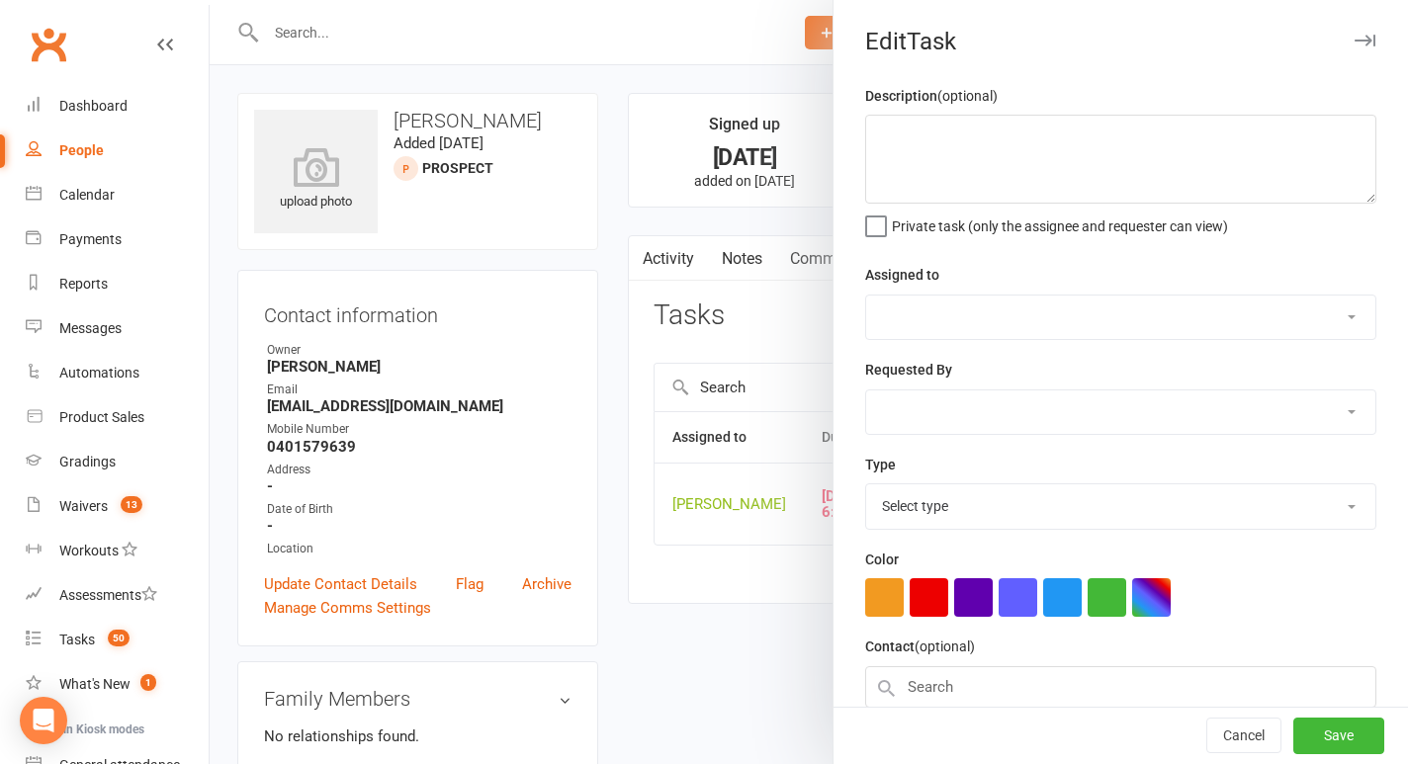
type textarea "sms trial class reminder"
select select "49706"
type input "[DATE]"
type input "6:30pm"
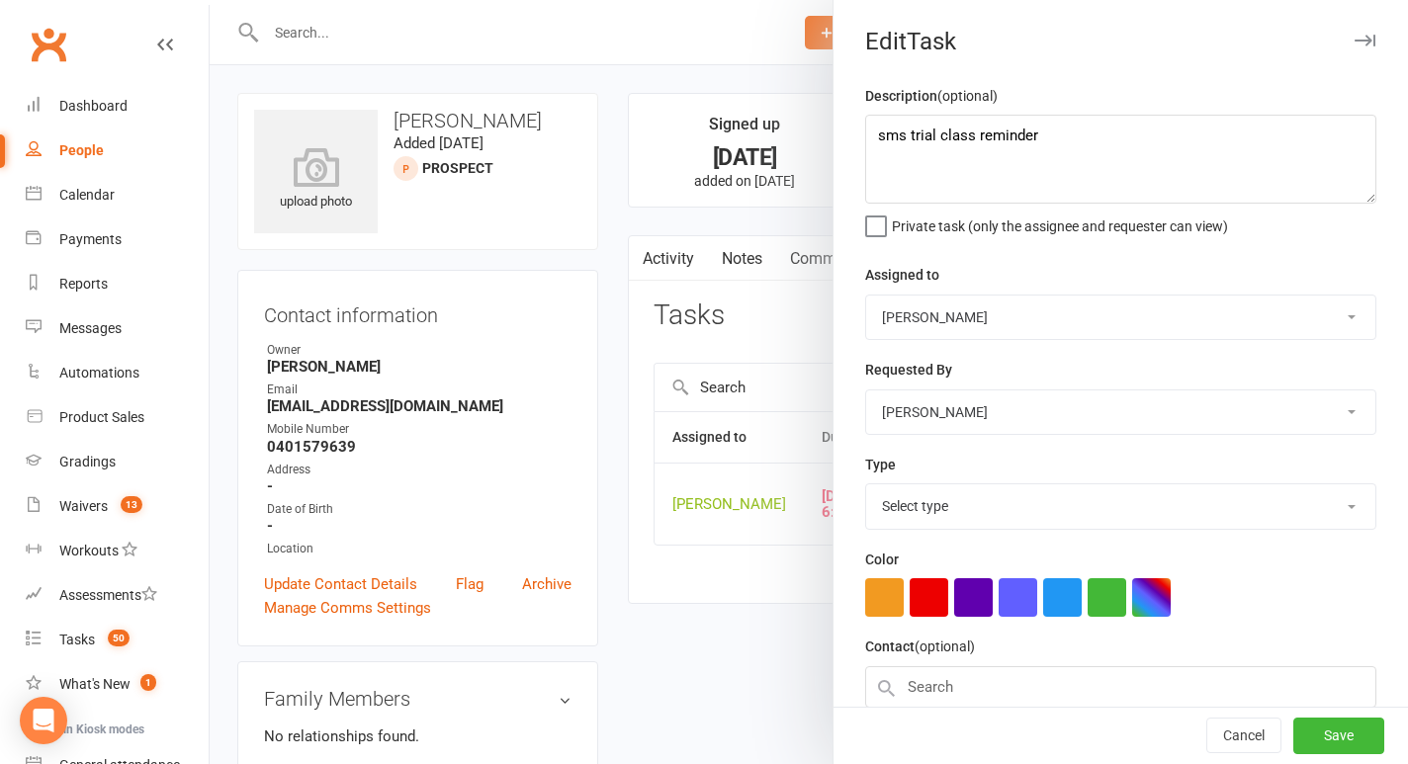
select select "28624"
drag, startPoint x: 1050, startPoint y: 145, endPoint x: 800, endPoint y: 111, distance: 252.5
click at [210, 0] on react-component "Edit Task Description (optional) sms trial class reminder Private task (only th…" at bounding box center [210, 0] width 0 height 0
type textarea "reschedule cancelled trial"
click at [891, 596] on button "button" at bounding box center [884, 597] width 39 height 39
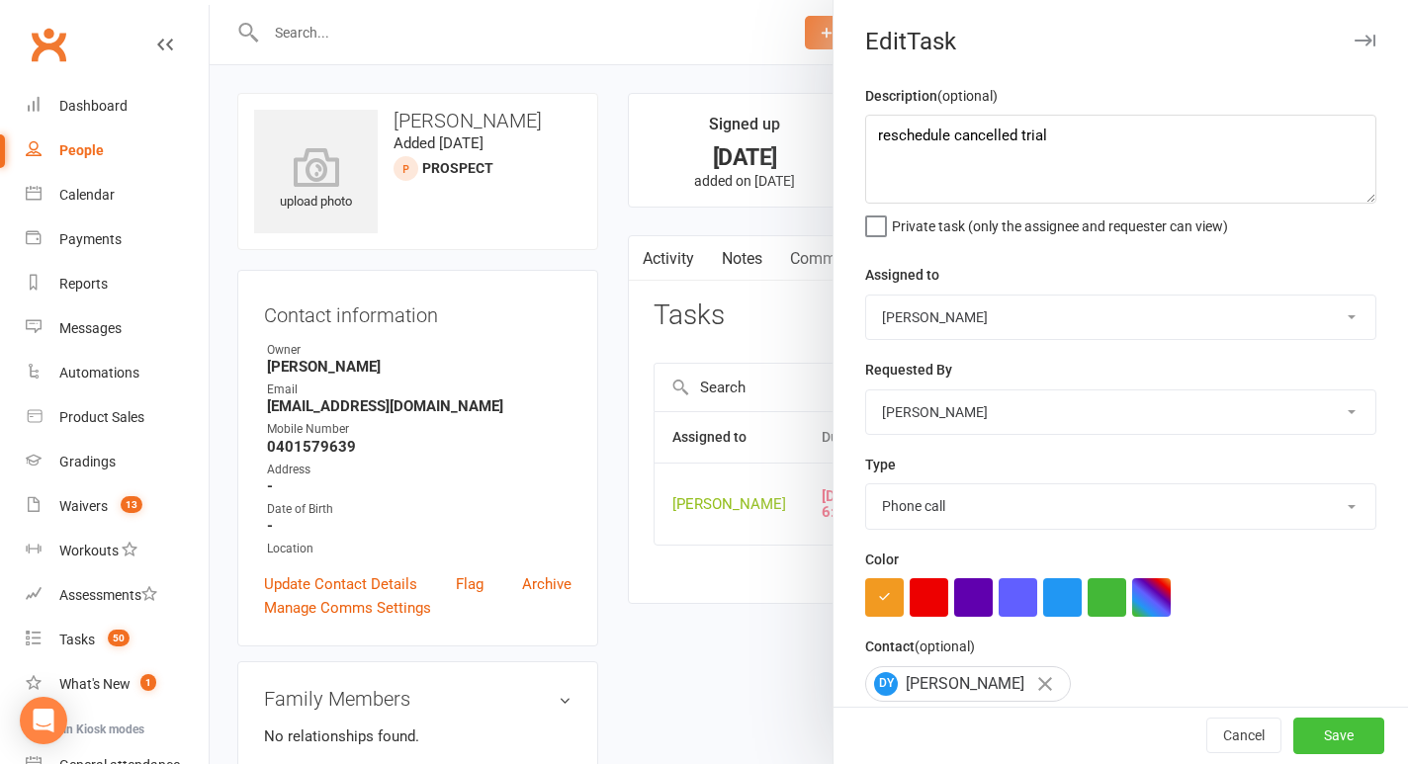
click at [1332, 732] on button "Save" at bounding box center [1338, 737] width 91 height 36
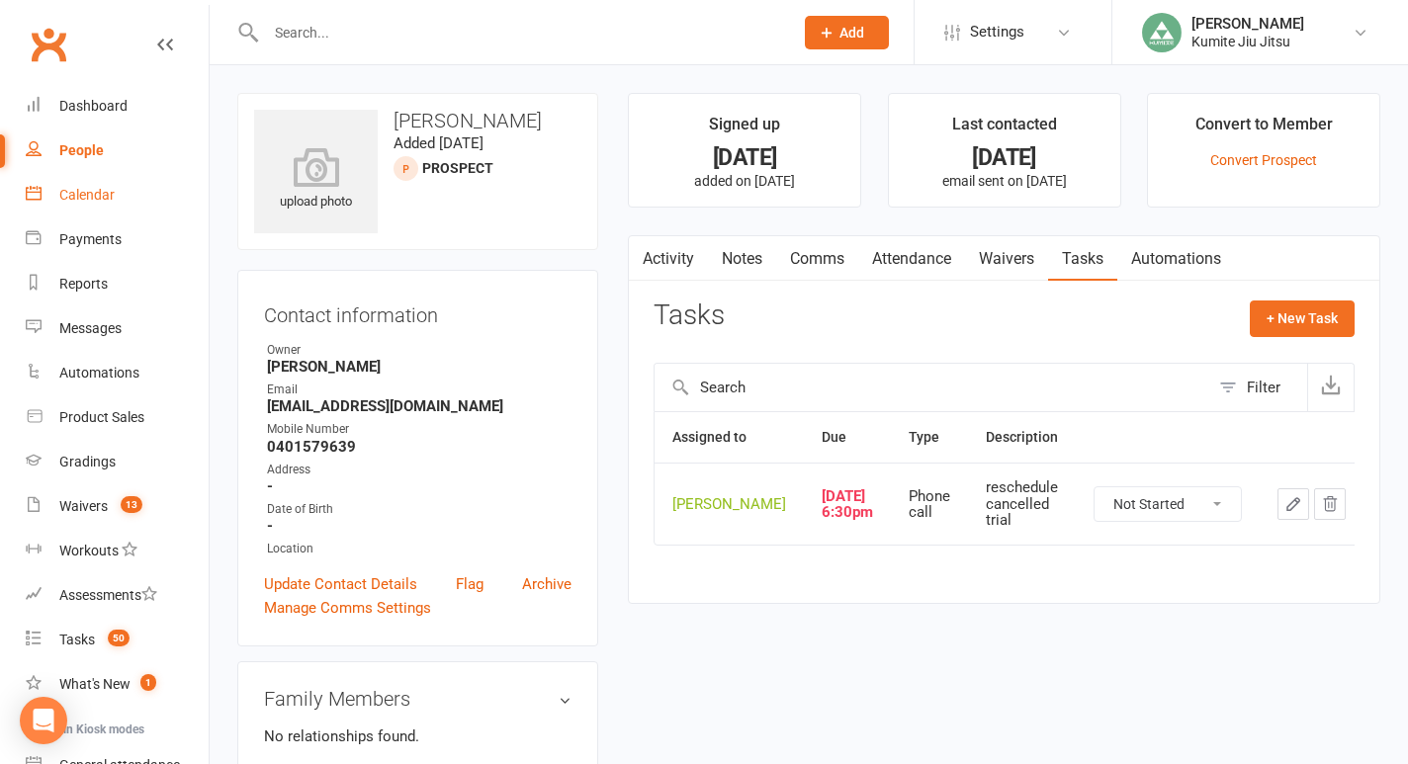
click at [89, 192] on div "Calendar" at bounding box center [86, 195] width 55 height 16
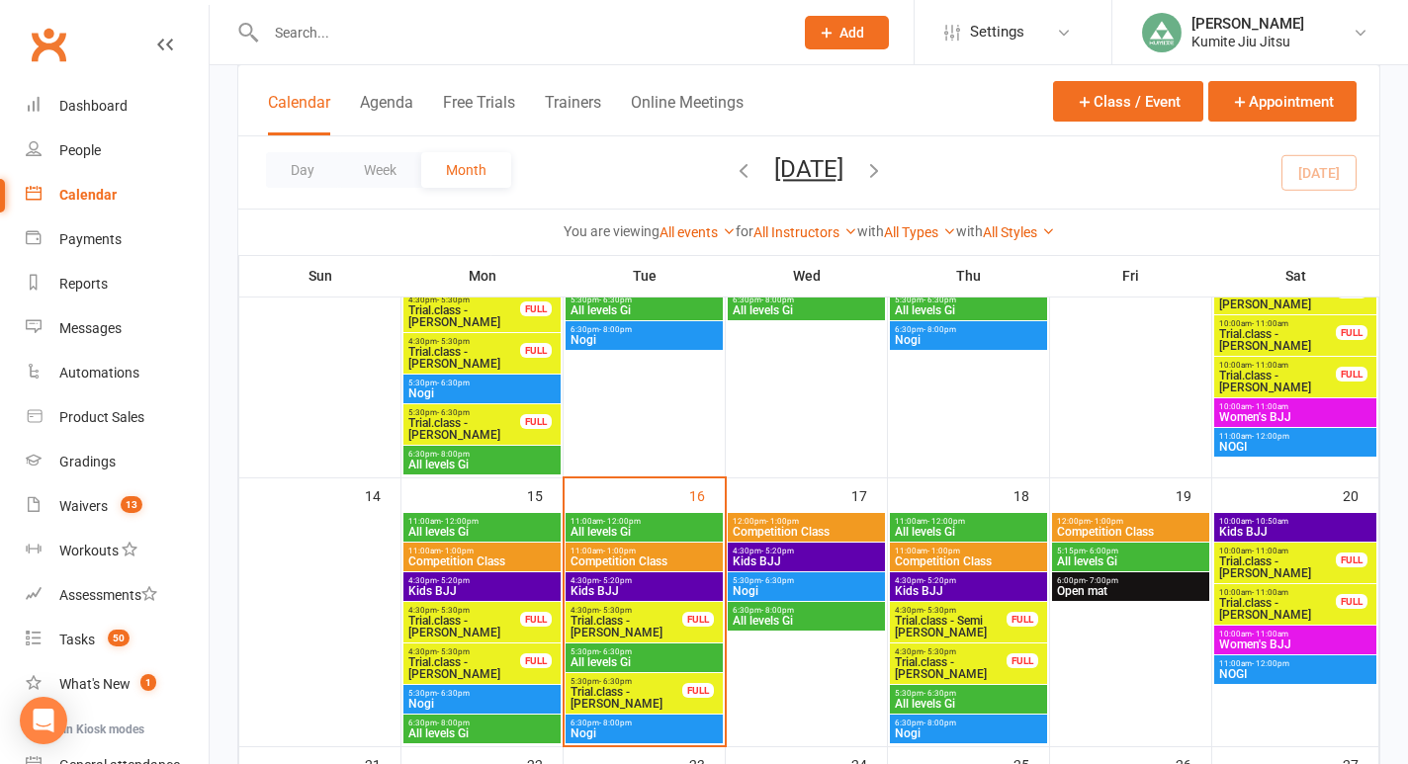
scroll to position [592, 0]
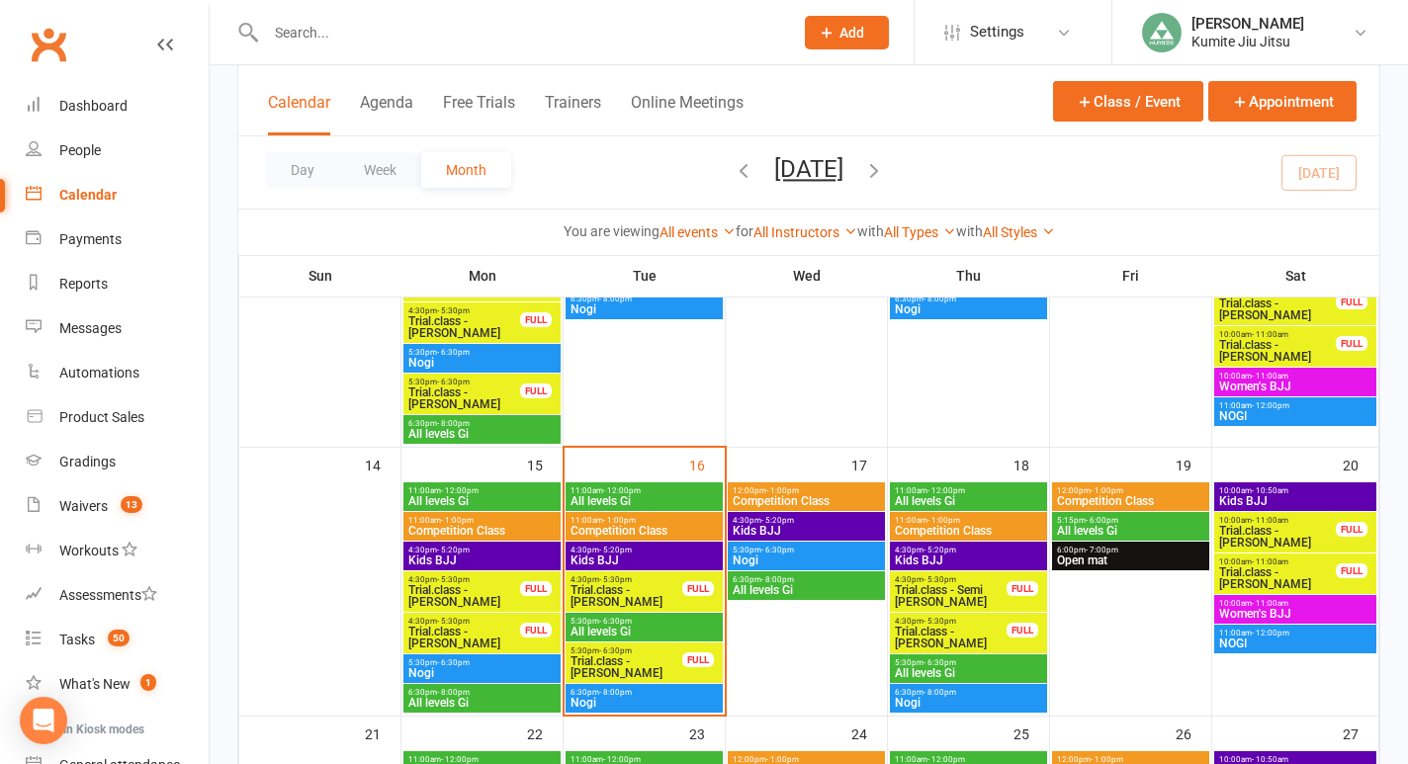
click at [663, 590] on span "Trial.class - [PERSON_NAME]" at bounding box center [626, 596] width 114 height 24
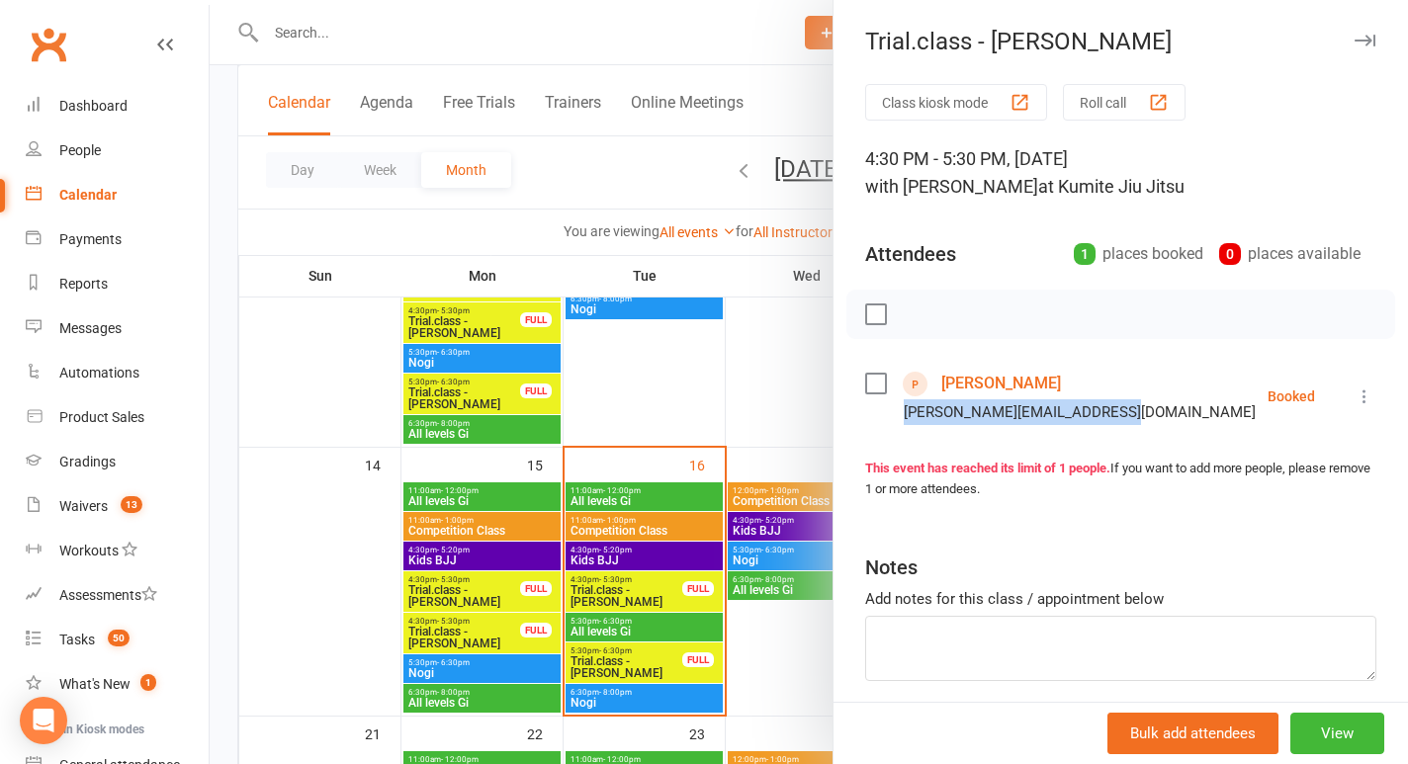
drag, startPoint x: 1119, startPoint y: 413, endPoint x: 874, endPoint y: 406, distance: 245.3
click at [874, 406] on li "[PERSON_NAME] [PERSON_NAME][EMAIL_ADDRESS][DOMAIN_NAME] Booked More info Remove…" at bounding box center [1120, 396] width 511 height 57
copy div "[PERSON_NAME][EMAIL_ADDRESS][DOMAIN_NAME]"
click at [645, 661] on div at bounding box center [809, 382] width 1198 height 764
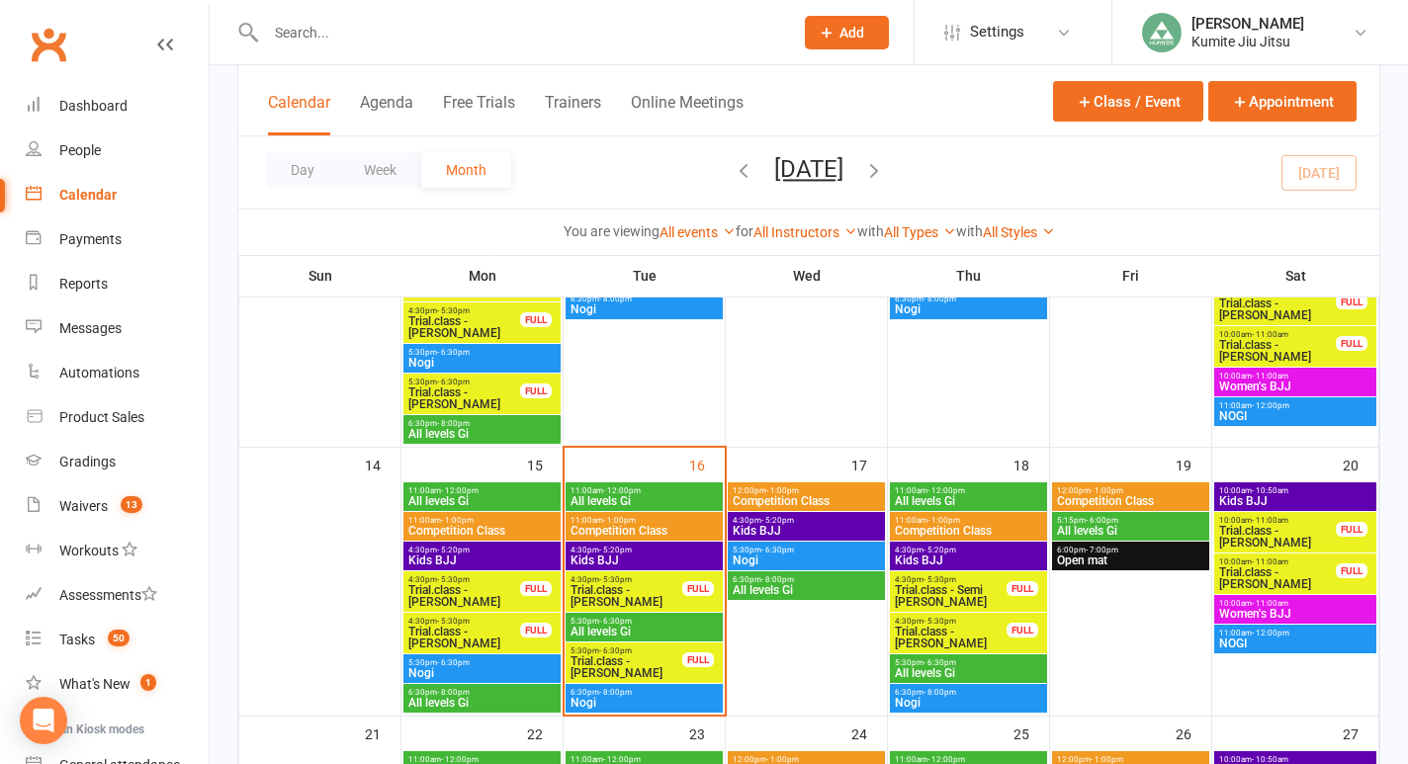
click at [640, 656] on span "Trial.class - [PERSON_NAME]" at bounding box center [626, 667] width 114 height 24
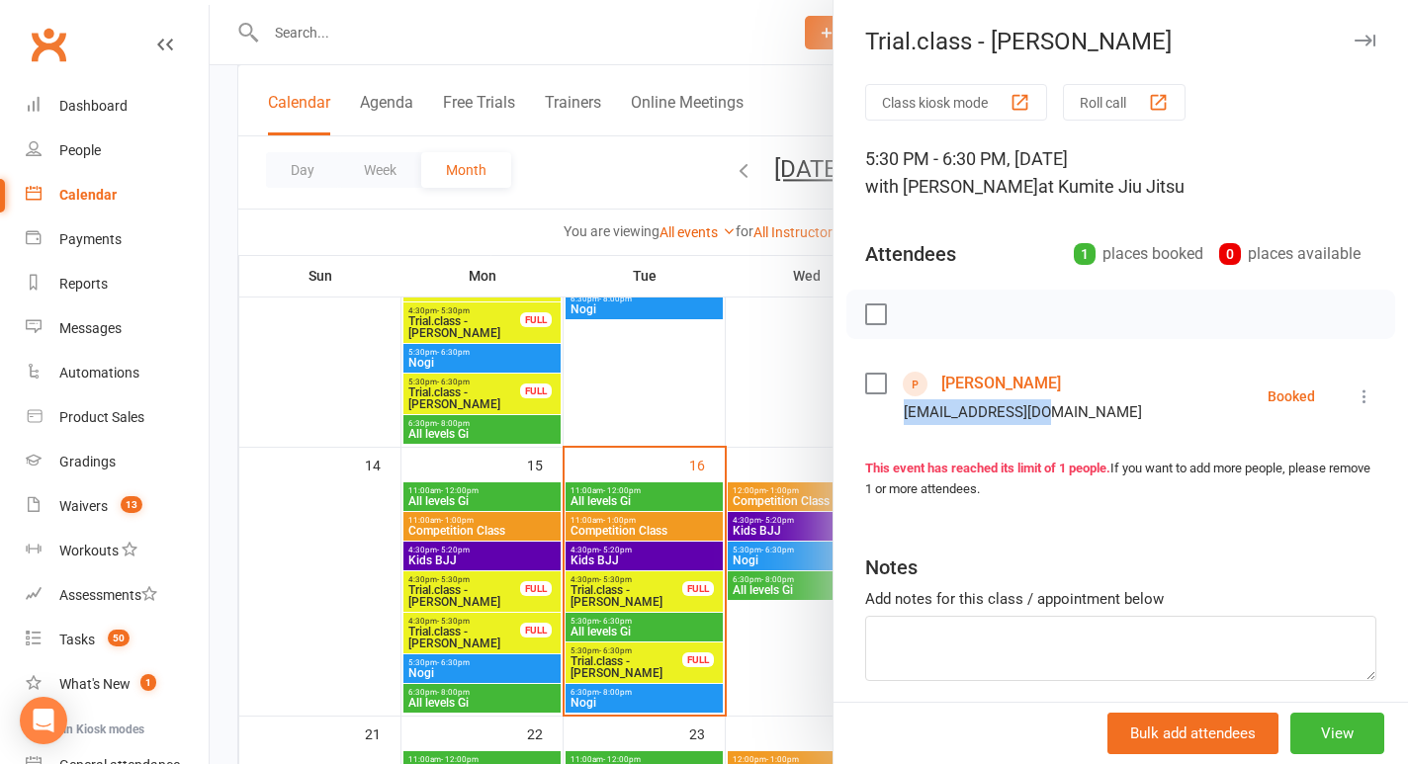
drag, startPoint x: 1059, startPoint y: 418, endPoint x: 904, endPoint y: 410, distance: 155.4
click at [904, 410] on div "[EMAIL_ADDRESS][DOMAIN_NAME]" at bounding box center [1007, 412] width 285 height 26
copy div "[EMAIL_ADDRESS][DOMAIN_NAME]"
click at [699, 39] on div at bounding box center [809, 382] width 1198 height 764
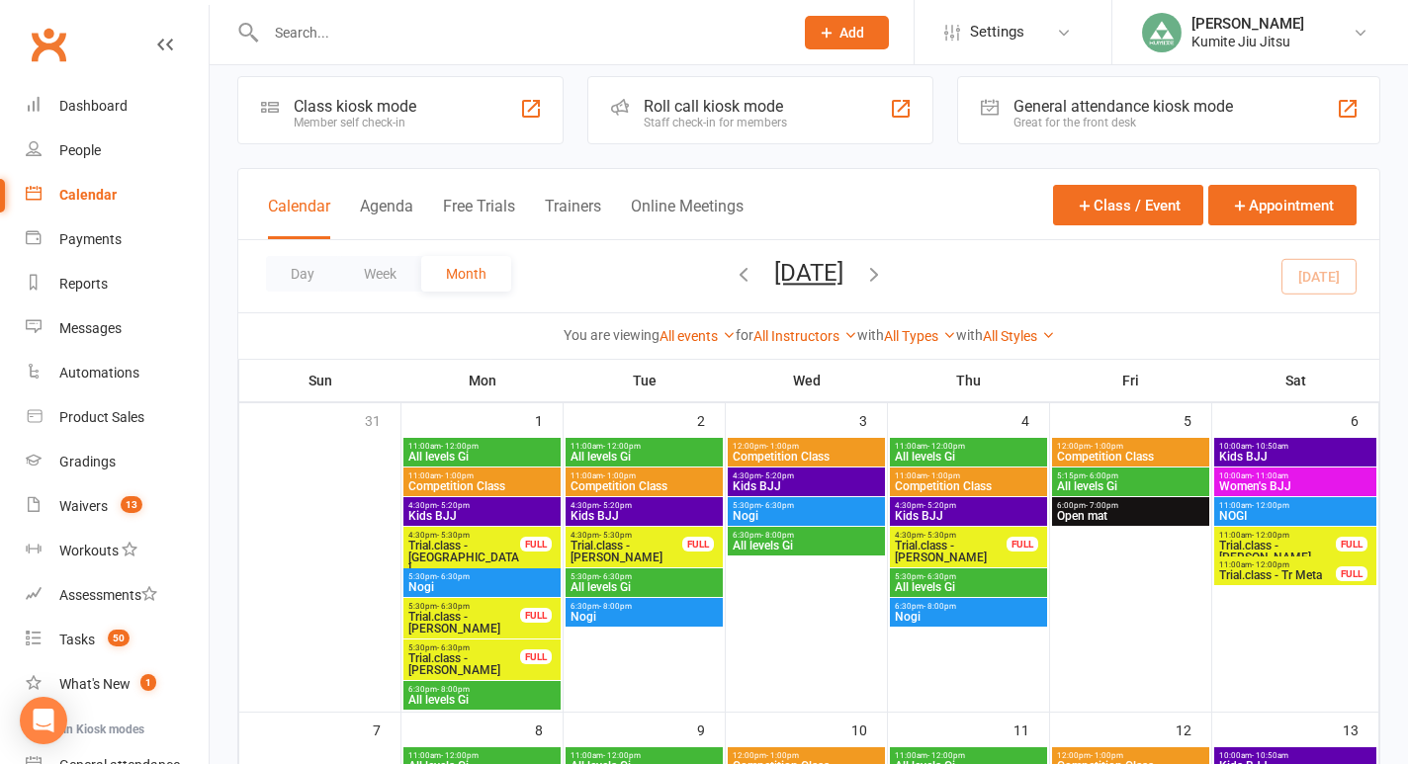
scroll to position [0, 0]
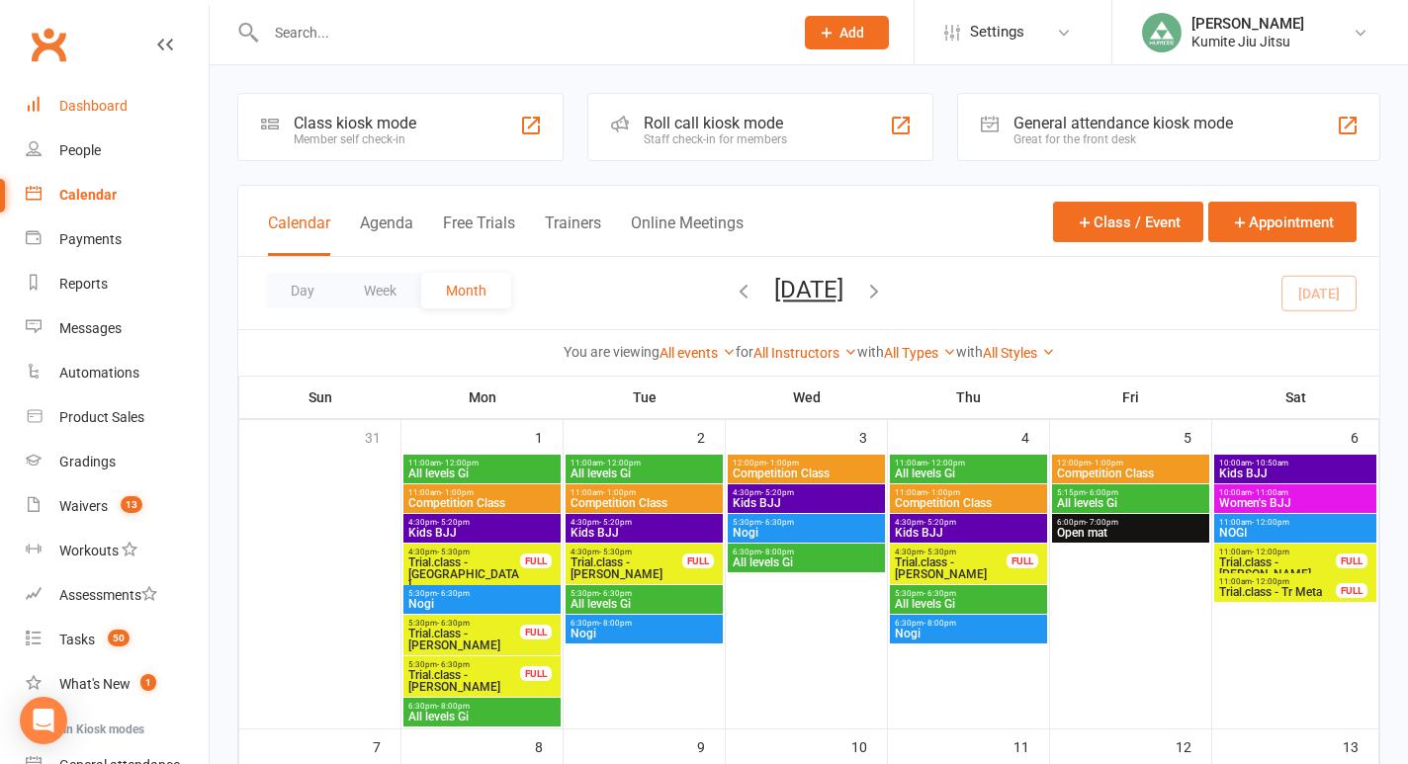
click at [80, 119] on link "Dashboard" at bounding box center [117, 106] width 183 height 44
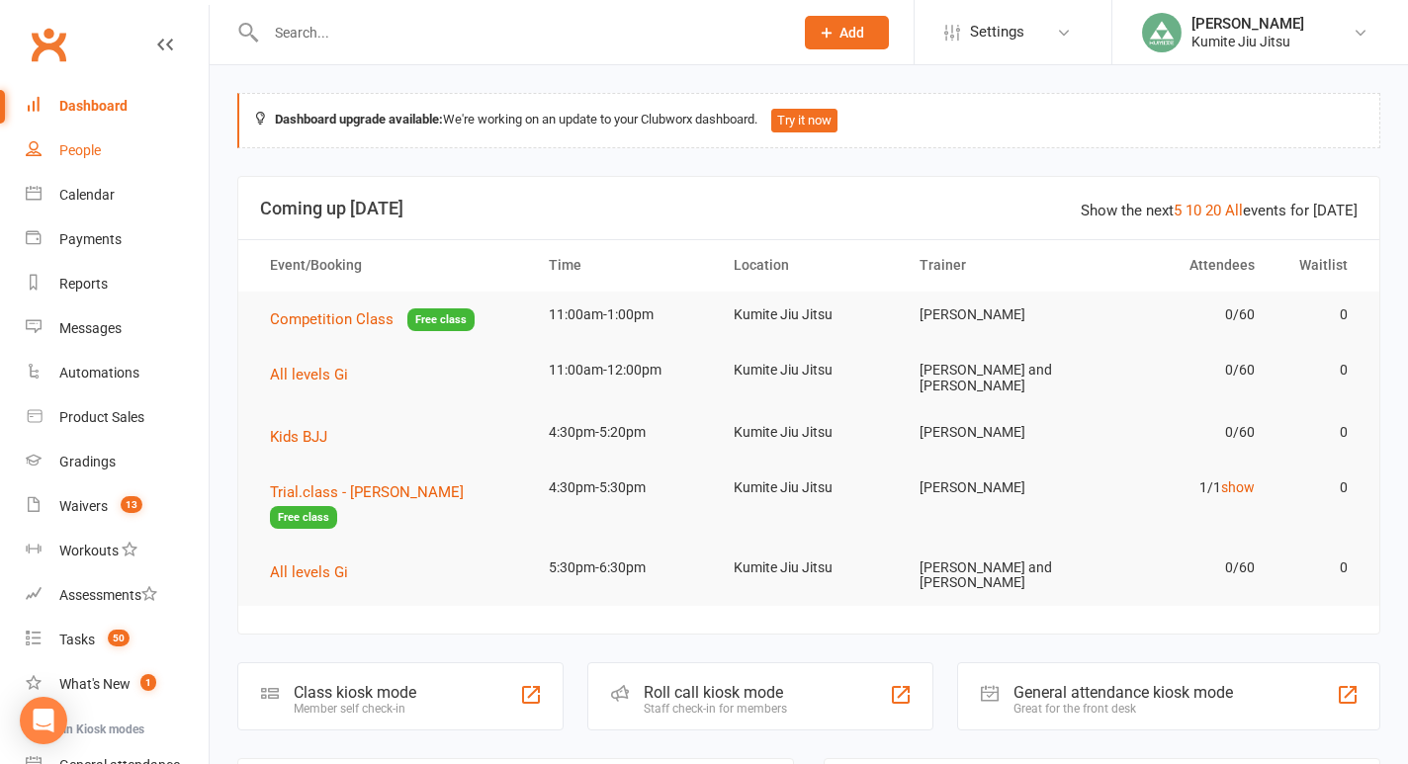
click at [130, 162] on link "People" at bounding box center [117, 151] width 183 height 44
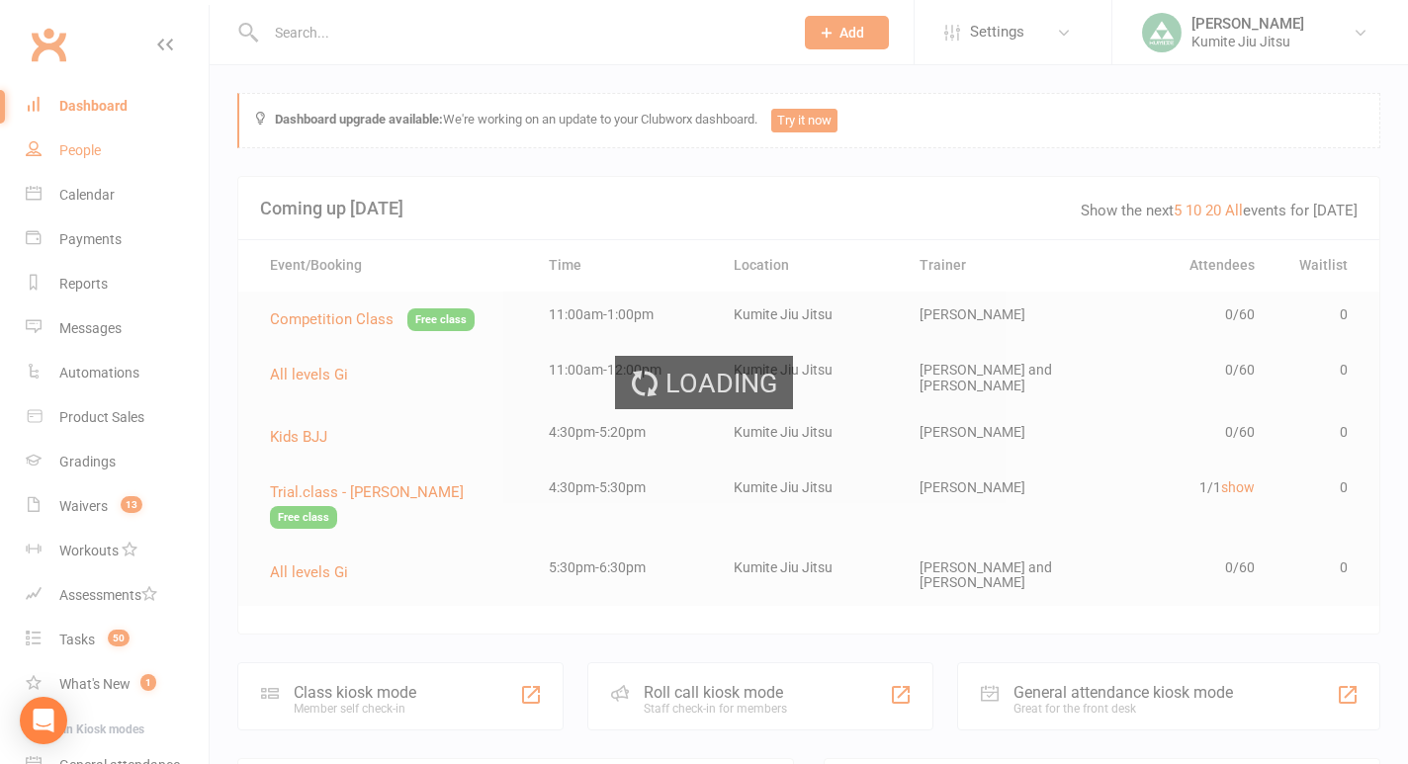
select select "100"
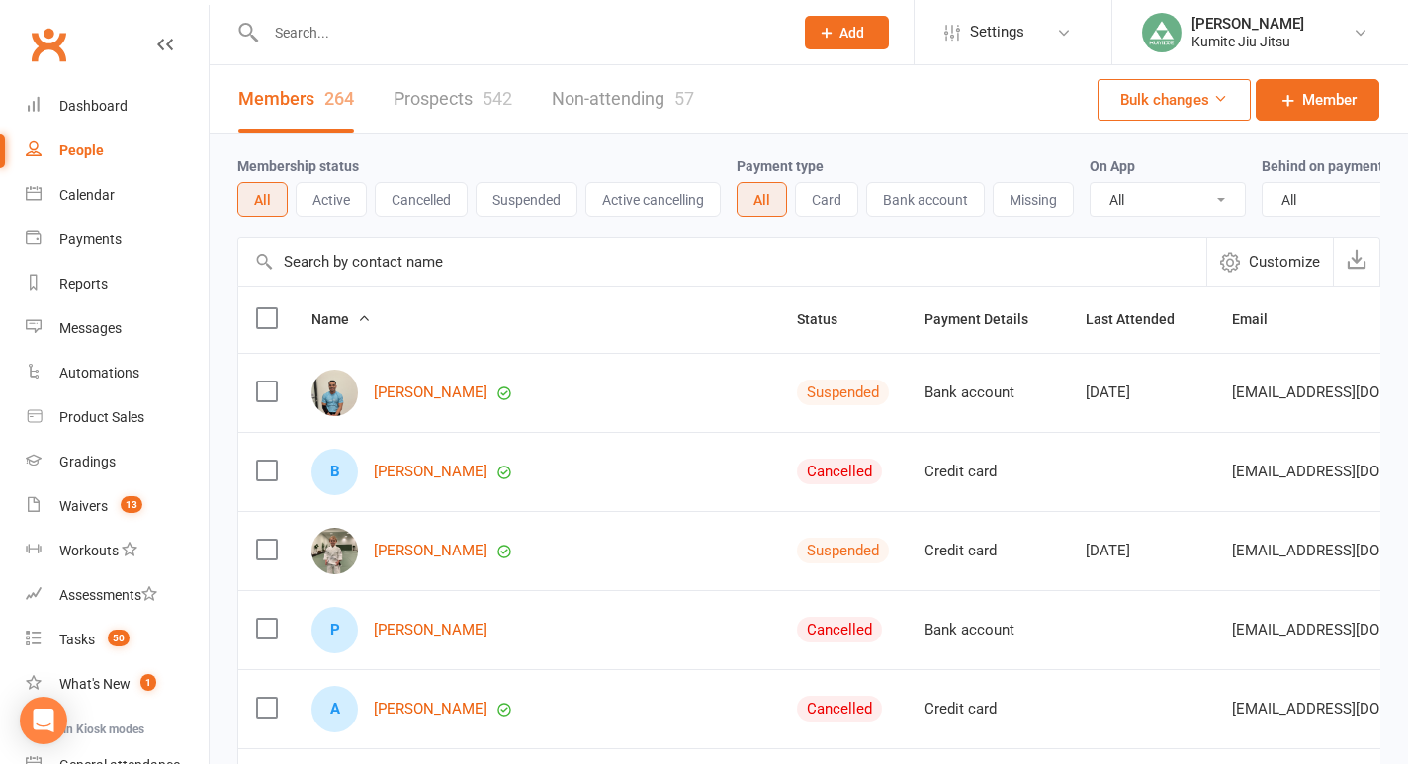
click at [329, 201] on button "Active" at bounding box center [331, 200] width 71 height 36
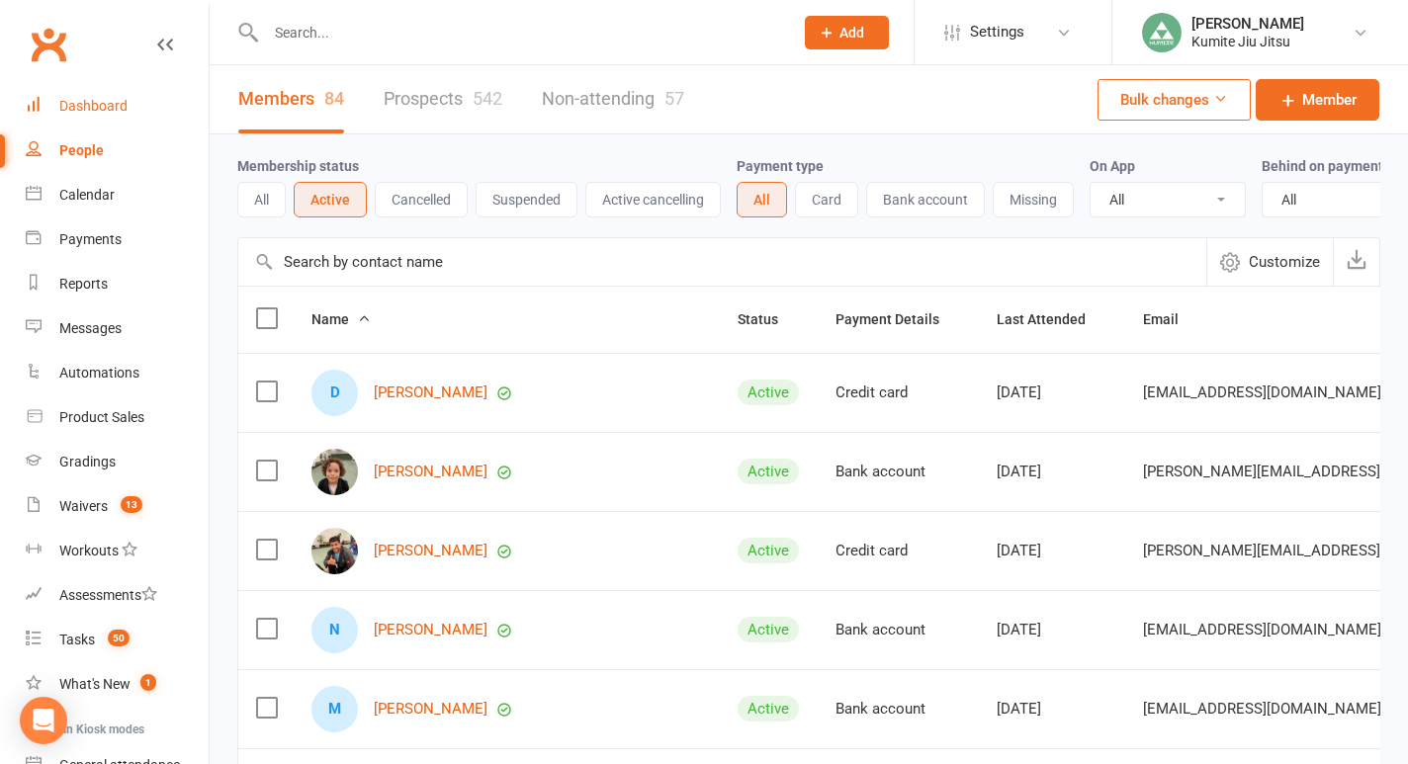
click at [91, 107] on div "Dashboard" at bounding box center [93, 106] width 68 height 16
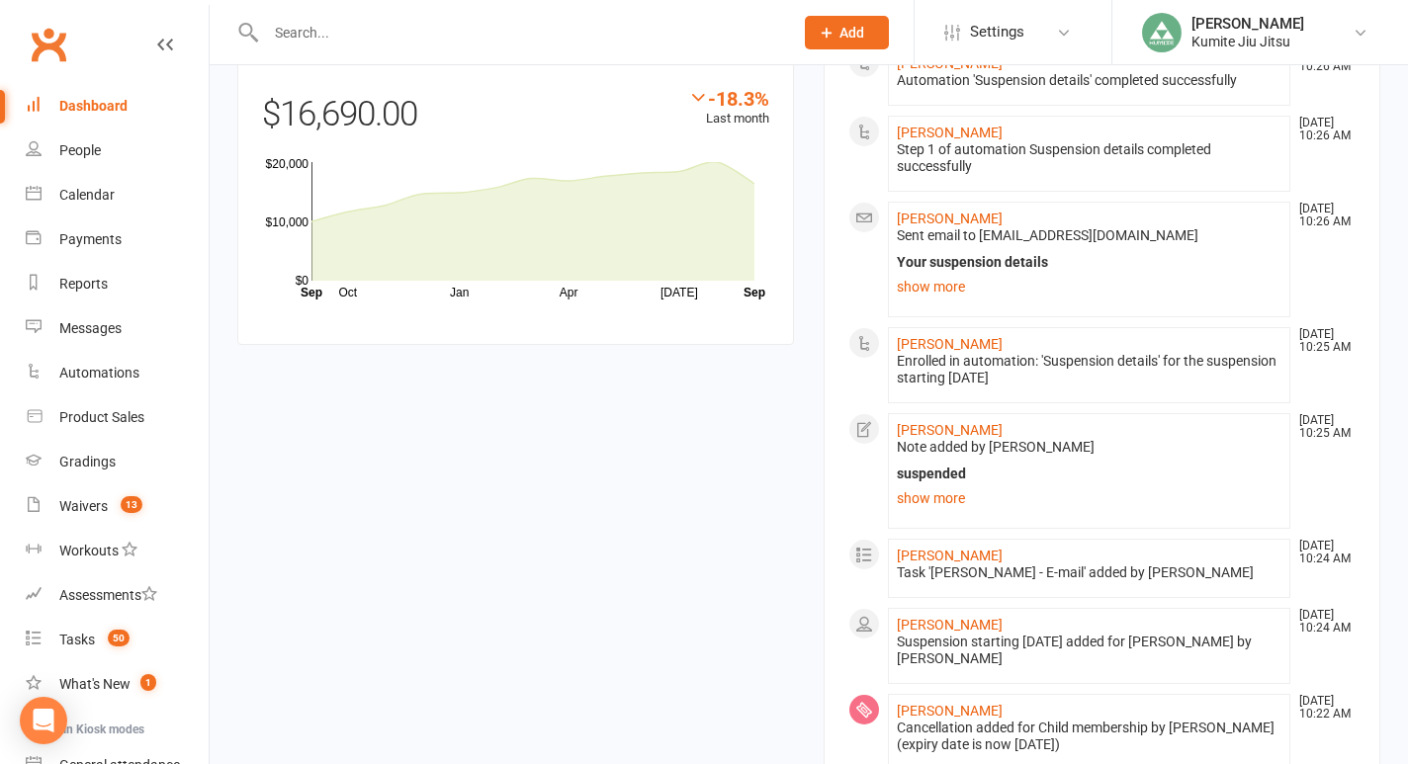
scroll to position [2383, 0]
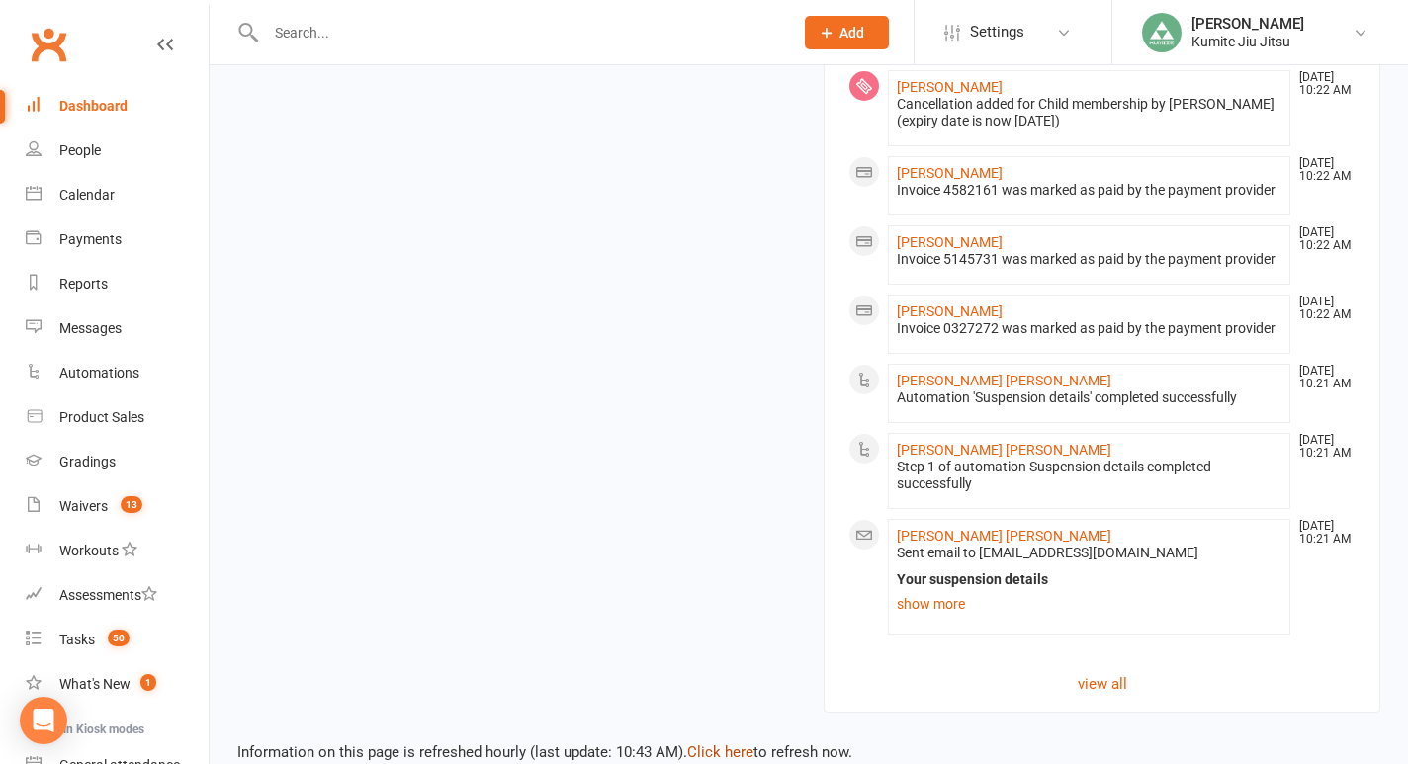
click at [712, 751] on link "Click here" at bounding box center [720, 752] width 66 height 18
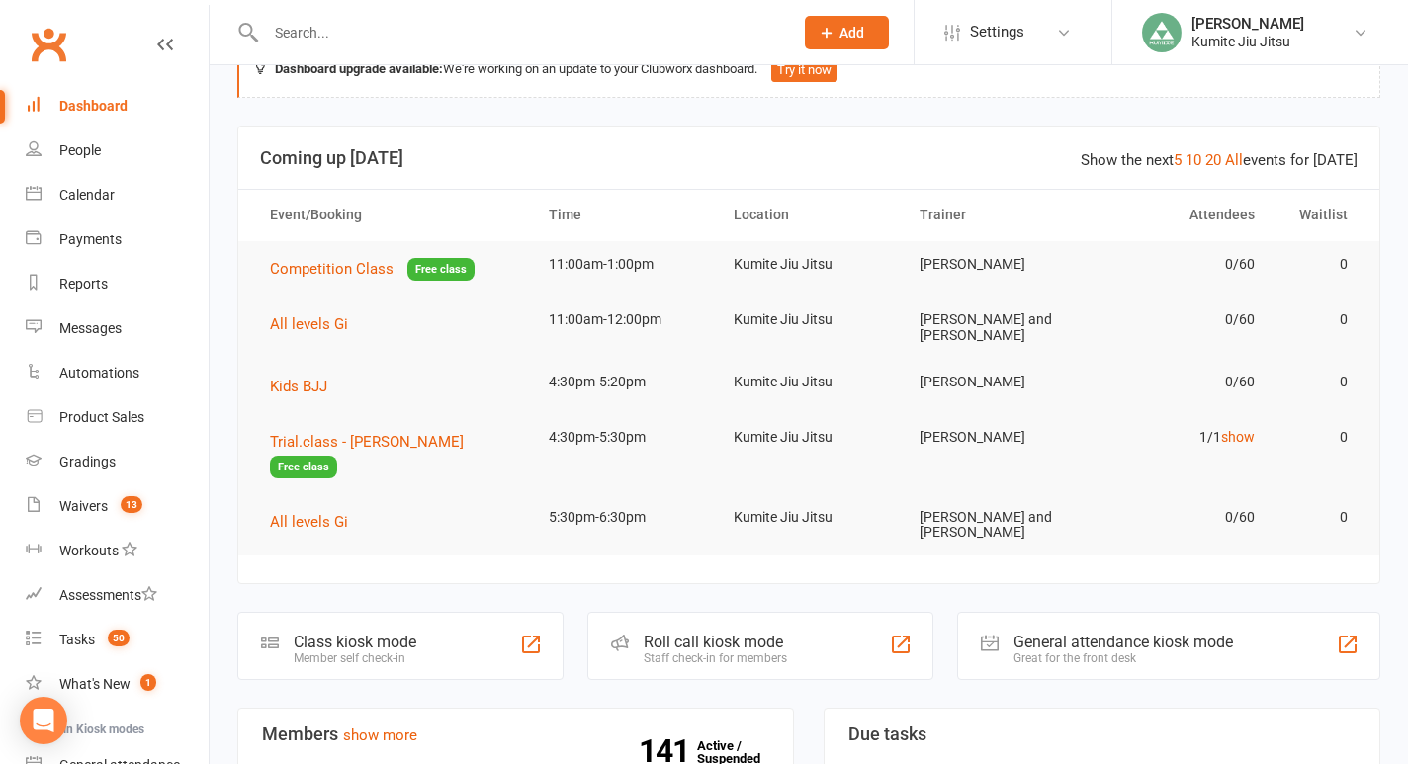
scroll to position [0, 0]
